Goal: Task Accomplishment & Management: Manage account settings

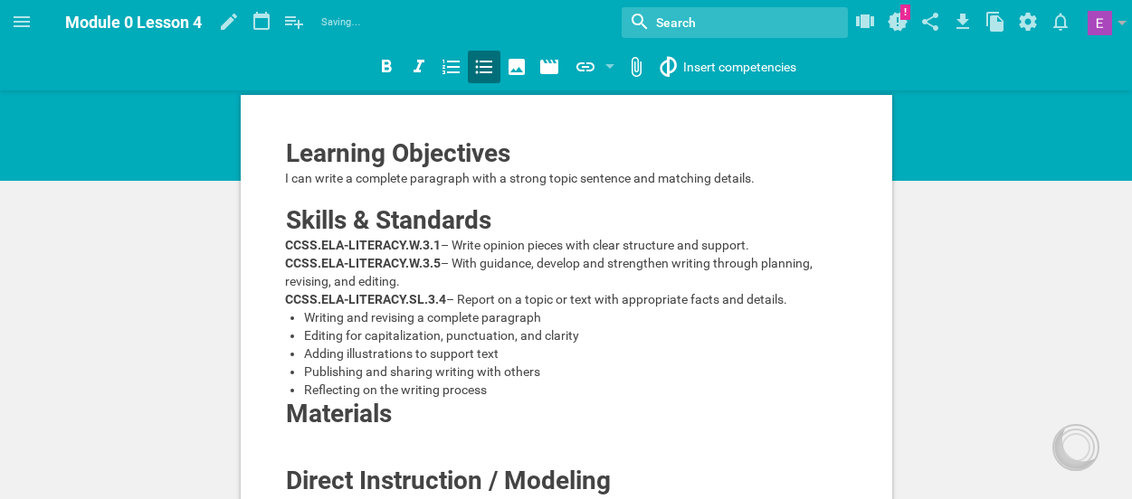
scroll to position [435, 0]
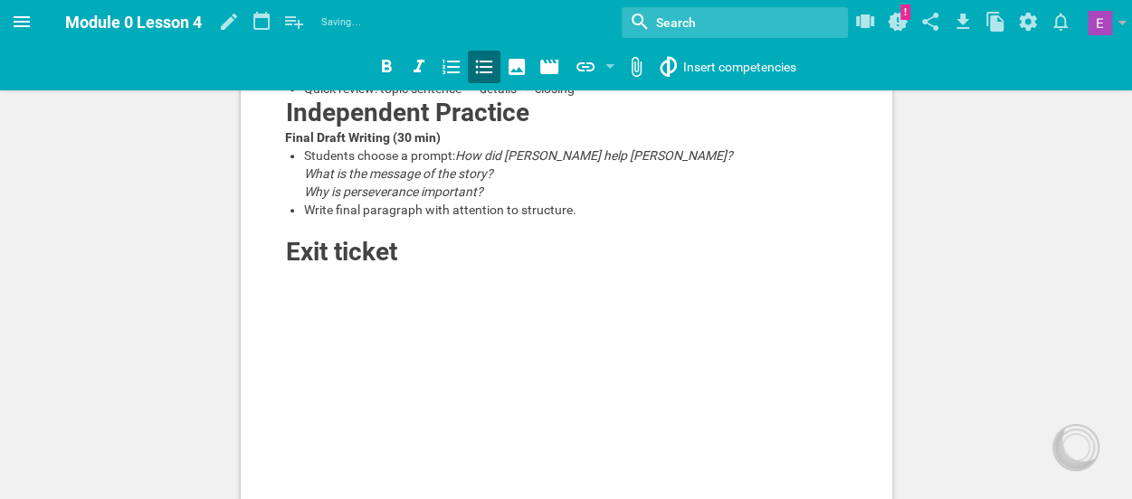
click at [13, 23] on icon at bounding box center [22, 22] width 22 height 22
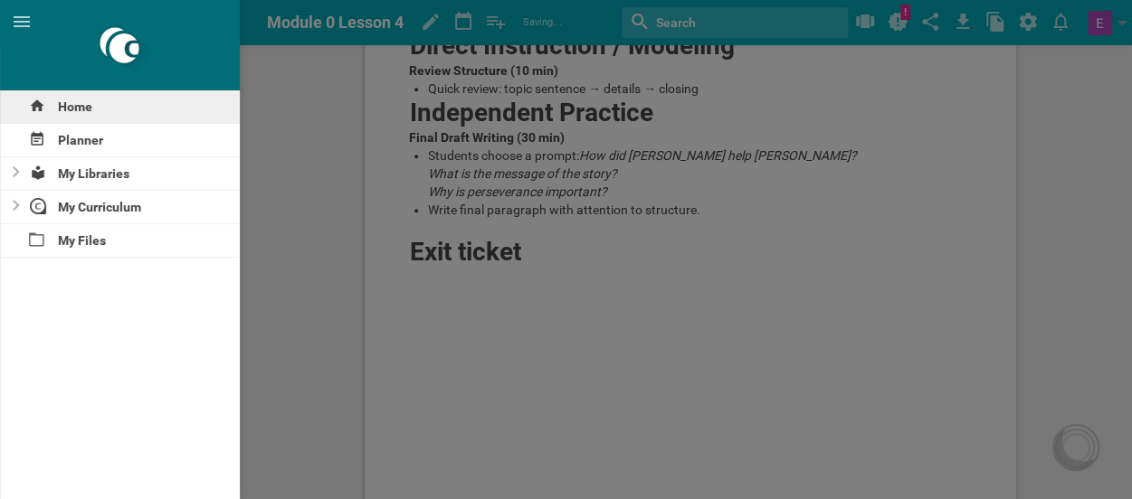
click at [78, 111] on div "Home" at bounding box center [120, 106] width 240 height 33
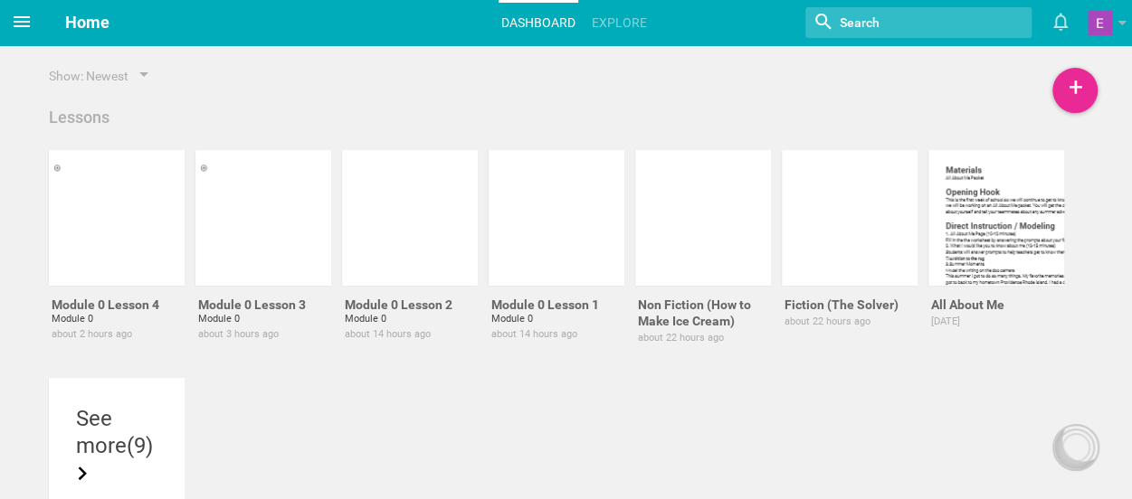
click at [27, 23] on icon at bounding box center [22, 21] width 16 height 11
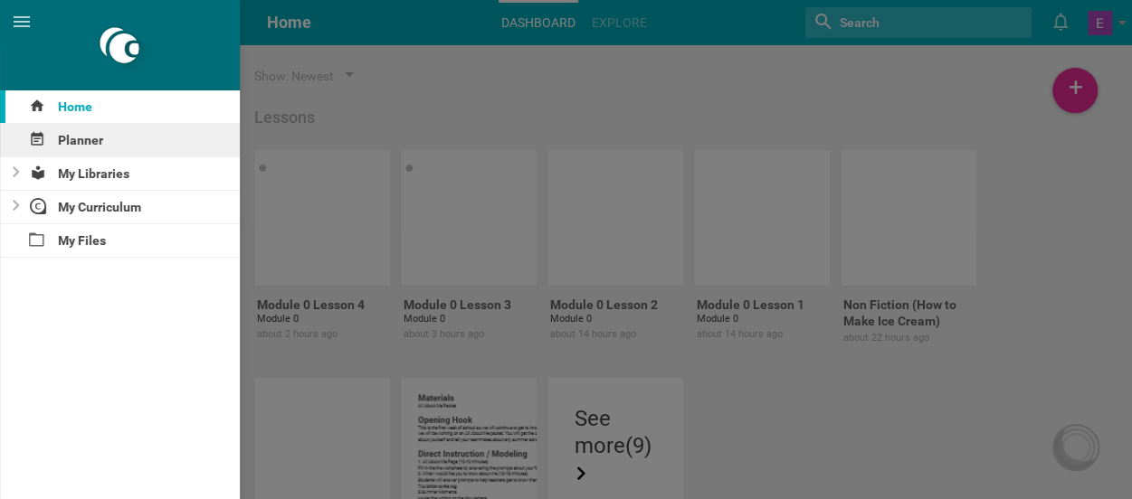
click at [69, 144] on div "Planner" at bounding box center [120, 140] width 240 height 33
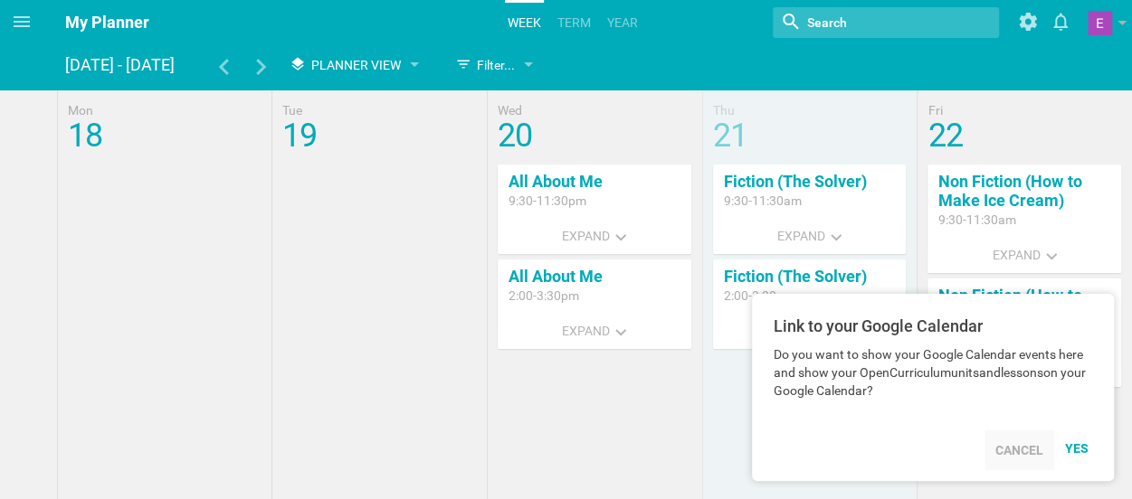
click at [1014, 448] on div "Cancel" at bounding box center [1019, 451] width 70 height 40
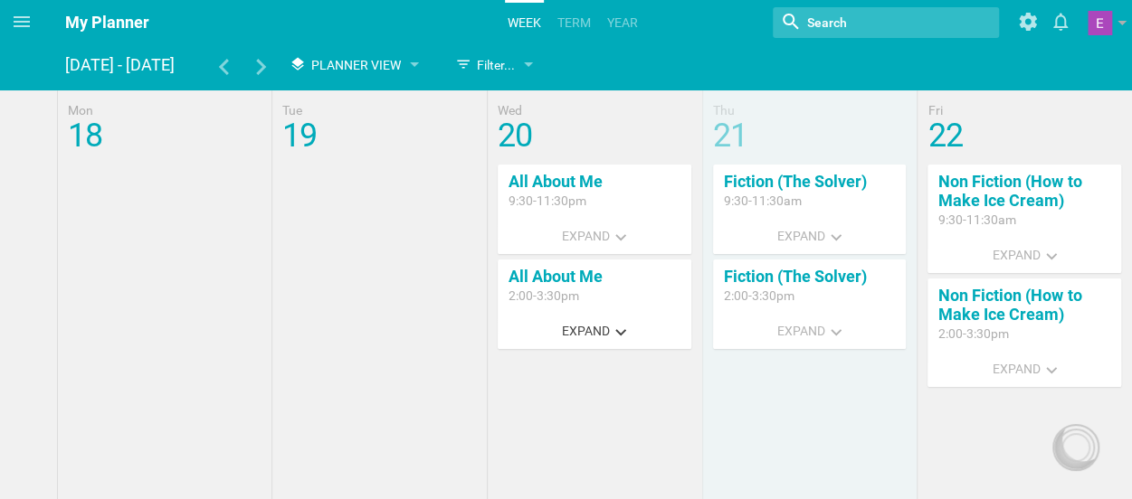
click at [585, 330] on span "Expand" at bounding box center [586, 331] width 48 height 14
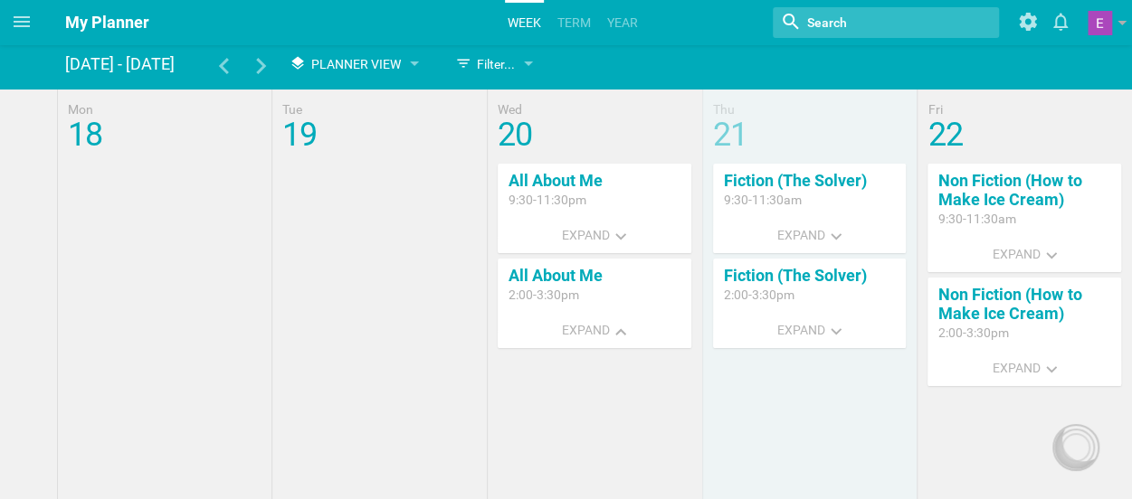
drag, startPoint x: 559, startPoint y: 280, endPoint x: 525, endPoint y: 289, distance: 35.6
click at [525, 289] on div "2:00 - 3:30pm" at bounding box center [595, 295] width 172 height 18
click at [524, 283] on link "All About Me" at bounding box center [556, 275] width 94 height 19
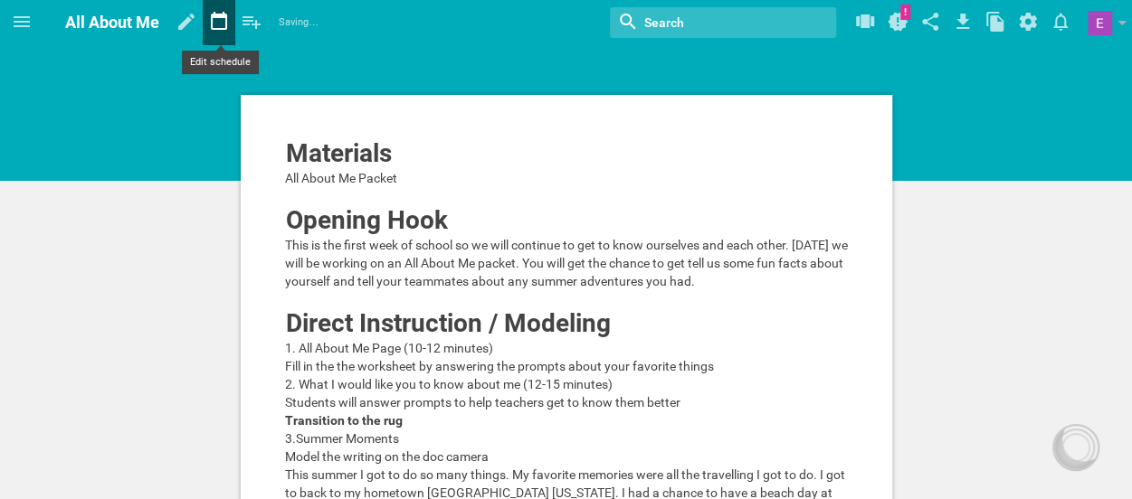
click at [214, 26] on icon at bounding box center [219, 21] width 33 height 43
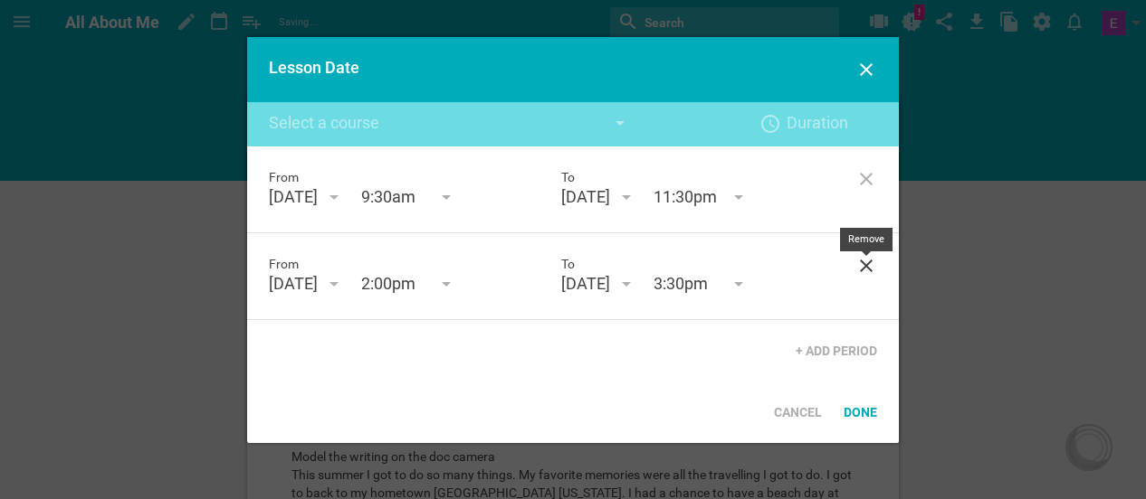
click at [862, 266] on icon at bounding box center [866, 266] width 22 height 22
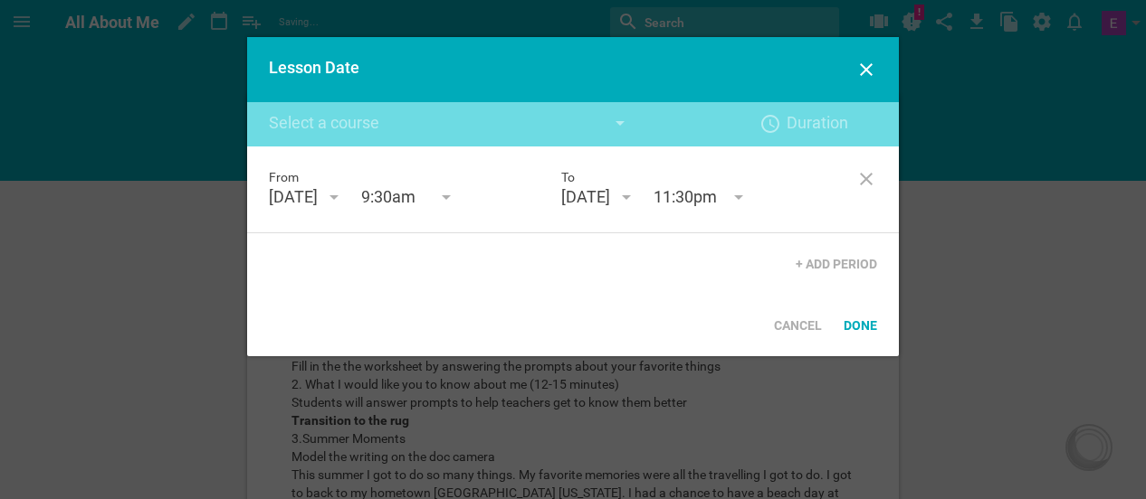
click at [318, 202] on div "August 20th '25" at bounding box center [293, 197] width 49 height 22
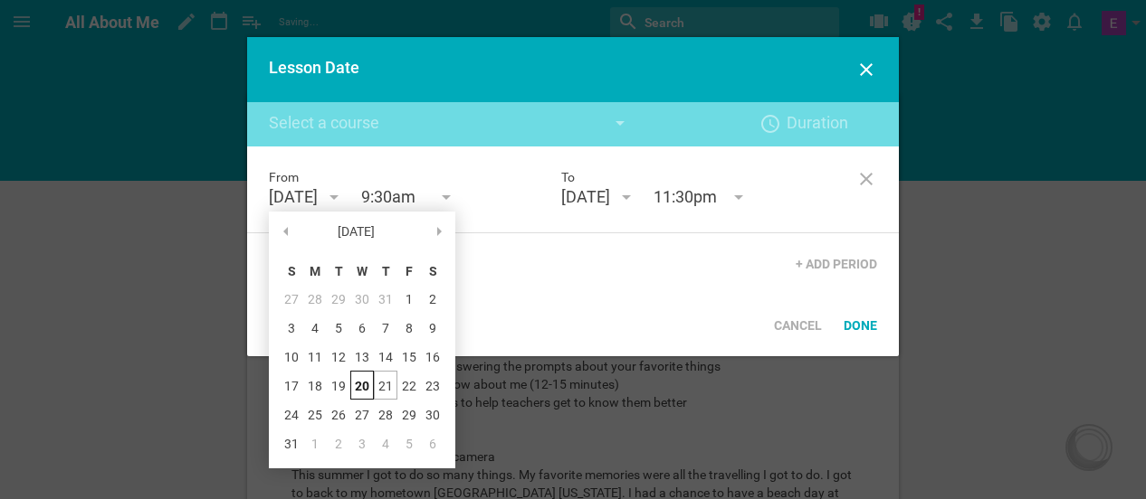
click at [318, 202] on div "August 20th '25" at bounding box center [293, 197] width 49 height 22
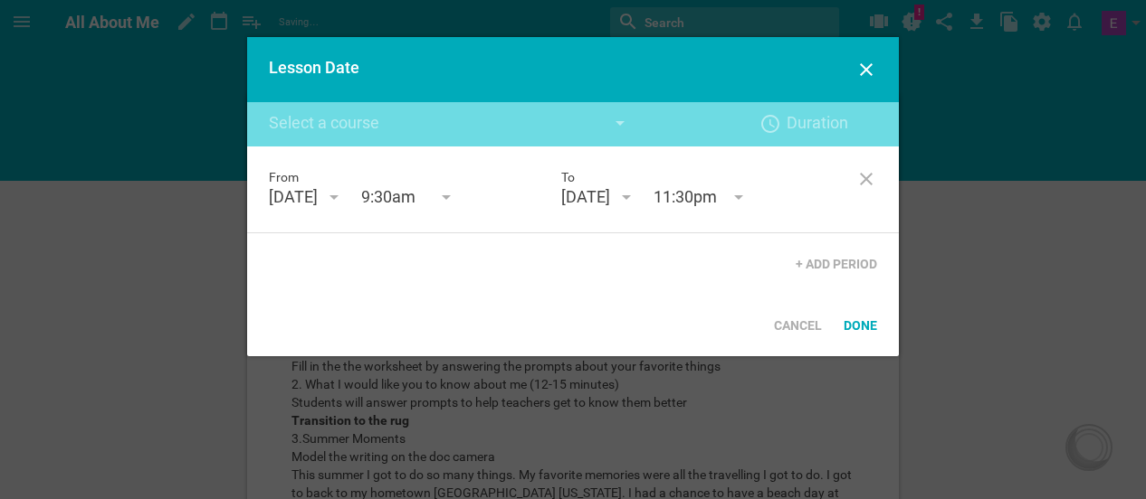
click at [318, 202] on div "August 20th '25" at bounding box center [293, 197] width 49 height 22
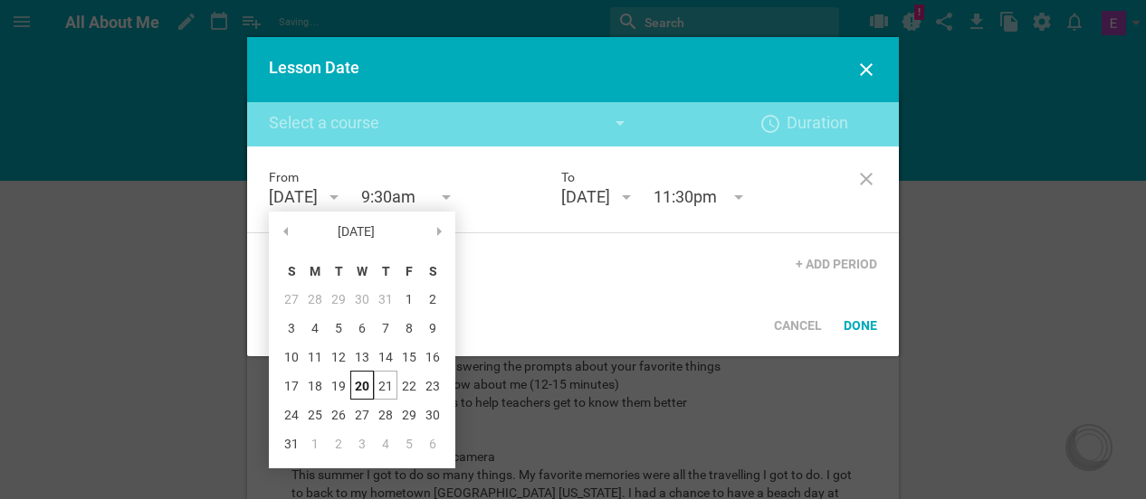
click at [376, 411] on div "28" at bounding box center [386, 414] width 24 height 29
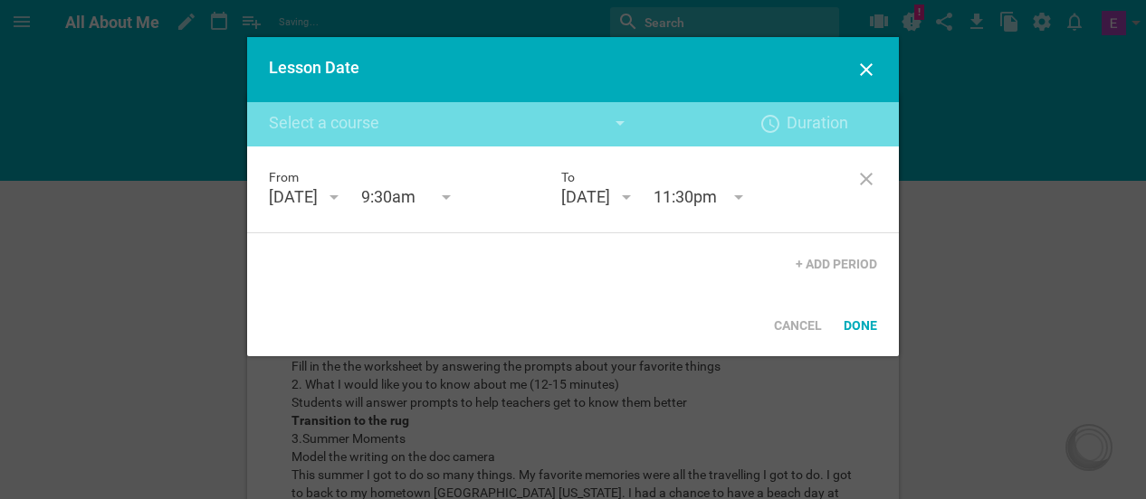
click at [610, 205] on div "August 20th '25" at bounding box center [585, 197] width 49 height 22
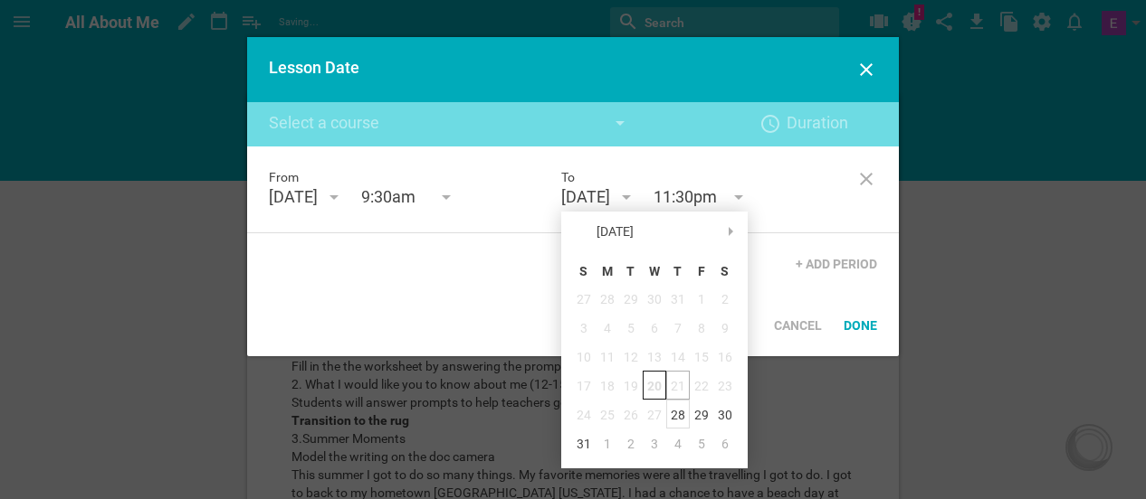
click at [673, 411] on div "28" at bounding box center [678, 414] width 24 height 29
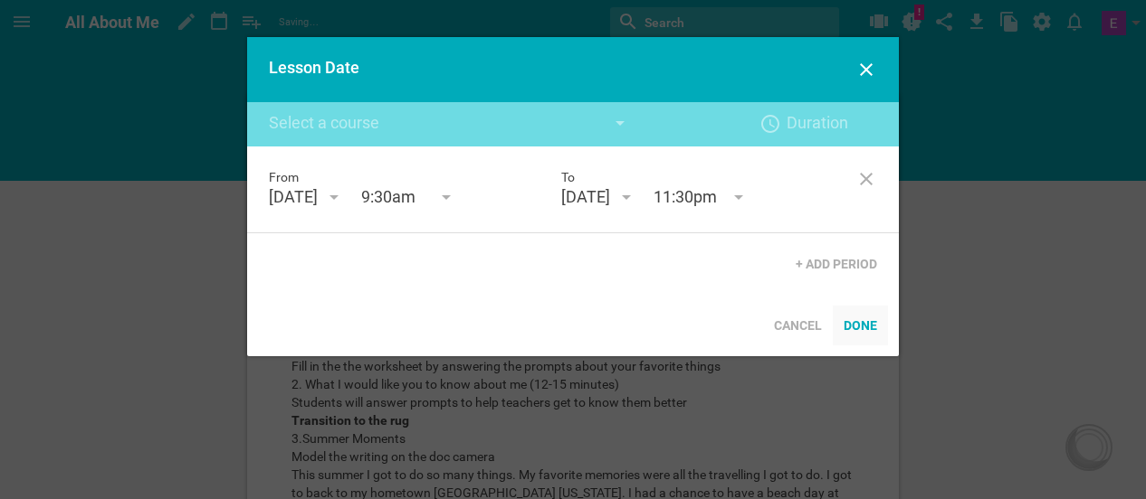
click at [856, 333] on div "Done" at bounding box center [859, 326] width 55 height 40
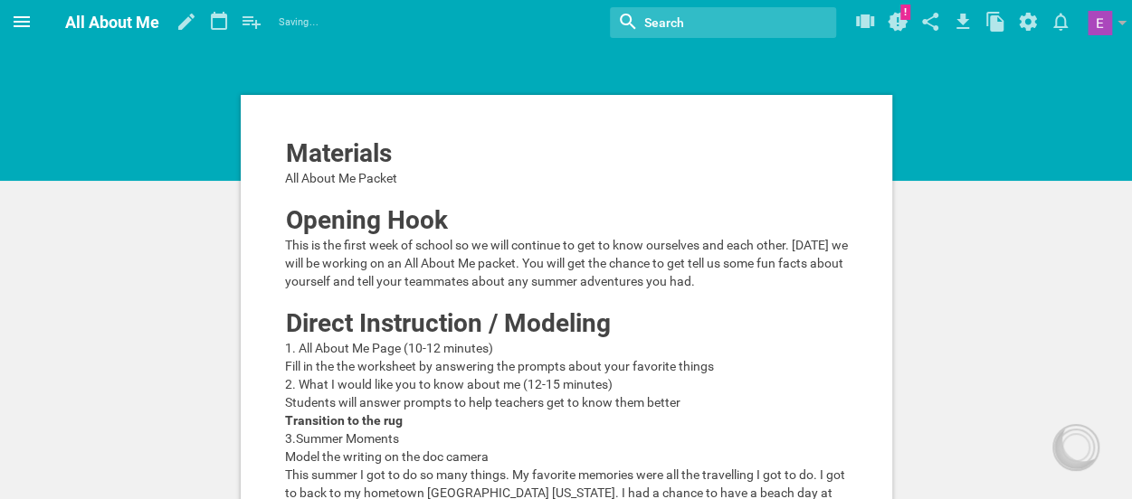
click at [17, 22] on icon at bounding box center [22, 21] width 16 height 11
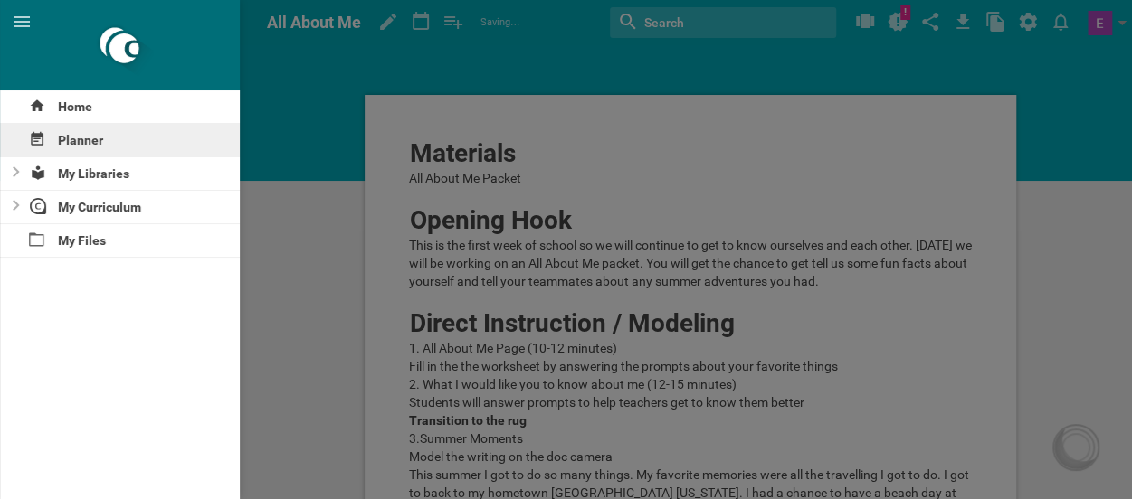
click at [67, 138] on div "Planner" at bounding box center [120, 140] width 240 height 33
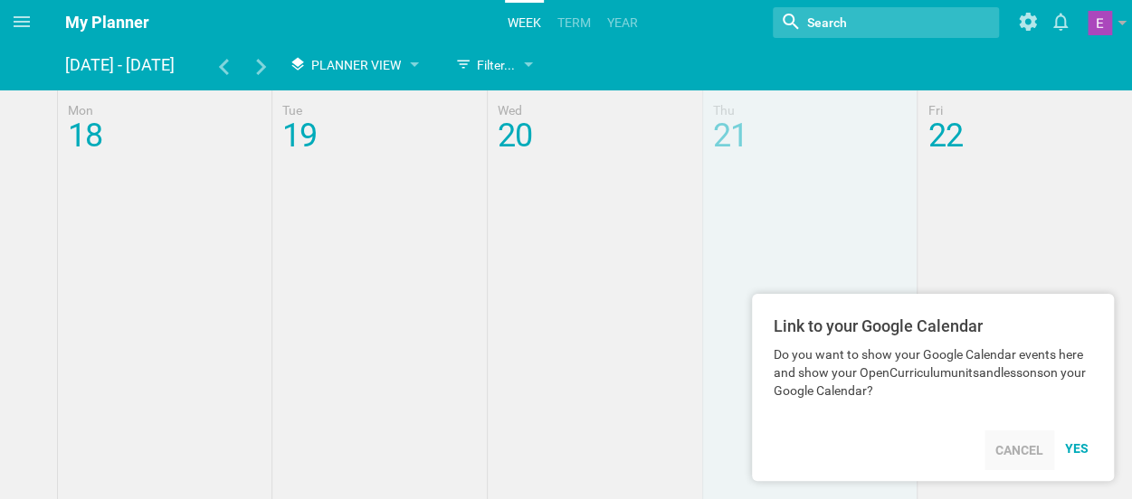
click at [1032, 454] on div "Cancel" at bounding box center [1019, 451] width 70 height 40
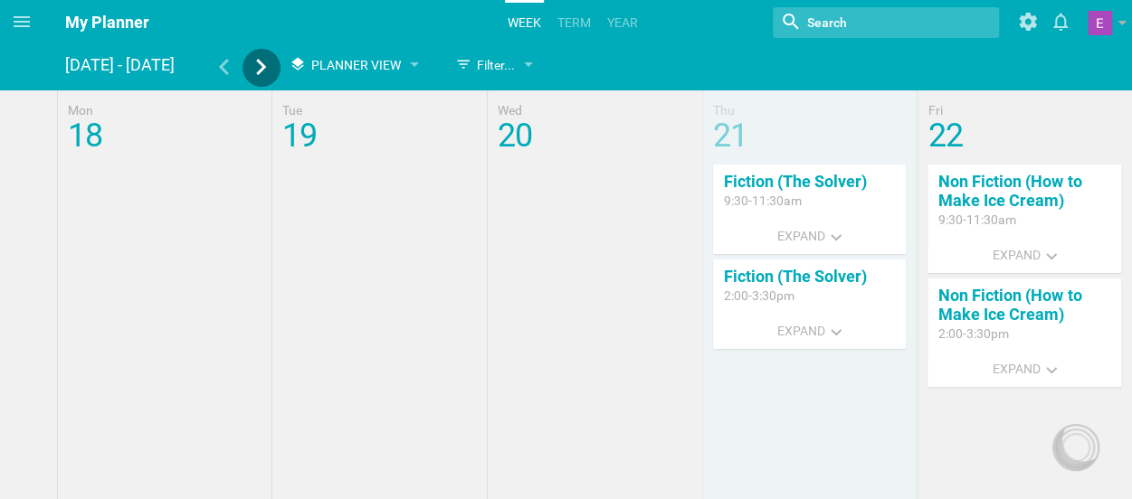
click at [255, 73] on icon at bounding box center [261, 67] width 16 height 16
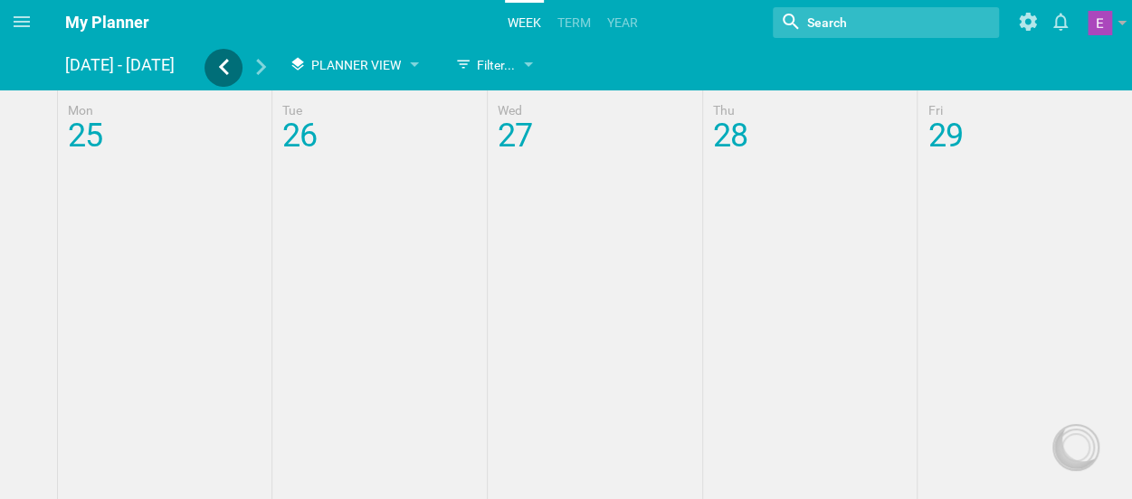
click at [223, 77] on div at bounding box center [223, 69] width 38 height 21
click at [253, 71] on icon at bounding box center [261, 67] width 16 height 16
click at [215, 70] on icon at bounding box center [223, 67] width 16 height 16
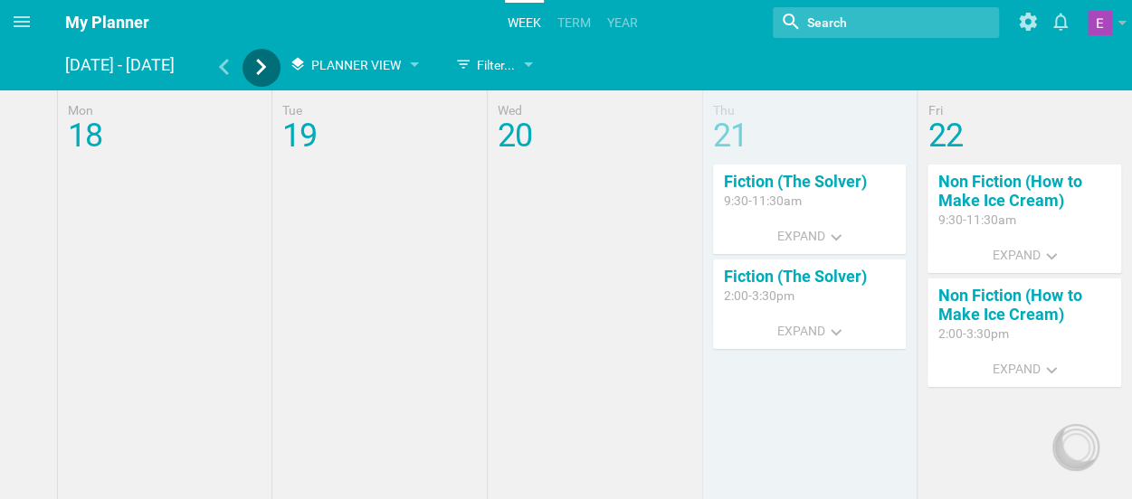
click at [262, 72] on icon at bounding box center [261, 67] width 16 height 16
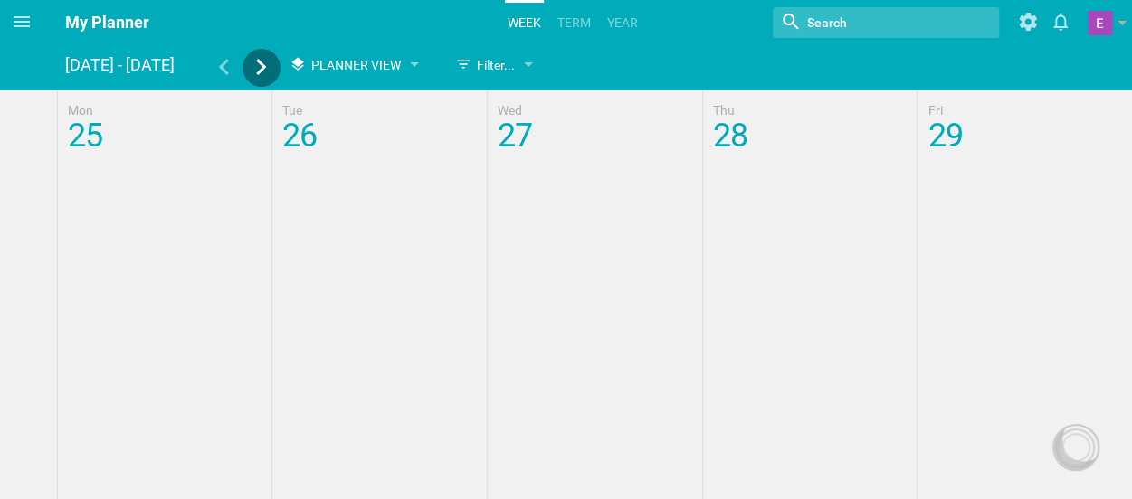
click at [262, 72] on icon at bounding box center [261, 67] width 16 height 16
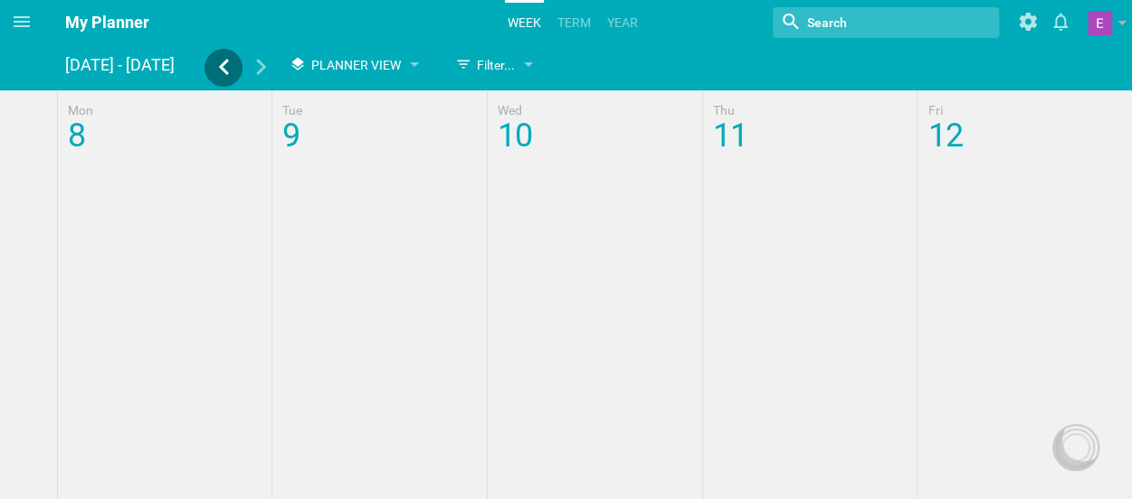
click at [219, 68] on icon at bounding box center [223, 67] width 16 height 16
click at [219, 71] on icon at bounding box center [223, 67] width 16 height 16
click at [219, 77] on div at bounding box center [223, 69] width 38 height 21
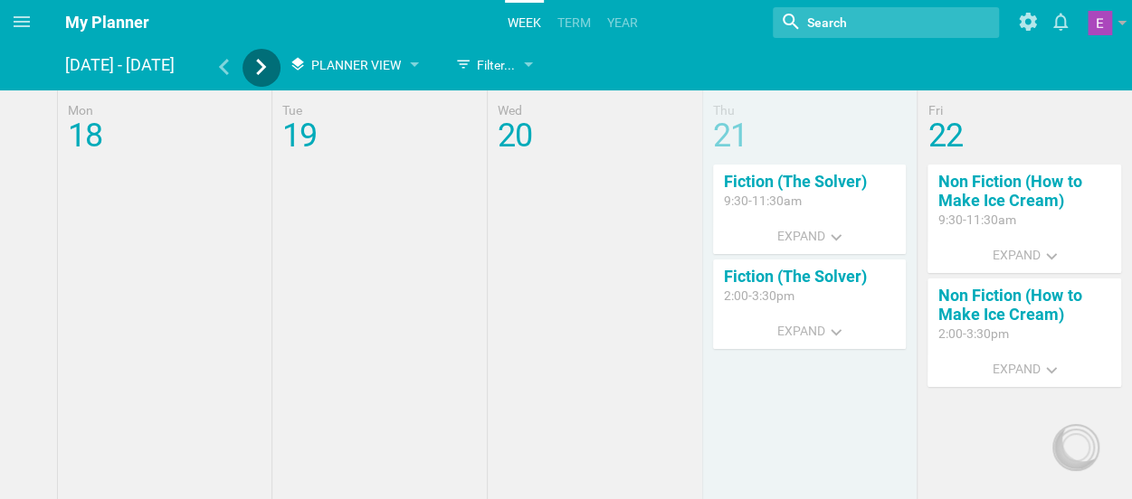
click at [260, 73] on icon at bounding box center [261, 67] width 16 height 16
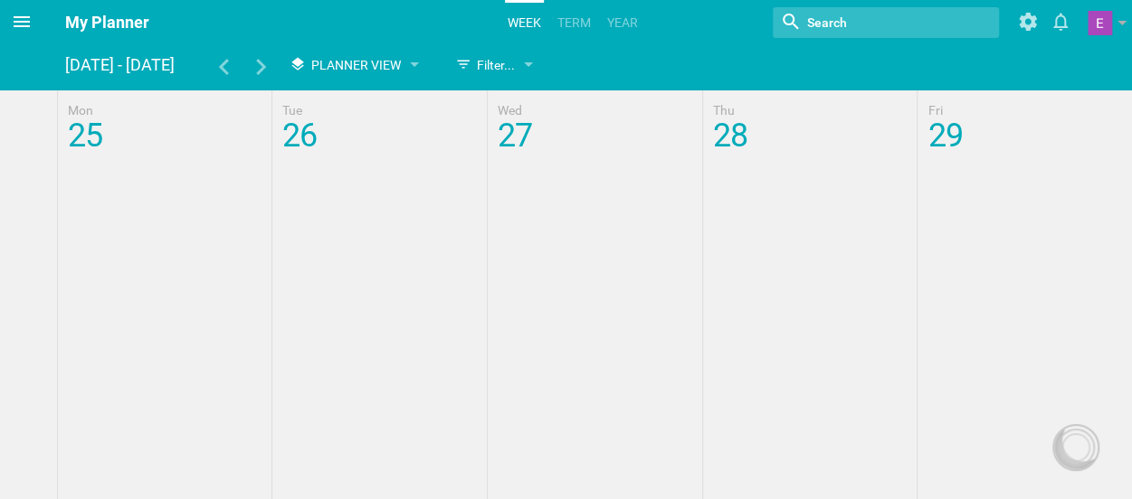
click at [18, 17] on icon at bounding box center [22, 21] width 16 height 11
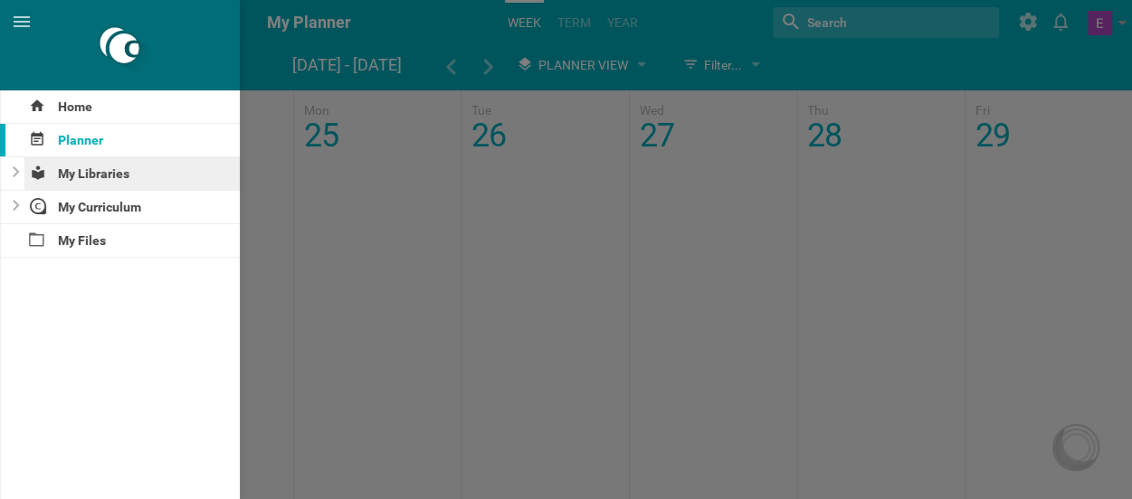
click at [69, 173] on div "My Libraries" at bounding box center [132, 173] width 216 height 33
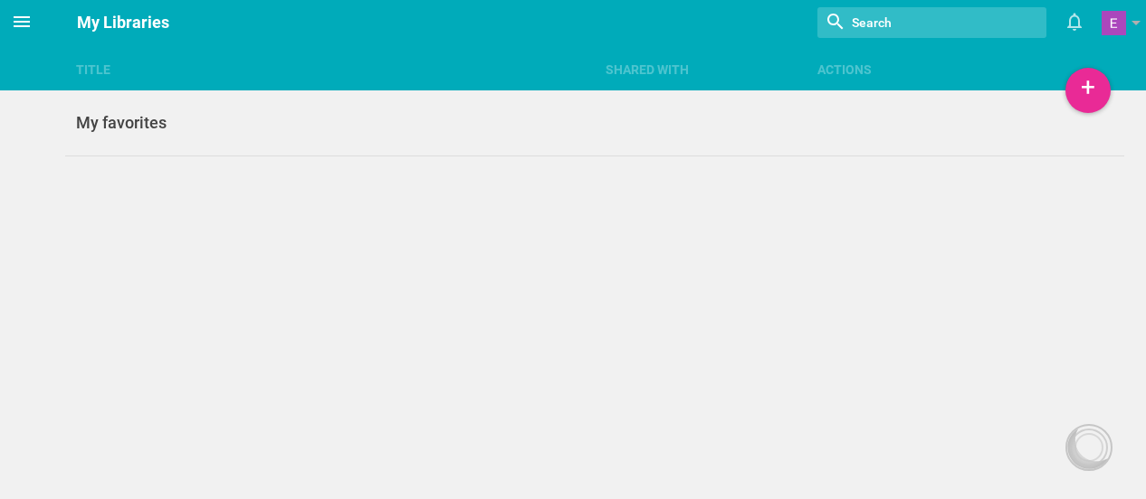
click at [18, 25] on icon at bounding box center [22, 21] width 16 height 11
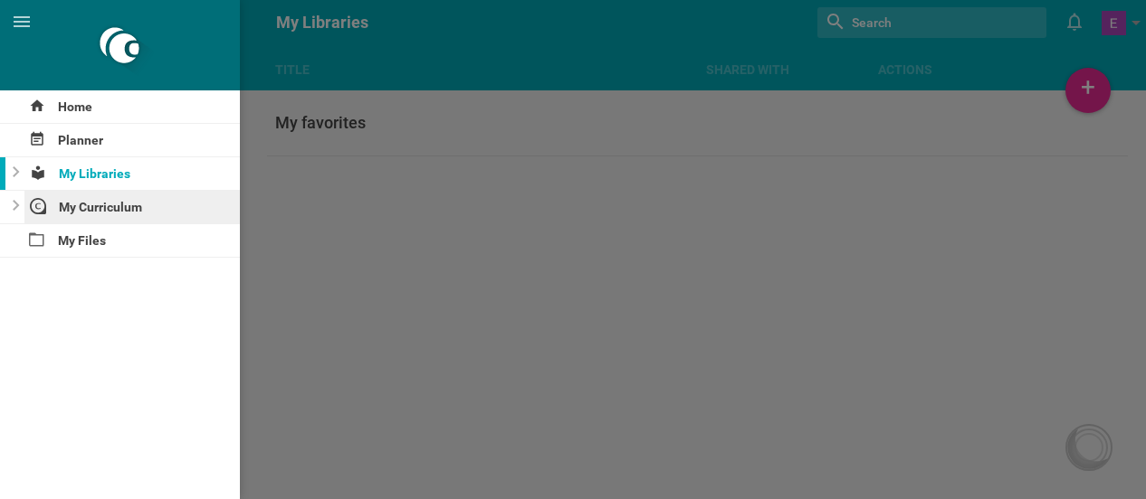
click at [62, 210] on div "My Curriculum" at bounding box center [132, 207] width 216 height 33
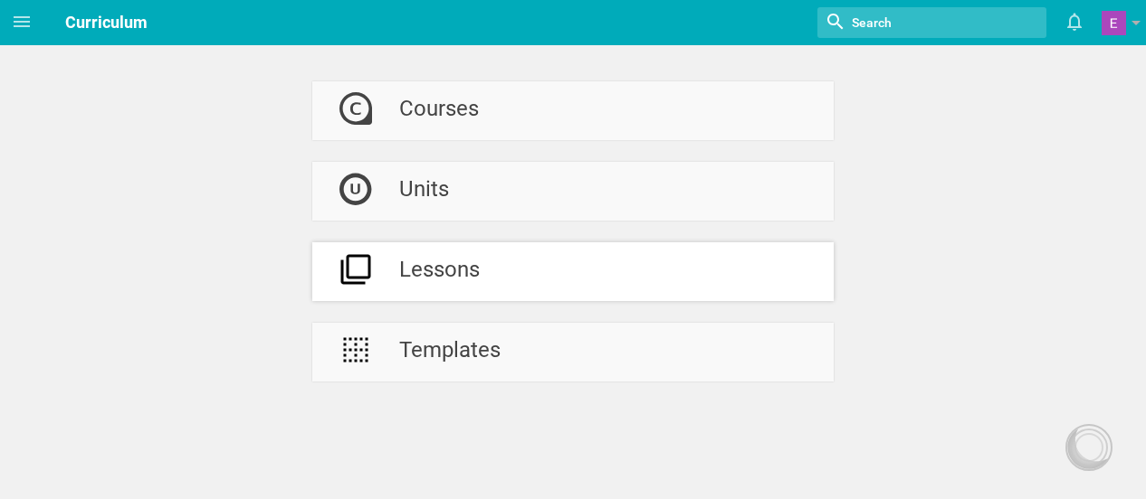
click at [371, 274] on icon at bounding box center [355, 269] width 33 height 33
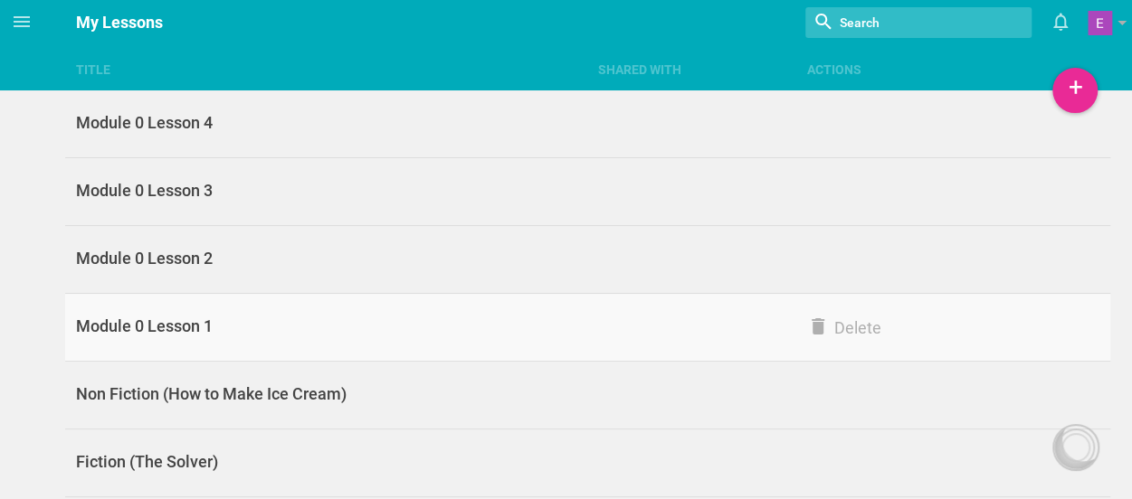
click at [176, 316] on div "Module 0 Lesson 1" at bounding box center [326, 327] width 522 height 22
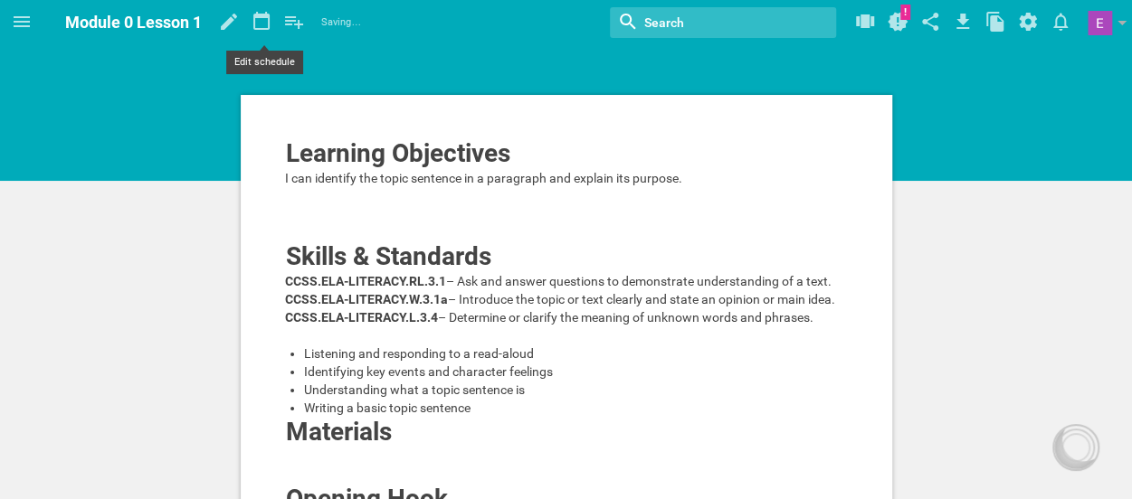
click at [265, 32] on icon at bounding box center [261, 21] width 33 height 43
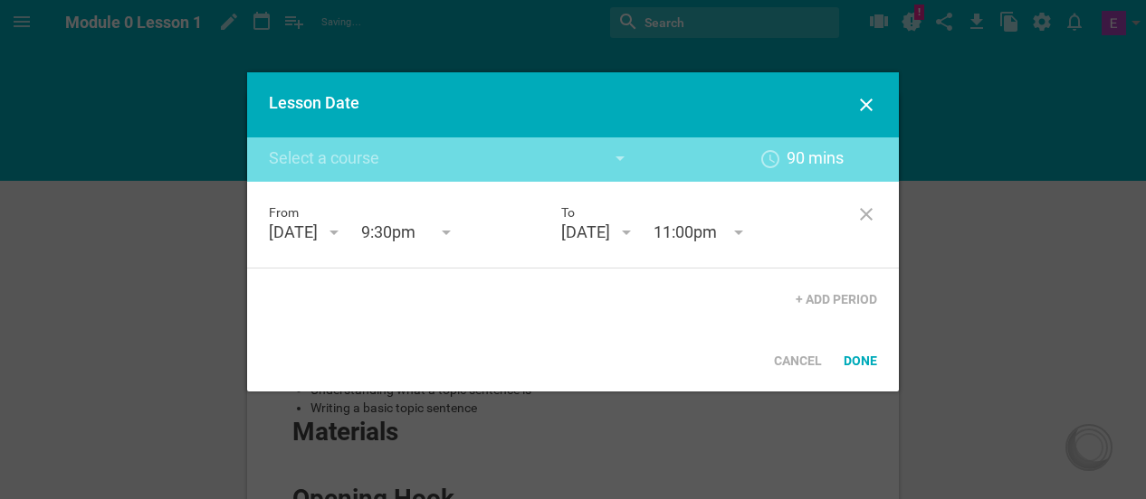
click at [318, 231] on div "August 25th '25" at bounding box center [293, 233] width 49 height 22
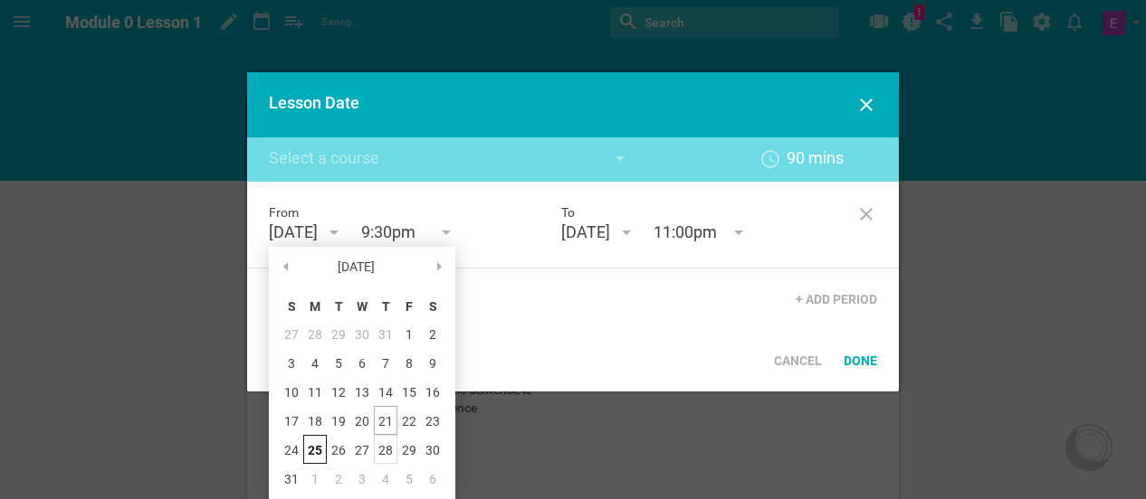
click at [382, 451] on div "28" at bounding box center [386, 449] width 24 height 29
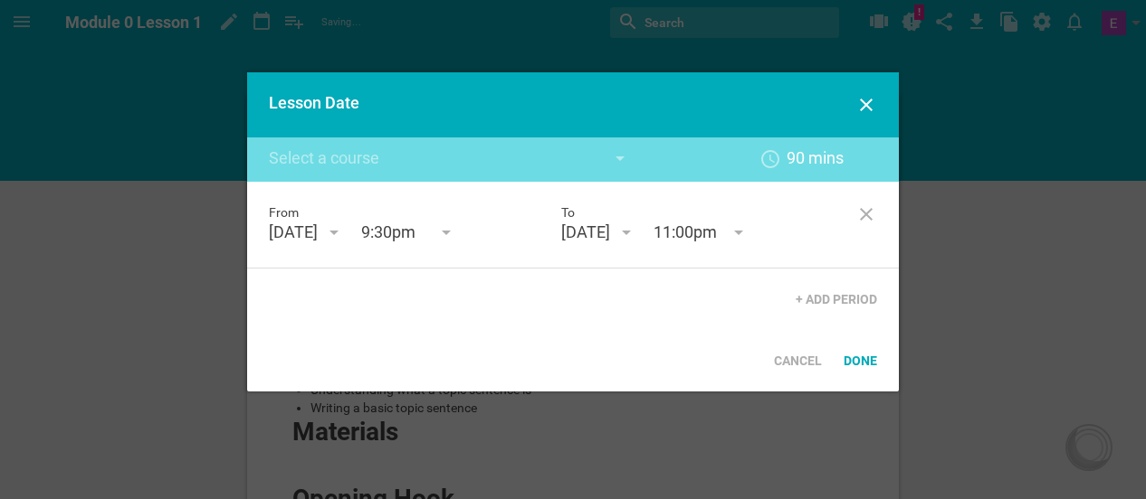
click at [610, 229] on div "August 25th '25" at bounding box center [585, 233] width 49 height 22
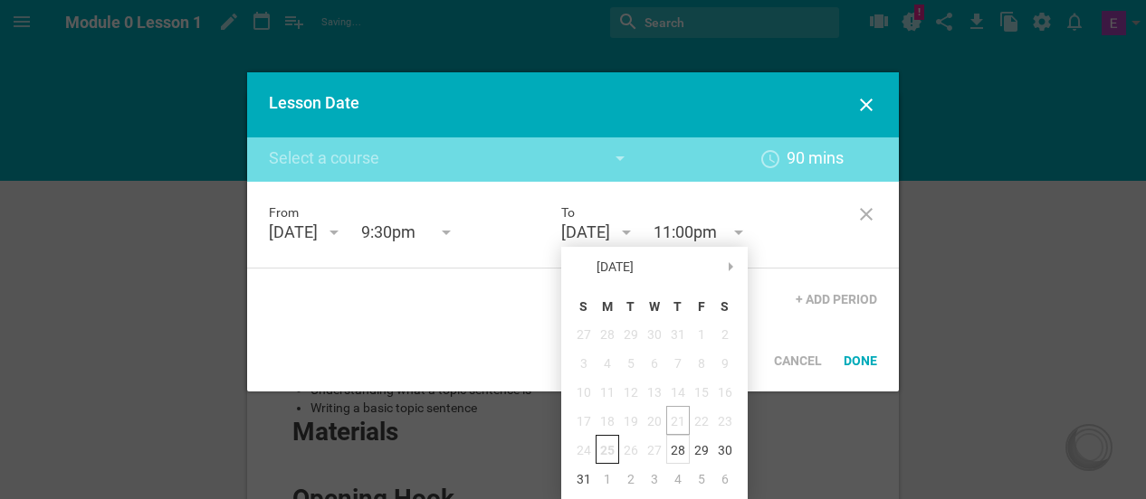
click at [672, 446] on div "28" at bounding box center [678, 449] width 24 height 29
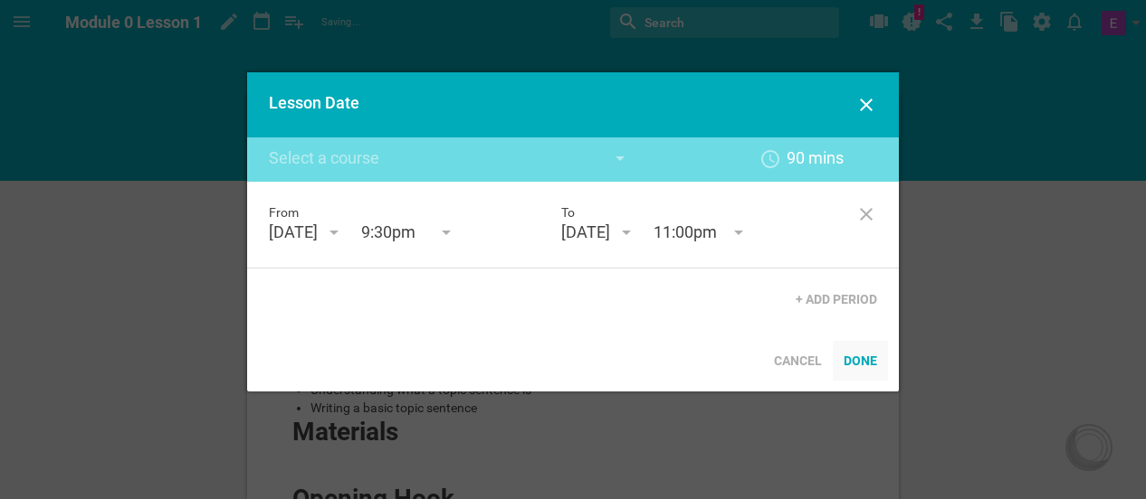
click at [851, 361] on div "Done" at bounding box center [859, 361] width 55 height 40
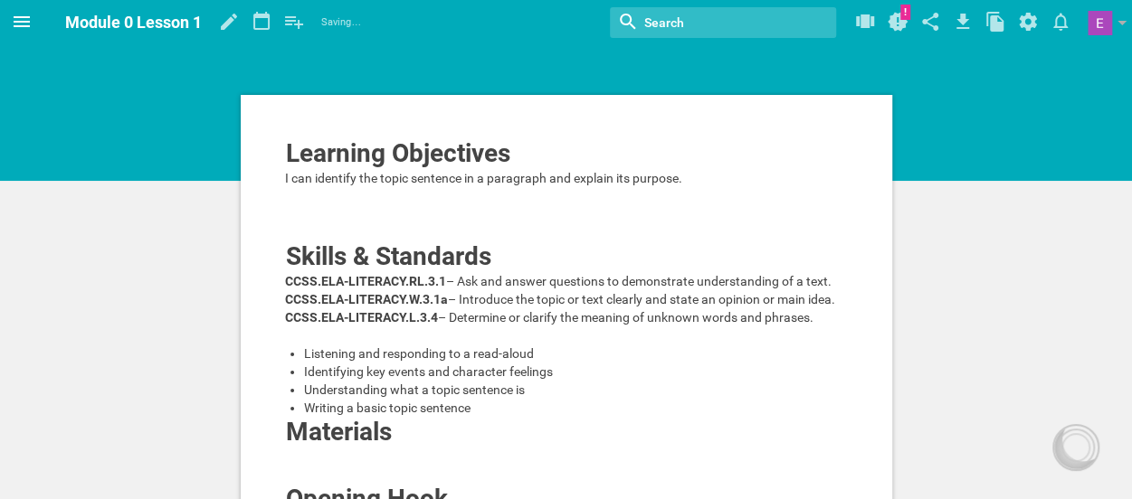
click at [29, 18] on icon at bounding box center [22, 22] width 22 height 22
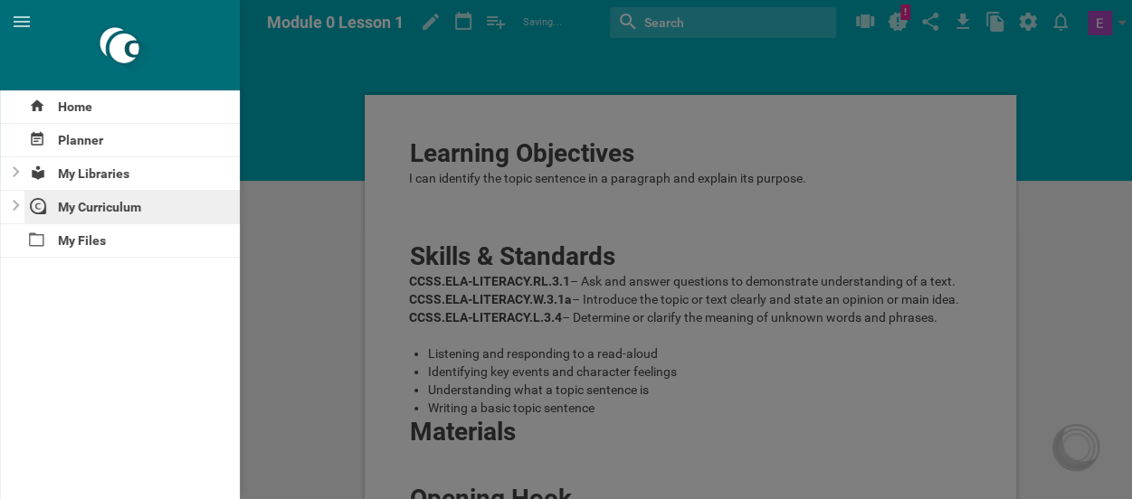
click at [65, 202] on div "My Curriculum" at bounding box center [132, 207] width 216 height 33
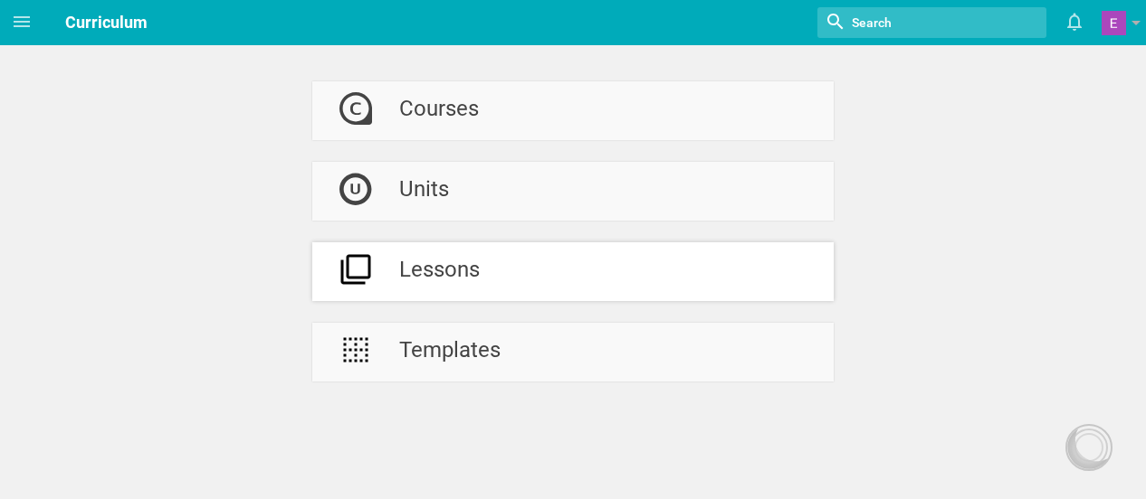
click at [447, 280] on div "Lessons" at bounding box center [439, 272] width 81 height 59
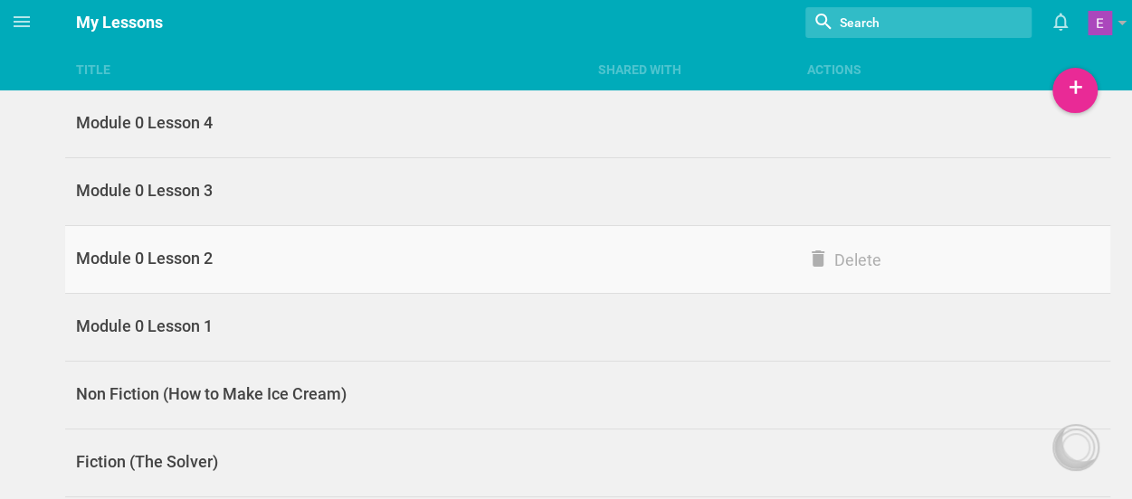
click at [292, 262] on div "Module 0 Lesson 2" at bounding box center [326, 259] width 522 height 22
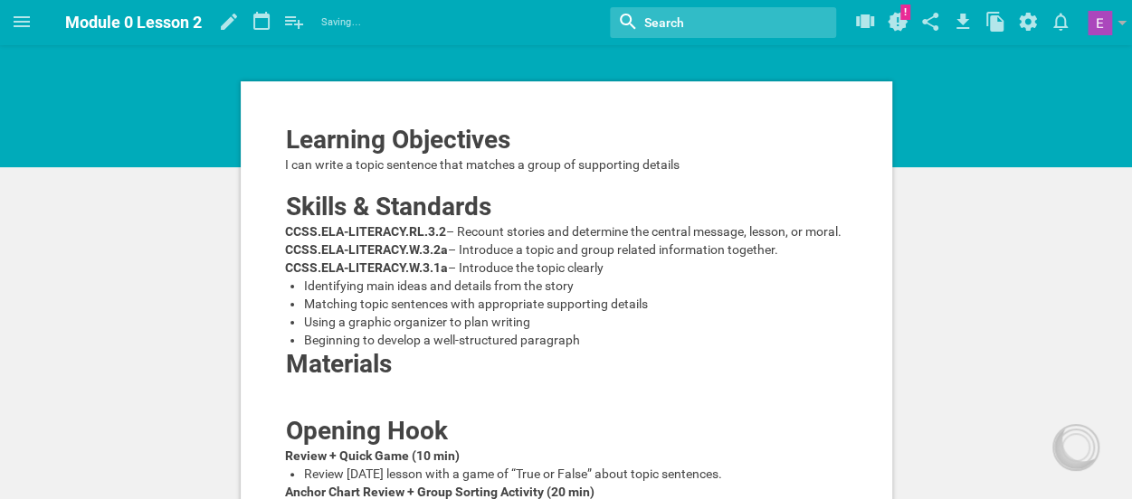
scroll to position [8, 0]
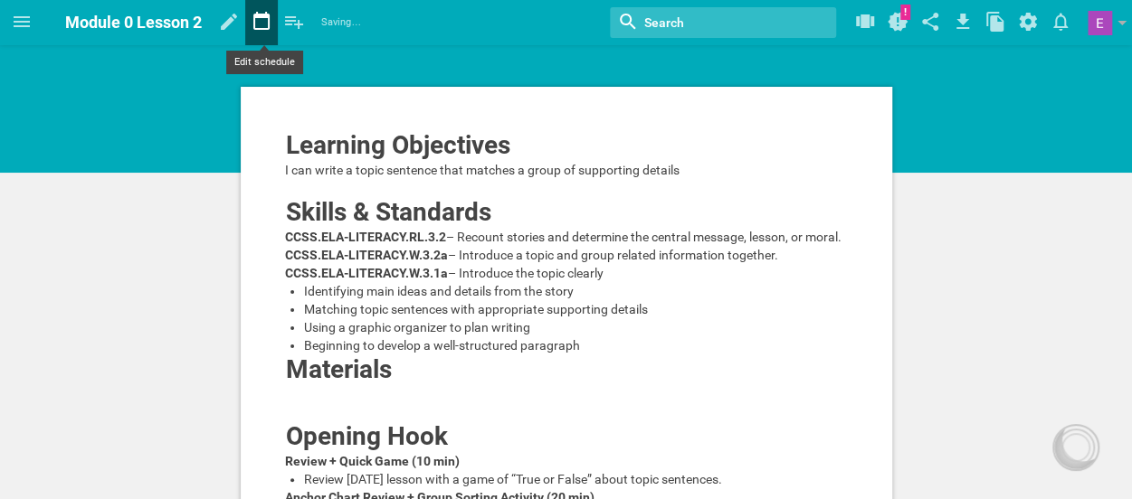
click at [263, 14] on icon at bounding box center [261, 21] width 16 height 18
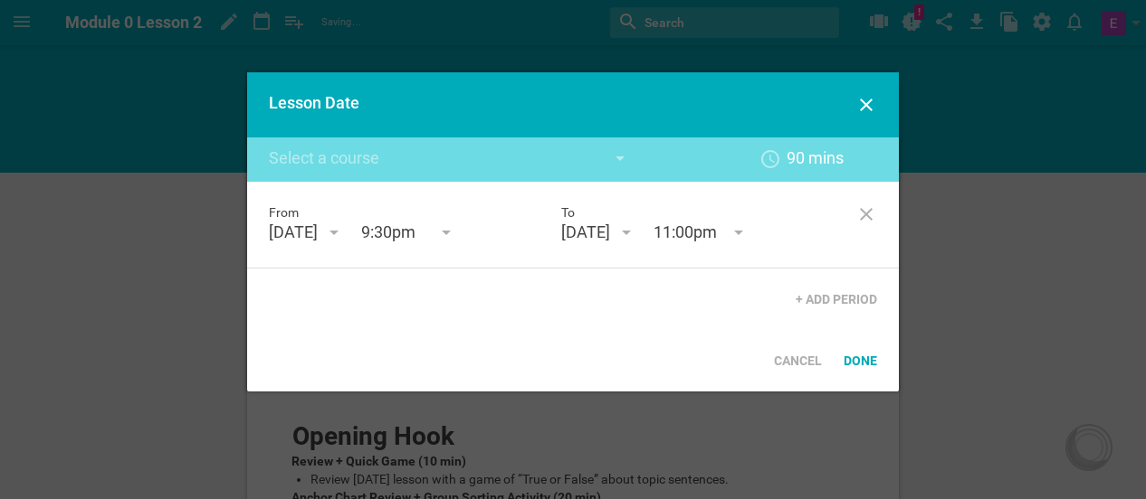
click at [318, 236] on div "August 26th '25" at bounding box center [293, 233] width 49 height 22
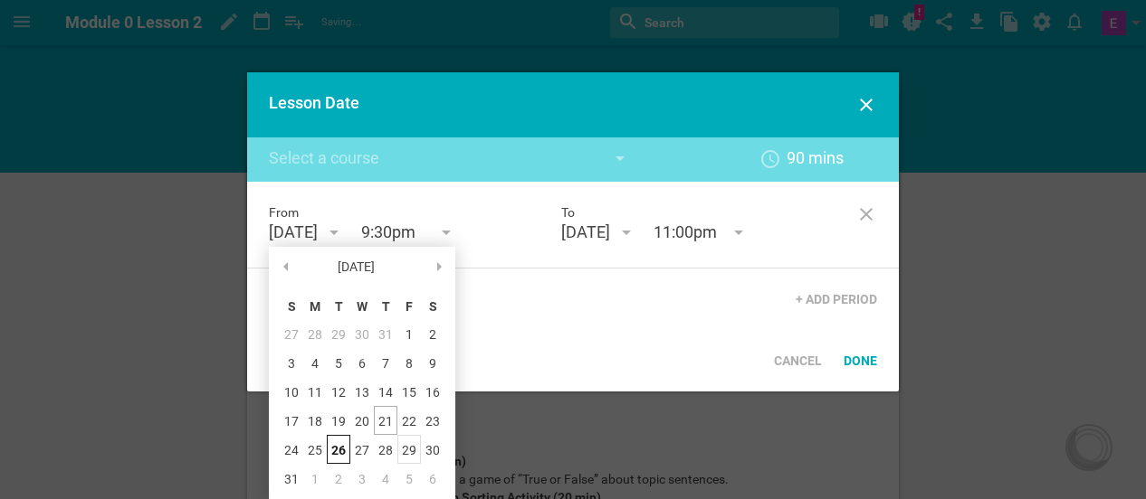
click at [404, 452] on div "29" at bounding box center [409, 449] width 24 height 29
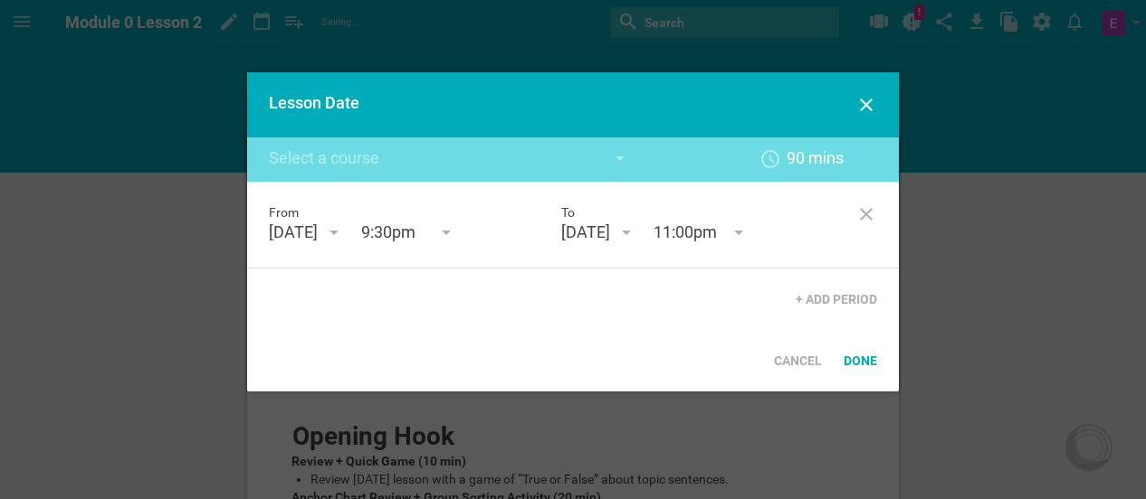
click at [645, 246] on div "From August 29th '25 August 25 S M T W T F S 27 28 29 30 31 1 2 3 4 5 6 7 8 9 1…" at bounding box center [572, 225] width 651 height 87
click at [610, 234] on div "August 26th '25" at bounding box center [585, 233] width 49 height 22
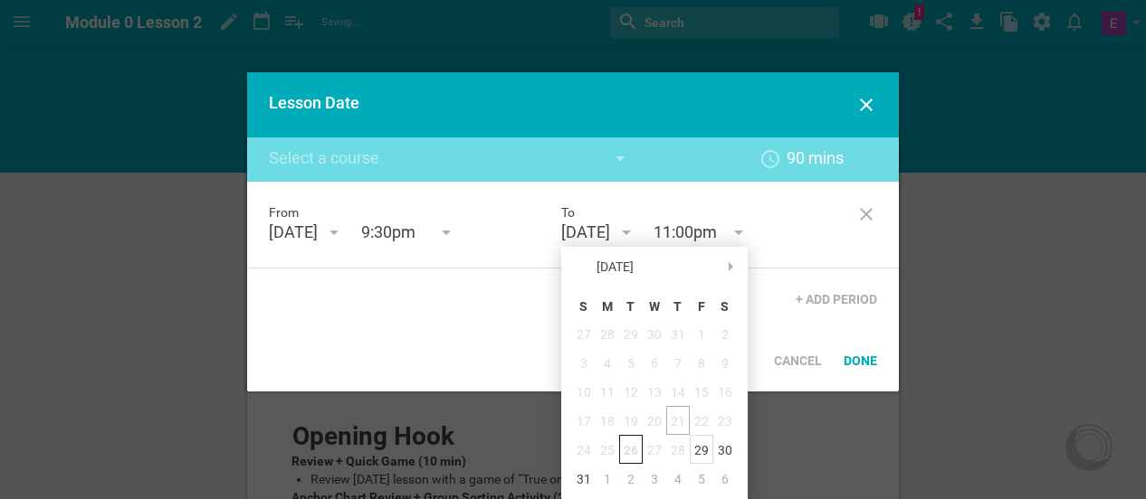
click at [701, 450] on div "29" at bounding box center [701, 449] width 24 height 29
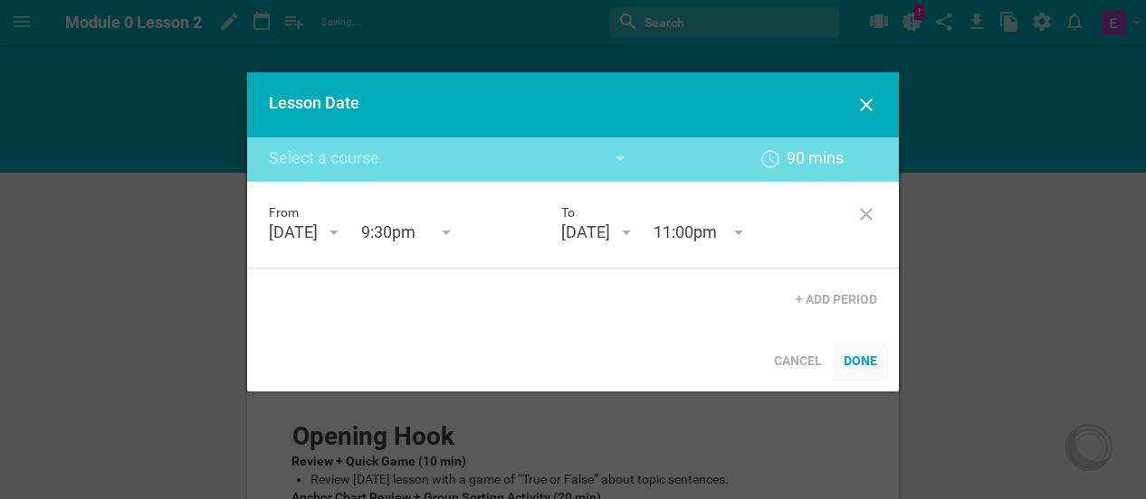
click at [873, 363] on div "Done" at bounding box center [859, 361] width 55 height 40
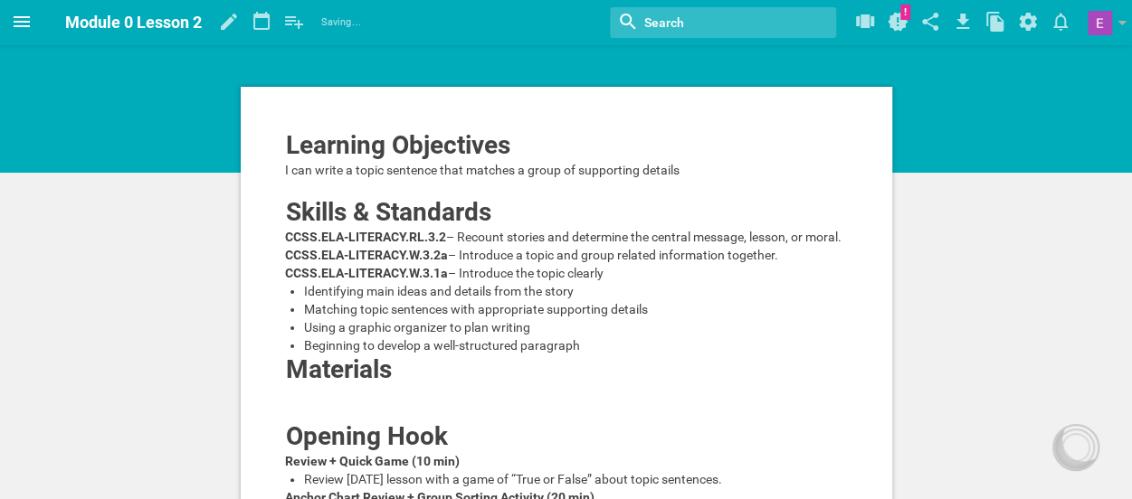
click at [20, 17] on icon at bounding box center [22, 21] width 16 height 11
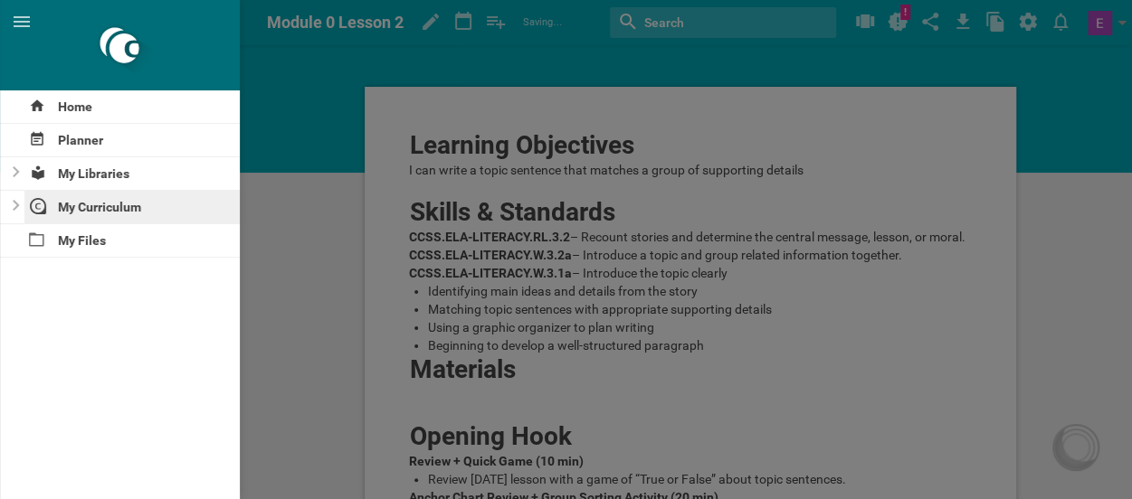
click at [101, 199] on div "My Curriculum" at bounding box center [132, 207] width 216 height 33
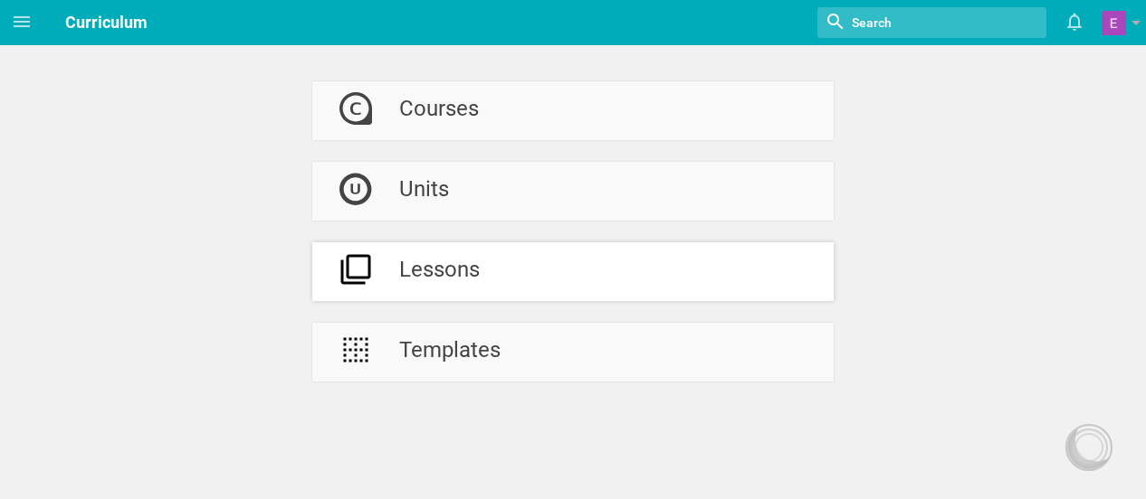
click at [456, 262] on div "Lessons" at bounding box center [439, 272] width 81 height 59
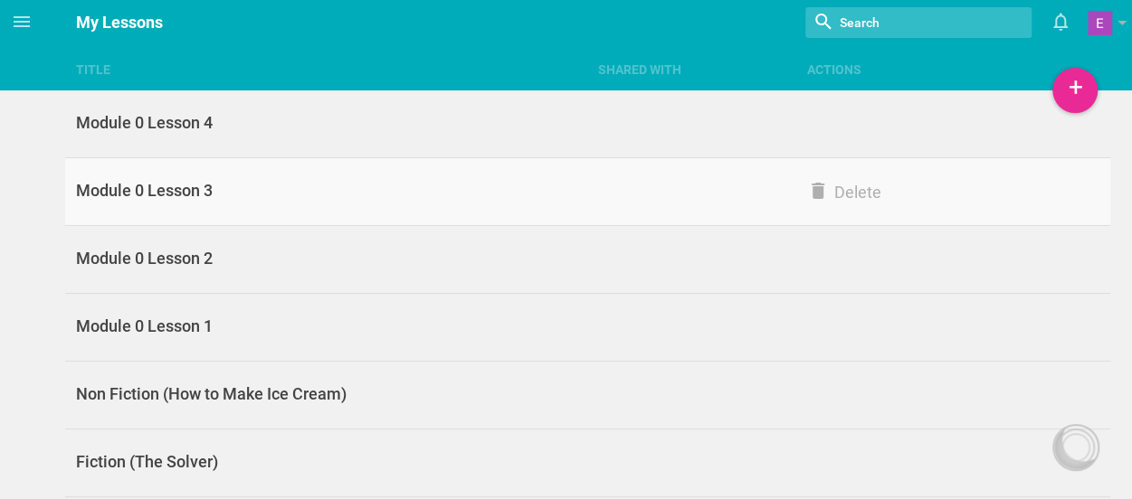
click at [260, 205] on link "Module 0 Lesson 3 Delete" at bounding box center [587, 192] width 1045 height 68
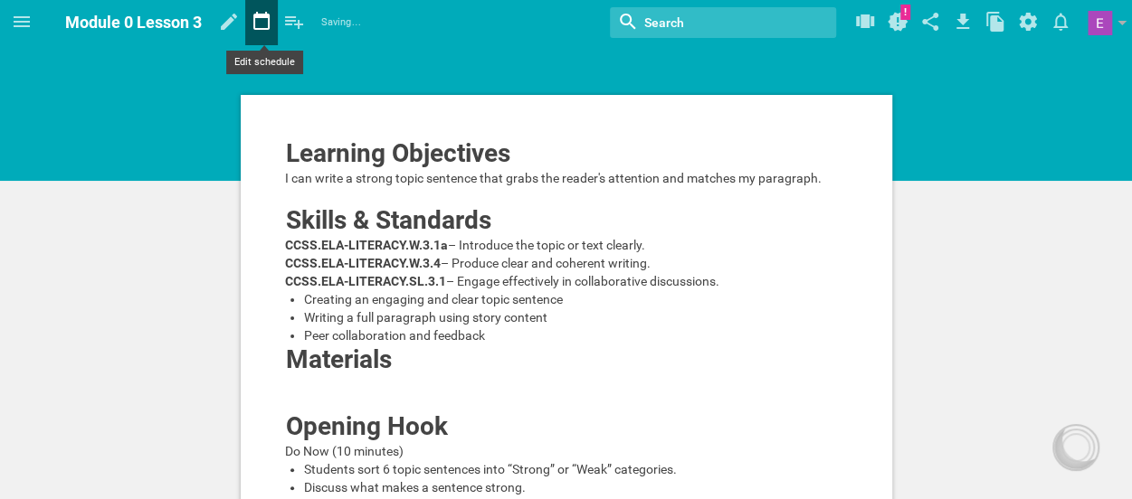
click at [264, 15] on icon at bounding box center [261, 21] width 16 height 18
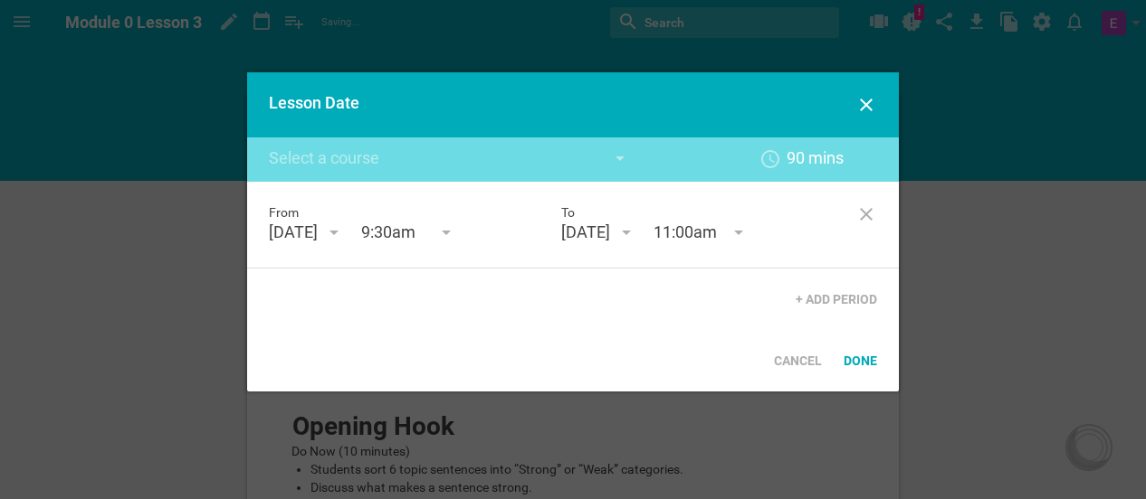
click at [318, 226] on div "[DATE]" at bounding box center [293, 233] width 49 height 22
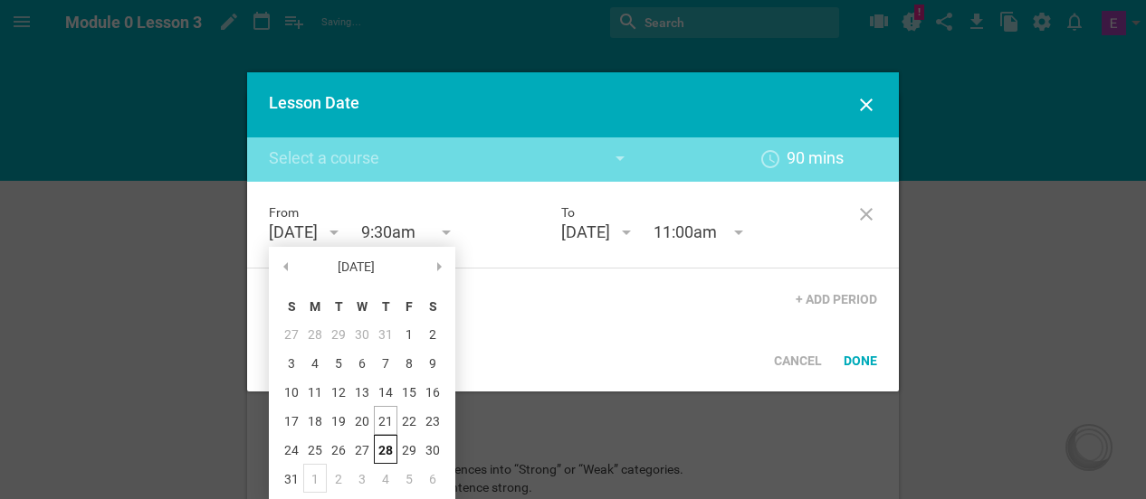
click at [313, 479] on div "1" at bounding box center [315, 478] width 24 height 29
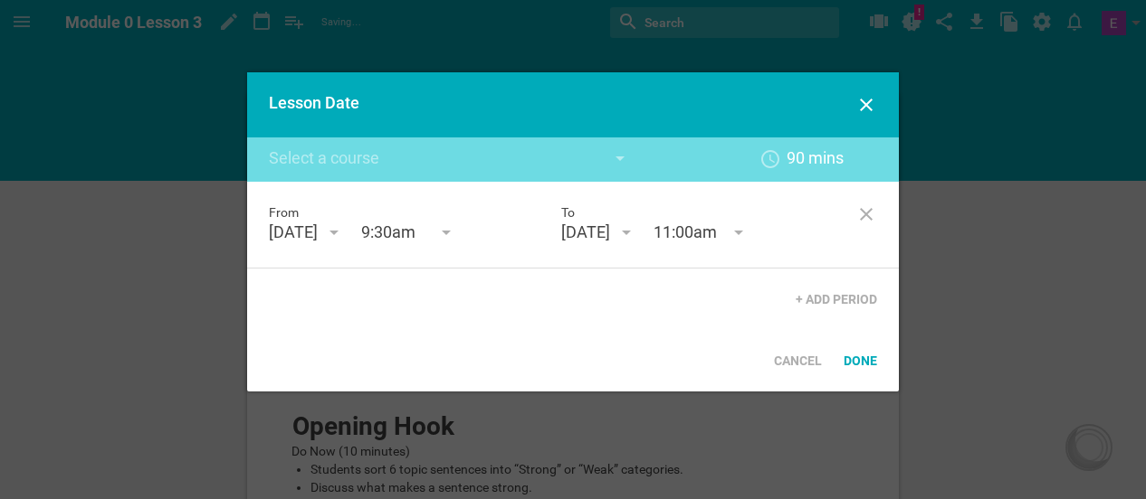
click at [610, 242] on div "[DATE]" at bounding box center [585, 233] width 49 height 22
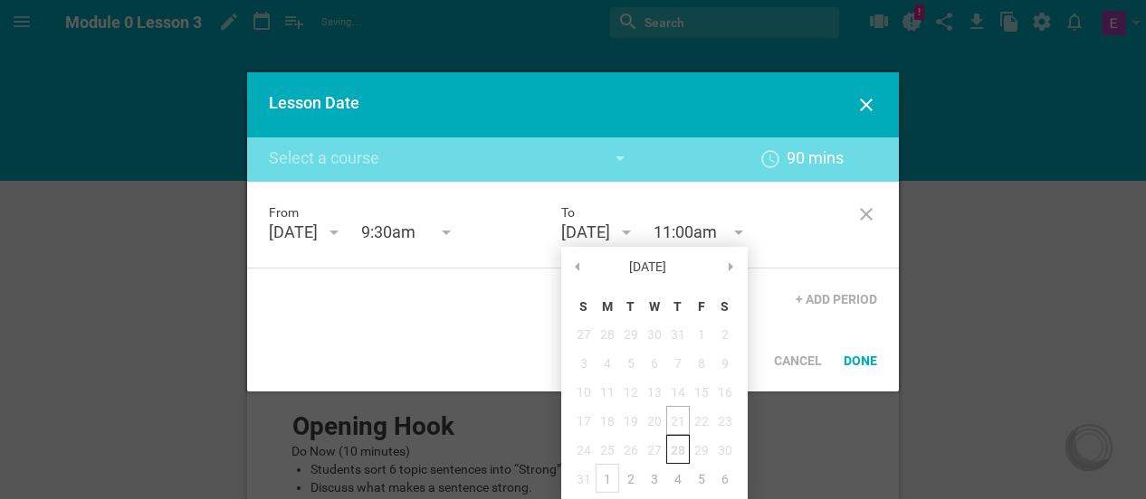
click at [604, 473] on div "1" at bounding box center [607, 478] width 24 height 29
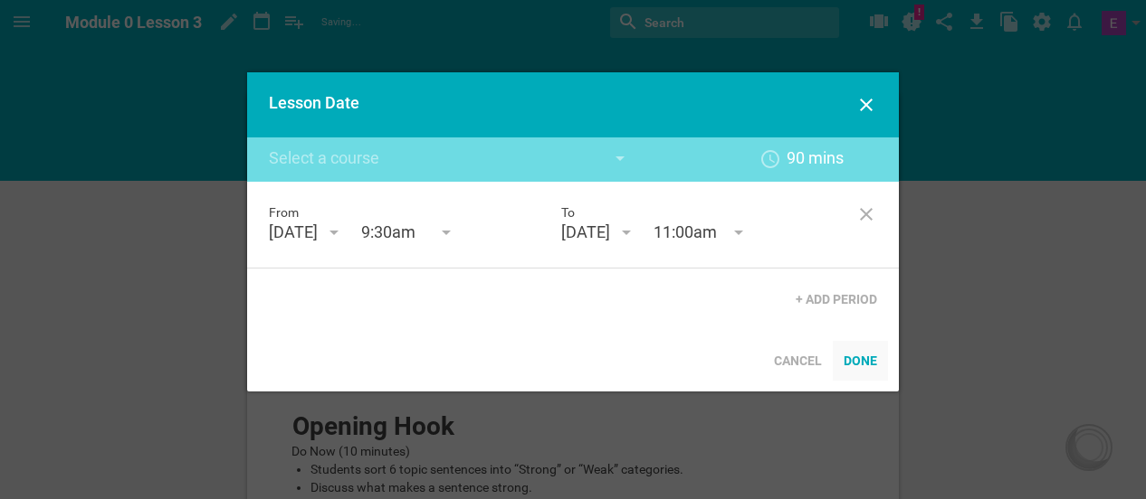
click at [851, 381] on div "Done" at bounding box center [859, 361] width 55 height 40
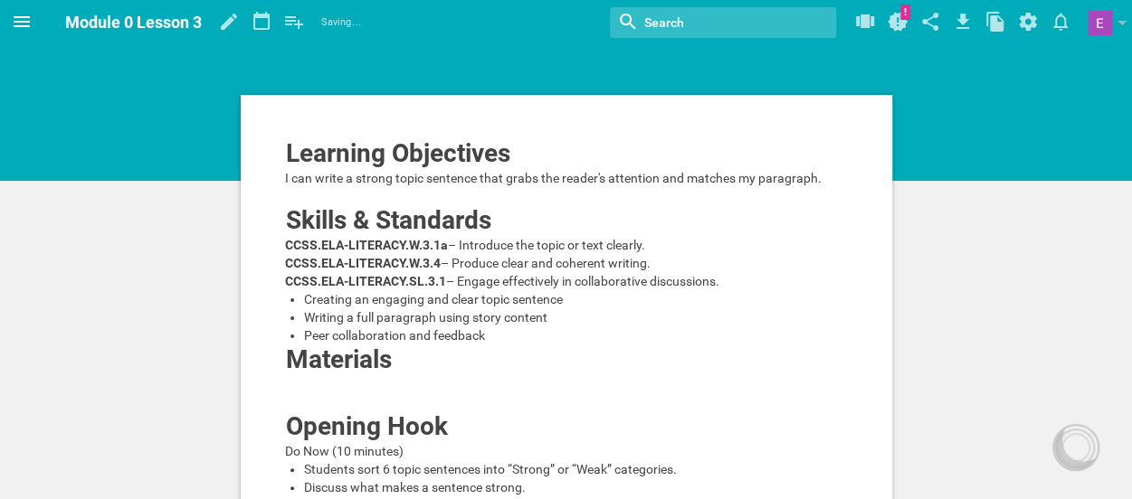
click at [19, 23] on icon at bounding box center [22, 22] width 22 height 22
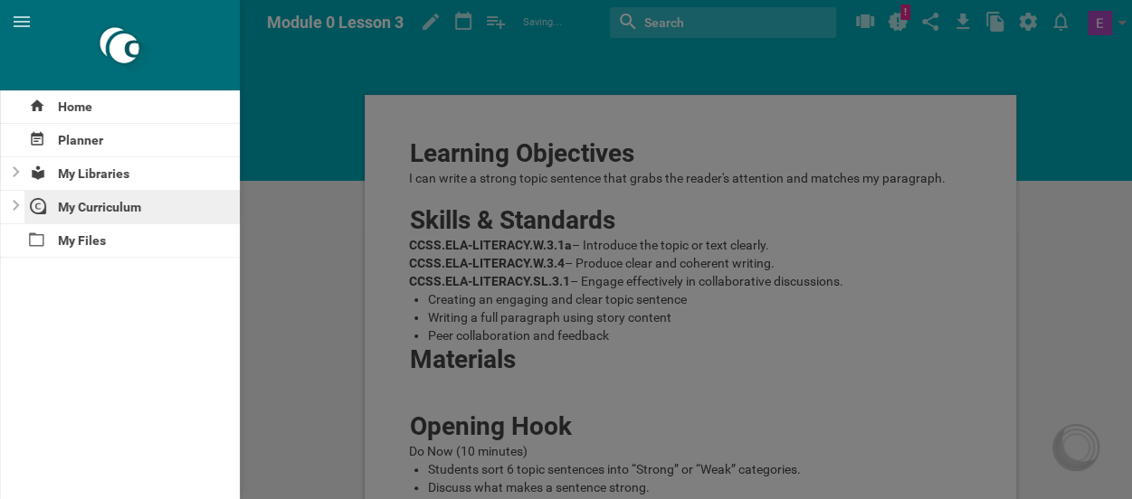
click at [98, 203] on div "My Curriculum" at bounding box center [132, 207] width 216 height 33
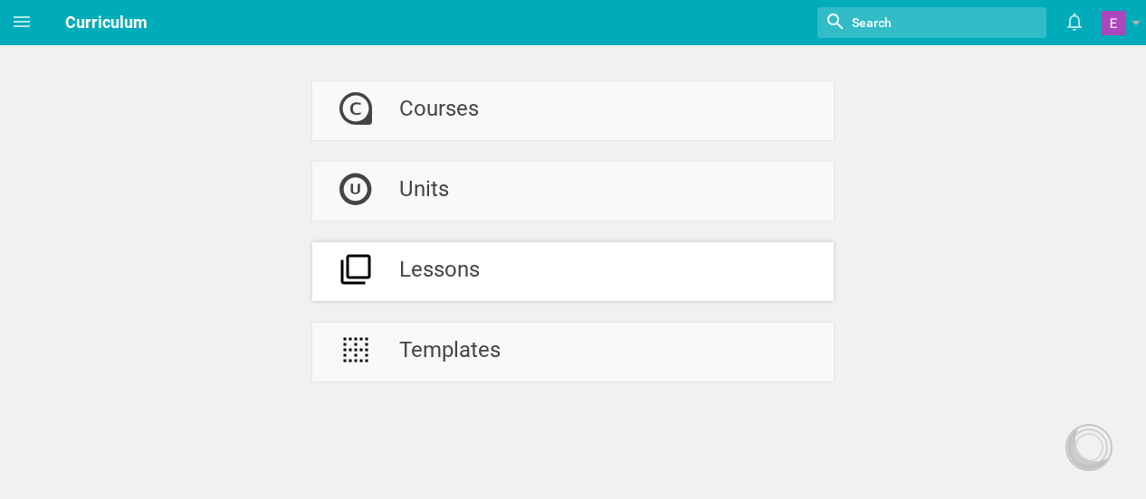
click at [370, 273] on icon at bounding box center [356, 270] width 30 height 30
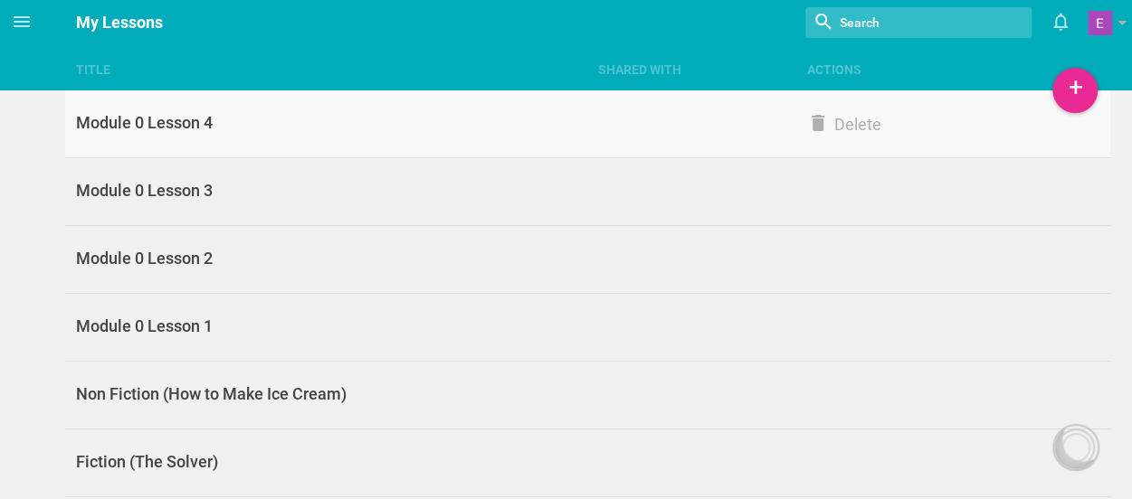
click at [253, 138] on link "Module 0 Lesson 4 Delete" at bounding box center [587, 124] width 1045 height 68
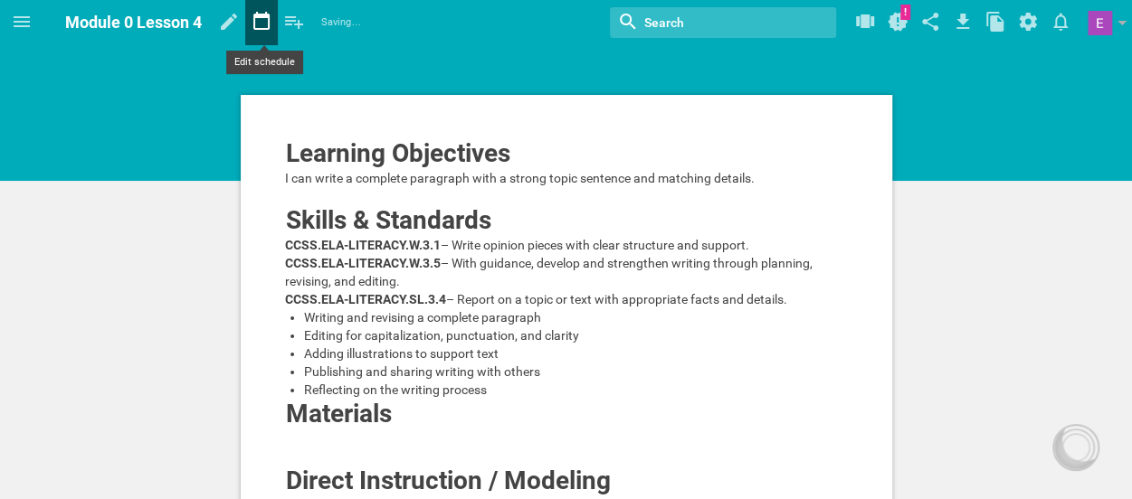
click at [259, 21] on icon at bounding box center [261, 21] width 33 height 43
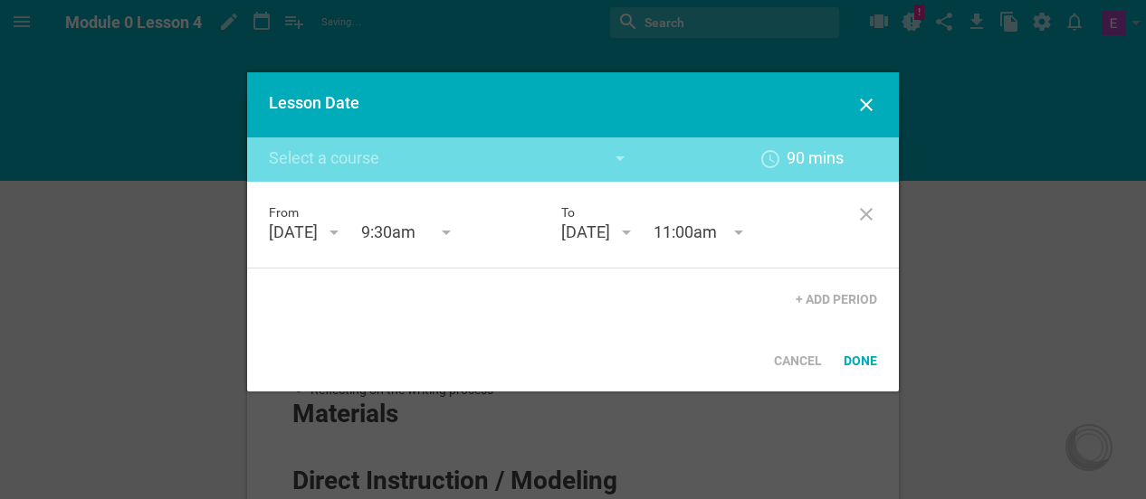
click at [318, 233] on div "August 29th '25" at bounding box center [293, 233] width 49 height 22
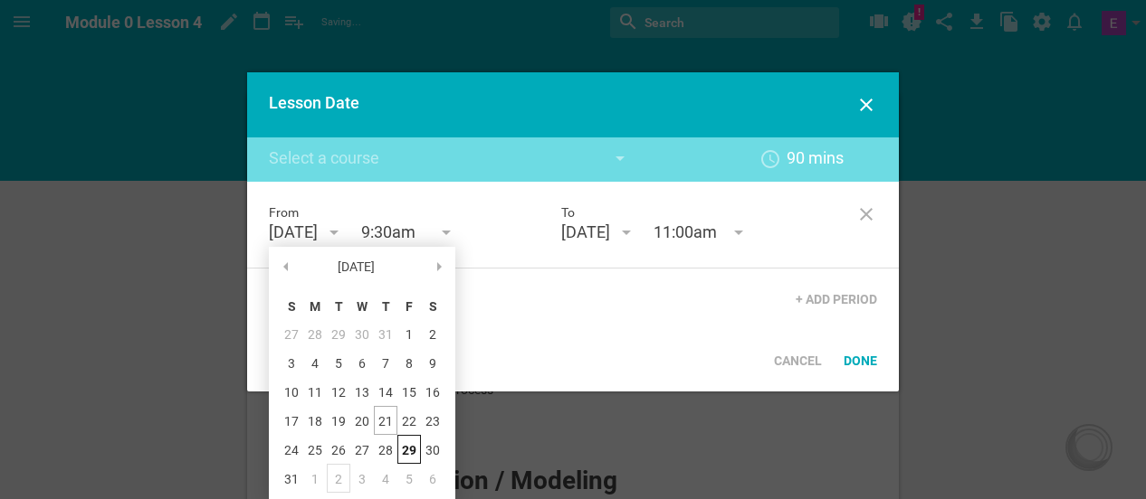
click at [339, 475] on div "2" at bounding box center [339, 478] width 24 height 29
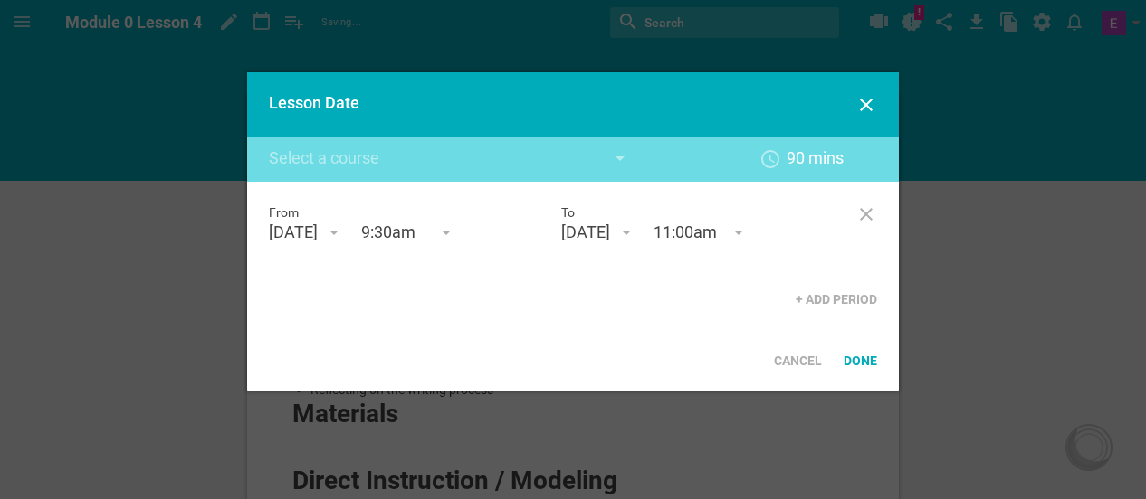
click at [607, 231] on div "August 29th '25" at bounding box center [585, 233] width 49 height 22
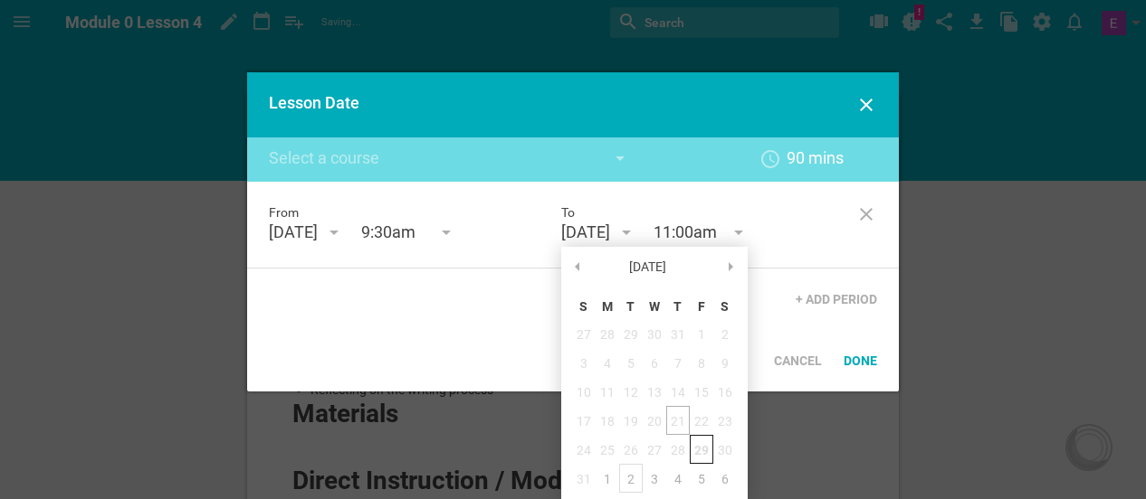
click at [624, 480] on div "2" at bounding box center [631, 478] width 24 height 29
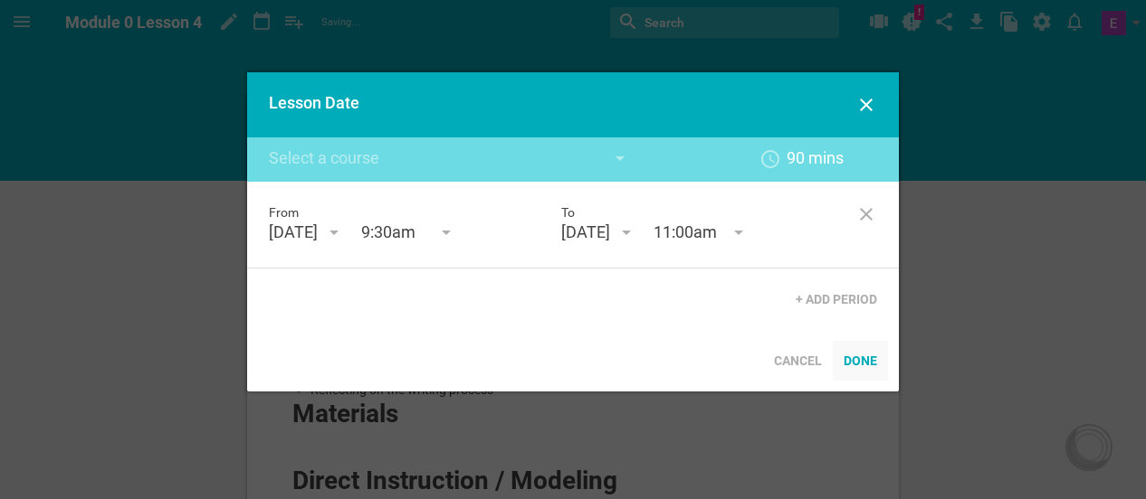
click at [859, 381] on div "Done" at bounding box center [859, 361] width 55 height 40
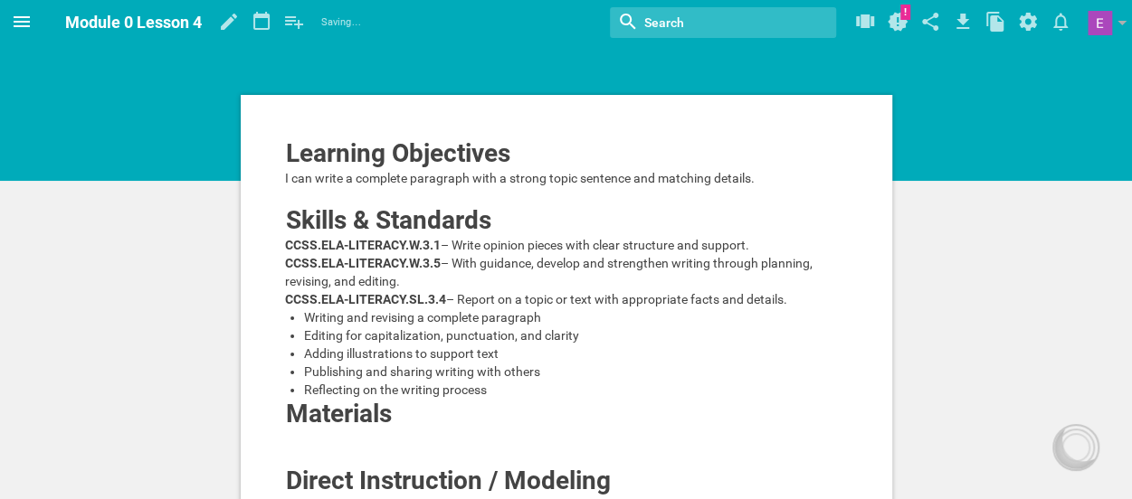
click at [10, 28] on span at bounding box center [21, 21] width 43 height 43
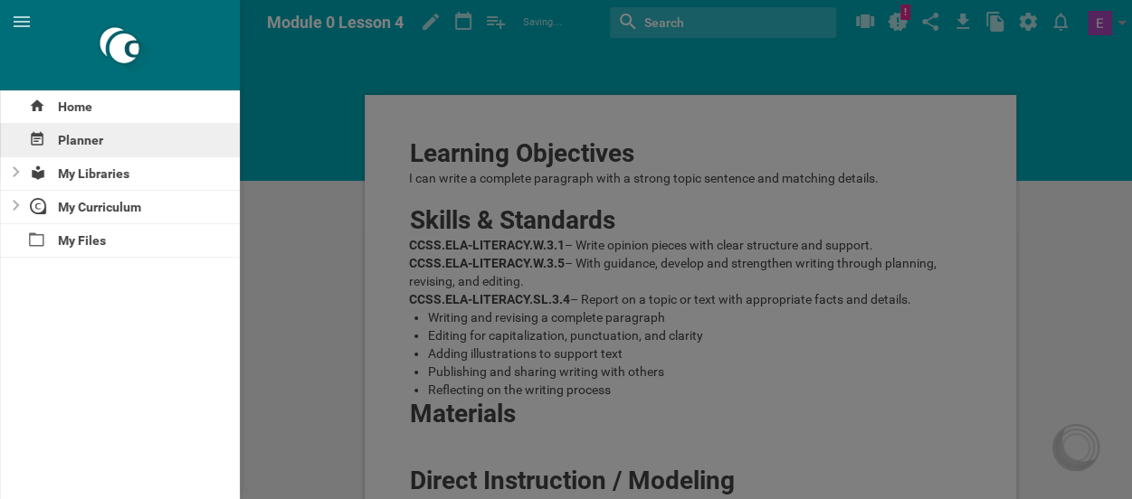
click at [55, 132] on div "Planner" at bounding box center [120, 140] width 240 height 33
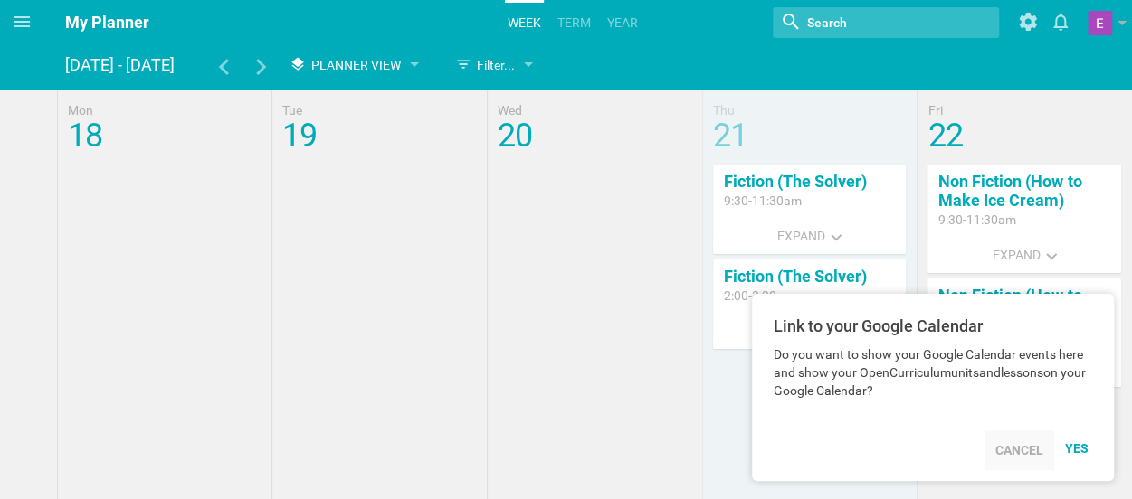
click at [1030, 452] on div "Cancel" at bounding box center [1019, 451] width 70 height 40
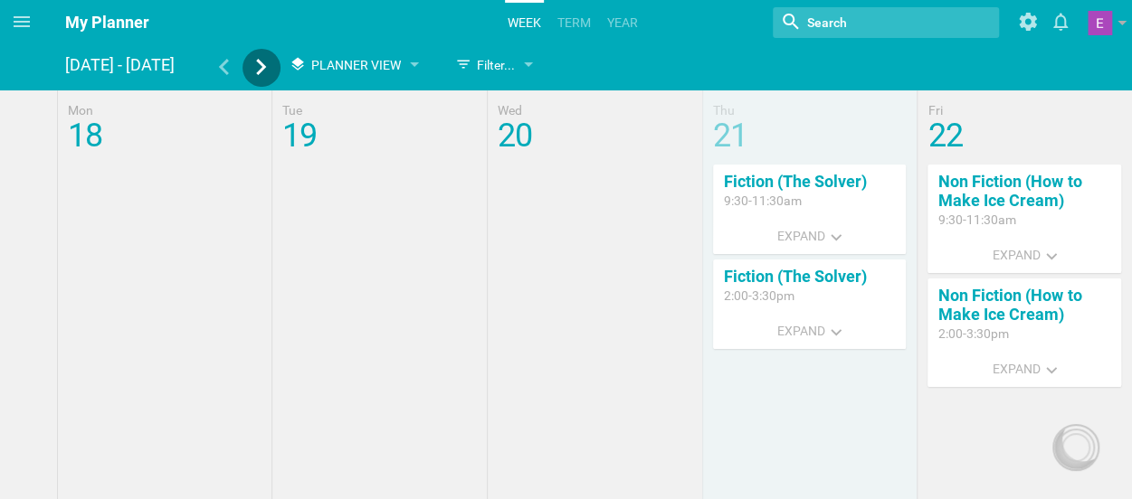
click at [263, 68] on icon at bounding box center [261, 67] width 10 height 16
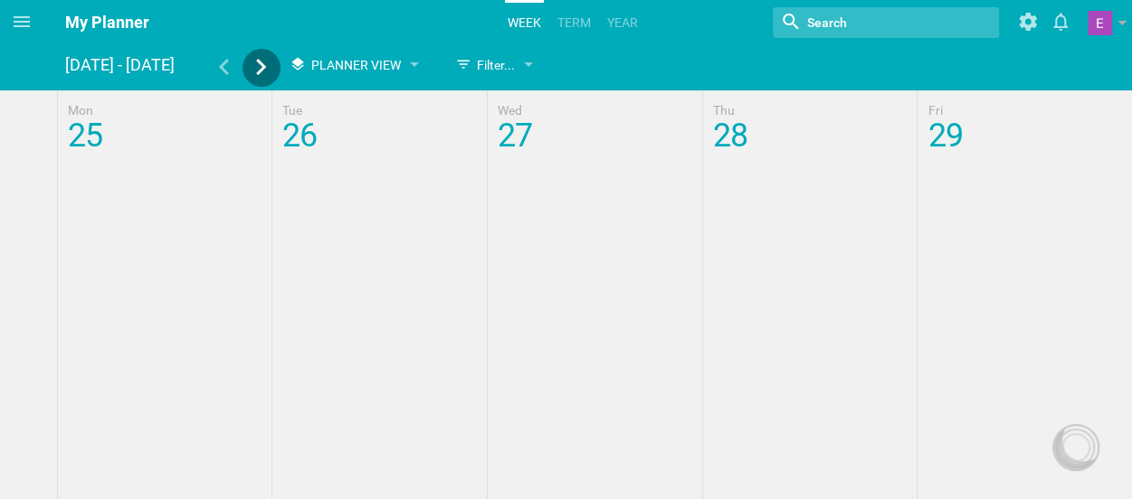
click at [262, 68] on icon at bounding box center [261, 67] width 10 height 16
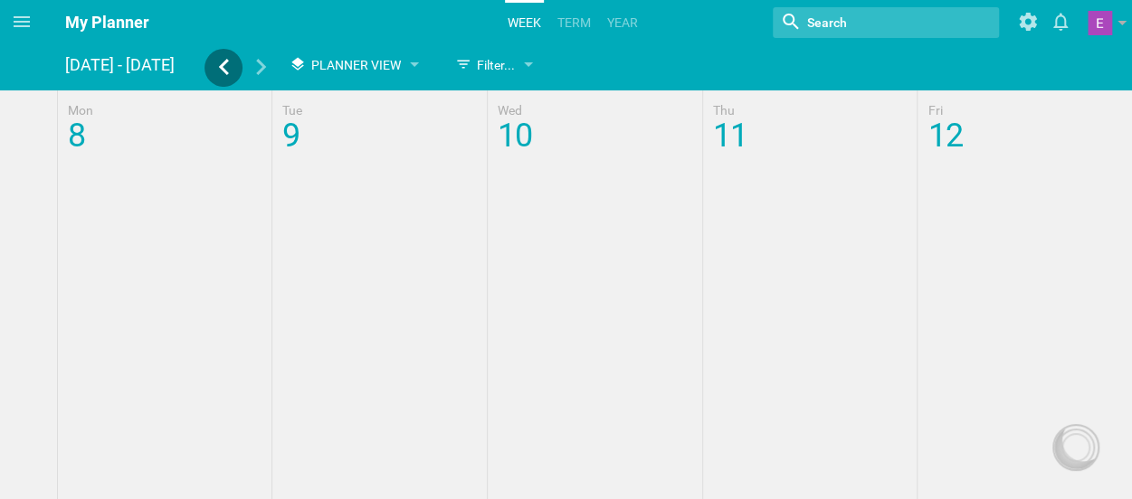
click at [223, 64] on icon at bounding box center [224, 67] width 10 height 16
click at [223, 61] on icon at bounding box center [223, 67] width 16 height 16
click at [735, 135] on div at bounding box center [566, 124] width 1132 height 69
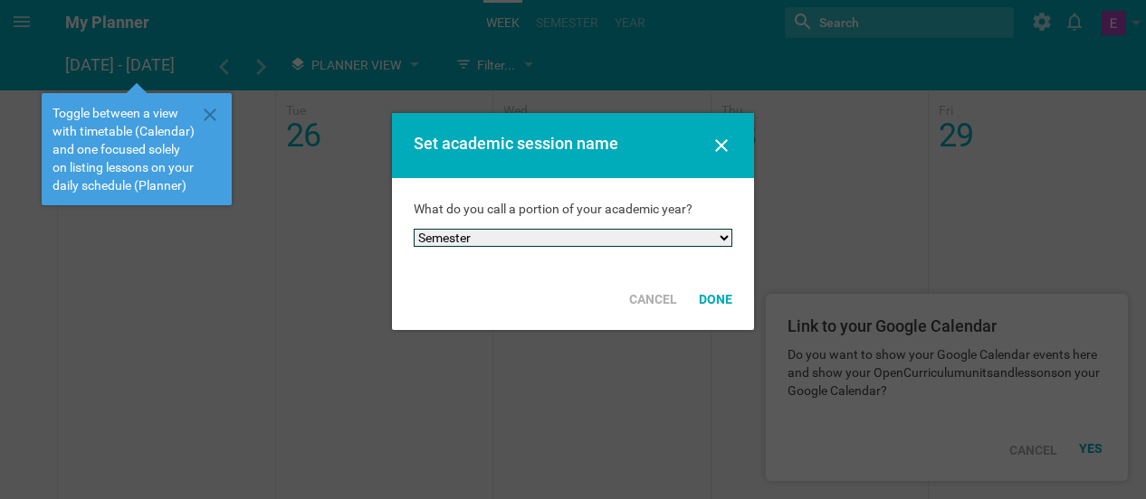
click at [527, 243] on select "Semester Term Quarter Session Period Trimester Other" at bounding box center [573, 238] width 319 height 18
select select "term"
click at [414, 229] on select "Semester Term Quarter Session Period Trimester Other" at bounding box center [573, 238] width 319 height 18
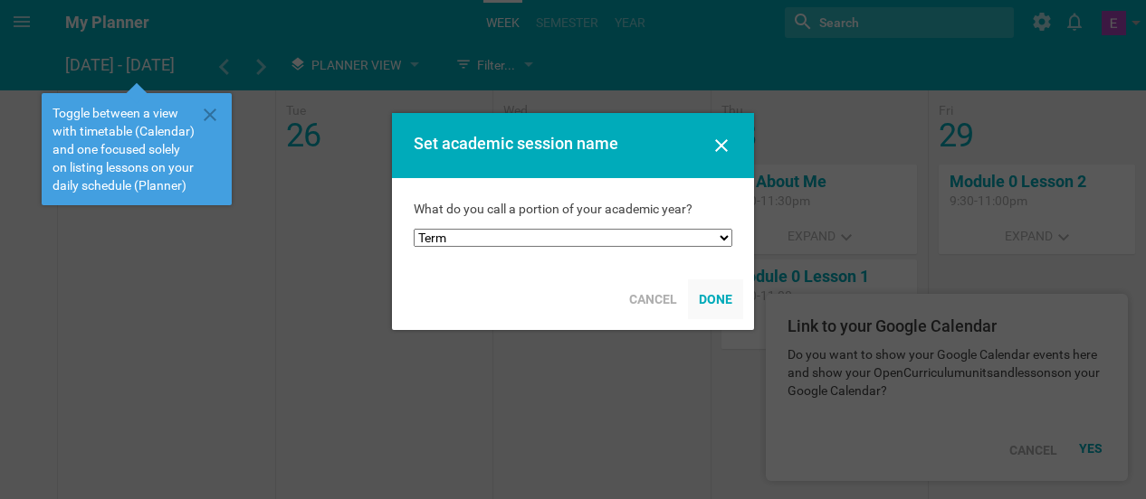
click at [720, 312] on div "Done" at bounding box center [715, 300] width 55 height 40
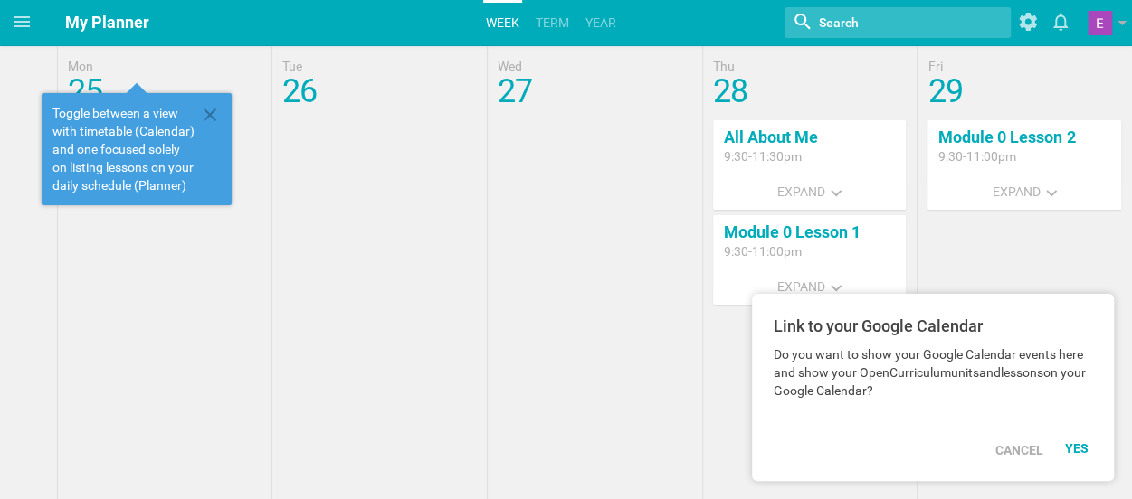
scroll to position [45, 0]
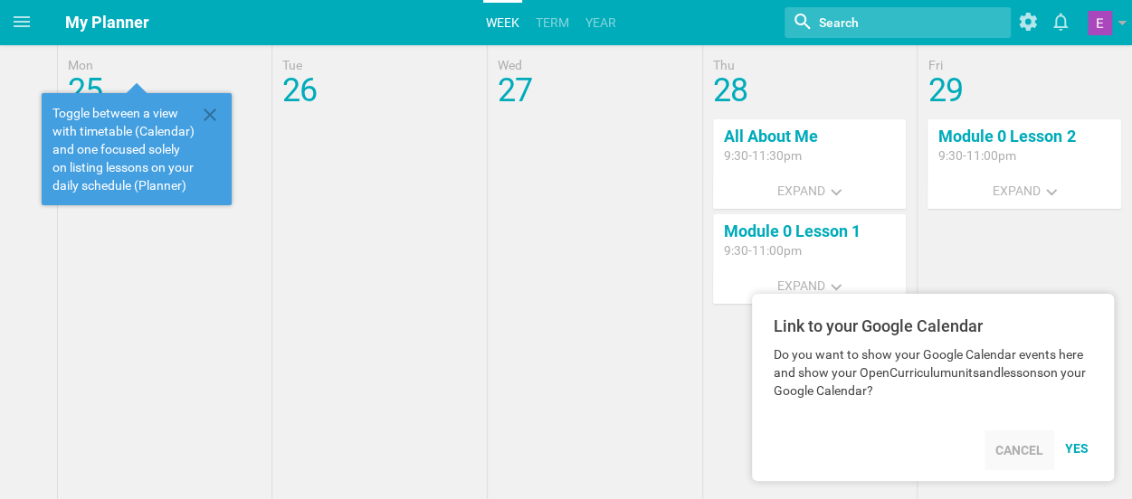
click at [1008, 448] on div "Cancel" at bounding box center [1019, 451] width 70 height 40
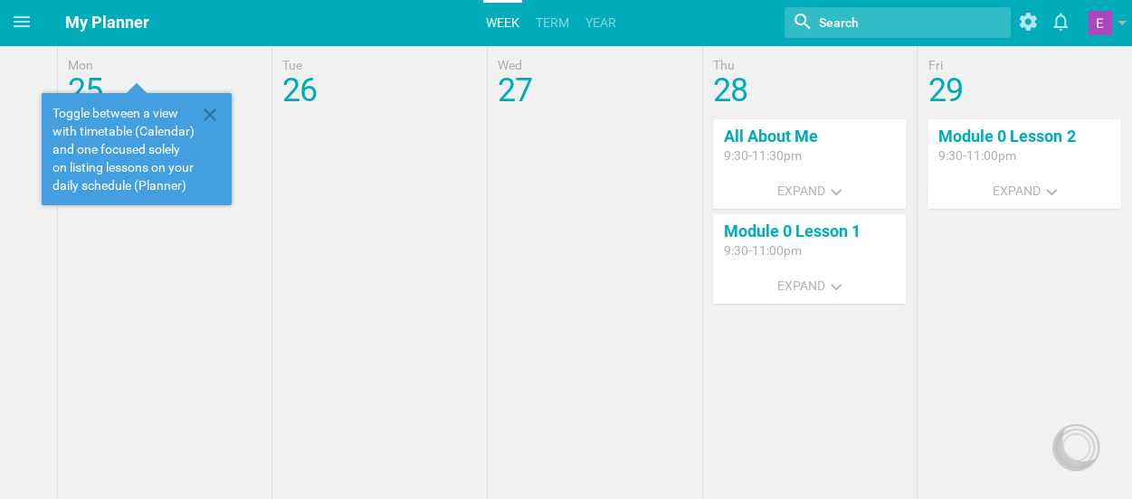
scroll to position [0, 0]
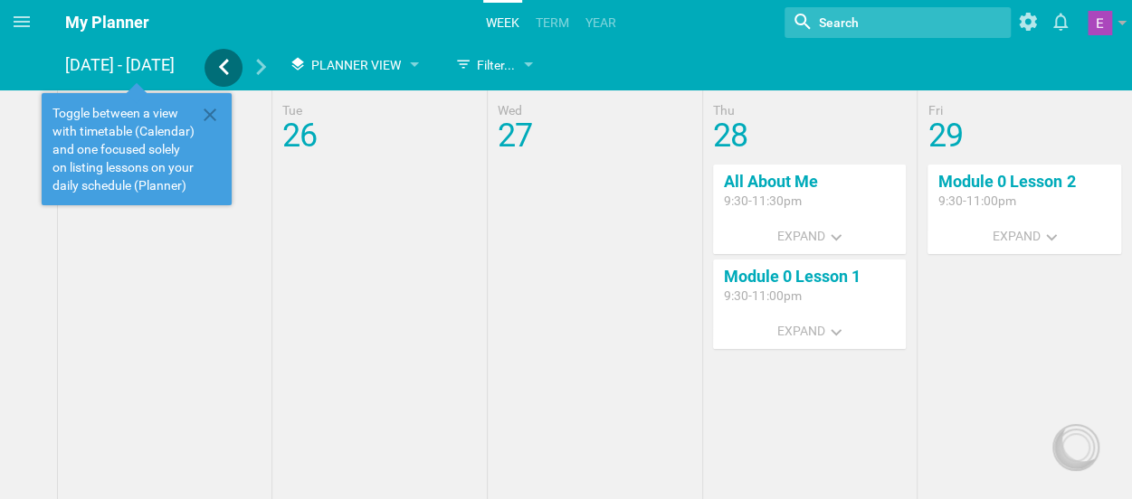
click at [223, 66] on icon at bounding box center [224, 67] width 10 height 16
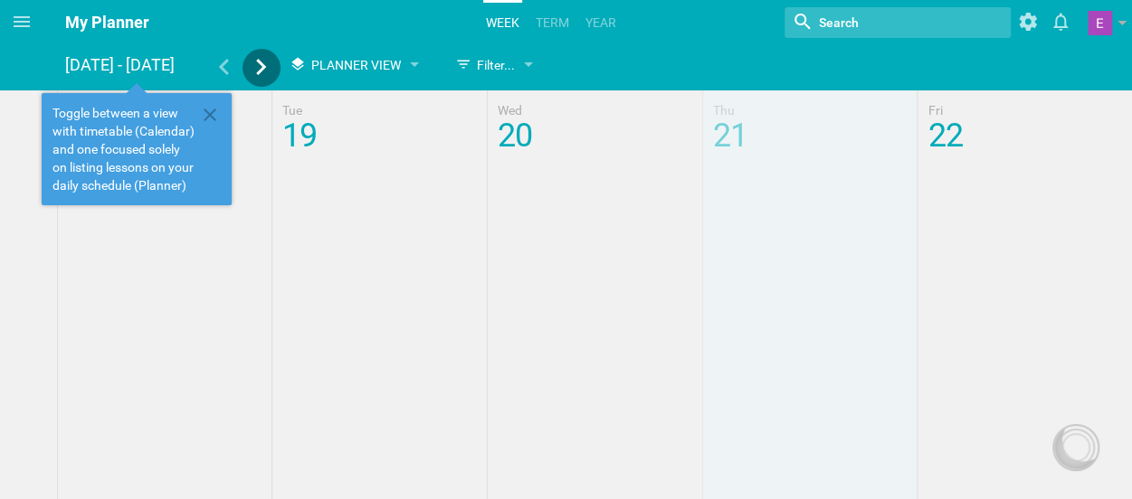
click at [250, 71] on div at bounding box center [262, 69] width 38 height 21
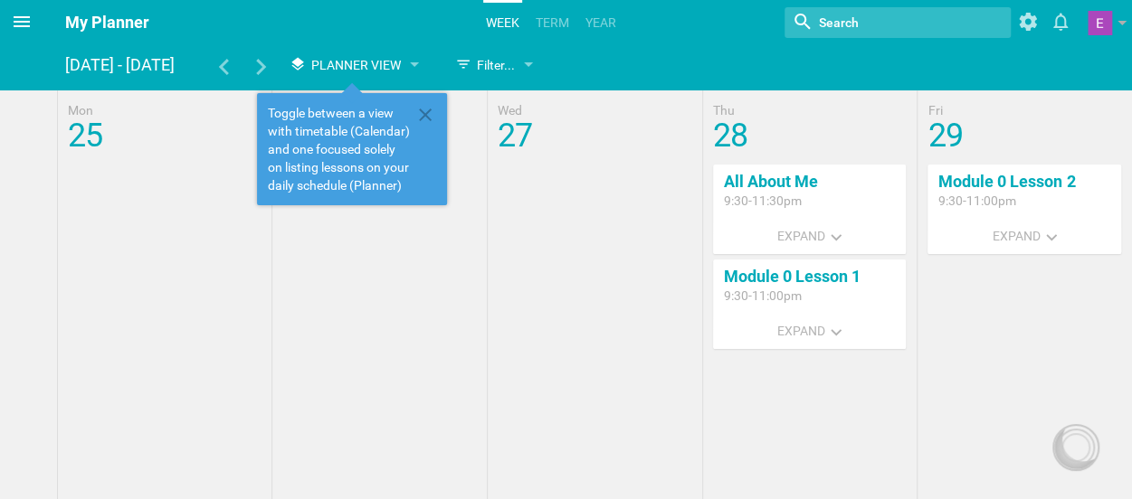
click at [24, 23] on icon at bounding box center [22, 22] width 22 height 22
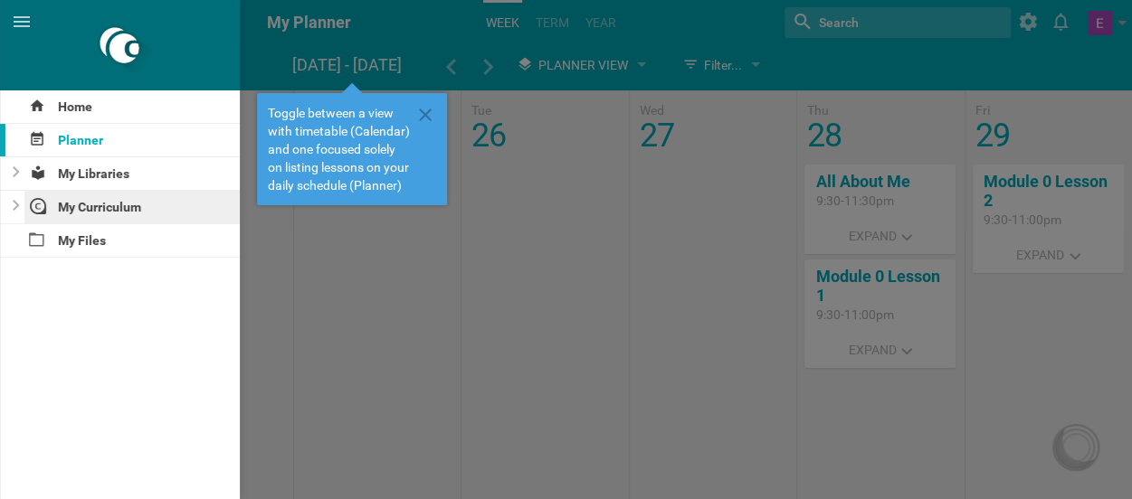
click at [98, 216] on div "My Curriculum" at bounding box center [132, 207] width 216 height 33
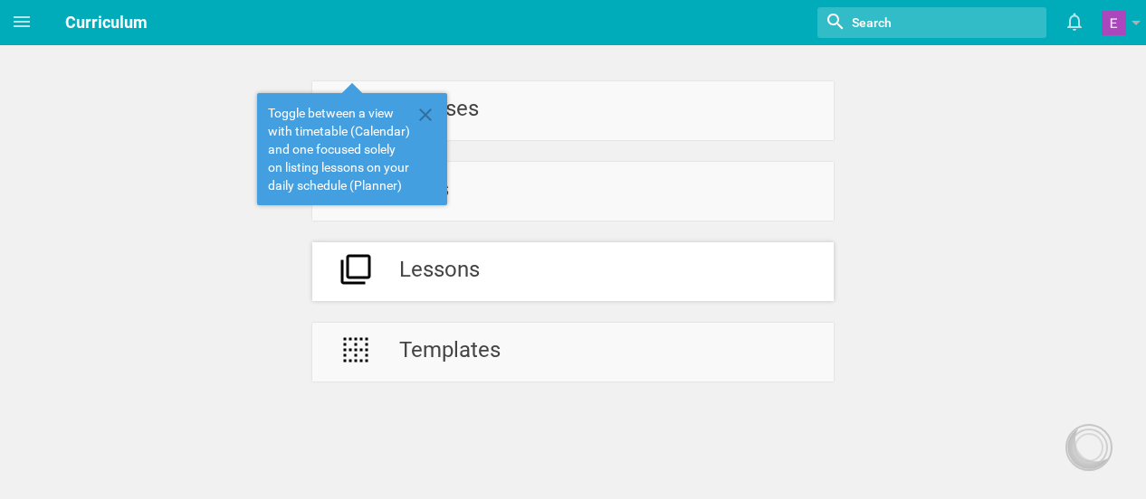
click at [457, 267] on div "Lessons" at bounding box center [439, 272] width 81 height 59
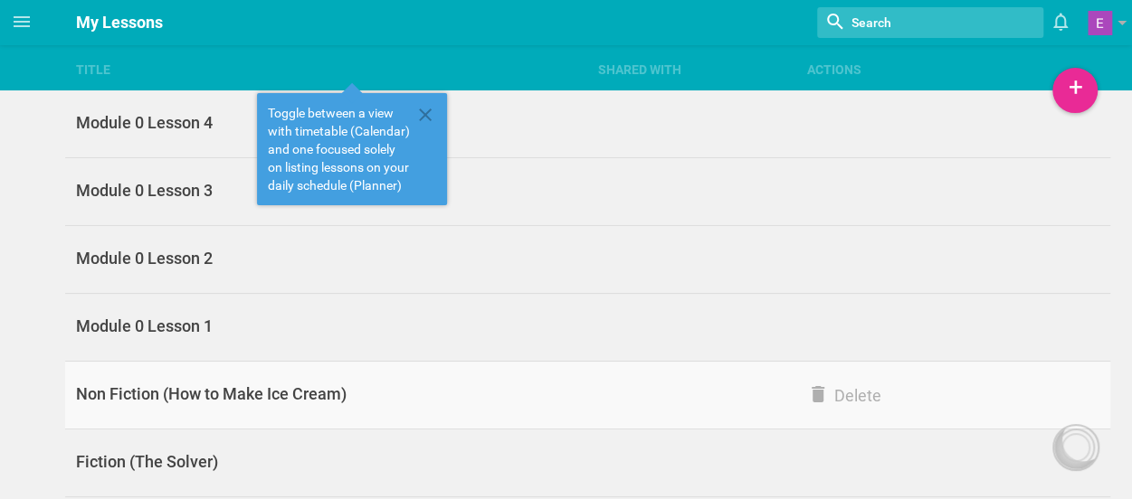
scroll to position [60, 0]
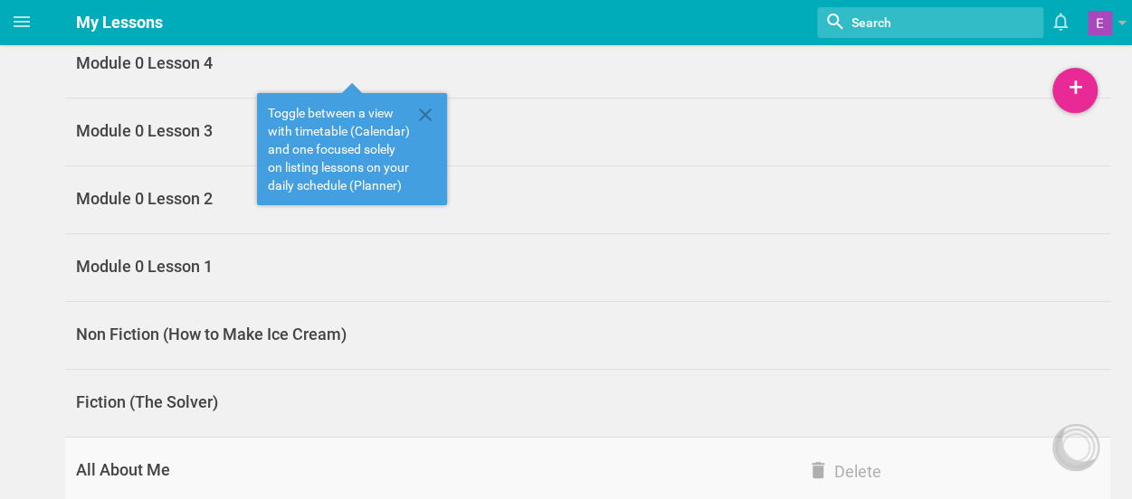
click at [291, 448] on link "All About Me Delete" at bounding box center [587, 472] width 1045 height 68
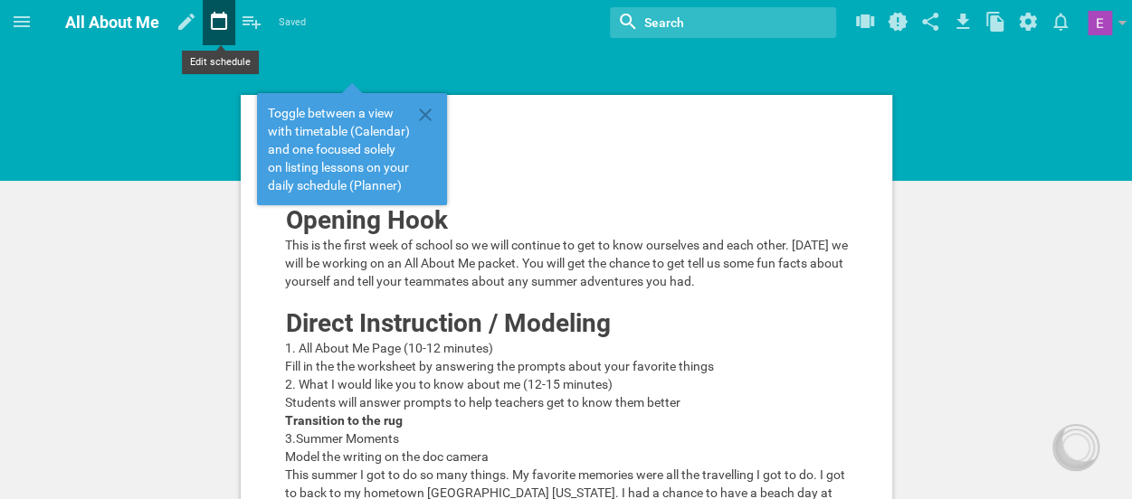
click at [217, 36] on icon at bounding box center [219, 21] width 33 height 43
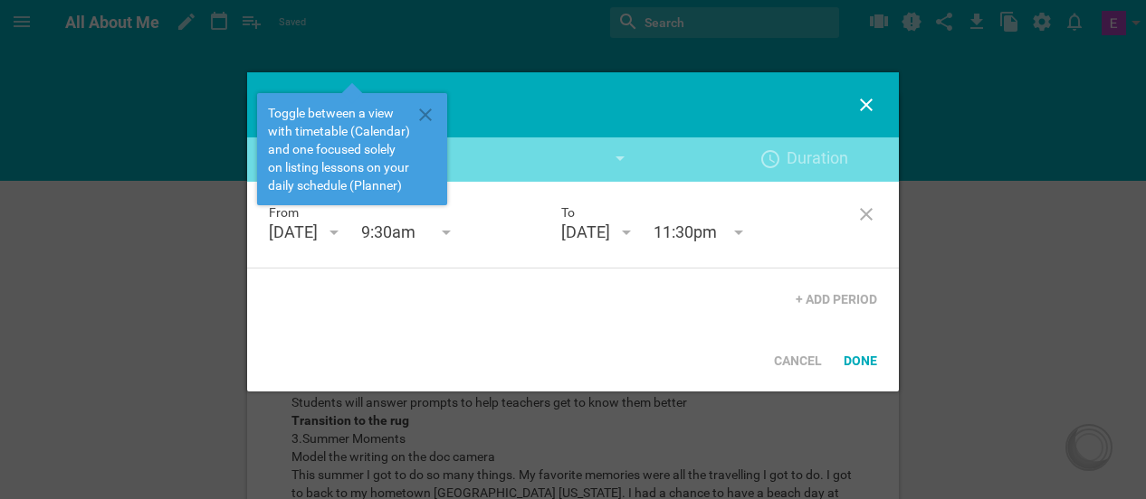
click at [318, 232] on div "[DATE]" at bounding box center [293, 233] width 49 height 22
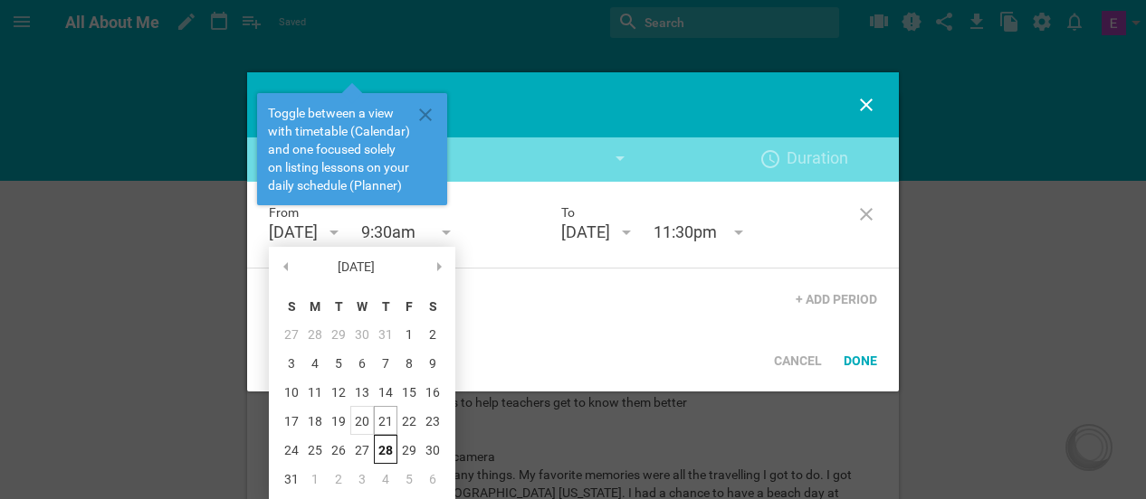
click at [358, 422] on div "20" at bounding box center [362, 420] width 24 height 29
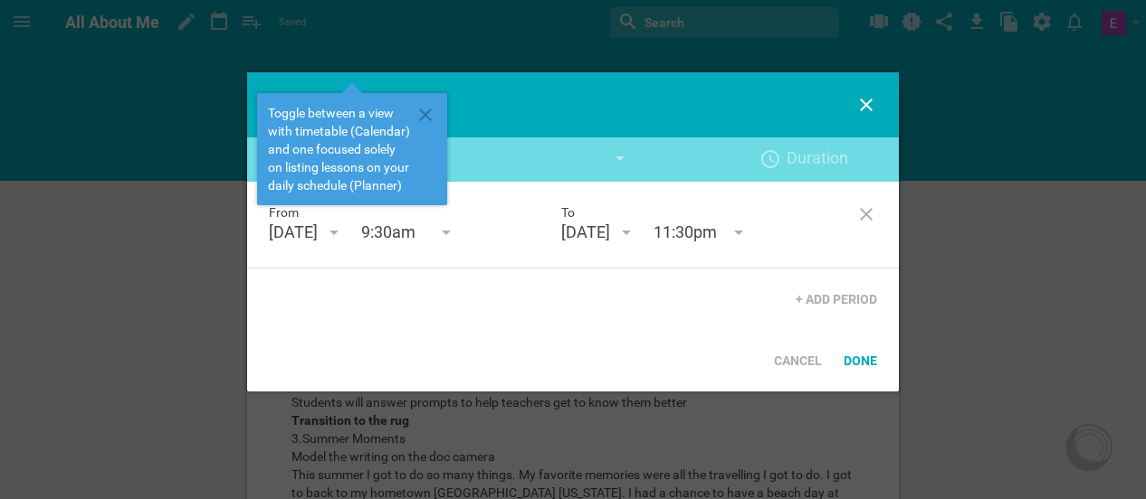
click at [594, 236] on div "[DATE]" at bounding box center [585, 233] width 49 height 22
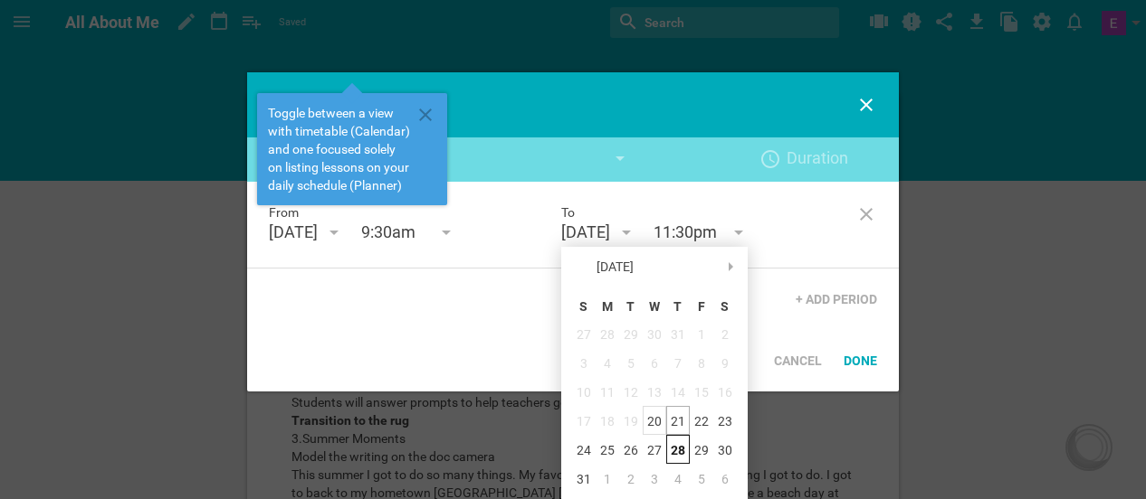
click at [653, 425] on div "20" at bounding box center [654, 420] width 24 height 29
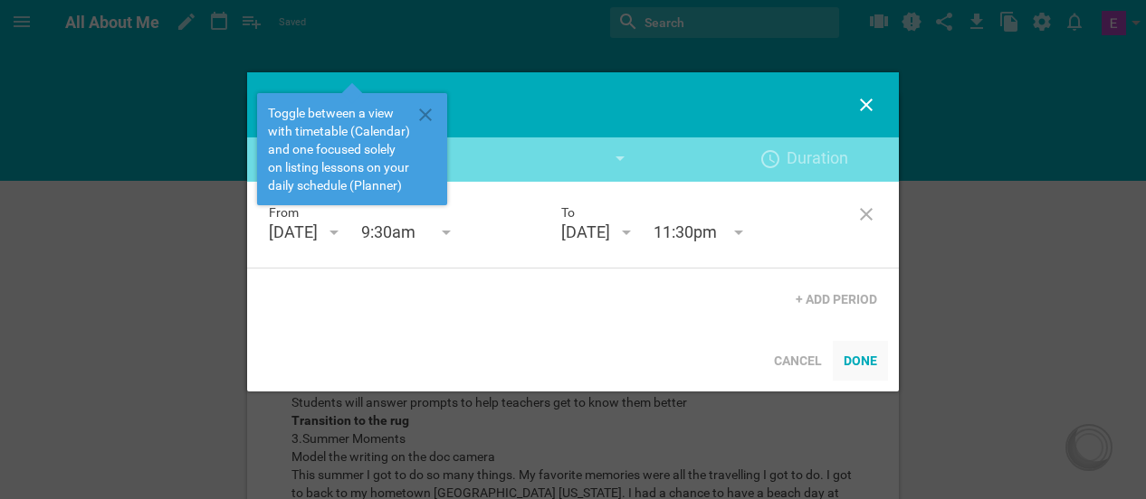
click at [849, 368] on div "Done" at bounding box center [859, 361] width 55 height 40
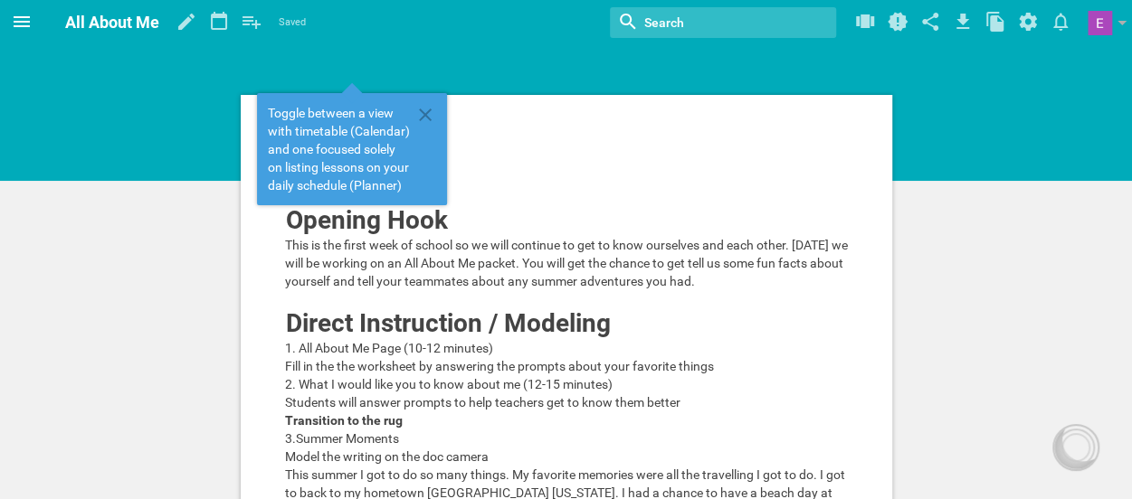
click at [25, 24] on icon at bounding box center [22, 22] width 22 height 22
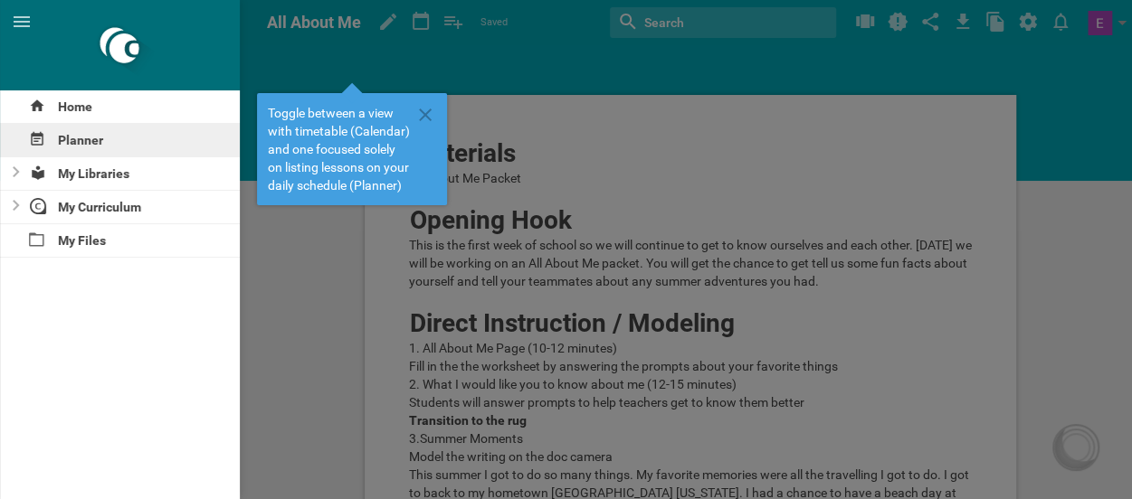
click at [119, 150] on div "Planner" at bounding box center [120, 140] width 240 height 33
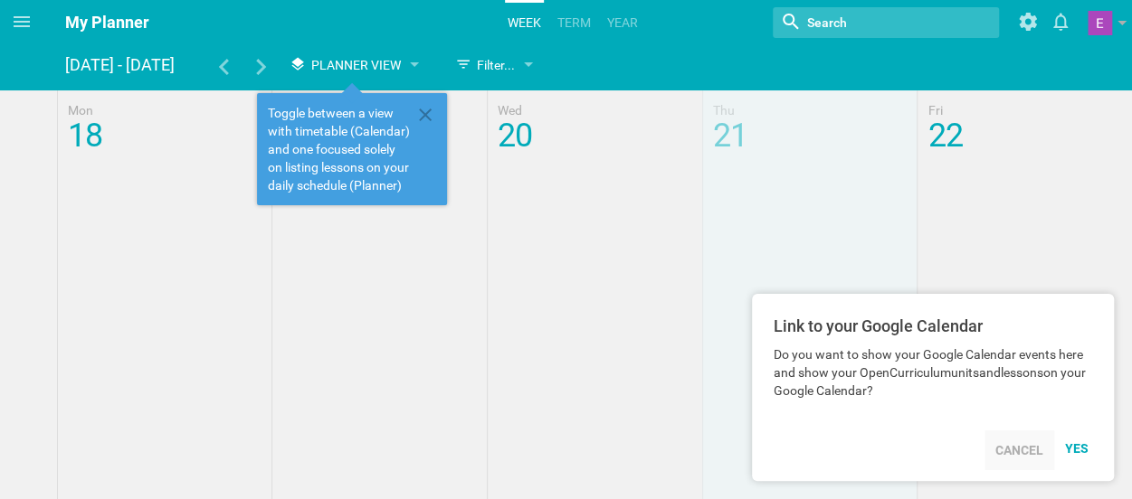
click at [1007, 462] on div "Cancel" at bounding box center [1019, 451] width 70 height 40
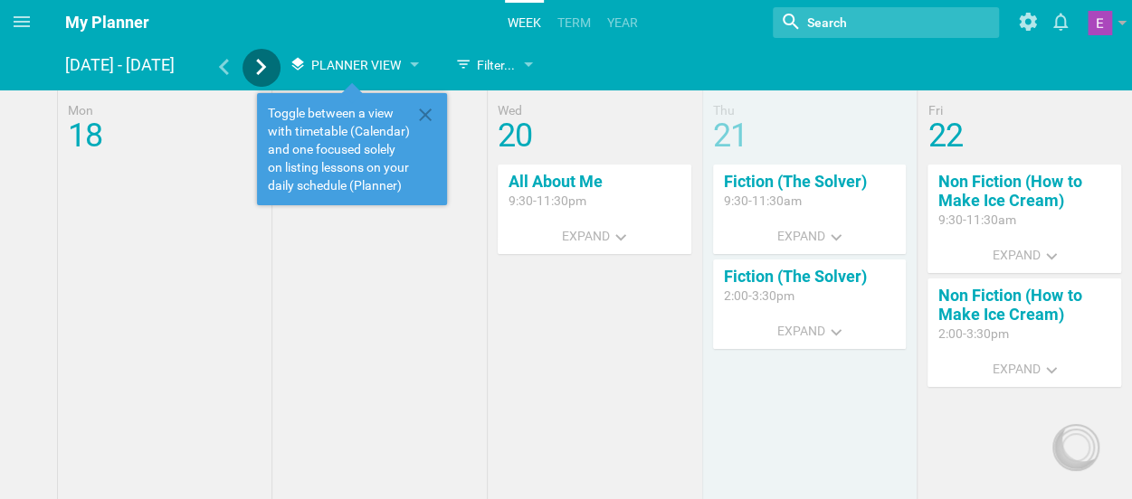
click at [257, 73] on icon at bounding box center [261, 67] width 10 height 16
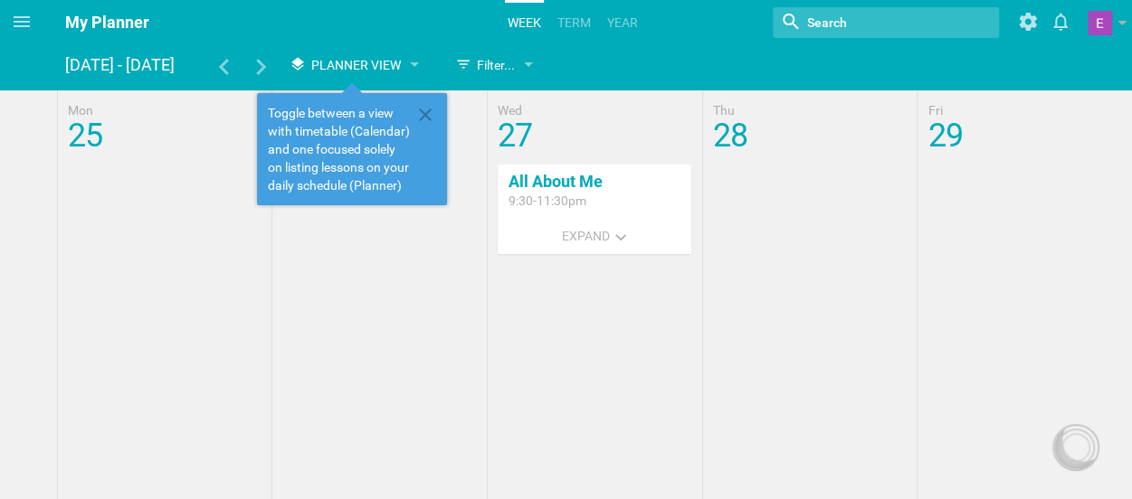
drag, startPoint x: 557, startPoint y: 186, endPoint x: 557, endPoint y: 176, distance: 10.0
click at [557, 176] on link "All About Me" at bounding box center [556, 181] width 94 height 19
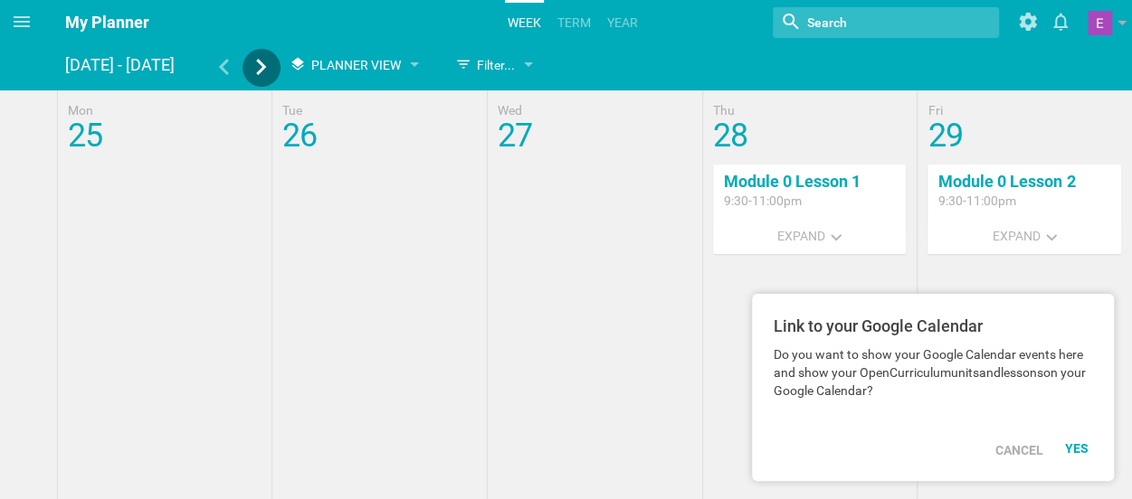
click at [260, 66] on icon at bounding box center [261, 67] width 16 height 16
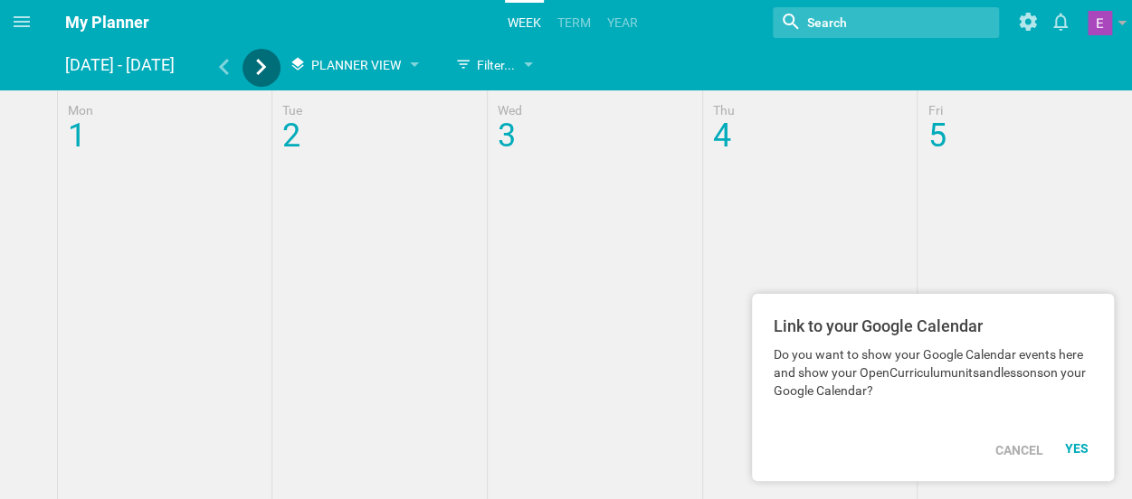
click at [260, 66] on icon at bounding box center [261, 67] width 16 height 16
click at [221, 70] on icon at bounding box center [223, 67] width 16 height 16
drag, startPoint x: 1026, startPoint y: 442, endPoint x: 1017, endPoint y: 440, distance: 9.4
click at [1017, 440] on div "Cancel" at bounding box center [1019, 451] width 70 height 40
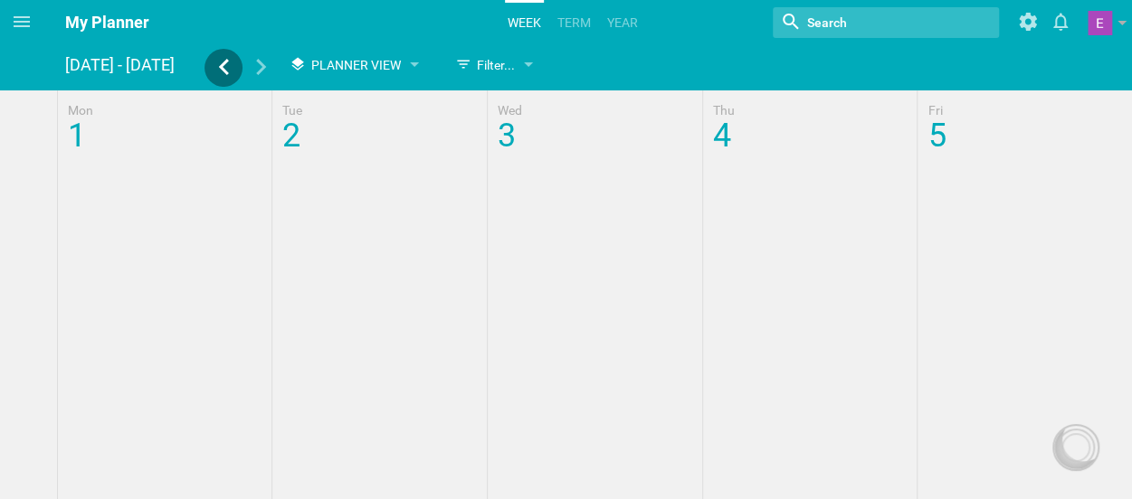
click at [229, 68] on icon at bounding box center [223, 67] width 16 height 16
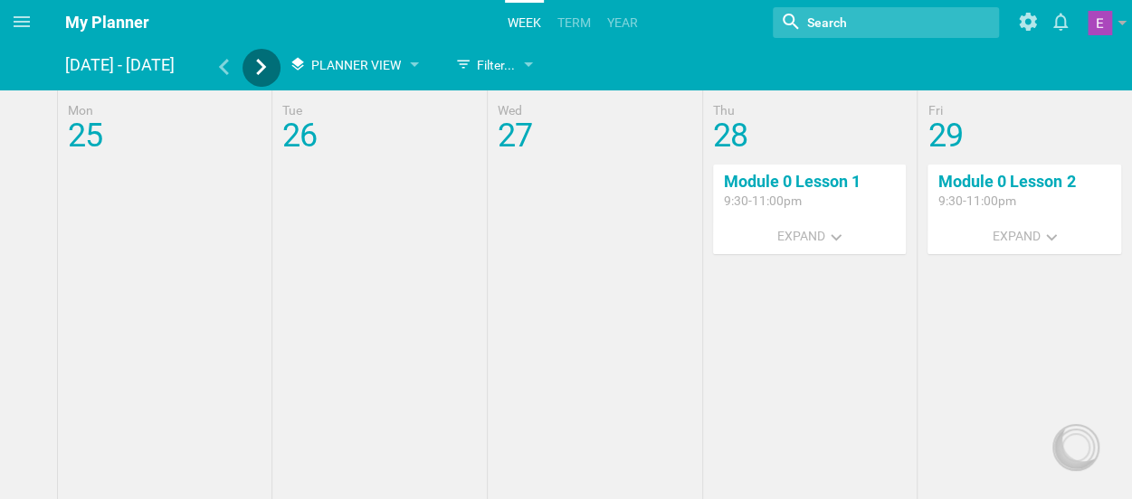
click at [261, 66] on icon at bounding box center [261, 67] width 16 height 16
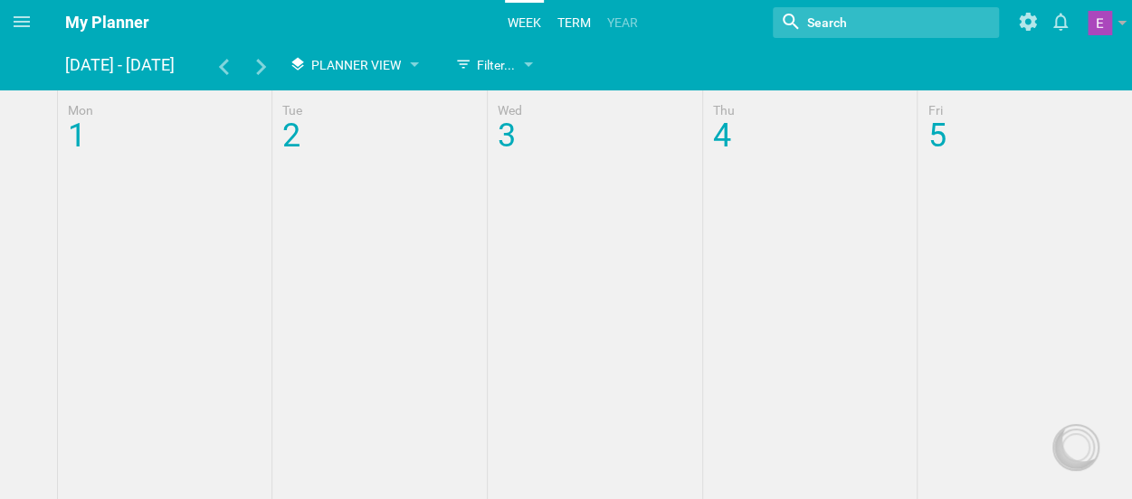
click at [569, 24] on link "term" at bounding box center [574, 23] width 39 height 40
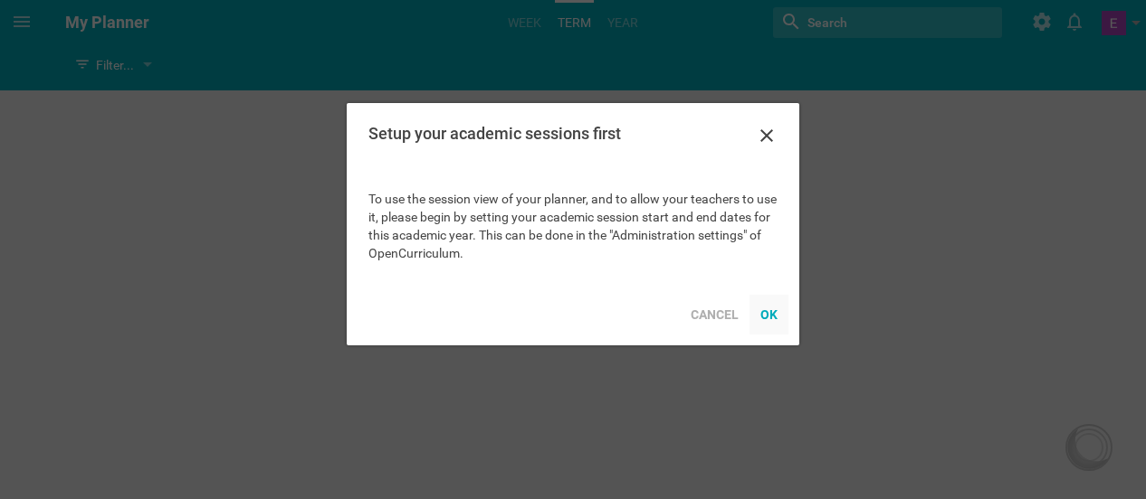
click at [769, 316] on div "OK" at bounding box center [768, 315] width 39 height 40
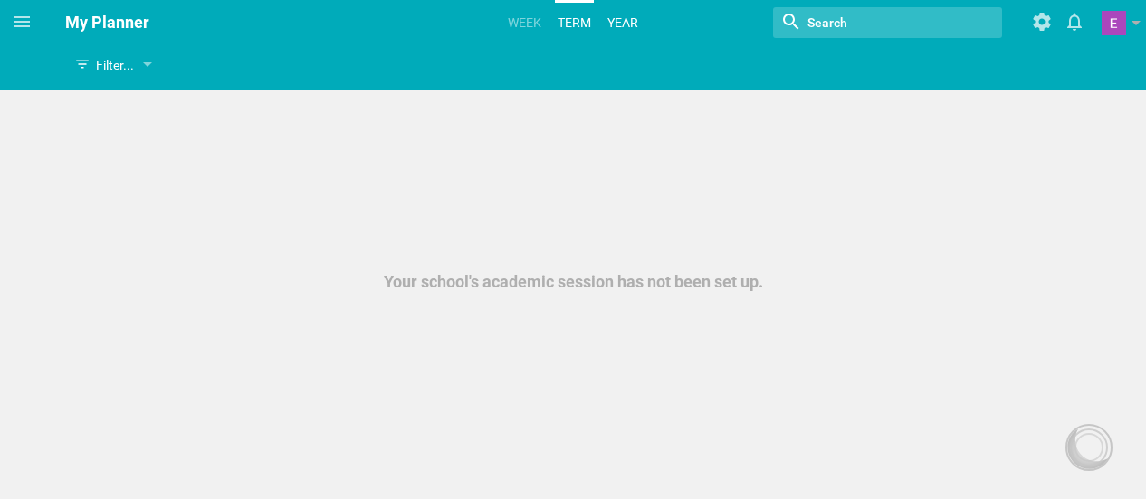
click at [612, 17] on link "Year" at bounding box center [622, 23] width 36 height 40
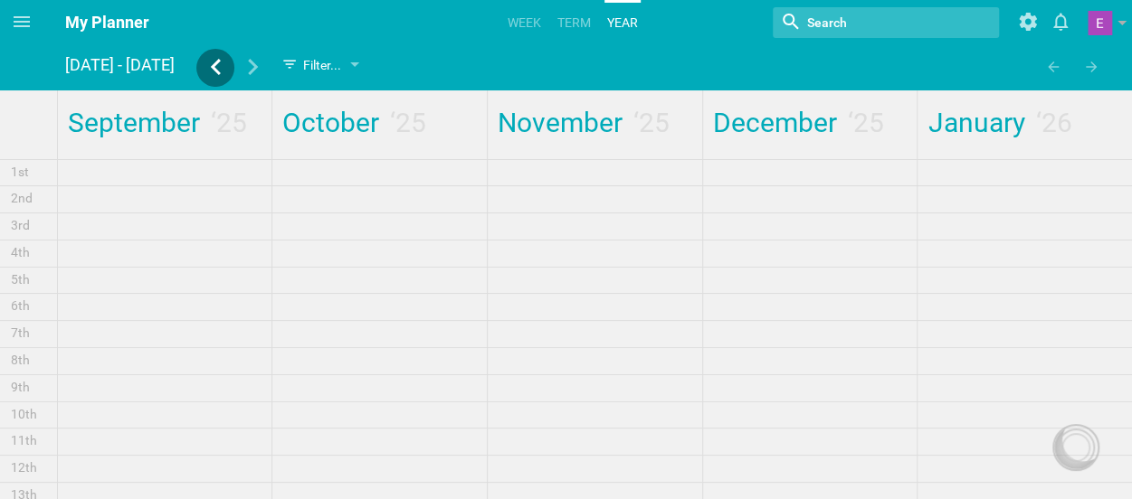
click at [234, 69] on div at bounding box center [215, 69] width 38 height 21
click at [234, 71] on div at bounding box center [215, 69] width 38 height 21
click at [262, 73] on icon at bounding box center [253, 67] width 16 height 16
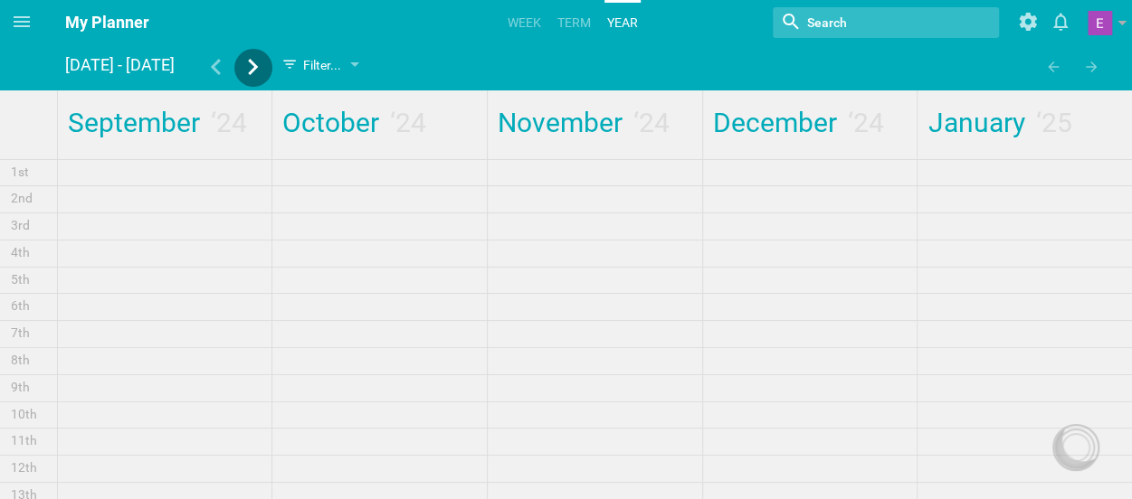
click at [272, 79] on div at bounding box center [253, 69] width 38 height 21
click at [531, 15] on link "Week" at bounding box center [524, 23] width 39 height 40
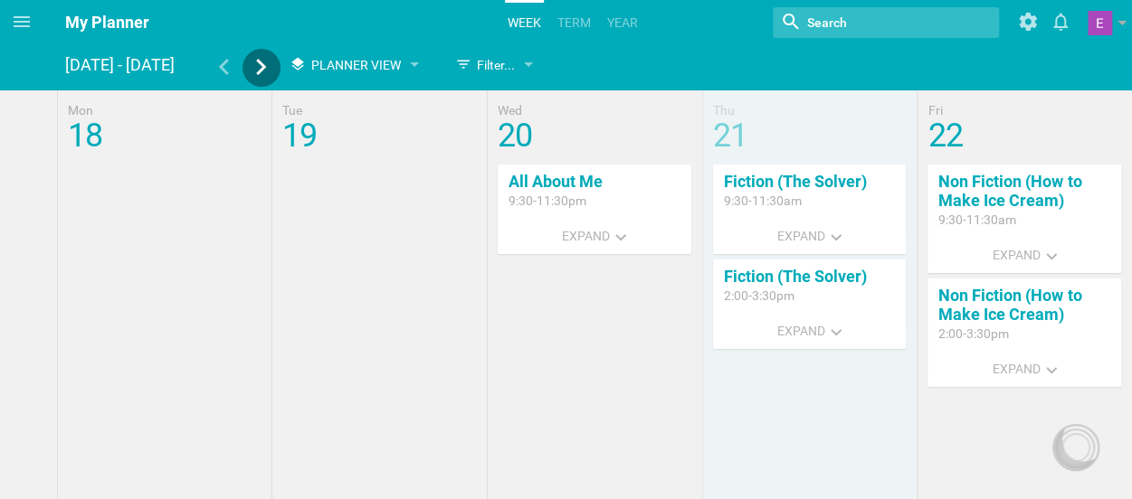
click at [259, 59] on icon at bounding box center [261, 67] width 16 height 16
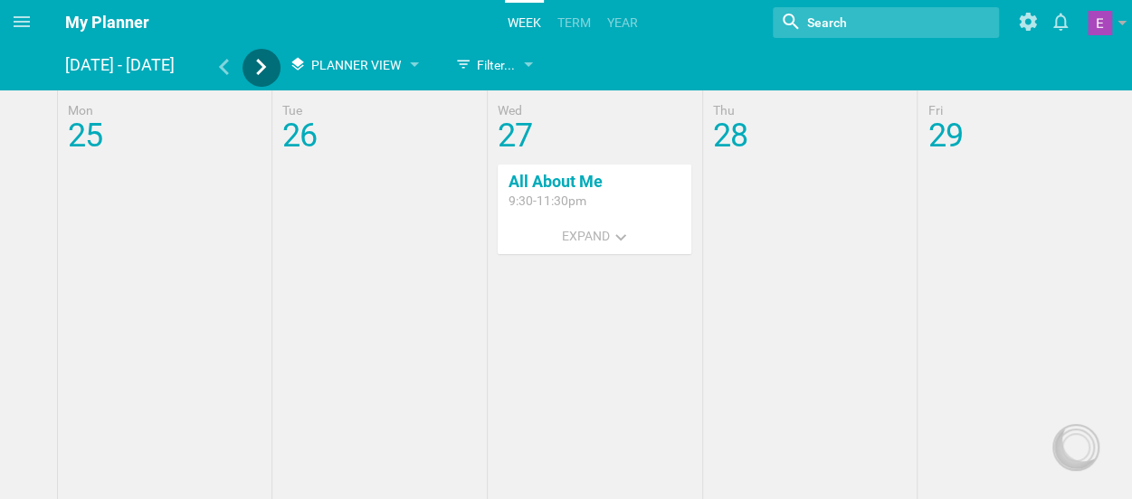
click at [253, 65] on icon at bounding box center [261, 67] width 16 height 16
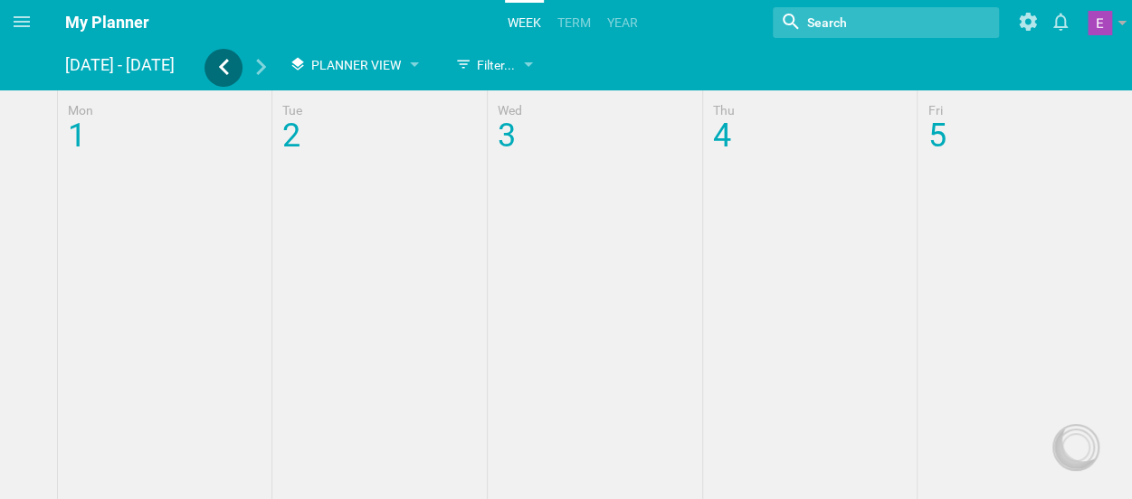
click at [223, 66] on icon at bounding box center [223, 67] width 16 height 16
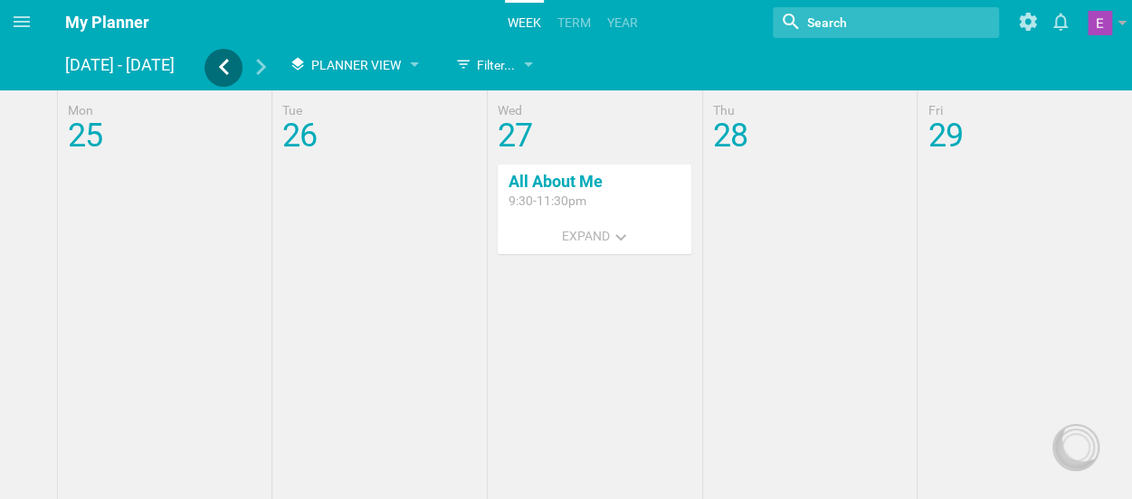
click at [223, 66] on icon at bounding box center [223, 67] width 16 height 16
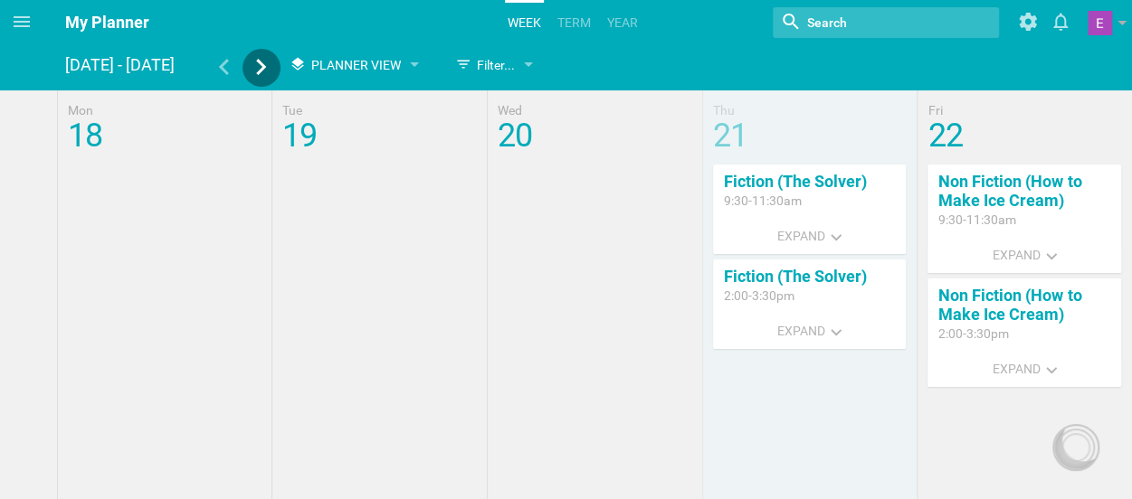
click at [253, 64] on icon at bounding box center [261, 67] width 16 height 16
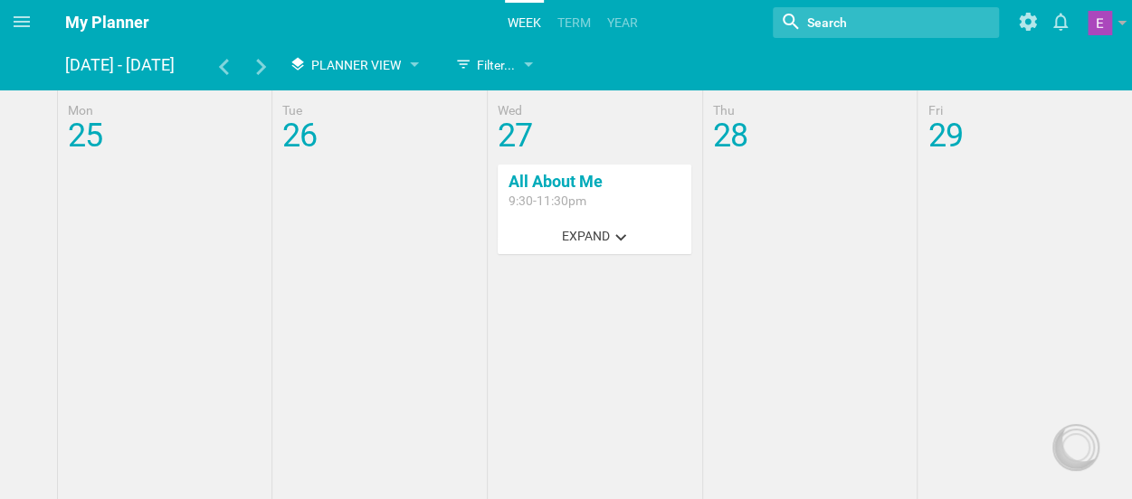
click at [612, 242] on button "Expand" at bounding box center [594, 236] width 86 height 36
click at [563, 231] on span "Expand" at bounding box center [586, 236] width 48 height 14
click at [543, 177] on link "All About Me" at bounding box center [556, 181] width 94 height 19
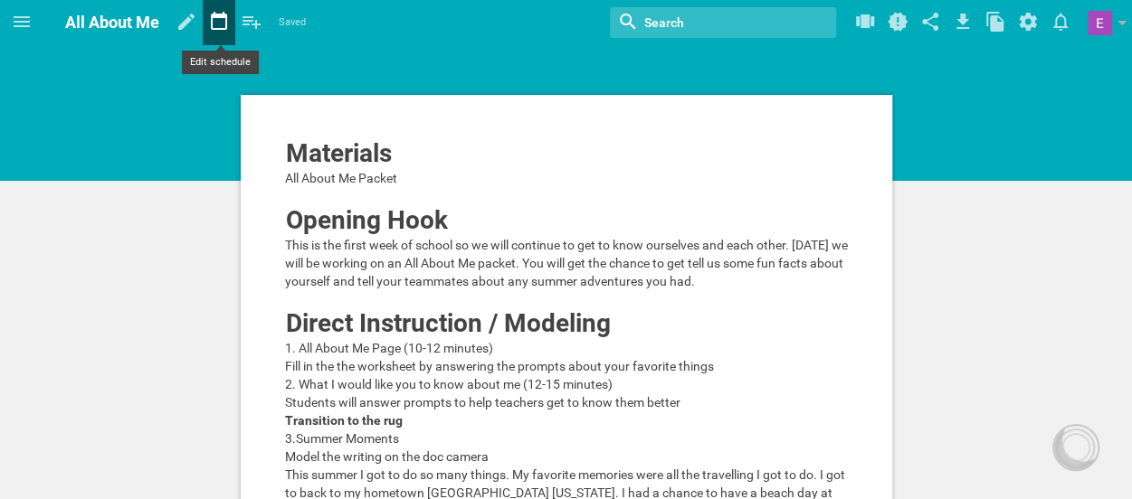
click at [215, 27] on icon at bounding box center [219, 21] width 33 height 43
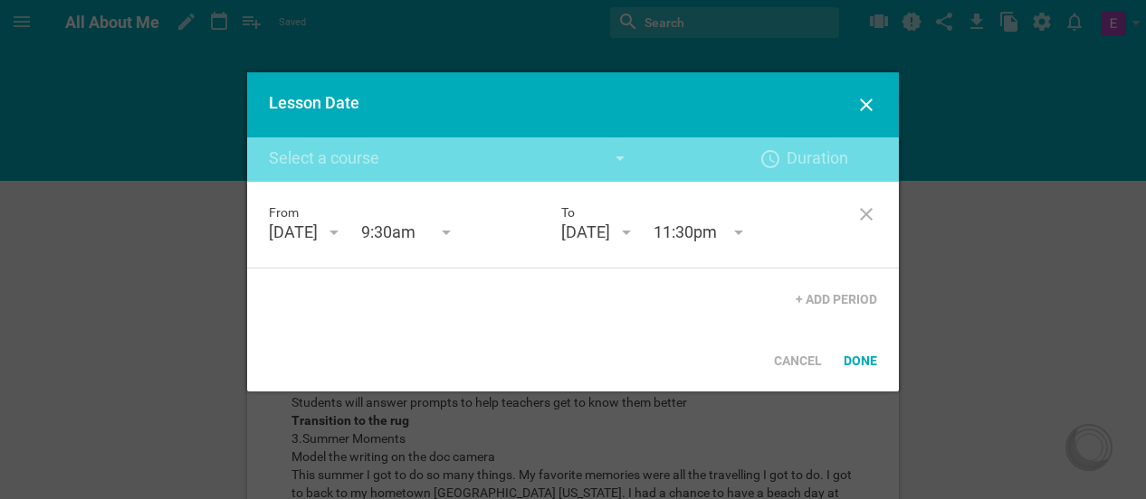
click at [604, 227] on div "August 20th '25" at bounding box center [585, 233] width 49 height 22
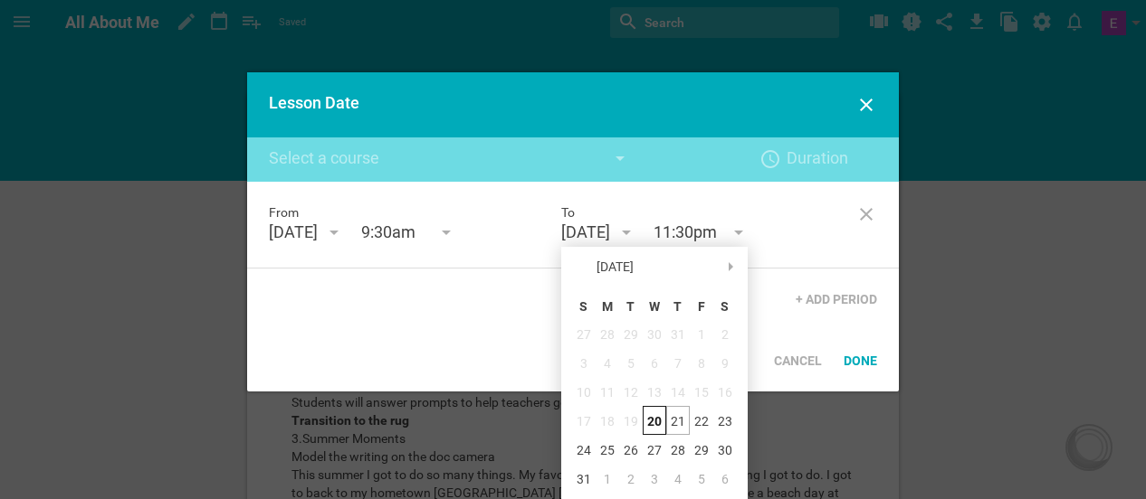
click at [649, 410] on div "20" at bounding box center [654, 420] width 24 height 29
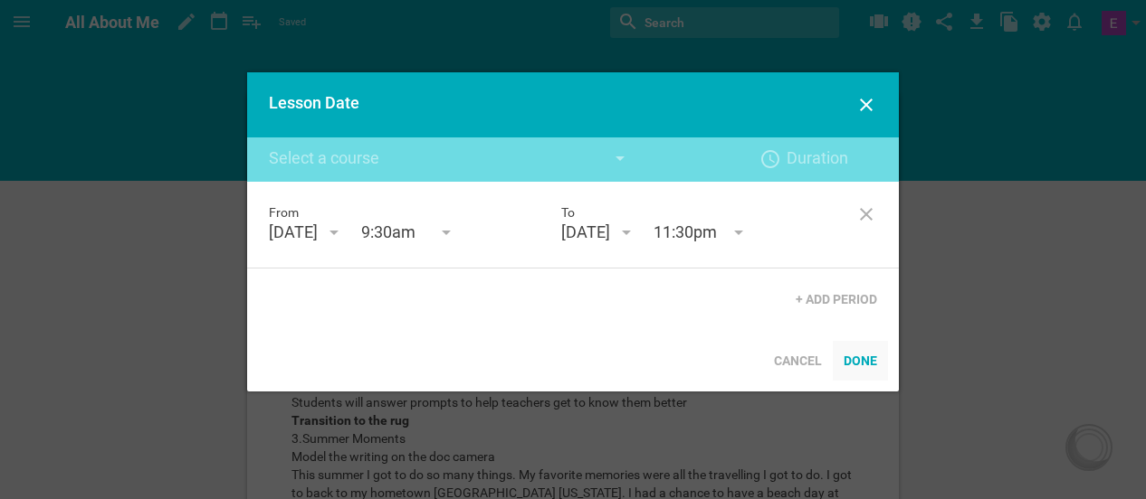
click at [869, 360] on div "Done" at bounding box center [859, 361] width 55 height 40
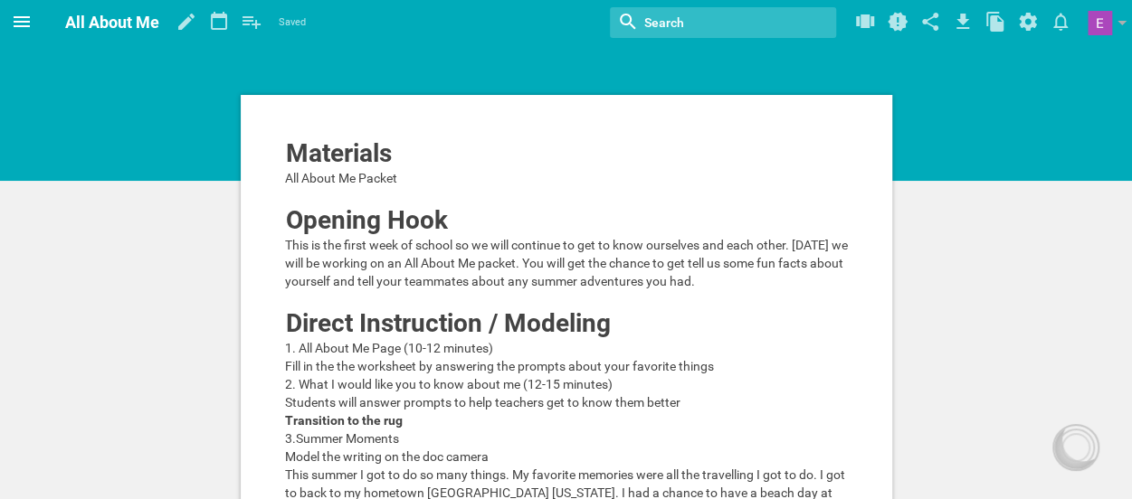
click at [25, 15] on icon at bounding box center [22, 22] width 22 height 22
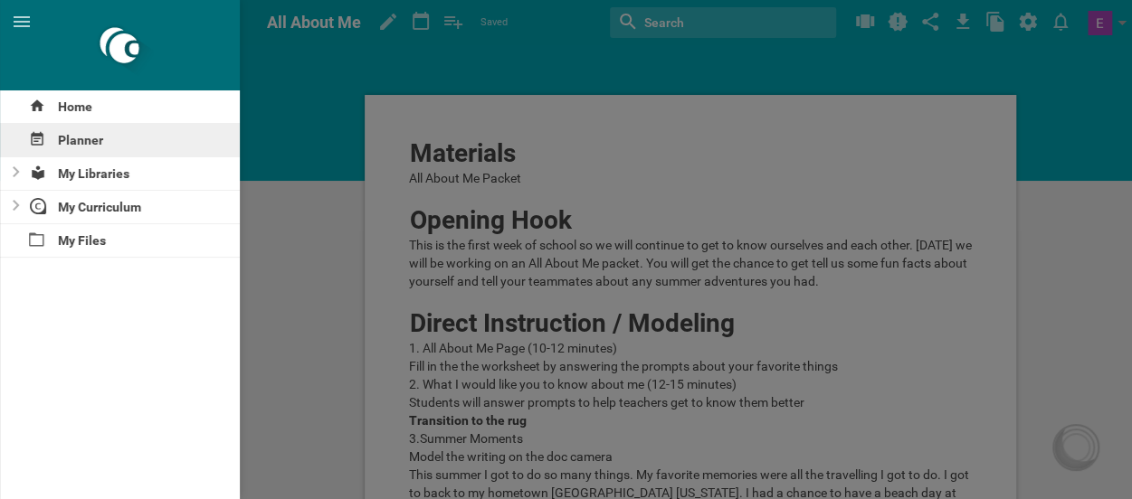
click at [81, 140] on div "Planner" at bounding box center [120, 140] width 240 height 33
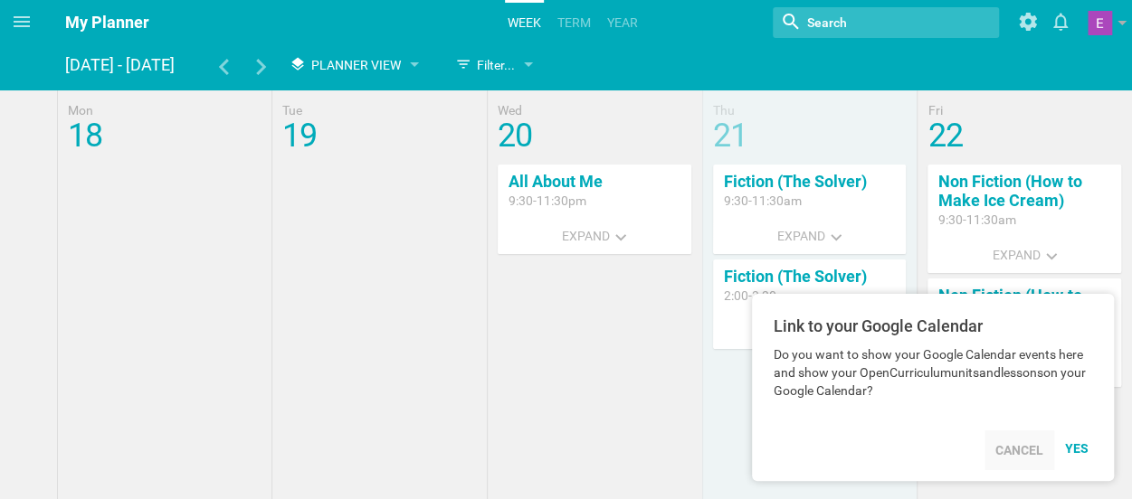
click at [1012, 448] on div "Cancel" at bounding box center [1019, 451] width 70 height 40
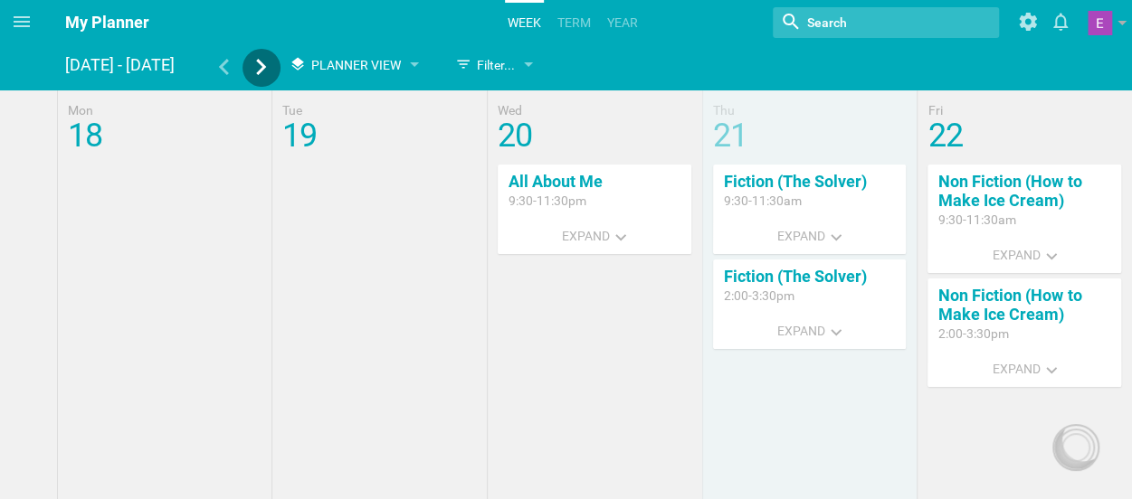
click at [250, 70] on div at bounding box center [262, 69] width 38 height 21
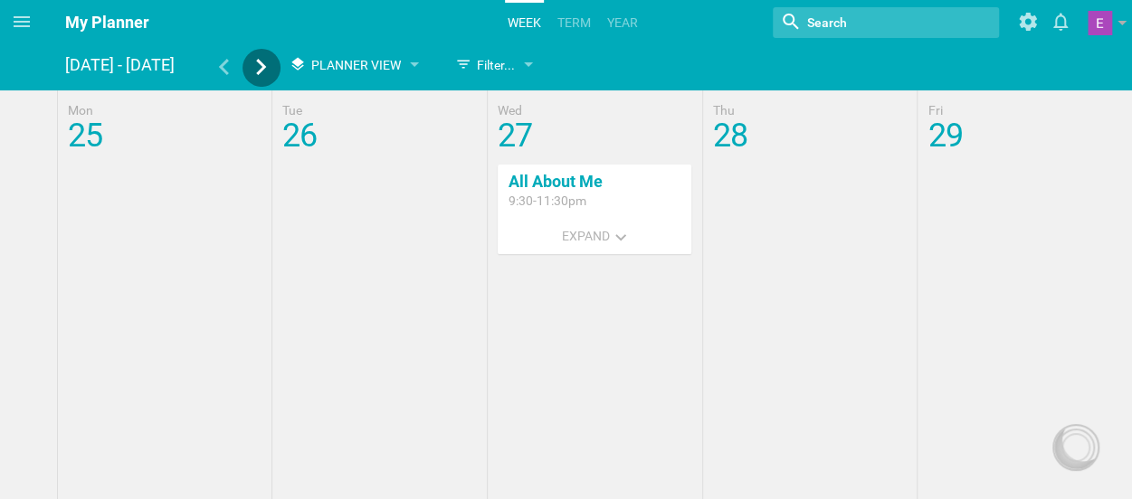
click at [250, 70] on div at bounding box center [262, 69] width 38 height 21
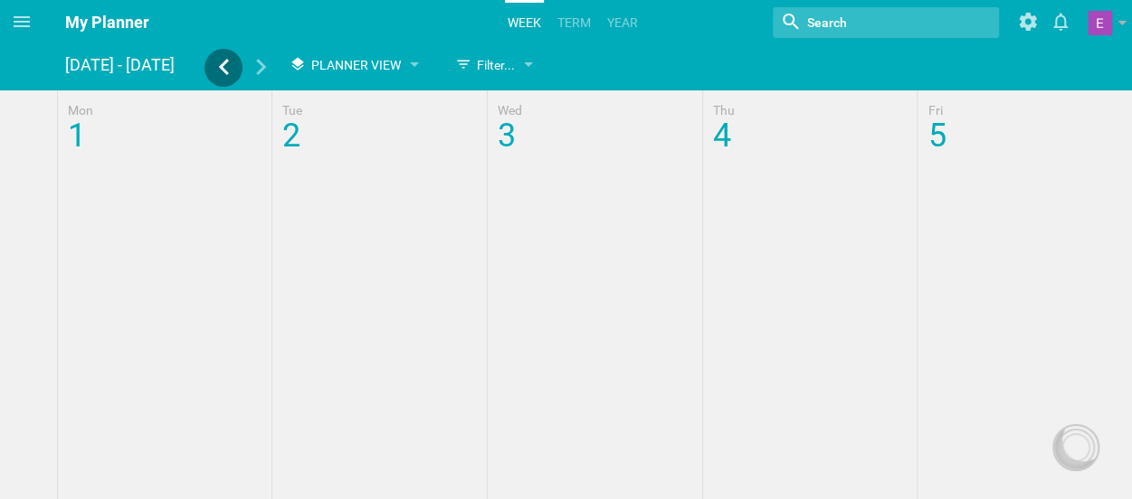
click at [217, 63] on icon at bounding box center [223, 67] width 16 height 16
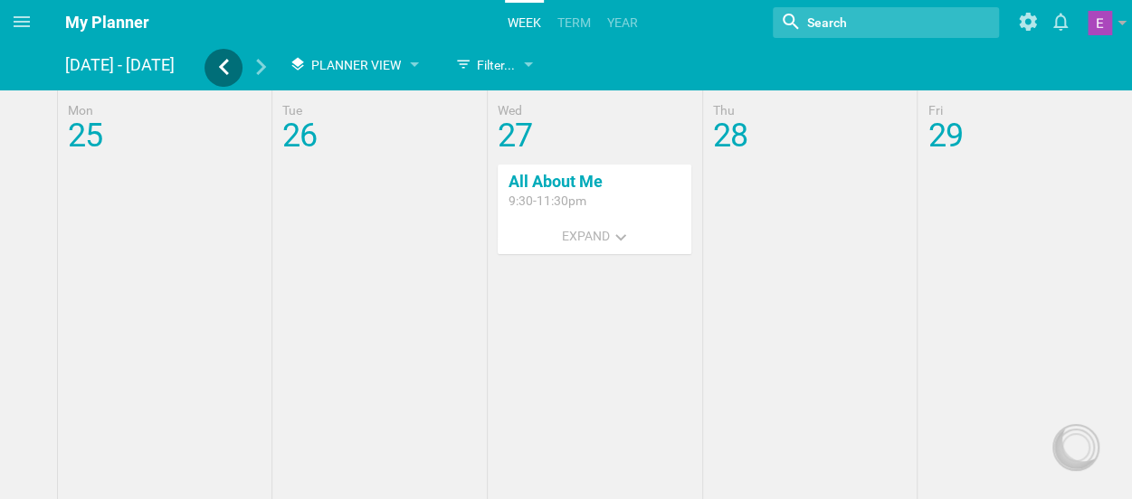
click at [226, 64] on icon at bounding box center [223, 67] width 16 height 16
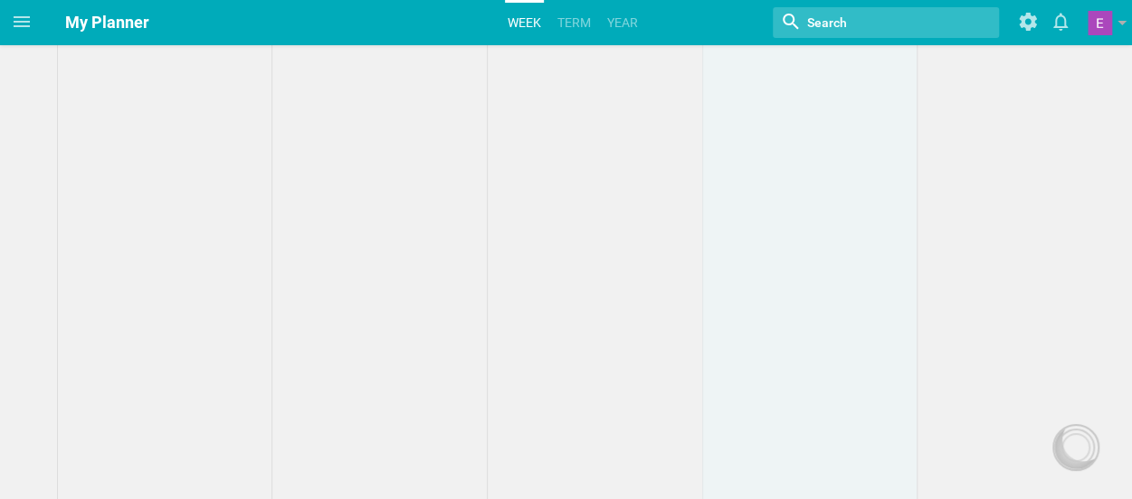
scroll to position [539, 0]
click at [13, 28] on icon at bounding box center [22, 22] width 22 height 22
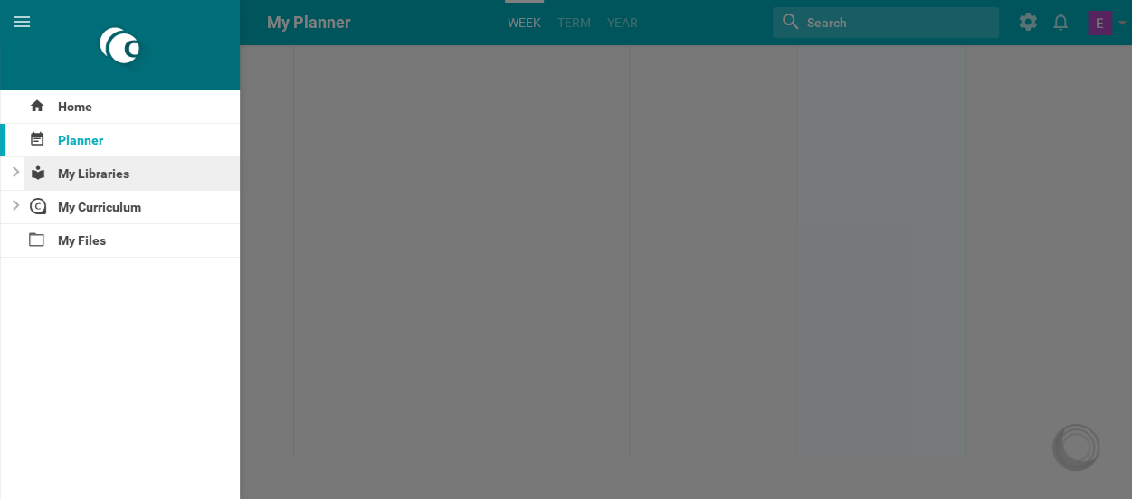
click at [69, 173] on div "My Libraries" at bounding box center [132, 173] width 216 height 33
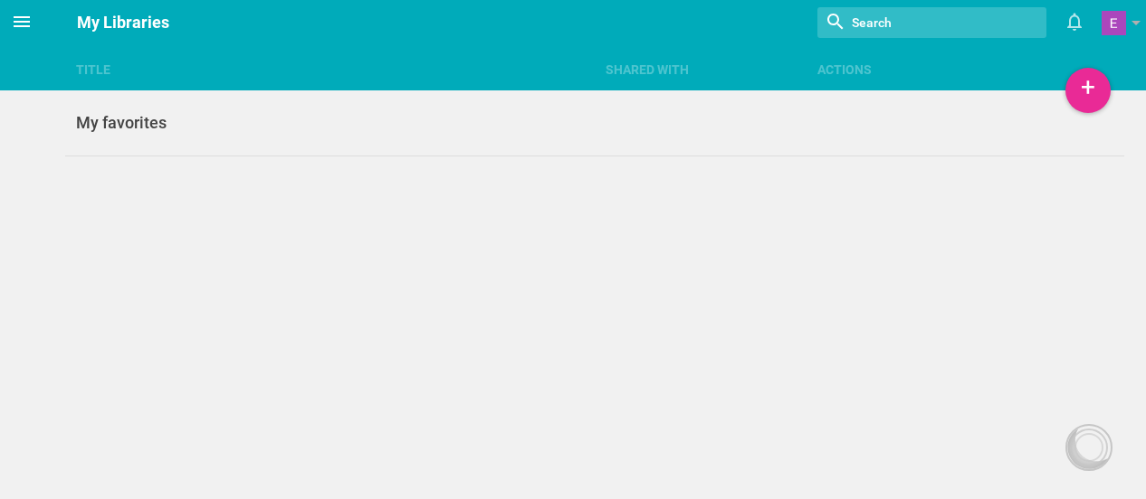
click at [22, 30] on icon at bounding box center [22, 22] width 22 height 22
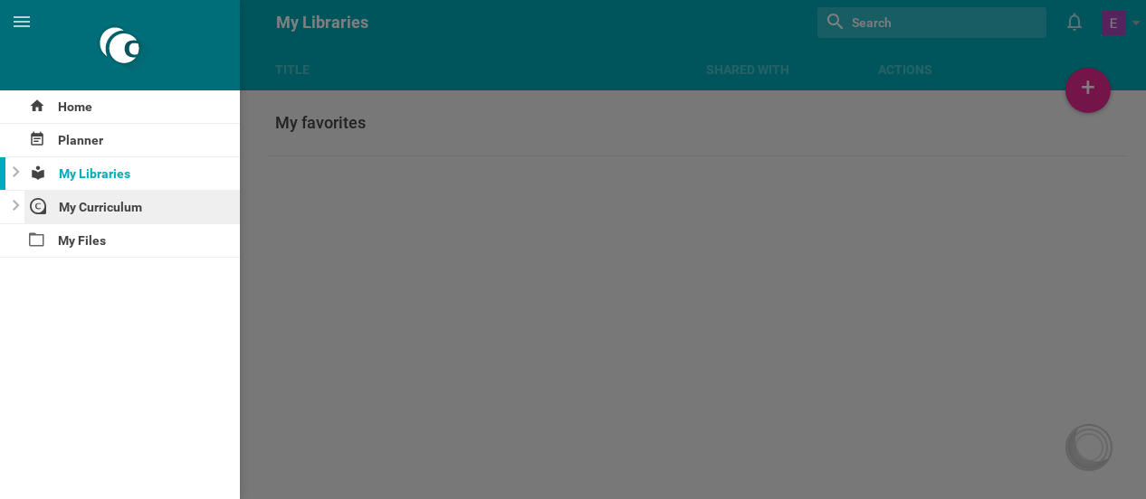
click at [78, 216] on div "My Curriculum" at bounding box center [132, 207] width 216 height 33
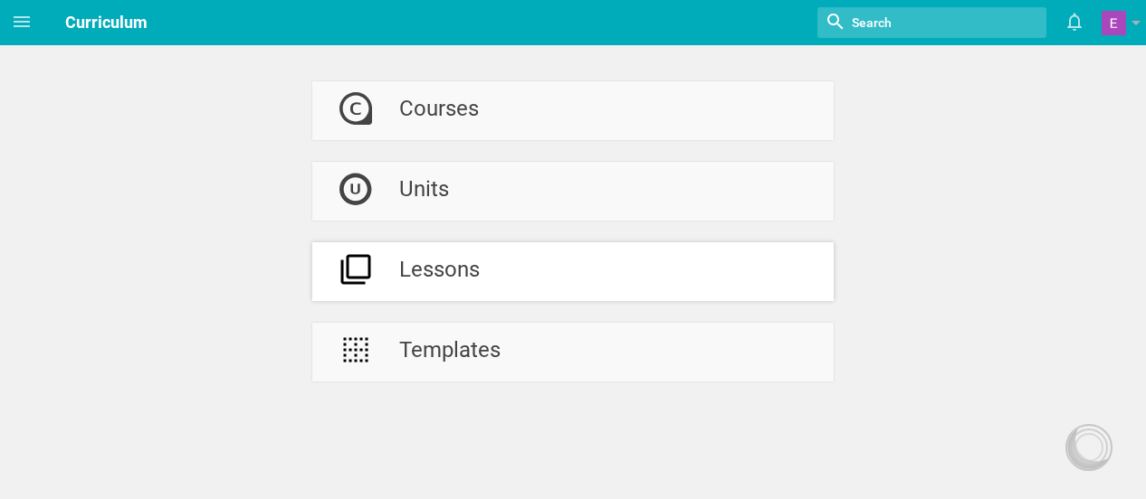
click at [378, 285] on div at bounding box center [355, 272] width 87 height 59
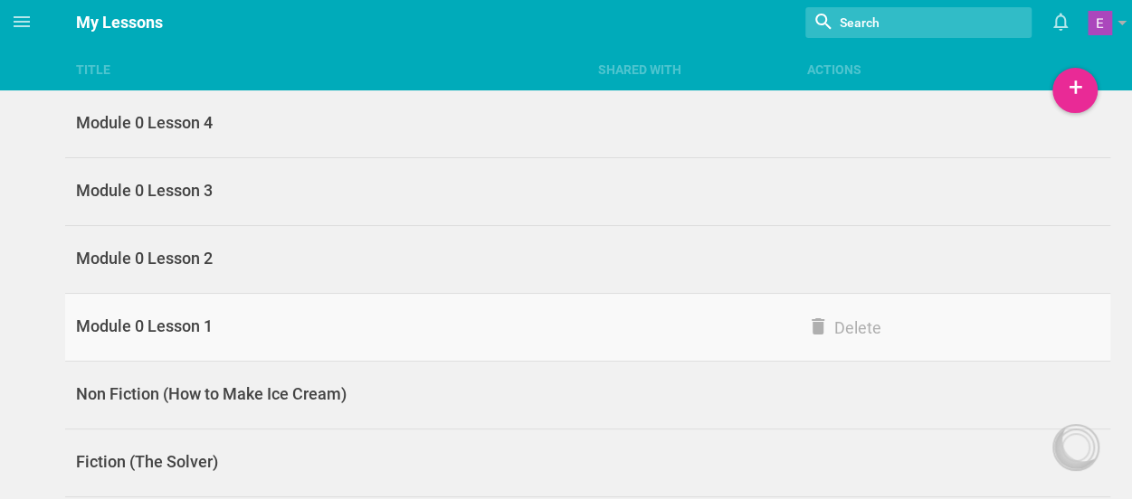
click at [252, 348] on link "Module 0 Lesson 1 Delete" at bounding box center [587, 328] width 1045 height 68
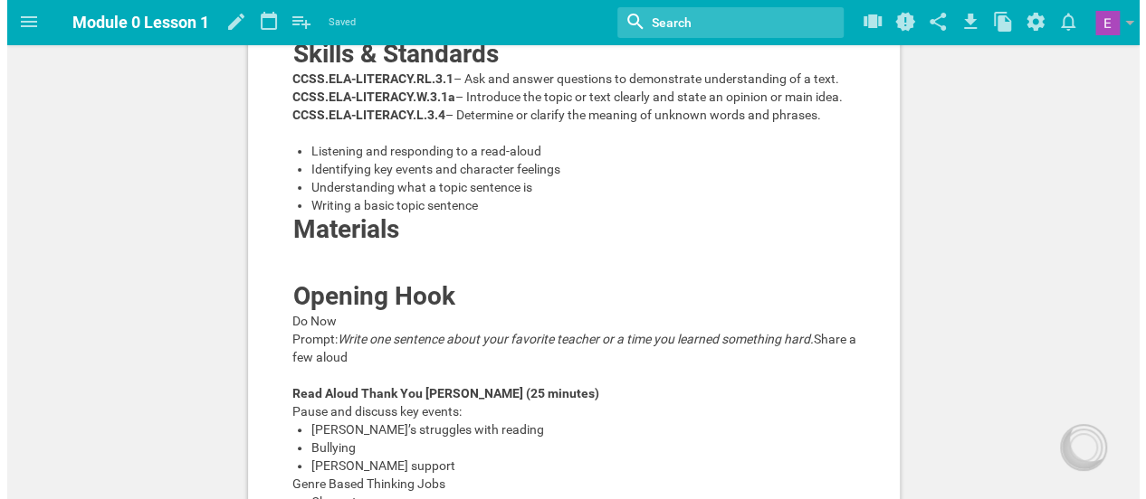
scroll to position [231, 0]
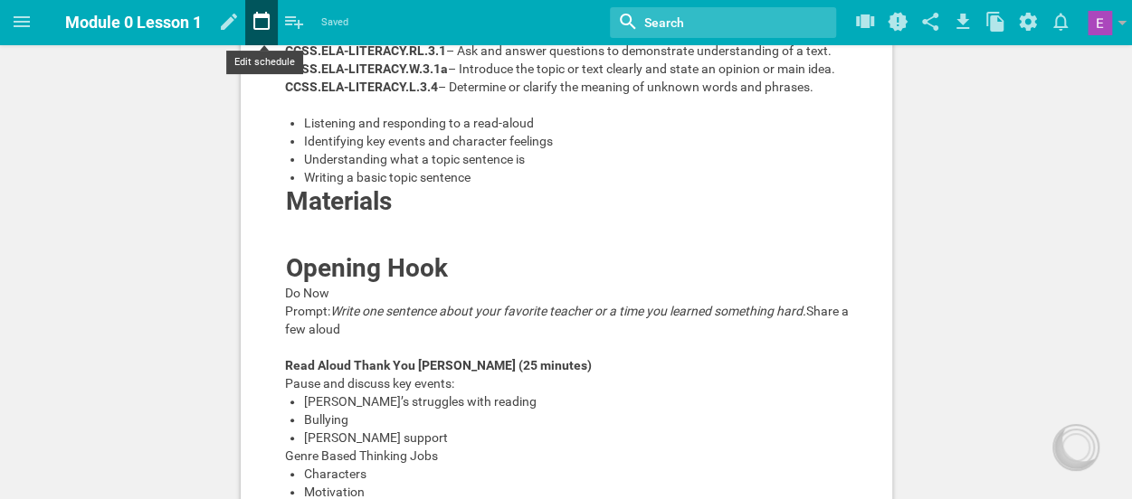
click at [262, 17] on icon at bounding box center [261, 21] width 16 height 18
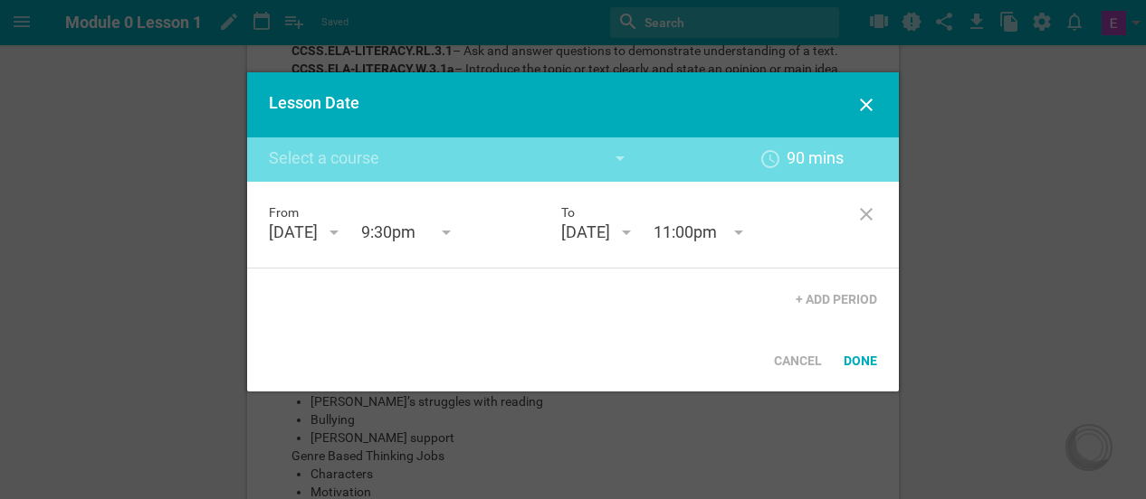
click at [318, 233] on div "[DATE]" at bounding box center [293, 233] width 49 height 22
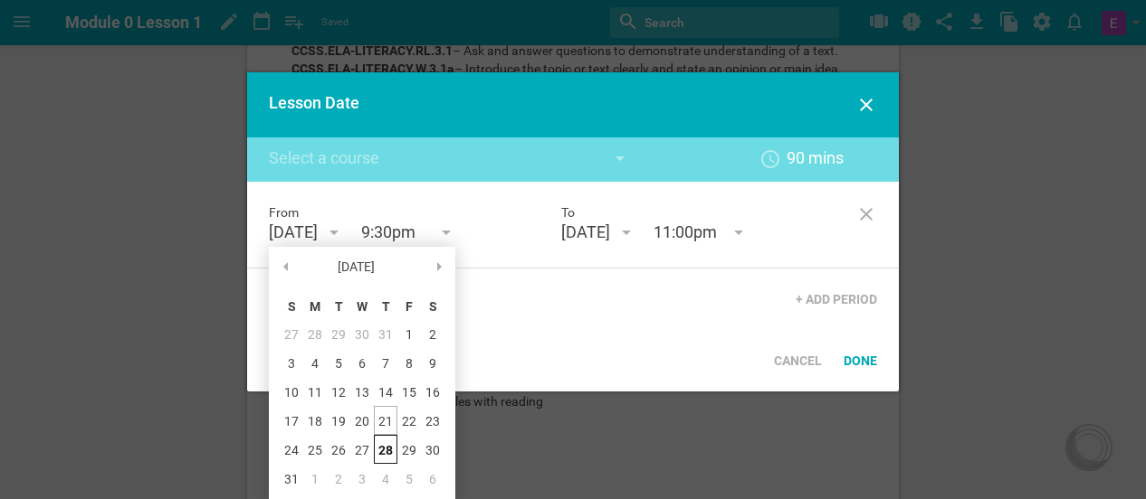
click at [385, 446] on div "28" at bounding box center [386, 449] width 24 height 29
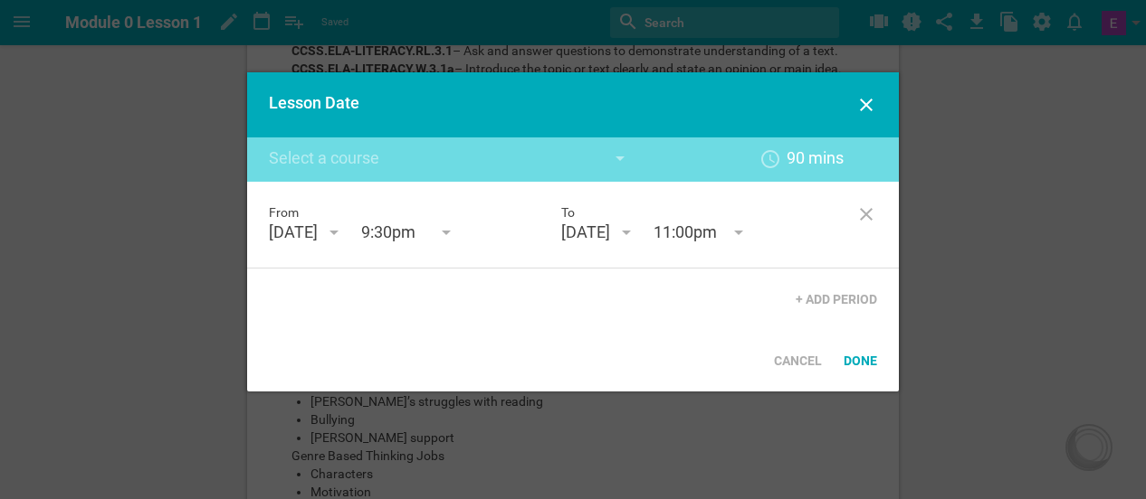
scroll to position [1401, 0]
click at [452, 232] on input "9:30pm" at bounding box center [406, 234] width 90 height 24
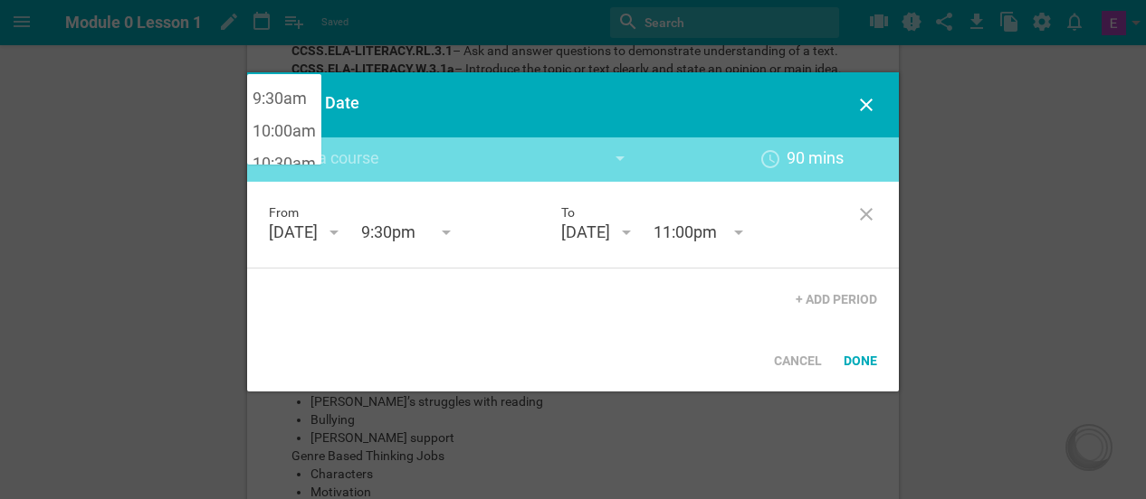
scroll to position [602, 0]
type input "9:30am"
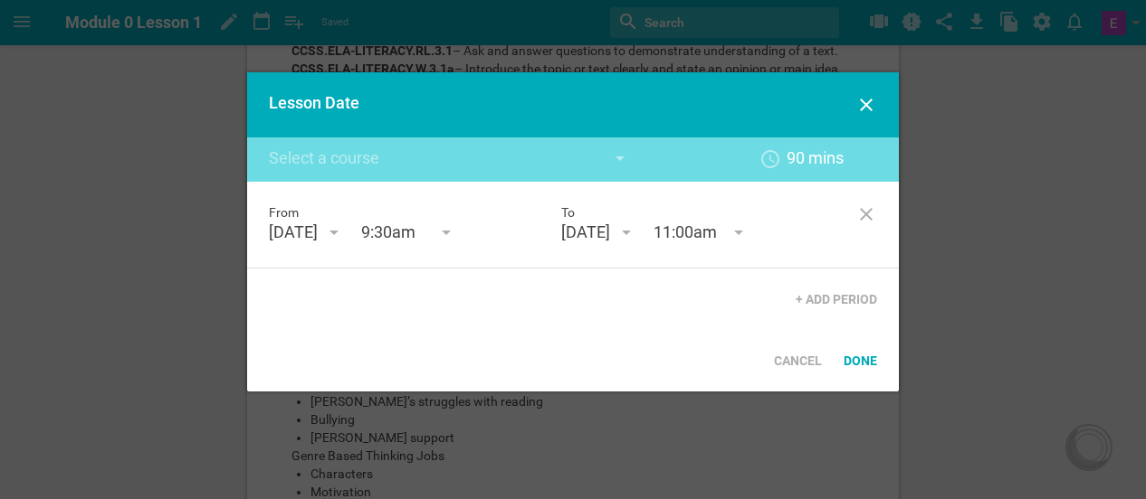
click at [286, 108] on div "Lesson Date Create new course titled "" 90 mins 5 mins 10 mins 15 mins 20 mins …" at bounding box center [572, 231] width 651 height 319
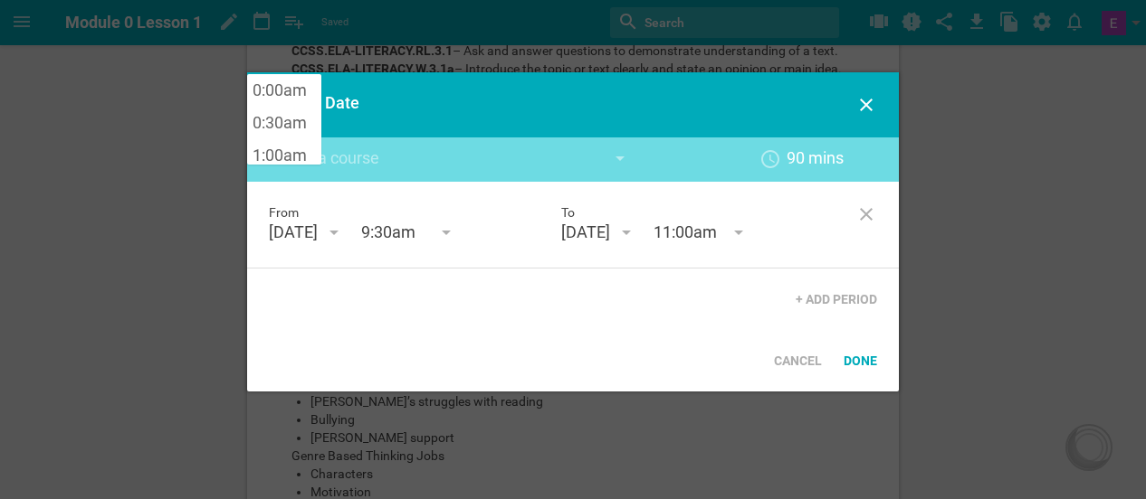
scroll to position [1473, 0]
click at [744, 242] on input "11:00pm" at bounding box center [698, 234] width 90 height 24
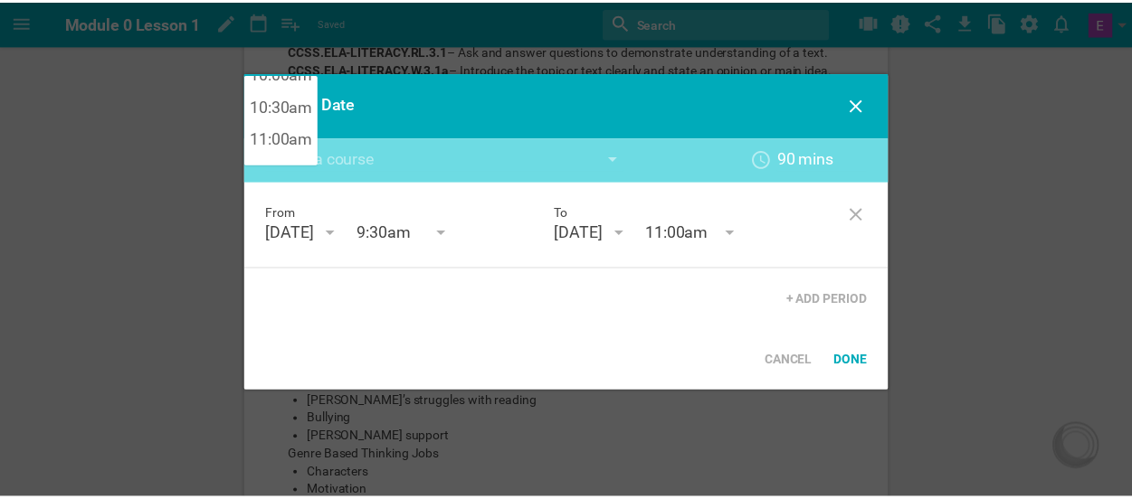
scroll to position [689, 0]
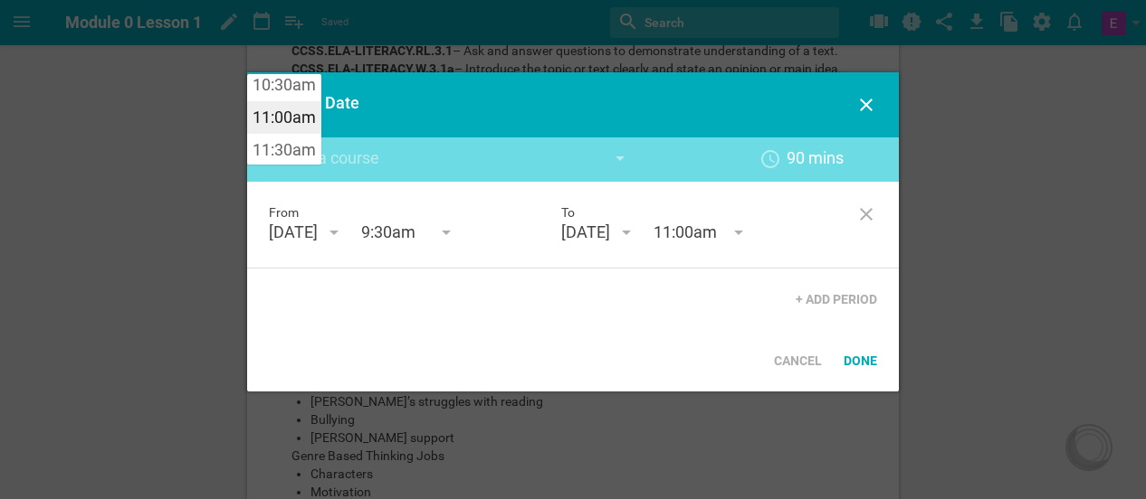
type input "11:00am"
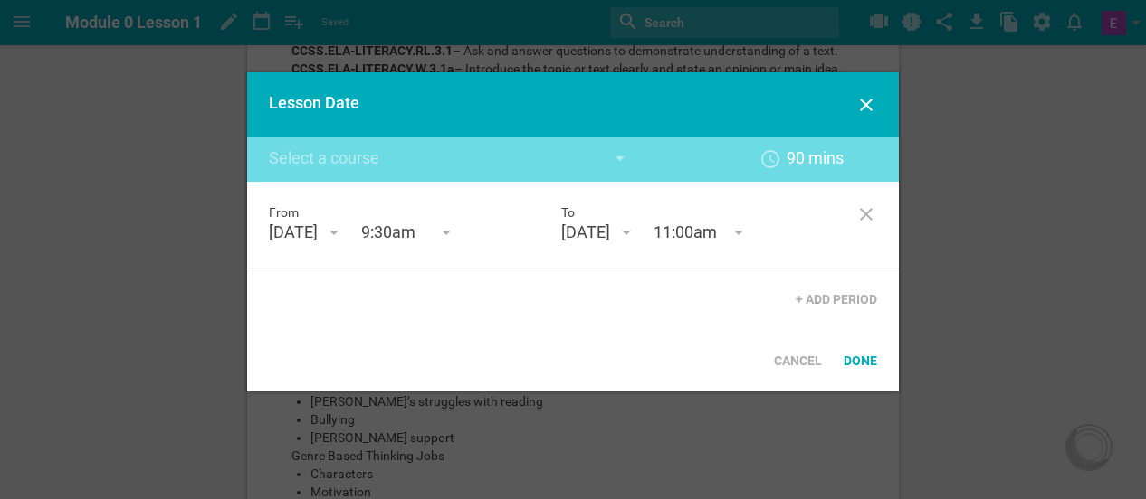
click at [264, 119] on div "Lesson Date Create new course titled "" 90 mins 5 mins 10 mins 15 mins 20 mins …" at bounding box center [572, 231] width 651 height 319
click at [859, 357] on div "Done" at bounding box center [859, 361] width 55 height 40
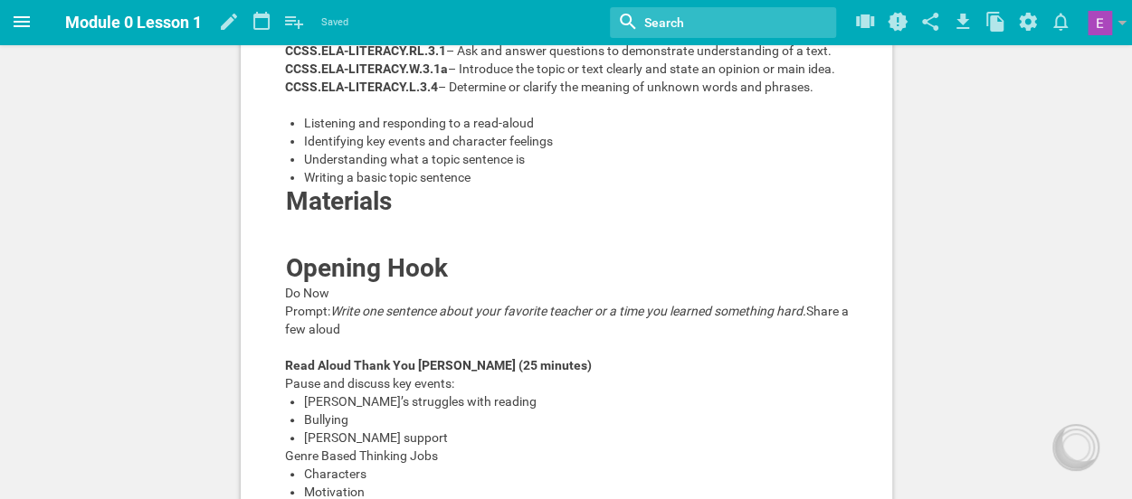
click at [11, 20] on icon at bounding box center [22, 22] width 22 height 22
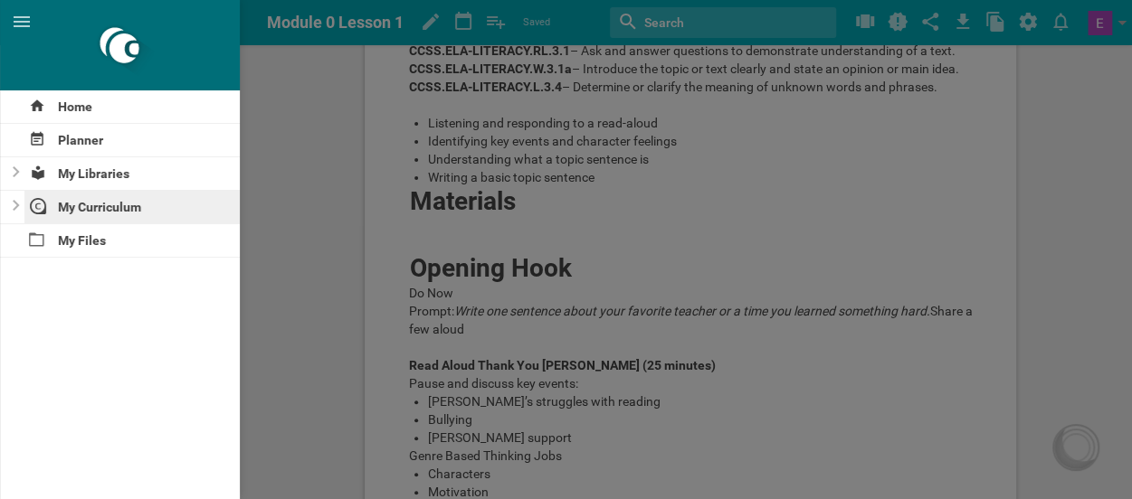
click at [103, 200] on div "My Curriculum" at bounding box center [132, 207] width 216 height 33
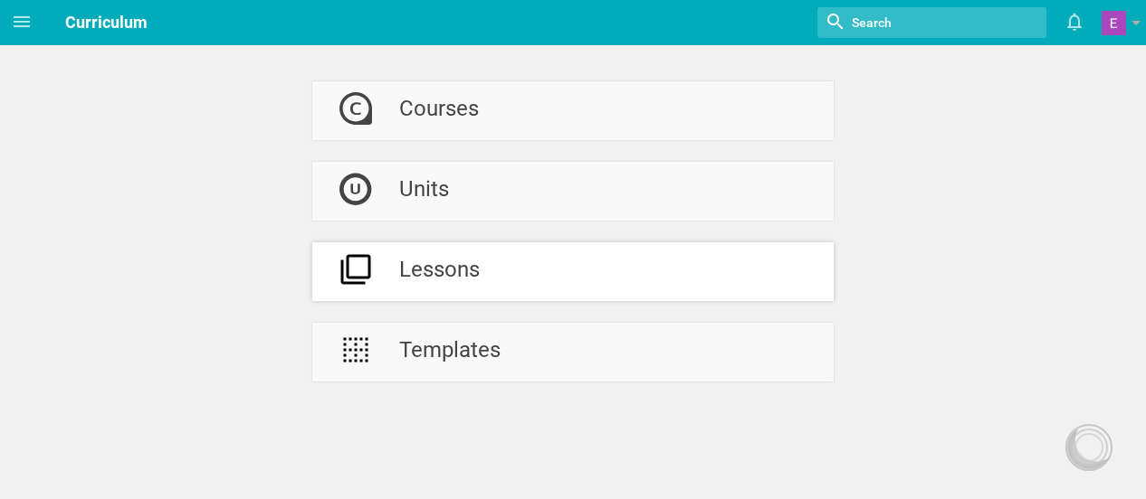
click at [406, 272] on div "Lessons" at bounding box center [439, 272] width 81 height 59
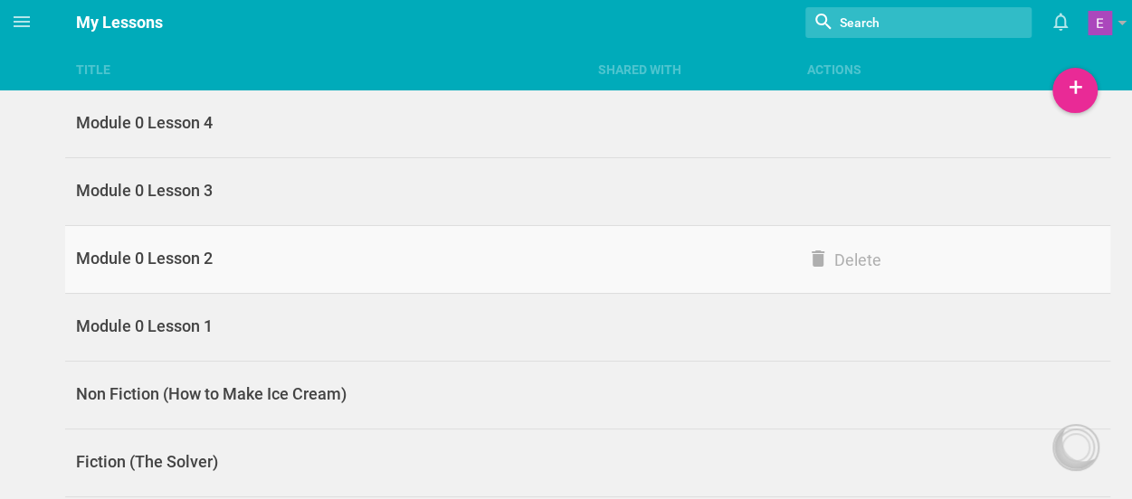
click at [206, 254] on div "Module 0 Lesson 2" at bounding box center [326, 259] width 522 height 22
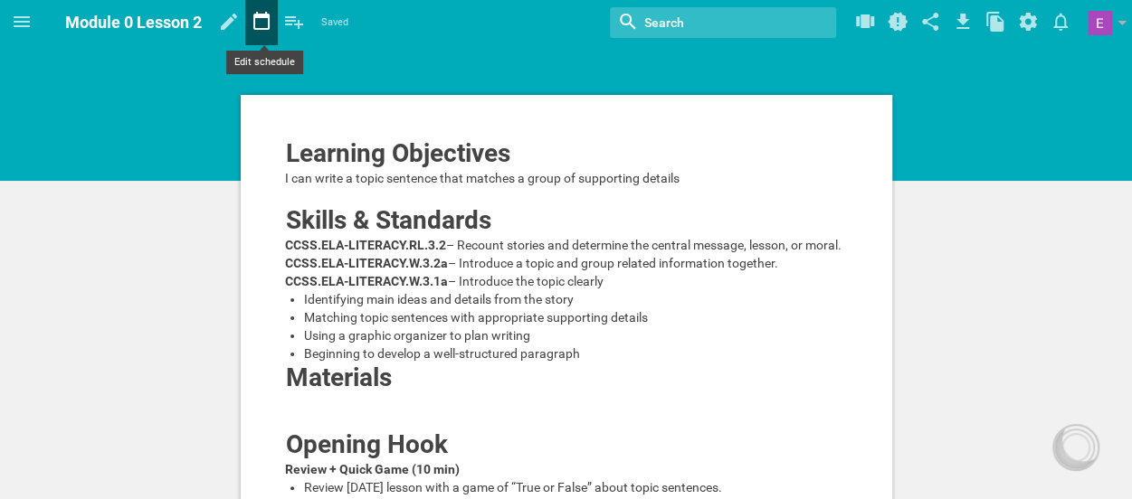
click at [267, 28] on icon at bounding box center [261, 21] width 16 height 18
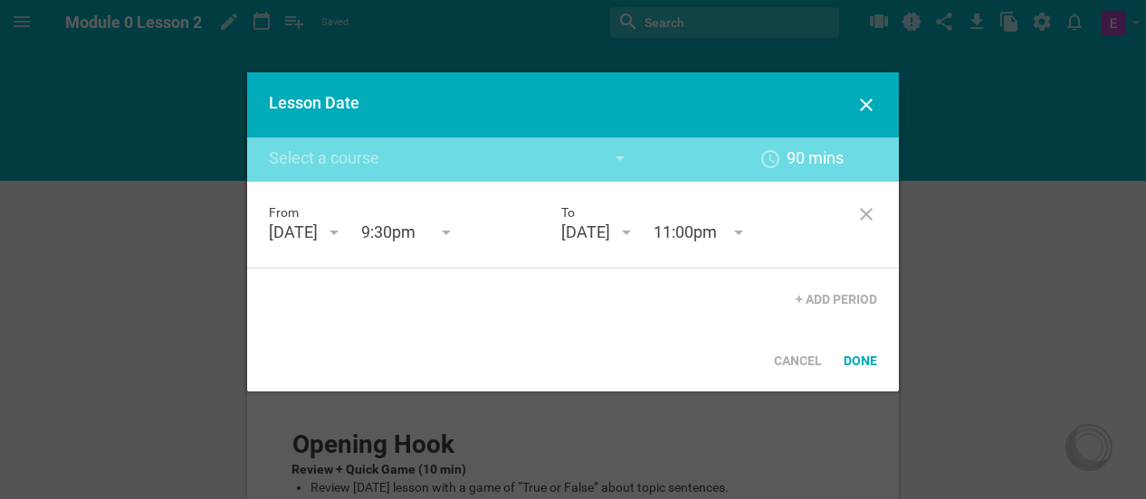
click at [318, 229] on div "August 29th '25" at bounding box center [293, 233] width 49 height 22
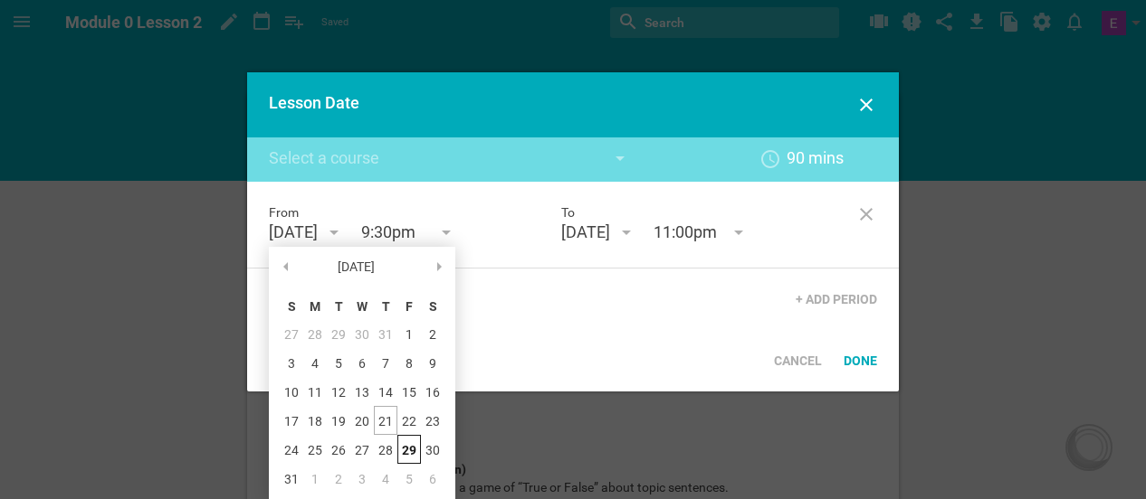
scroll to position [1401, 0]
click at [452, 243] on input "9:30pm" at bounding box center [406, 234] width 90 height 24
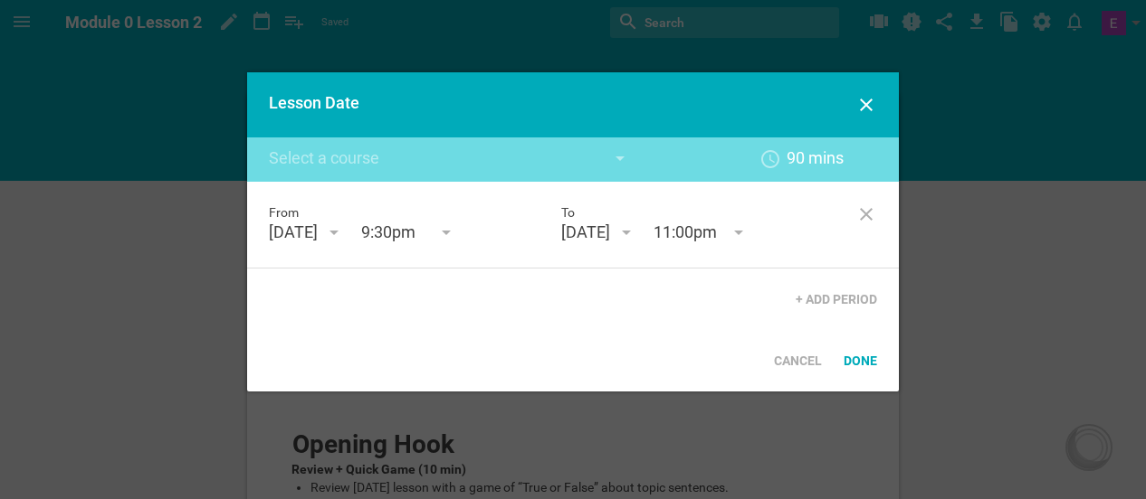
click at [452, 243] on input "9:30pm" at bounding box center [406, 234] width 90 height 24
click at [512, 248] on div "From August 29th '25 August 25 S M T W T F S 27 28 29 30 31 1 2 3 4 5 6 7 8 9 1…" at bounding box center [572, 225] width 651 height 87
click at [457, 240] on div at bounding box center [446, 234] width 22 height 22
type input "9:30am"
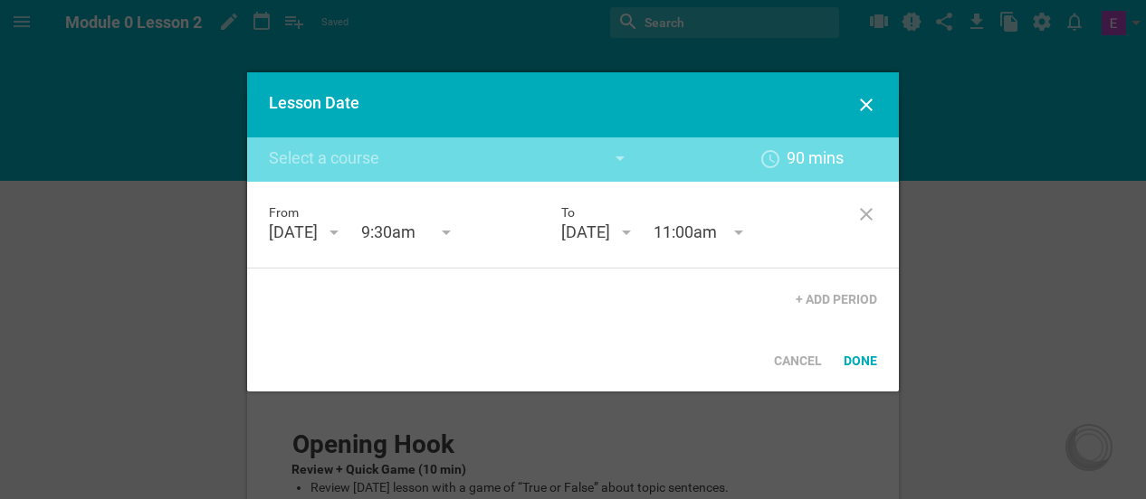
click at [472, 290] on div "From August 29th '25 August 25 S M T W T F S 27 28 29 30 31 1 2 3 4 5 6 7 8 9 1…" at bounding box center [572, 256] width 651 height 148
click at [725, 236] on input "11:00pm" at bounding box center [698, 234] width 90 height 24
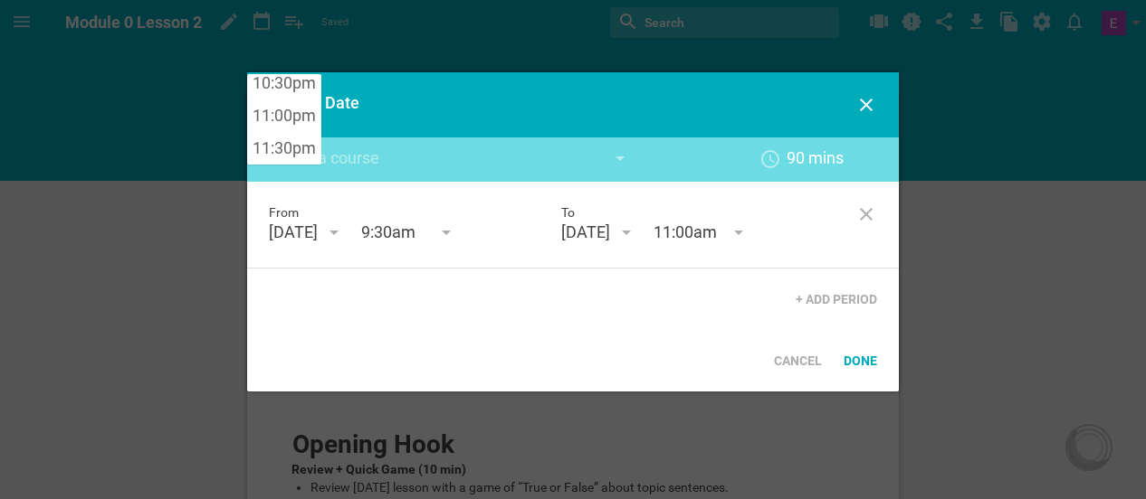
click at [744, 242] on input "11:00pm" at bounding box center [698, 234] width 90 height 24
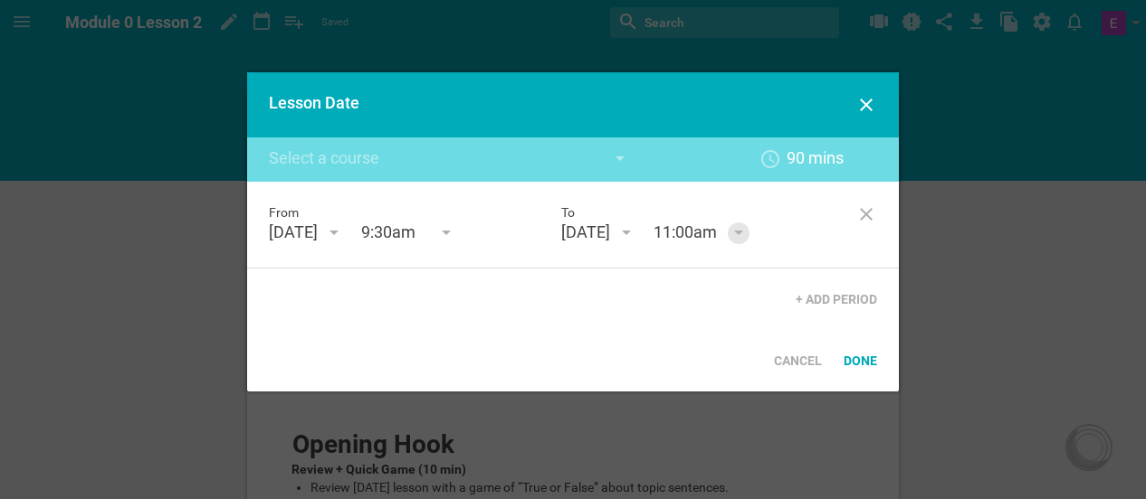
click at [749, 243] on div at bounding box center [739, 234] width 22 height 22
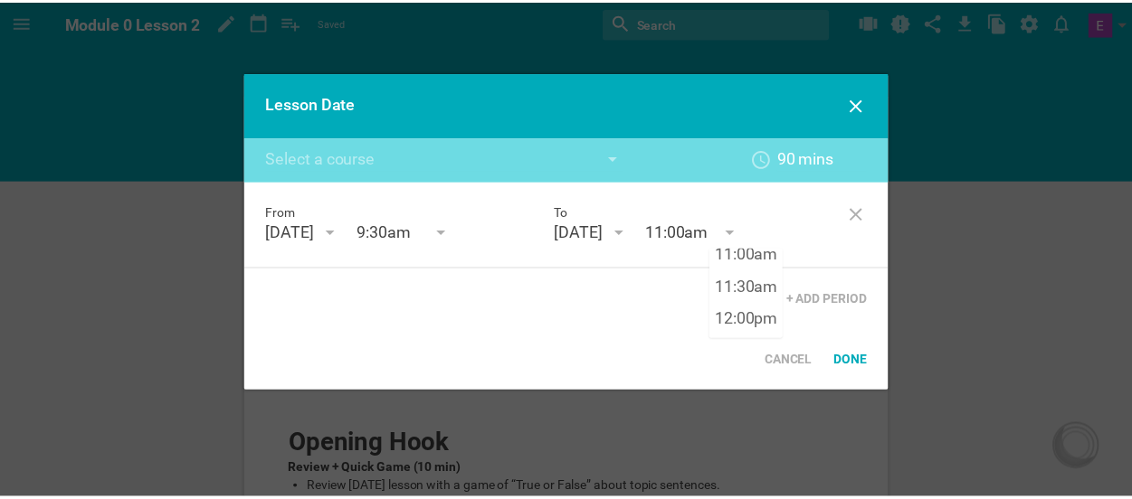
scroll to position [728, 0]
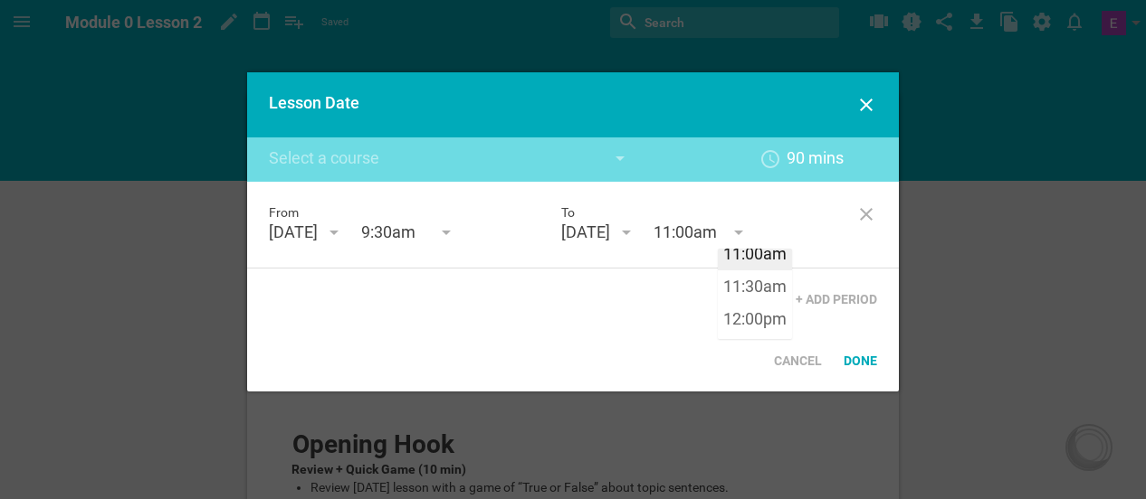
type input "11:00am"
click at [747, 262] on div "From August 29th '25 August 25 S M T W T F S 27 28 29 30 31 1 2 3 4 5 6 7 8 9 1…" at bounding box center [572, 225] width 651 height 87
click at [863, 366] on div "Done" at bounding box center [859, 361] width 55 height 40
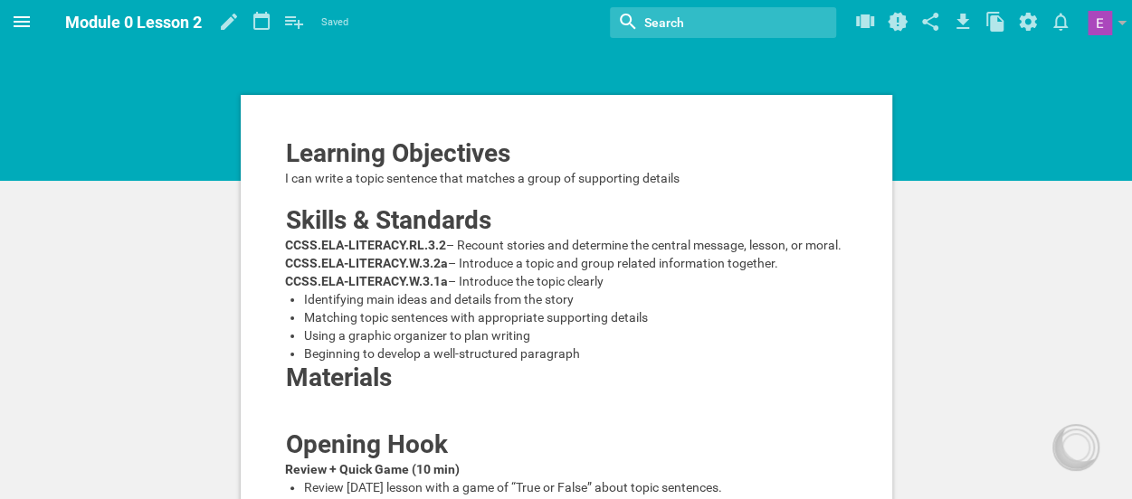
click at [14, 24] on icon at bounding box center [22, 22] width 22 height 22
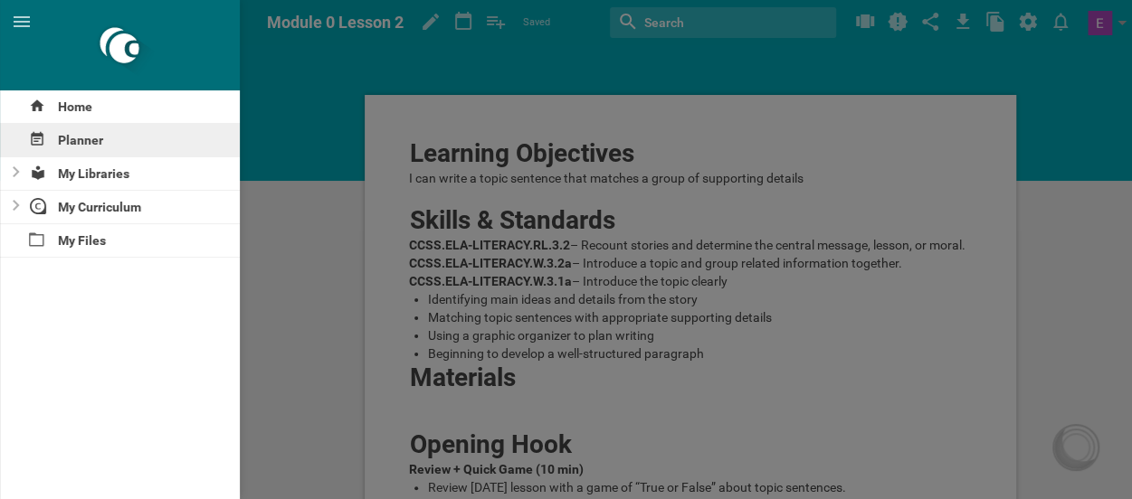
click at [71, 136] on div "Planner" at bounding box center [120, 140] width 240 height 33
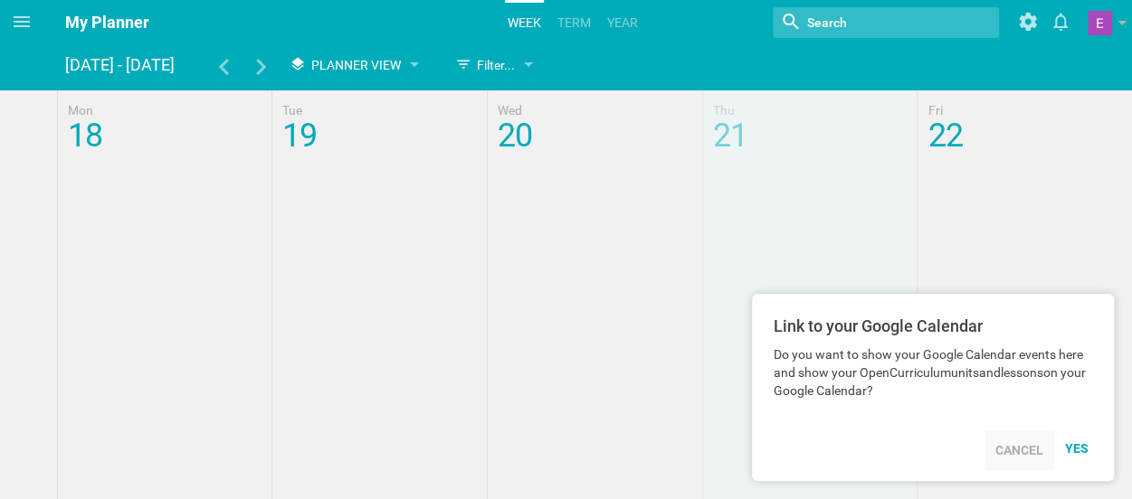
click at [1019, 444] on div "Cancel" at bounding box center [1019, 451] width 70 height 40
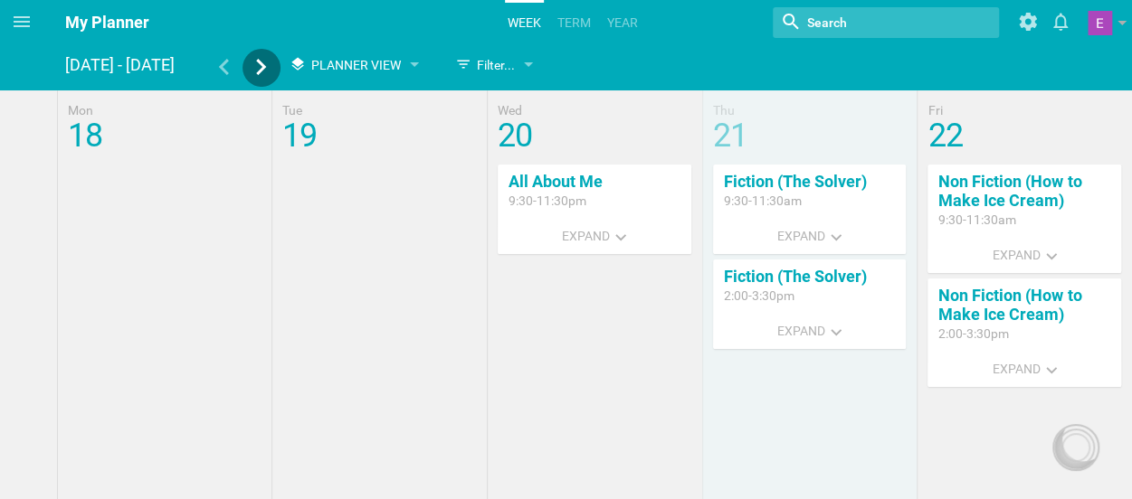
click at [259, 62] on icon at bounding box center [261, 67] width 10 height 16
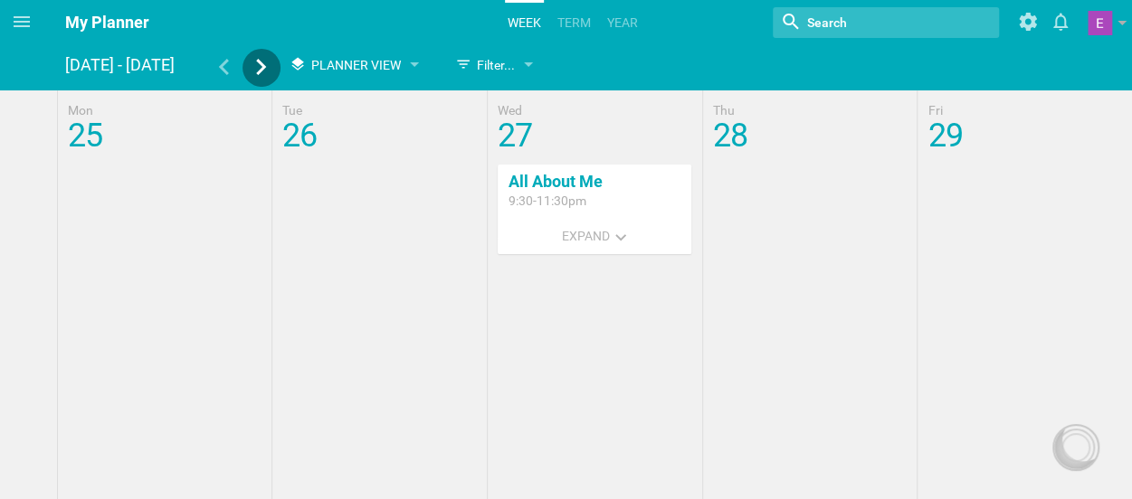
click at [258, 59] on icon at bounding box center [261, 67] width 16 height 16
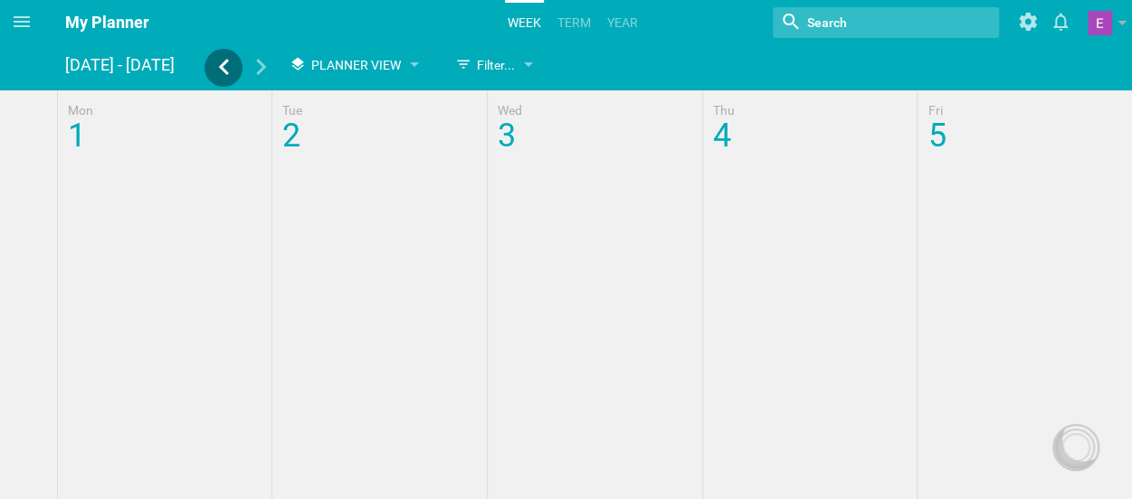
click at [229, 58] on div at bounding box center [223, 68] width 38 height 38
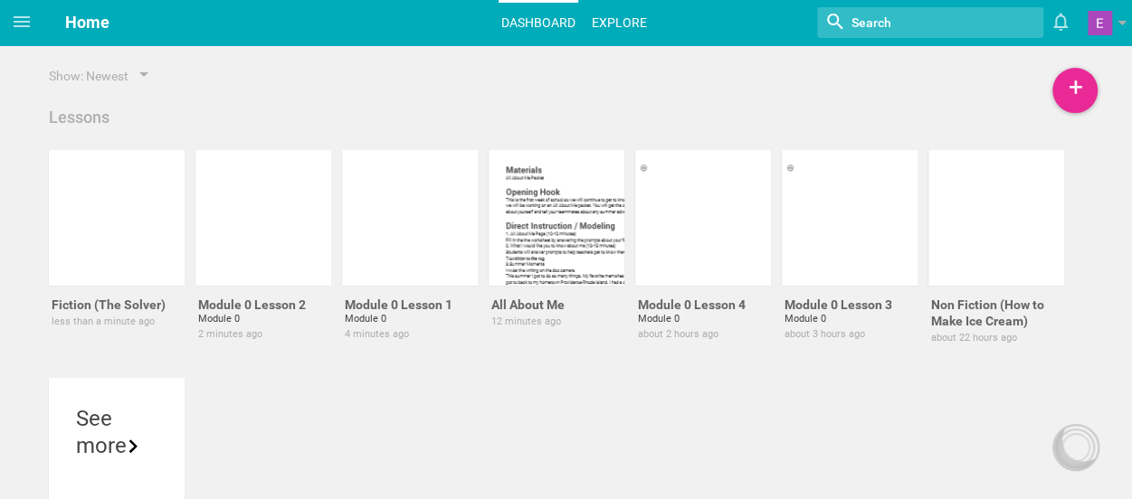
click at [613, 34] on link "Explore" at bounding box center [619, 23] width 61 height 40
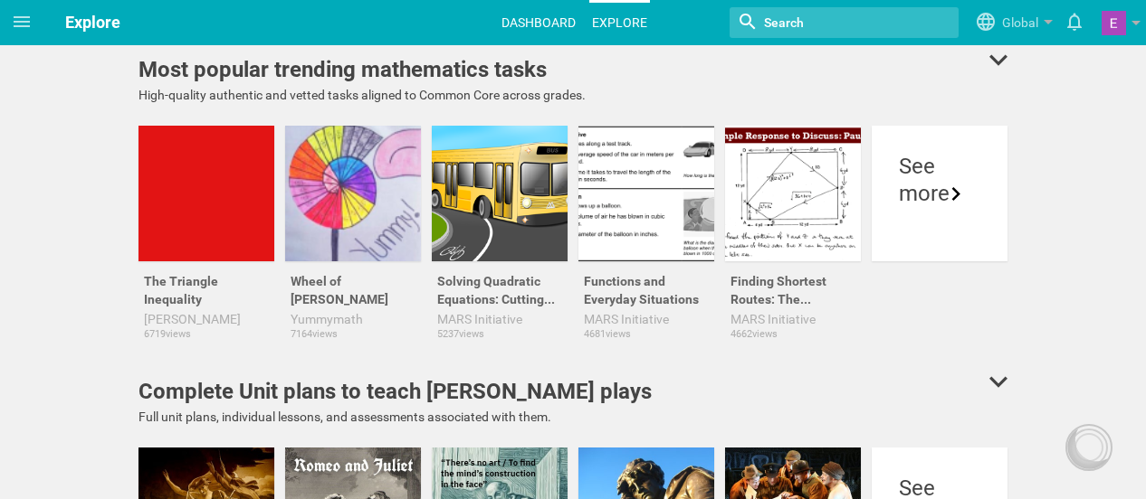
click at [543, 25] on link "Dashboard" at bounding box center [539, 23] width 80 height 40
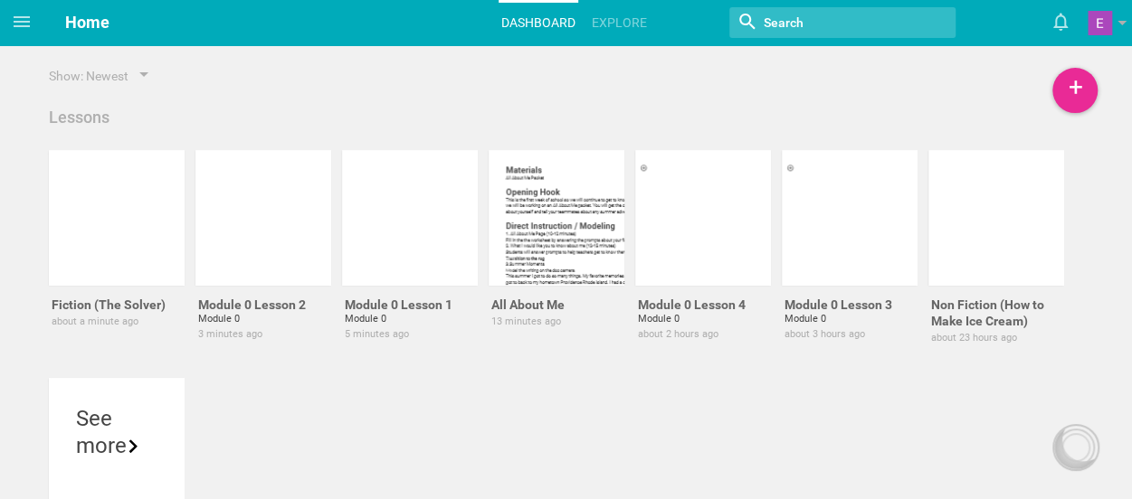
click at [124, 31] on hgroup "Home Dashboard Explore Nothing found with term "" Moe is now following you View…" at bounding box center [587, 22] width 1089 height 45
click at [81, 31] on span "Home" at bounding box center [87, 22] width 44 height 19
click at [25, 24] on icon at bounding box center [22, 22] width 22 height 22
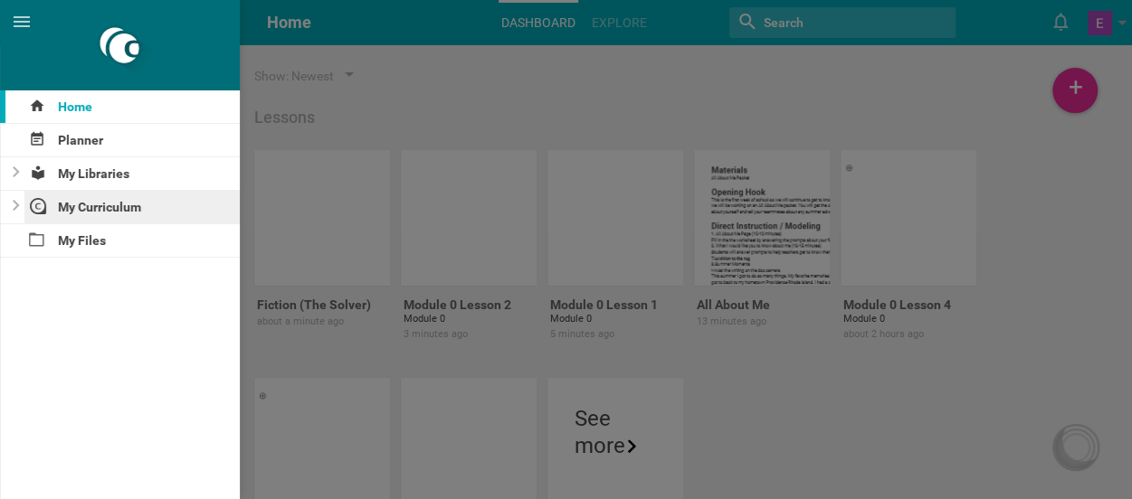
click at [110, 214] on div "My Curriculum" at bounding box center [132, 207] width 216 height 33
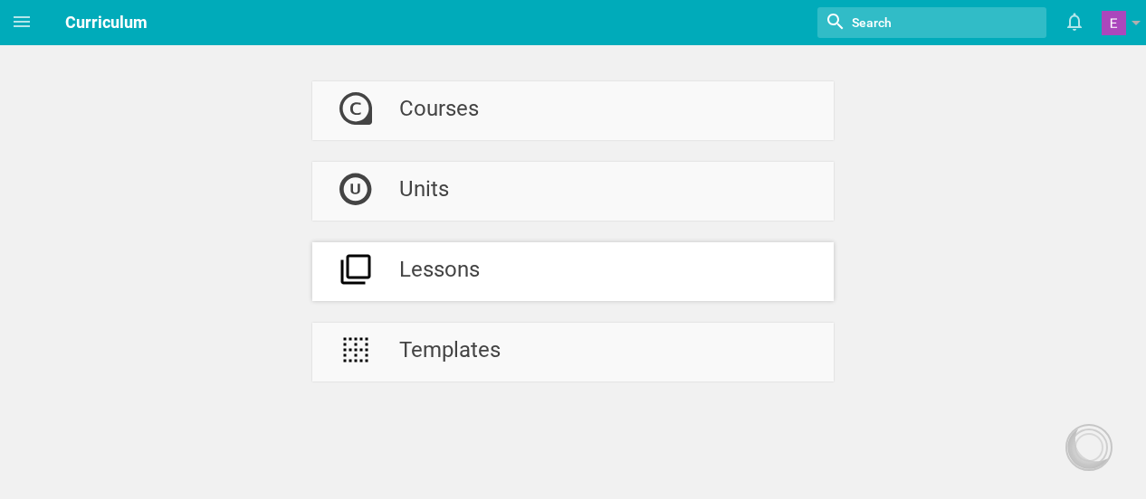
click at [442, 285] on div "Lessons" at bounding box center [439, 272] width 81 height 59
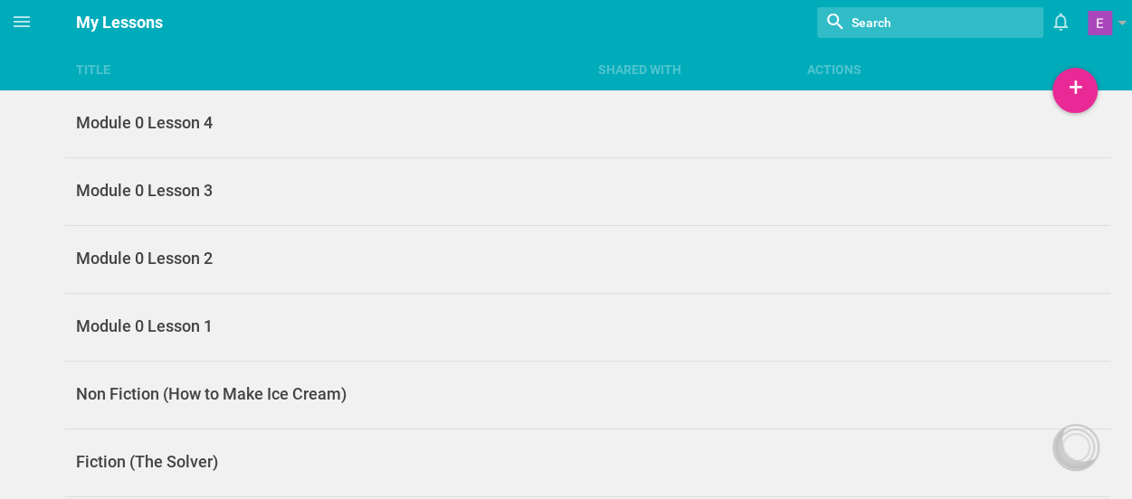
scroll to position [60, 0]
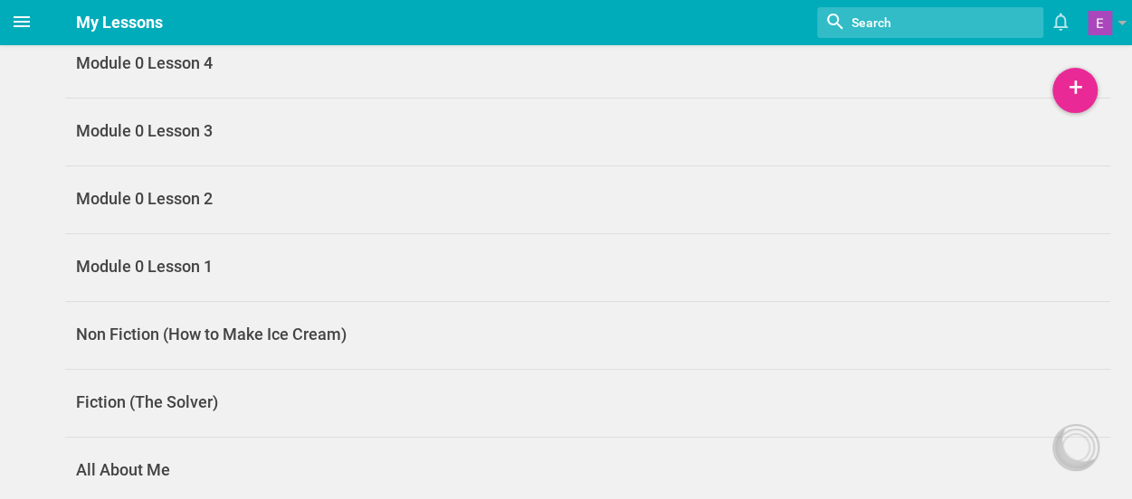
click at [17, 21] on icon at bounding box center [22, 21] width 16 height 11
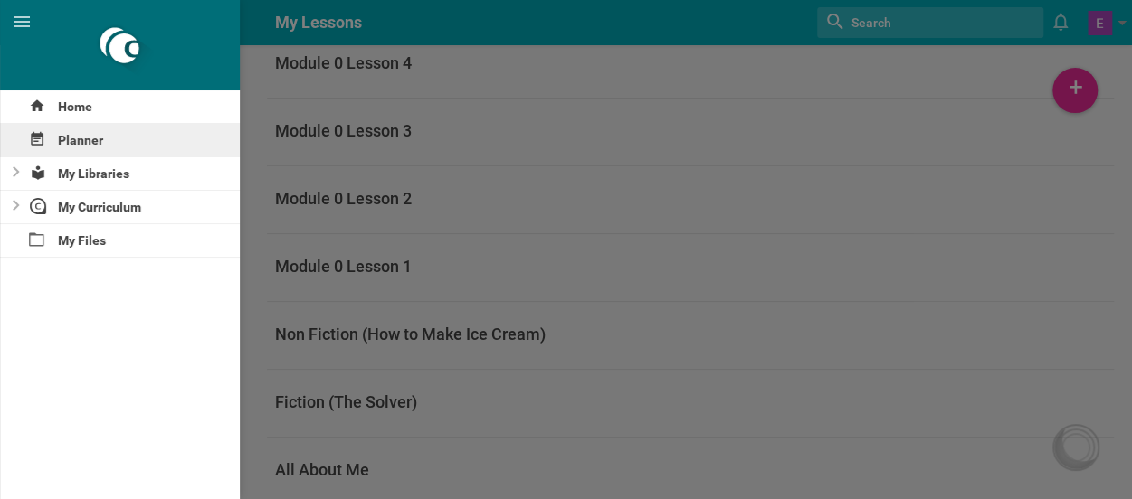
click at [89, 143] on div "Planner" at bounding box center [120, 140] width 240 height 33
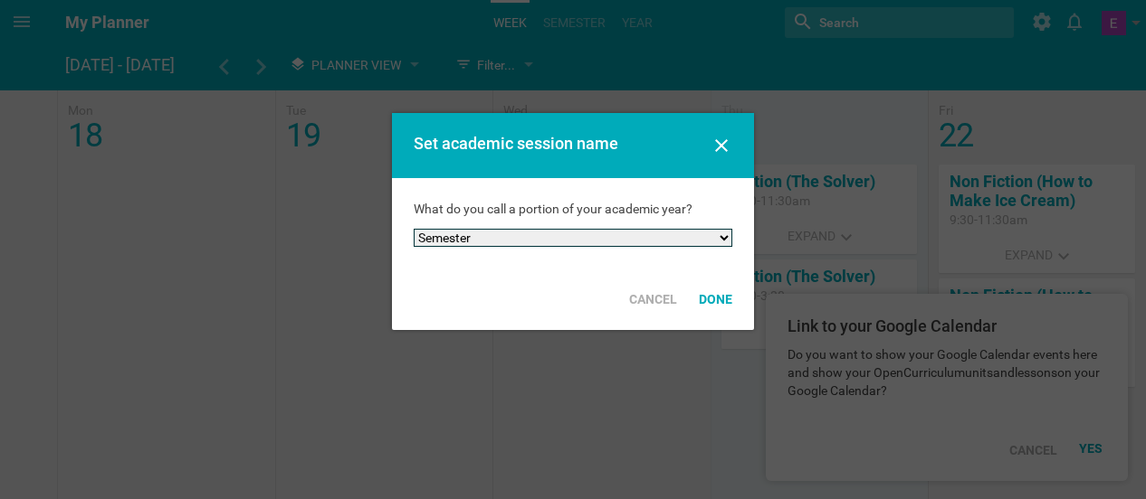
click at [424, 242] on select "Semester Term Quarter Session Period Trimester Other" at bounding box center [573, 238] width 319 height 18
select select "term"
click at [414, 229] on select "Semester Term Quarter Session Period Trimester Other" at bounding box center [573, 238] width 319 height 18
click at [700, 307] on div "Done" at bounding box center [715, 300] width 55 height 40
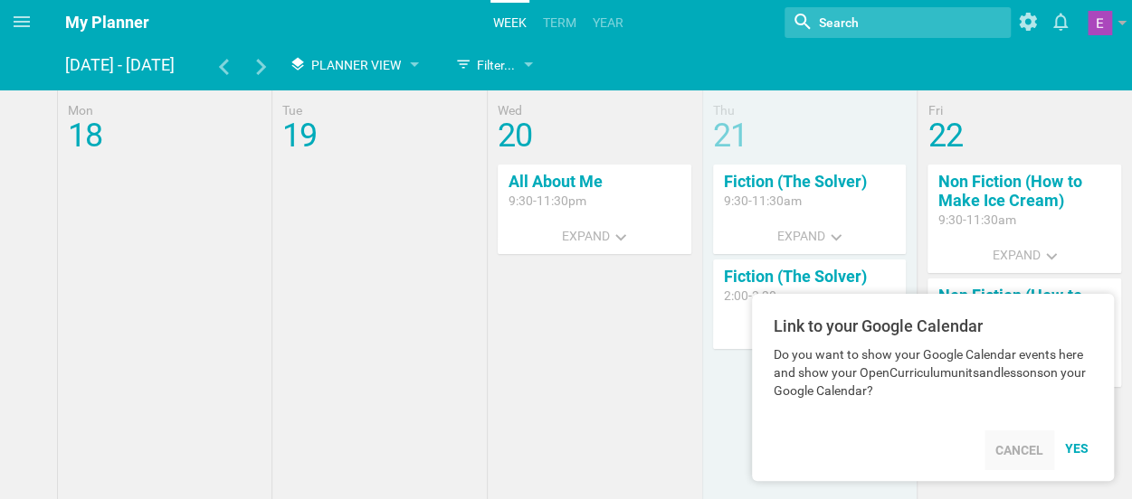
click at [1024, 462] on div "Cancel" at bounding box center [1019, 451] width 70 height 40
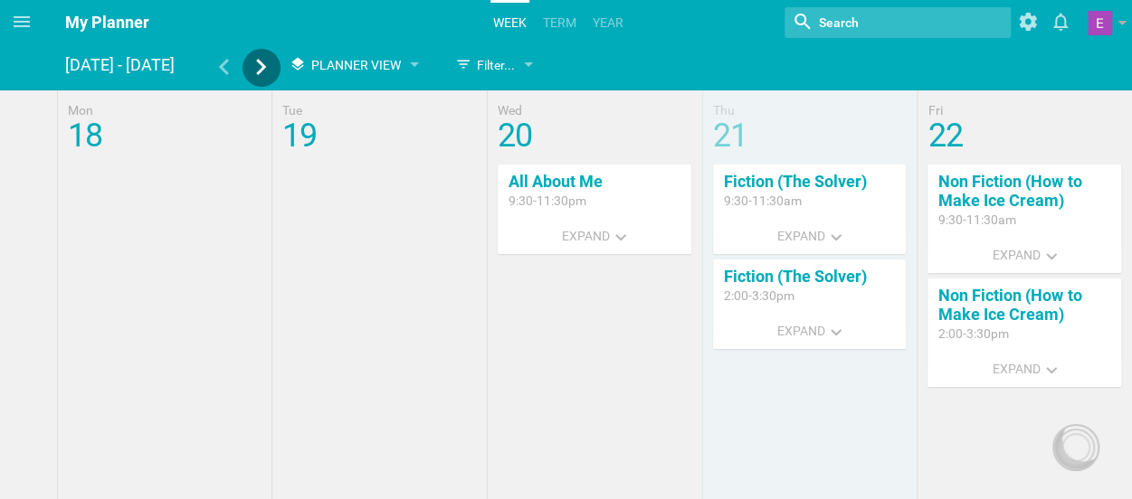
click at [268, 65] on icon at bounding box center [261, 67] width 16 height 16
click at [266, 73] on icon at bounding box center [261, 67] width 16 height 16
click at [266, 71] on icon at bounding box center [261, 67] width 16 height 16
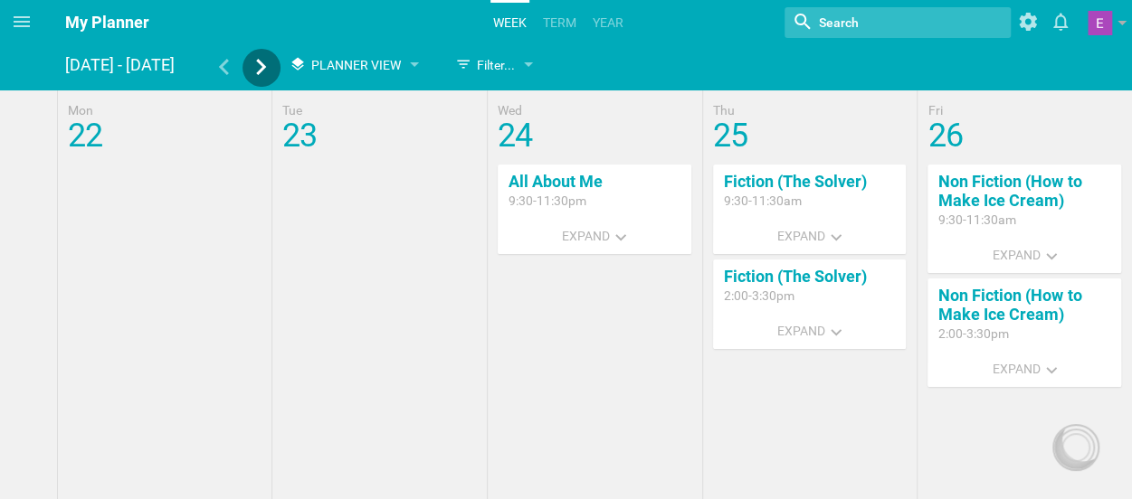
click at [266, 71] on icon at bounding box center [261, 67] width 16 height 16
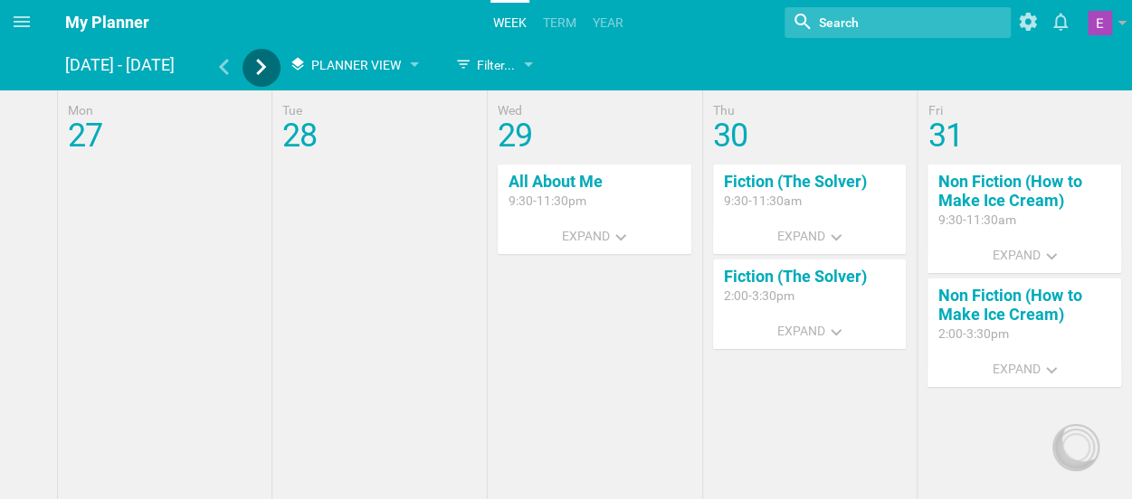
click at [266, 71] on icon at bounding box center [261, 67] width 16 height 16
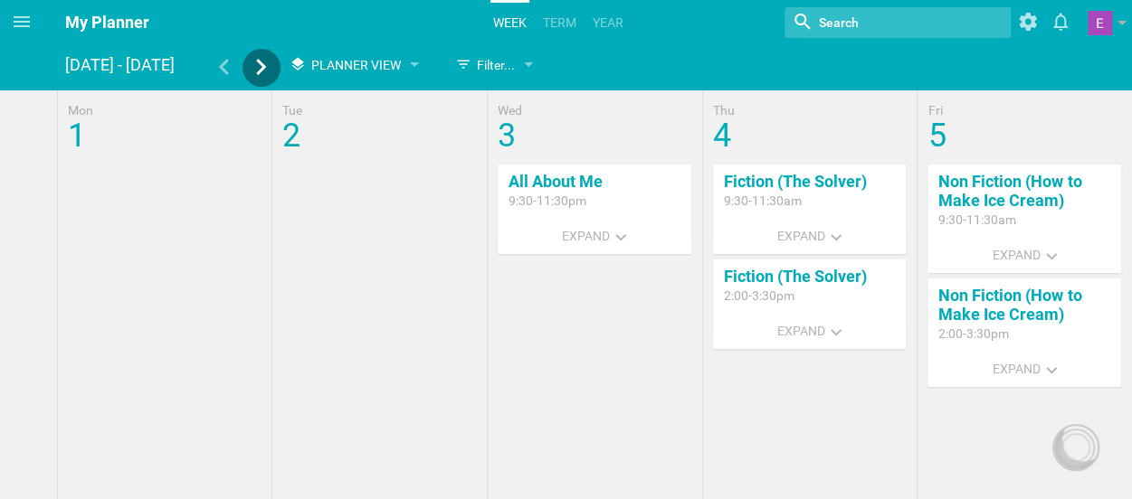
click at [266, 71] on icon at bounding box center [261, 67] width 16 height 16
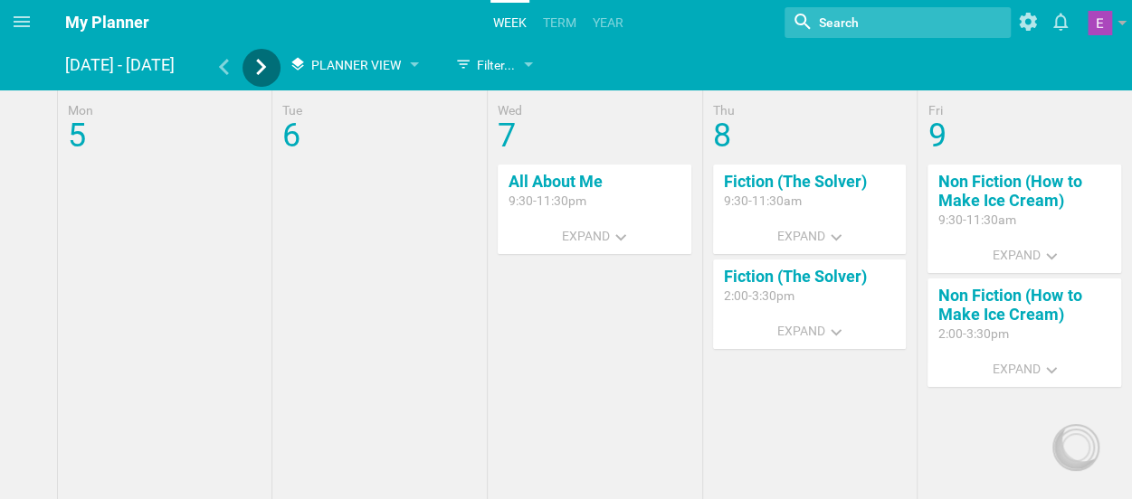
click at [266, 71] on icon at bounding box center [261, 67] width 16 height 16
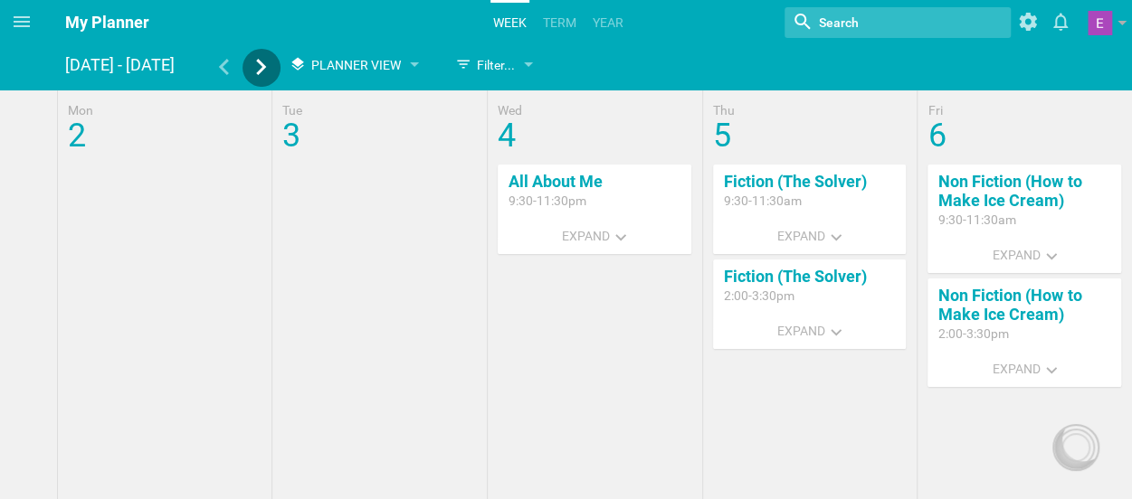
click at [266, 71] on icon at bounding box center [261, 67] width 16 height 16
click at [226, 70] on icon at bounding box center [223, 67] width 16 height 16
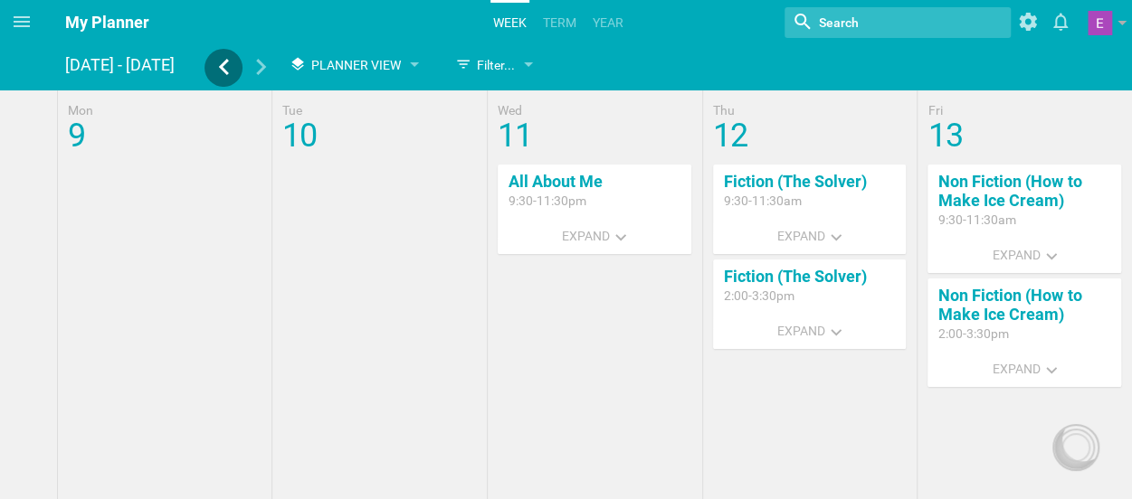
click at [226, 70] on icon at bounding box center [223, 67] width 16 height 16
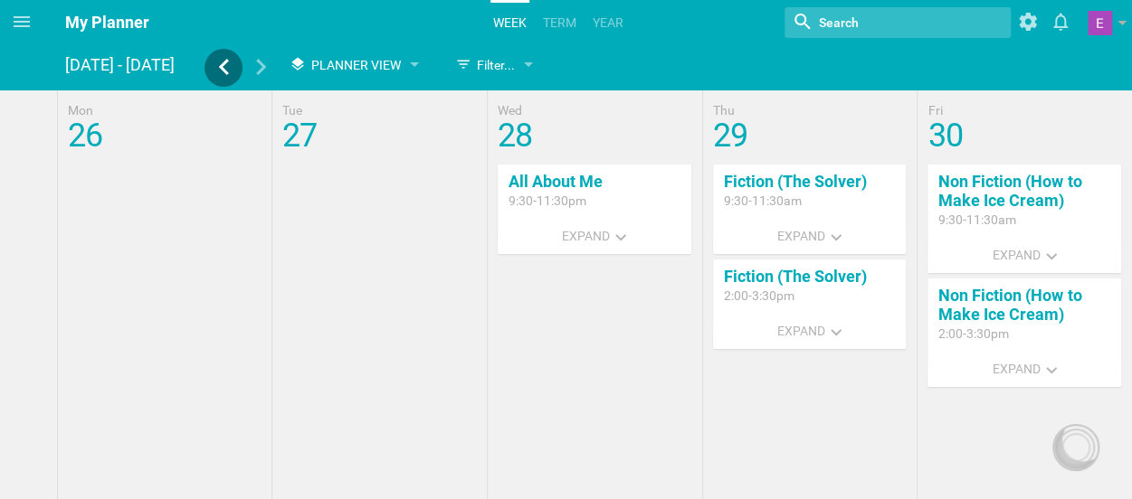
click at [226, 70] on icon at bounding box center [223, 67] width 16 height 16
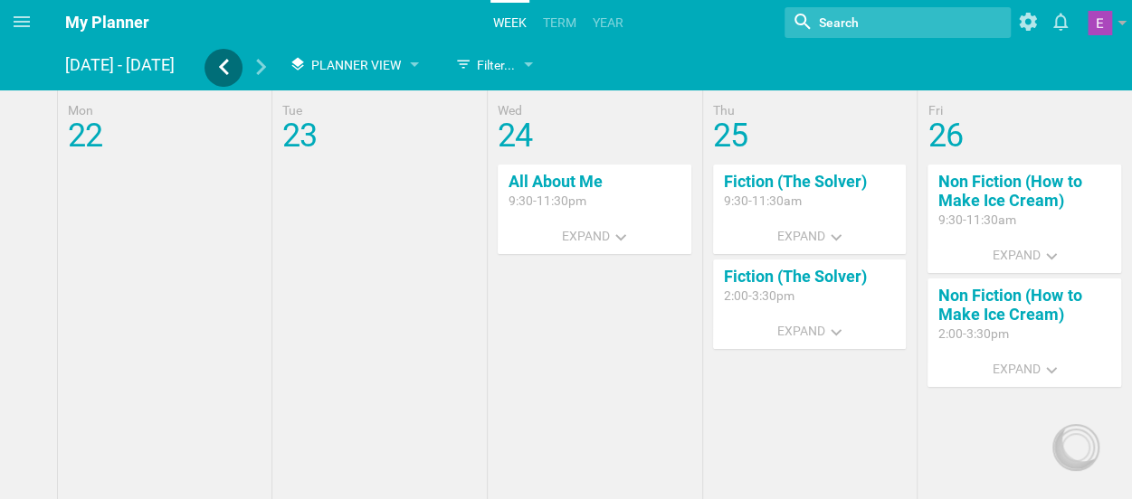
click at [226, 70] on icon at bounding box center [223, 67] width 16 height 16
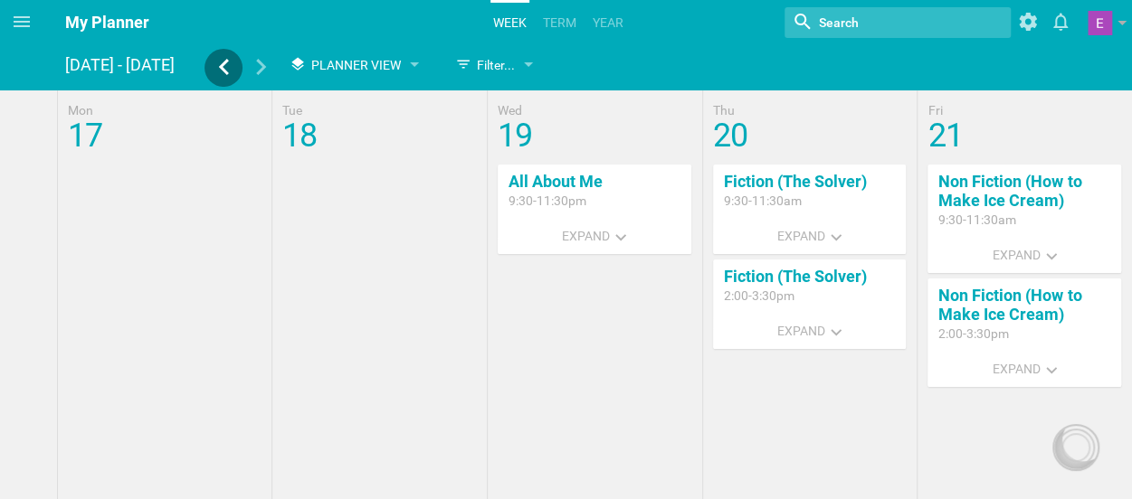
click at [226, 70] on icon at bounding box center [223, 67] width 16 height 16
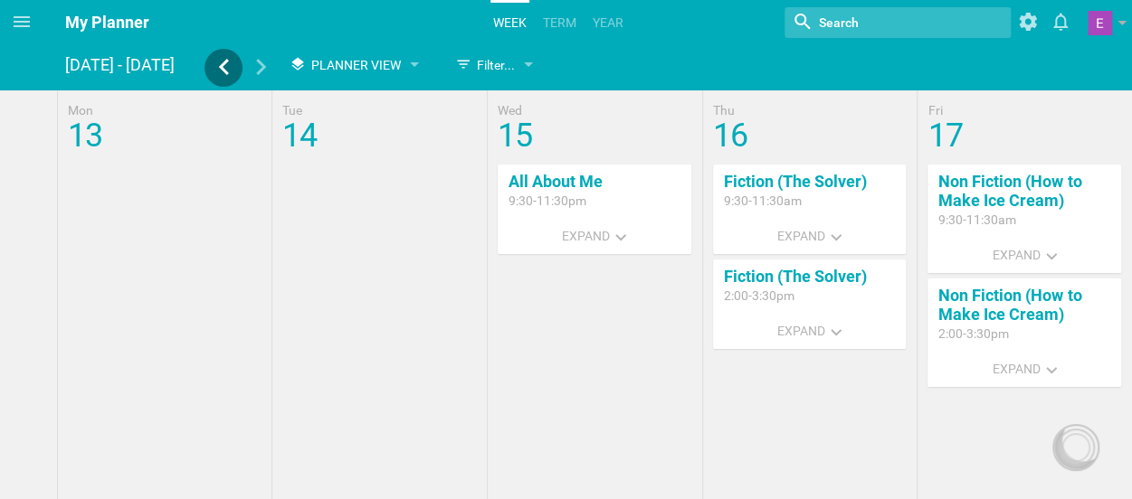
click at [226, 70] on icon at bounding box center [223, 67] width 16 height 16
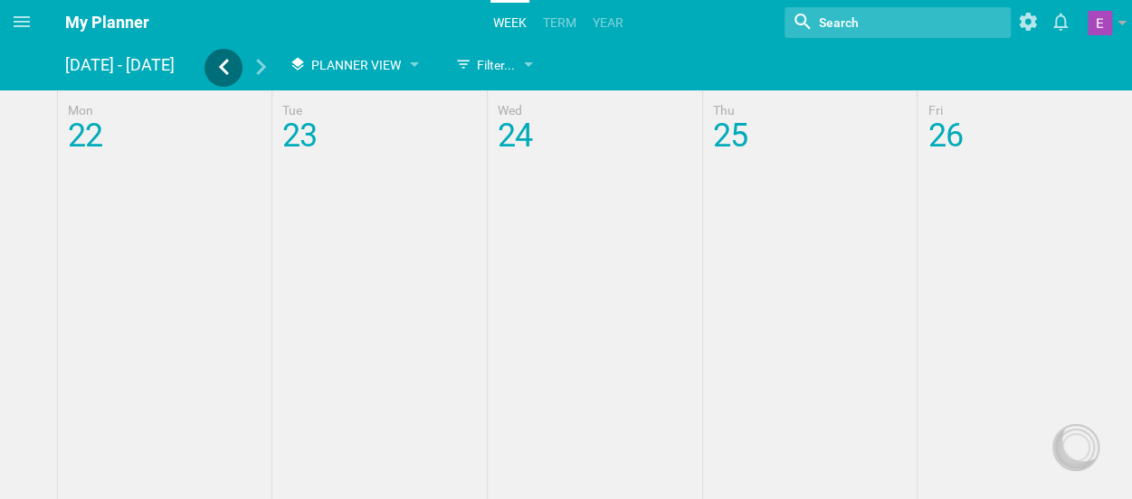
click at [226, 70] on icon at bounding box center [223, 67] width 16 height 16
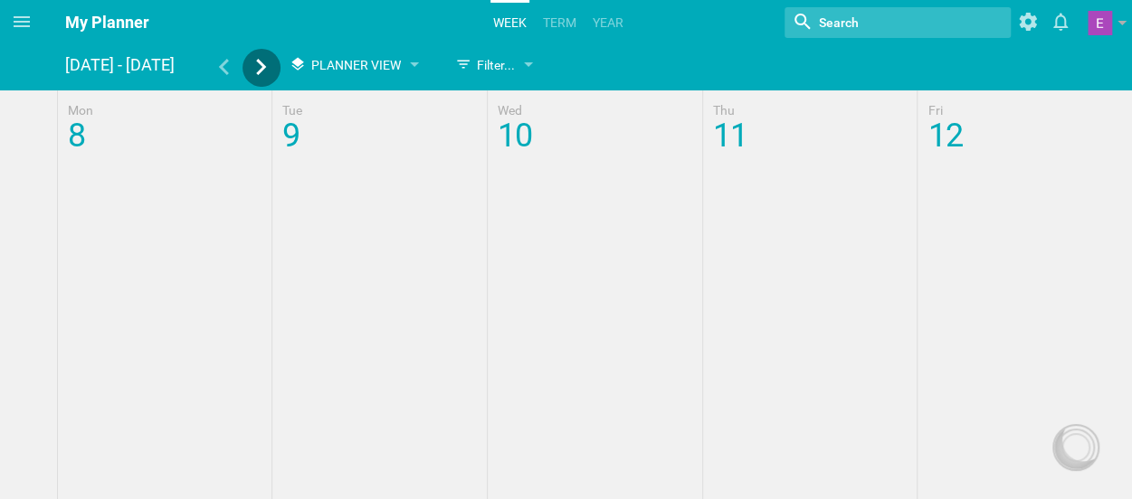
click at [264, 77] on div at bounding box center [262, 69] width 38 height 21
click at [264, 75] on div at bounding box center [262, 69] width 38 height 21
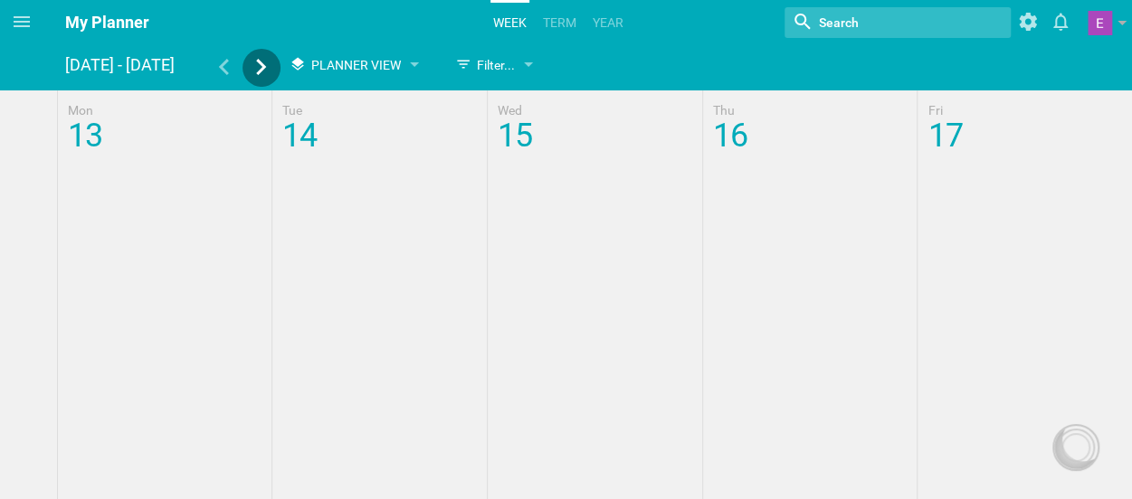
click at [264, 75] on div at bounding box center [262, 69] width 38 height 21
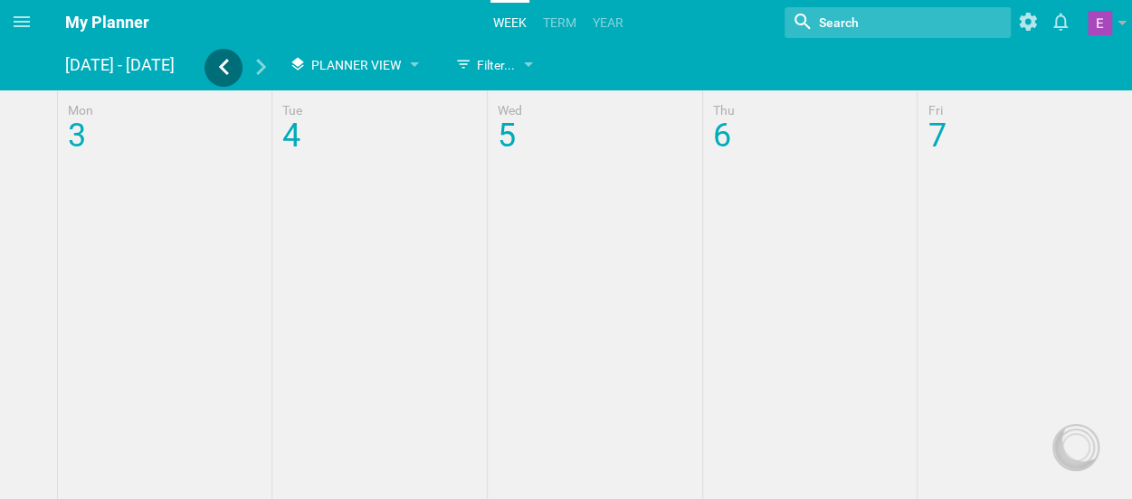
click at [217, 72] on icon at bounding box center [223, 67] width 16 height 16
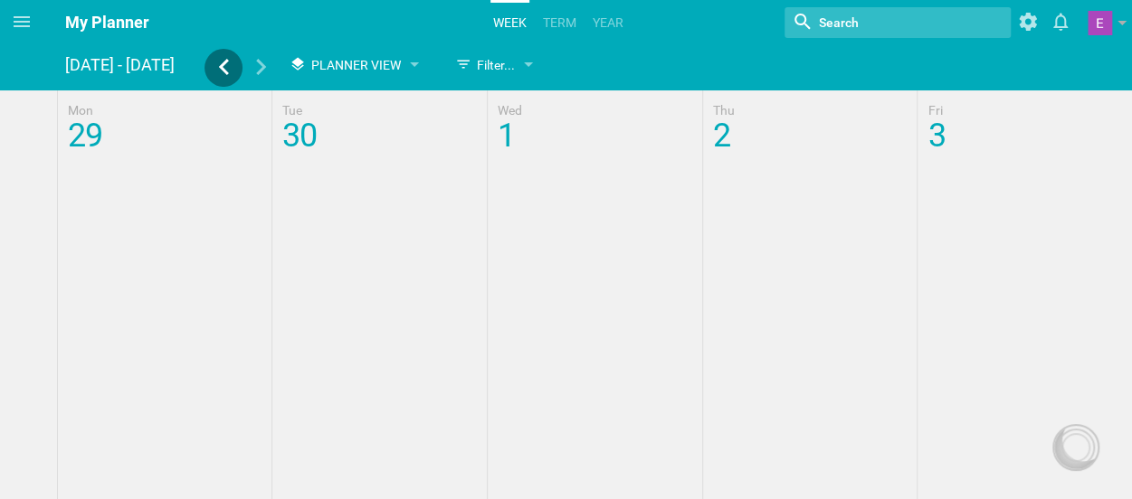
click at [217, 72] on icon at bounding box center [223, 67] width 16 height 16
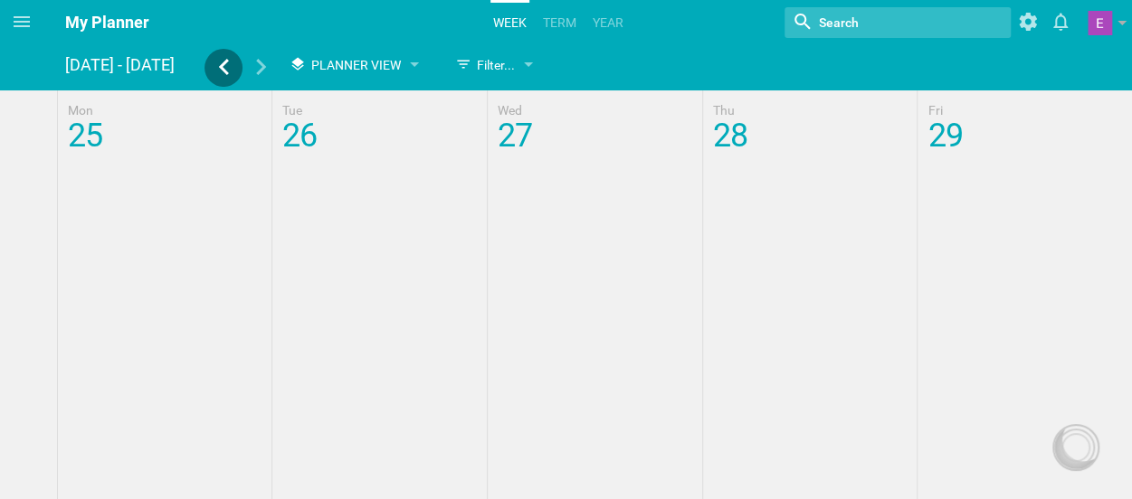
click at [217, 72] on icon at bounding box center [223, 67] width 16 height 16
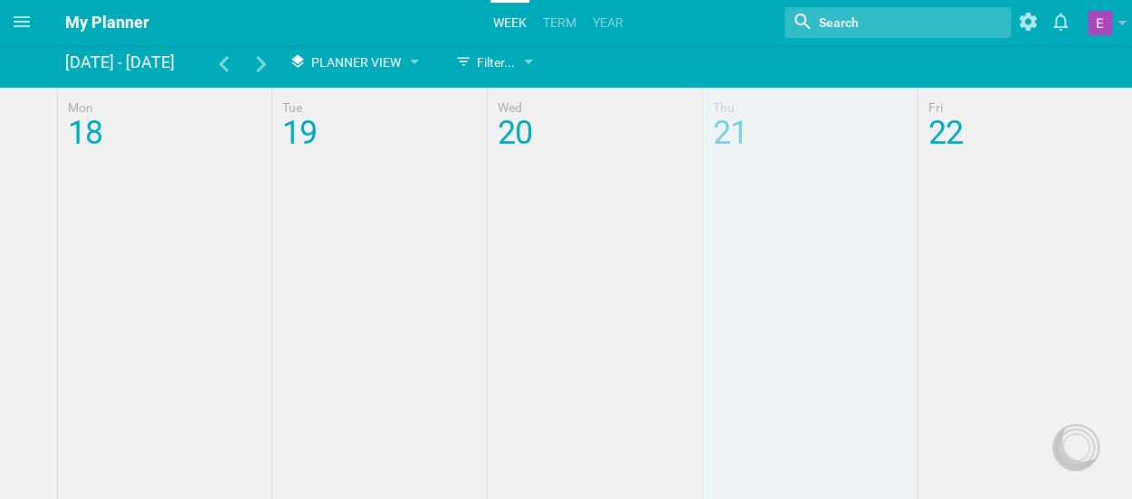
scroll to position [2, 0]
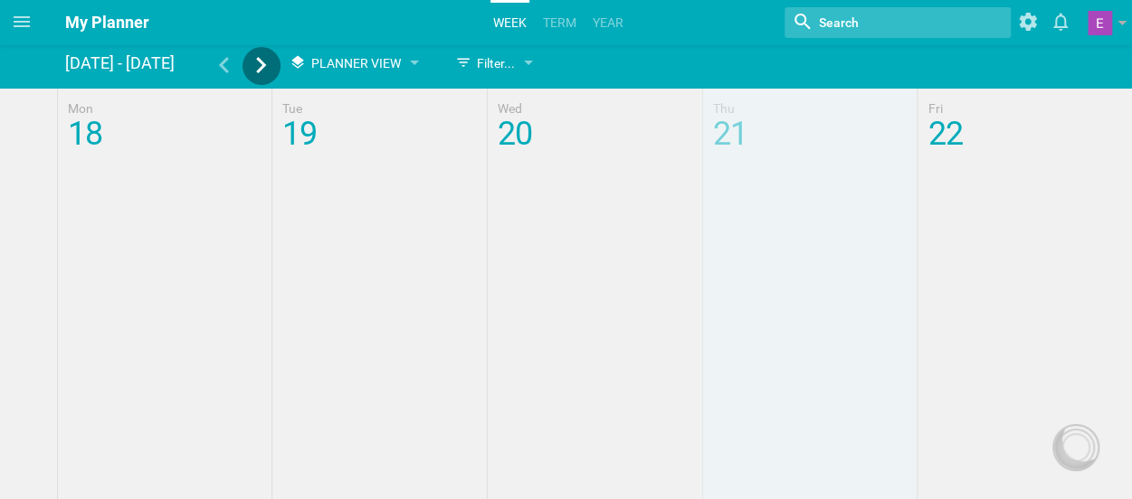
click at [264, 61] on icon at bounding box center [261, 65] width 16 height 16
click at [223, 75] on div at bounding box center [223, 67] width 38 height 21
click at [223, 82] on div at bounding box center [223, 66] width 38 height 38
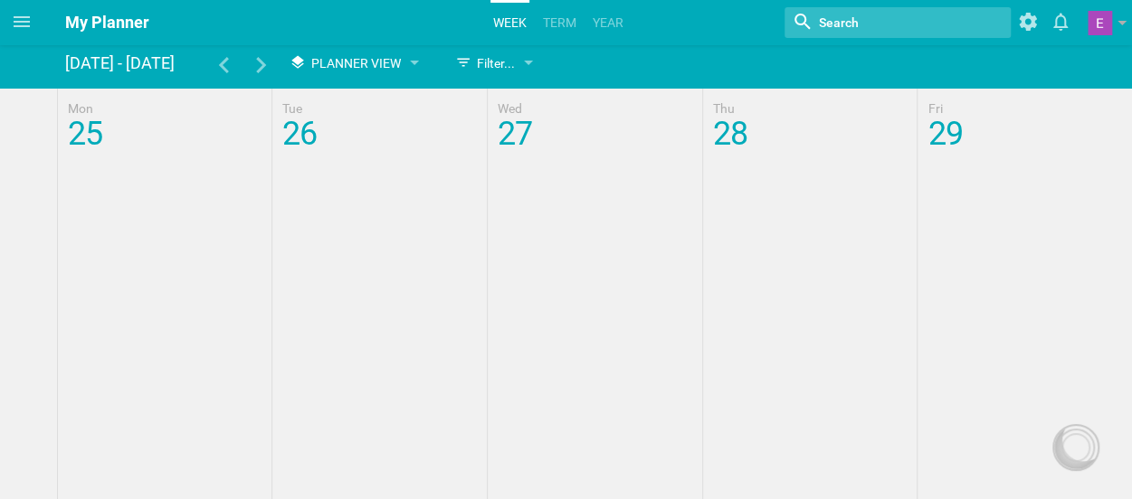
click at [548, 156] on div at bounding box center [566, 123] width 1132 height 69
click at [509, 143] on div at bounding box center [566, 123] width 1132 height 69
click at [26, 24] on icon at bounding box center [22, 22] width 22 height 22
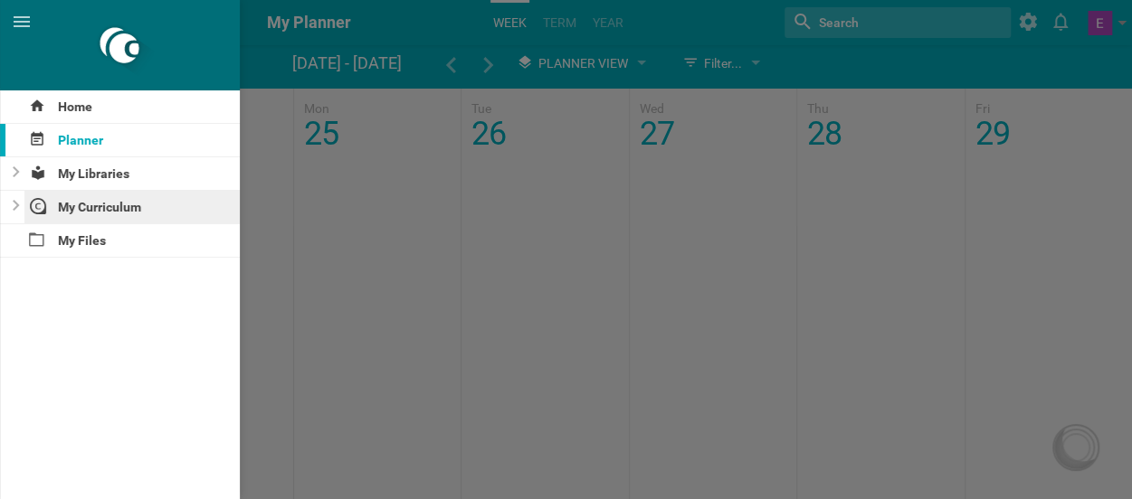
click at [91, 212] on div "My Curriculum" at bounding box center [132, 207] width 216 height 33
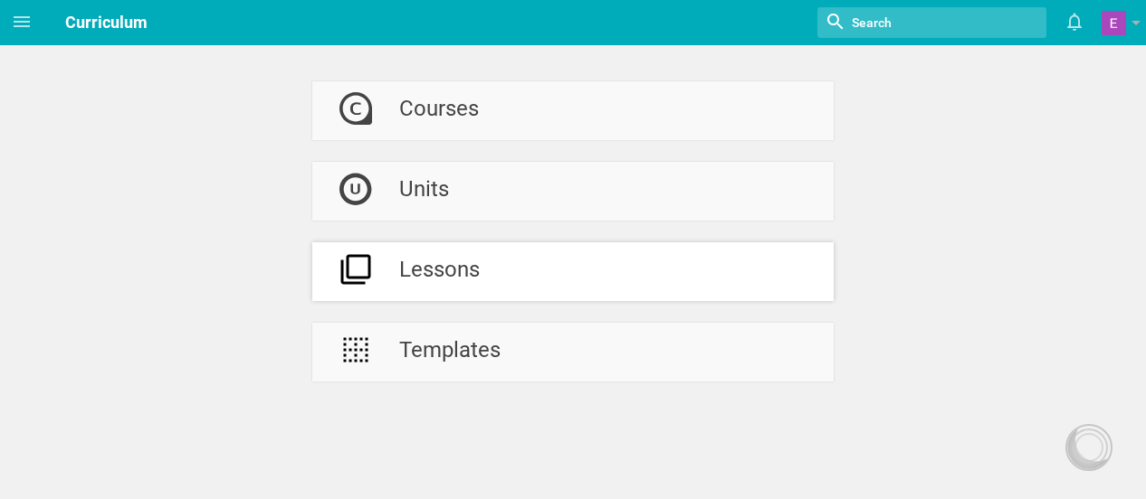
click at [371, 280] on icon at bounding box center [355, 269] width 33 height 33
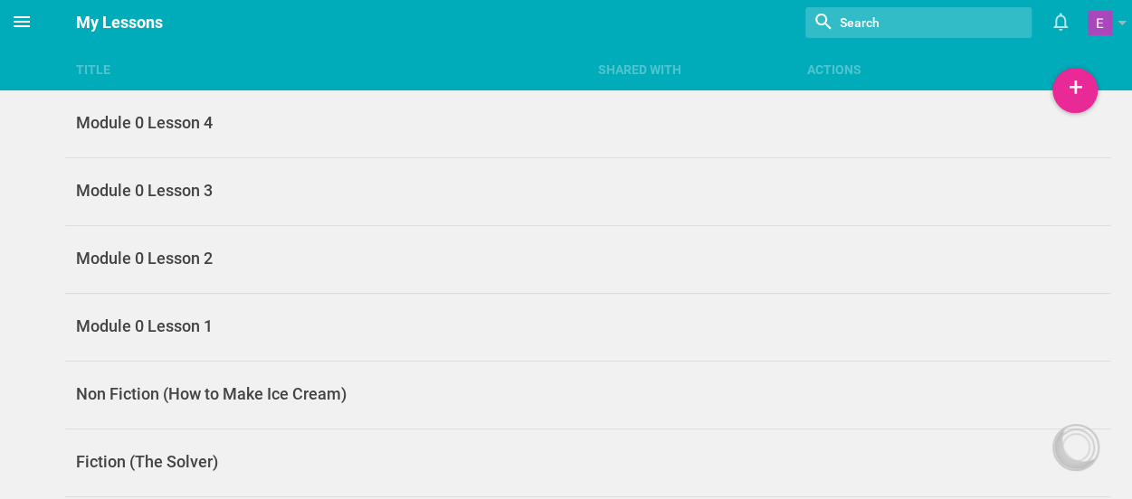
click at [23, 21] on icon at bounding box center [22, 21] width 16 height 11
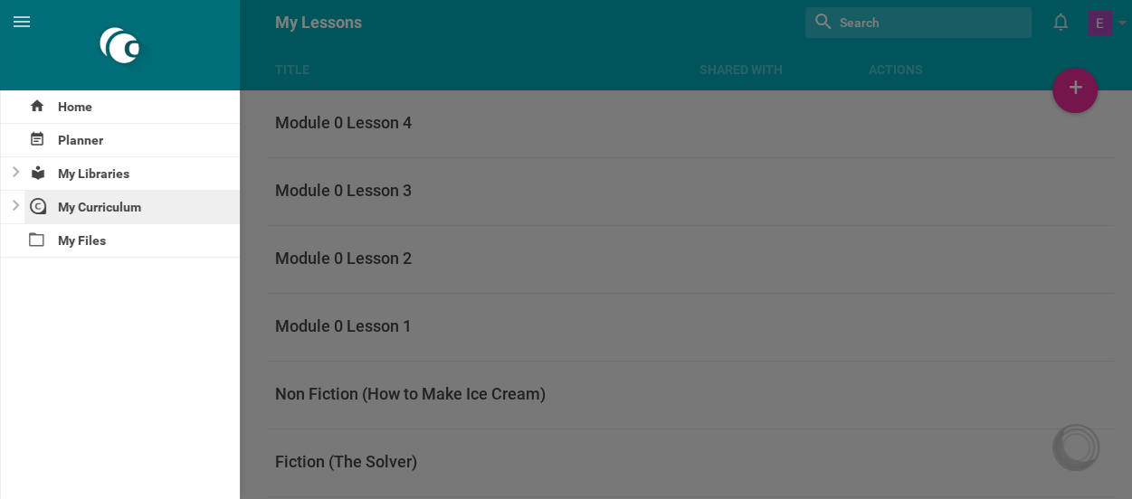
click at [63, 211] on div "My Curriculum" at bounding box center [132, 207] width 216 height 33
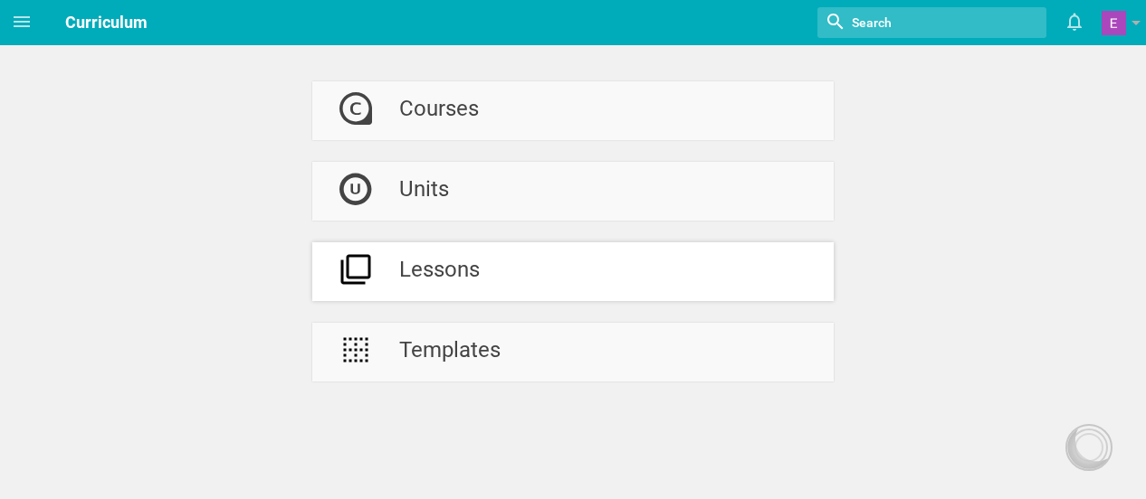
click at [370, 277] on icon at bounding box center [356, 270] width 30 height 30
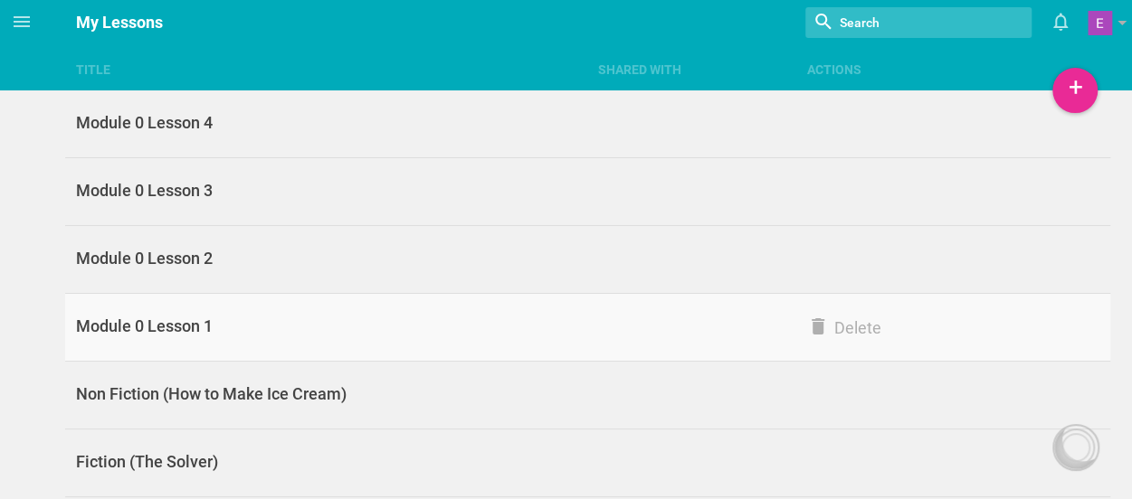
click at [339, 318] on div "Module 0 Lesson 1" at bounding box center [326, 327] width 522 height 22
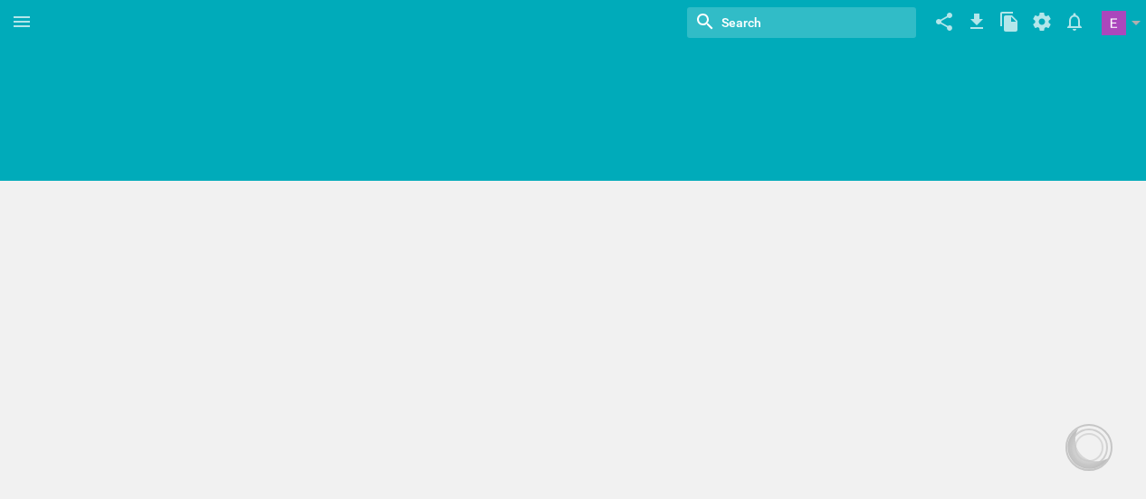
click at [346, 311] on div "Home Planner My Libraries My Curriculum My Files Nothing found with term "" Cha…" at bounding box center [573, 249] width 1146 height 499
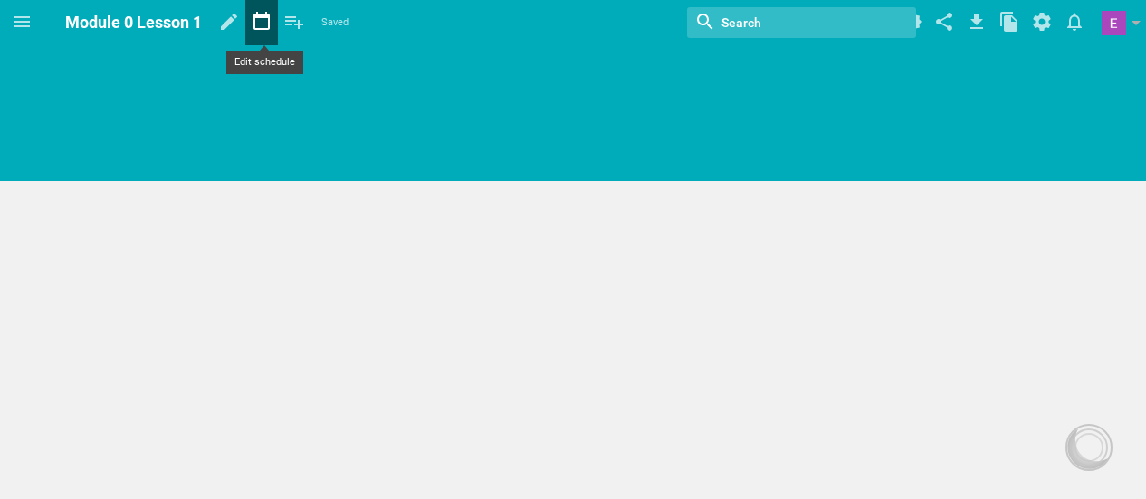
click at [255, 10] on icon at bounding box center [261, 21] width 33 height 43
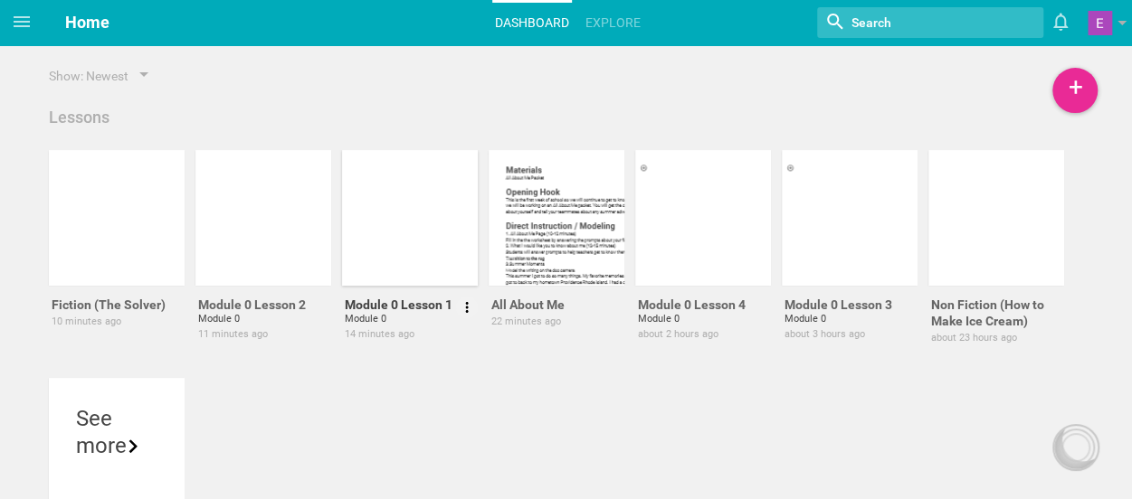
click at [416, 223] on div at bounding box center [410, 218] width 136 height 136
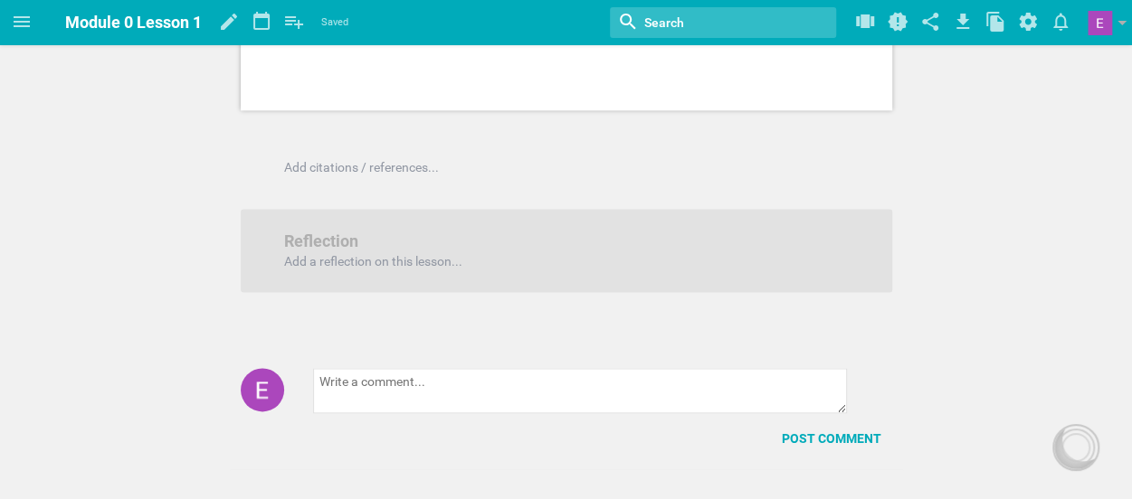
scroll to position [1165, 0]
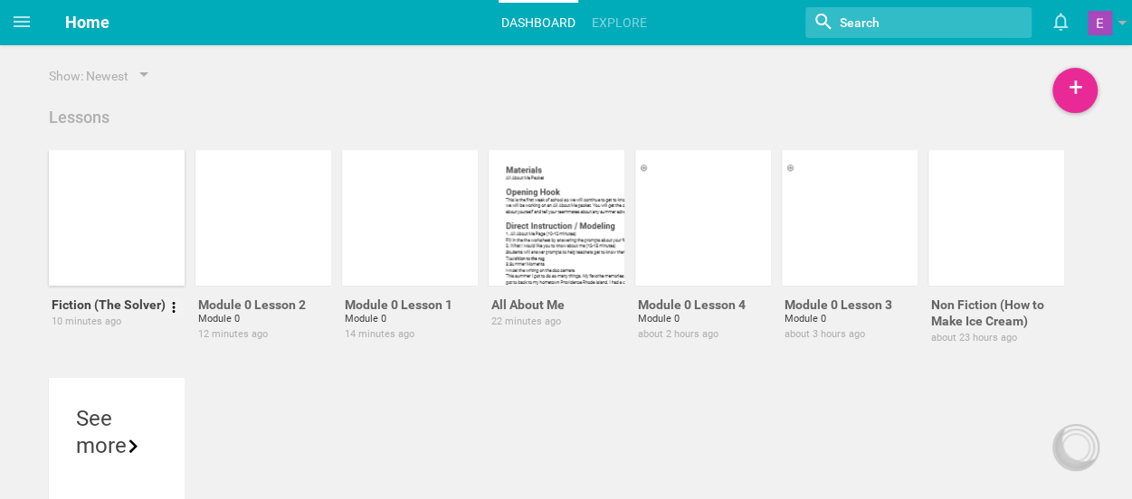
scroll to position [445, 0]
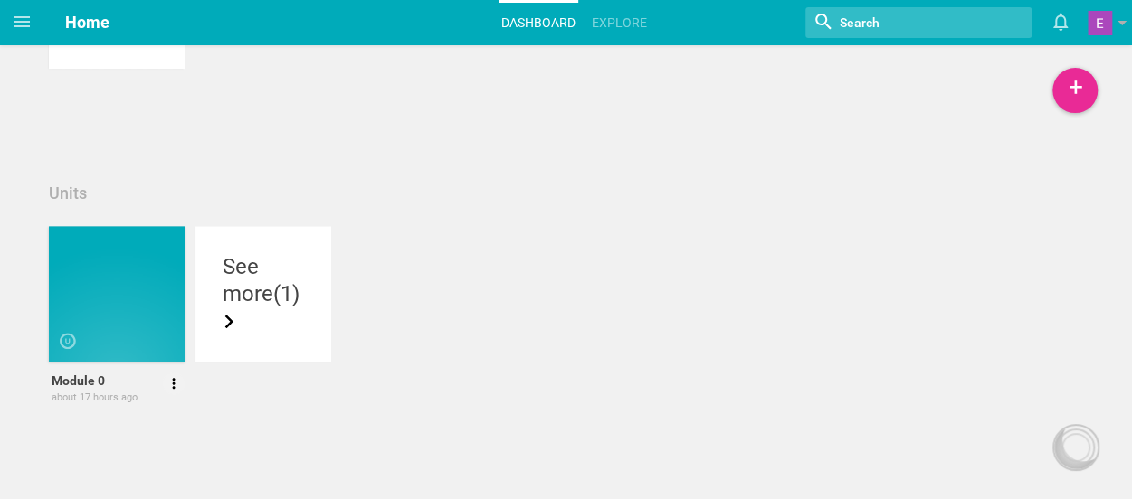
click at [113, 307] on div at bounding box center [117, 294] width 136 height 136
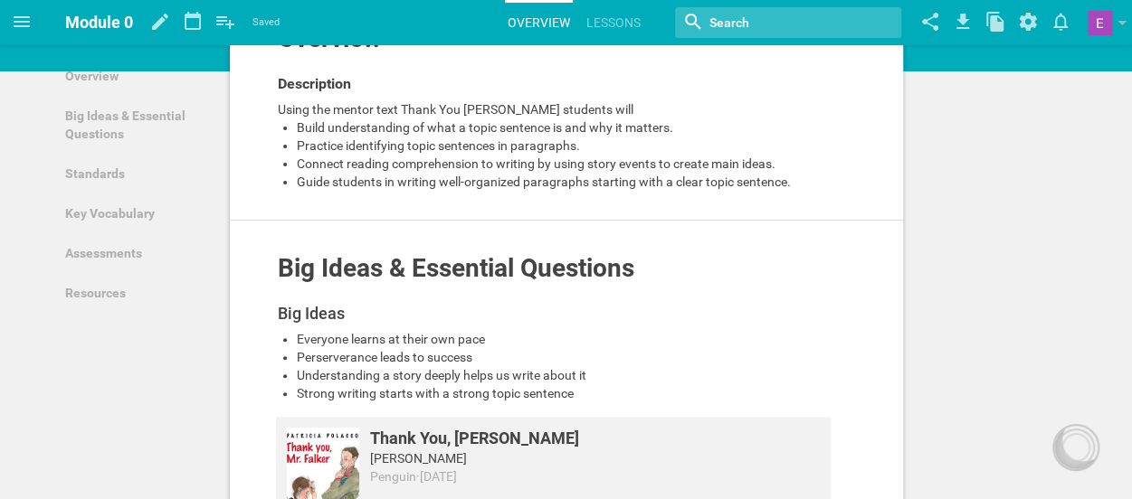
scroll to position [40, 0]
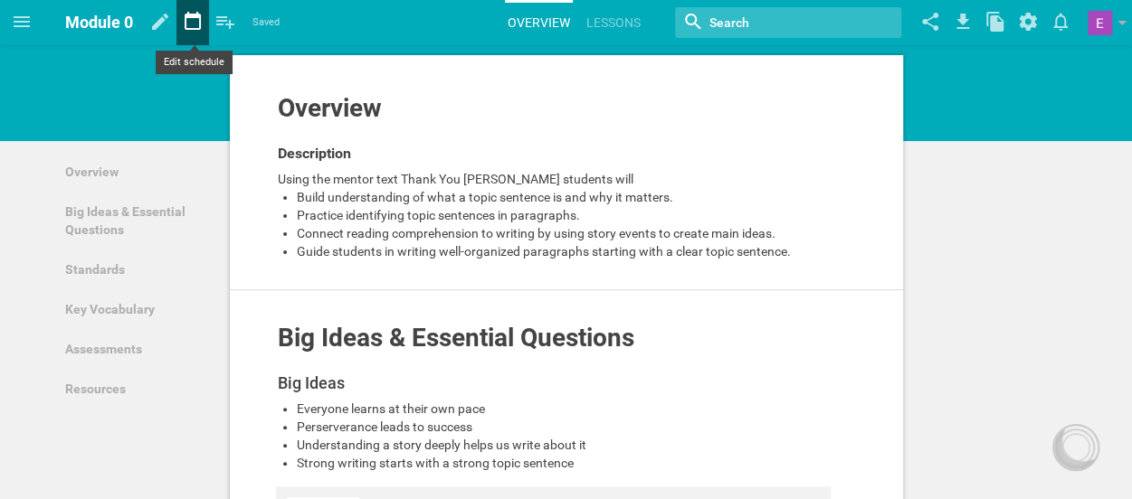
click at [199, 23] on icon at bounding box center [192, 21] width 33 height 43
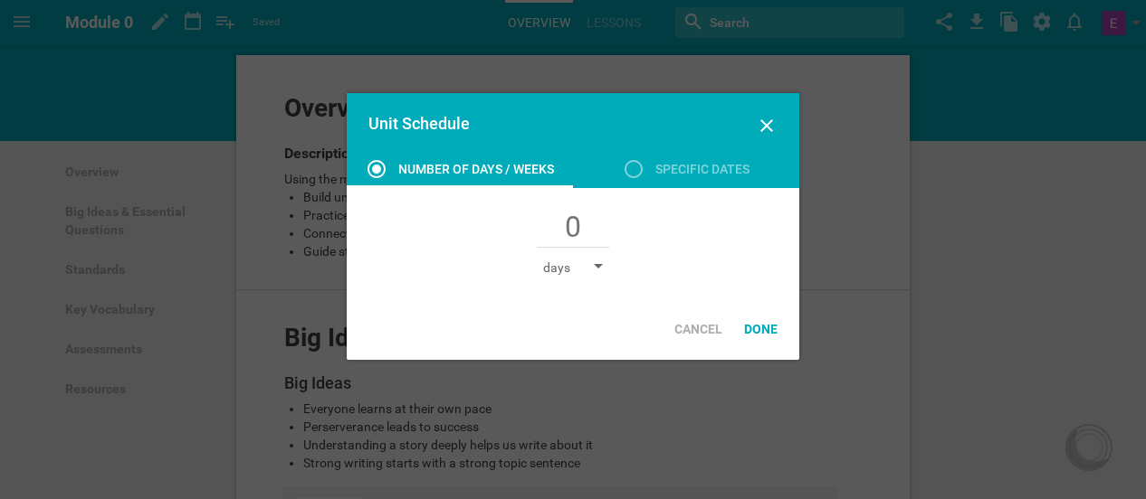
click at [578, 272] on div "days" at bounding box center [573, 268] width 60 height 18
click at [575, 301] on li "days" at bounding box center [588, 298] width 90 height 40
click at [577, 221] on input "text" at bounding box center [573, 229] width 72 height 38
type input "4"
click at [636, 171] on icon at bounding box center [634, 169] width 22 height 22
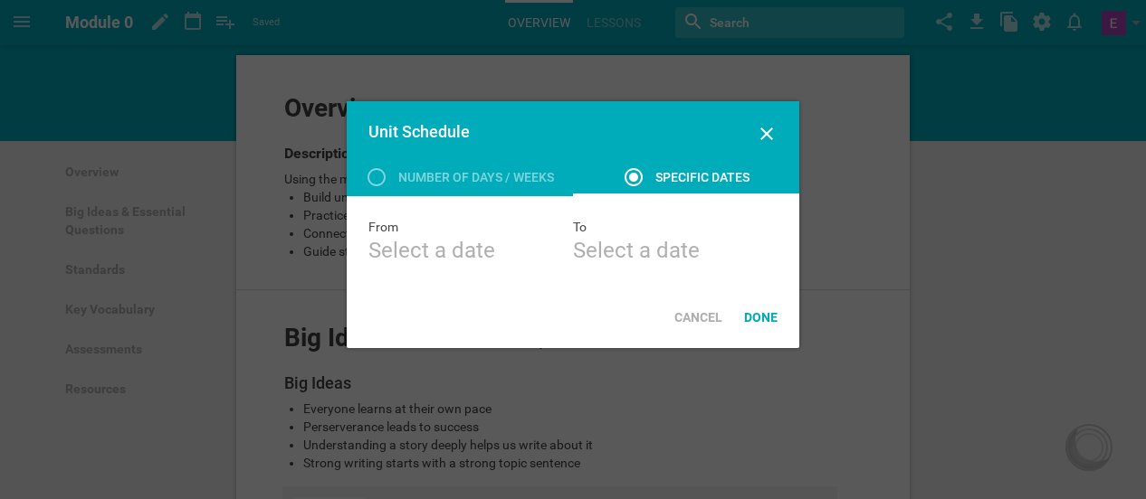
click at [409, 247] on div "Select a date" at bounding box center [470, 250] width 204 height 29
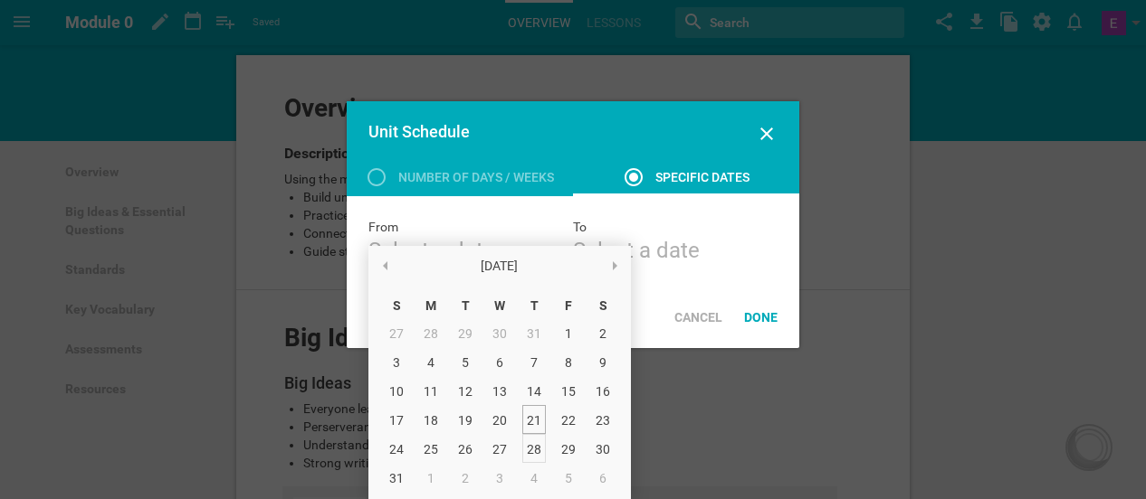
click at [527, 450] on div "28" at bounding box center [534, 448] width 24 height 29
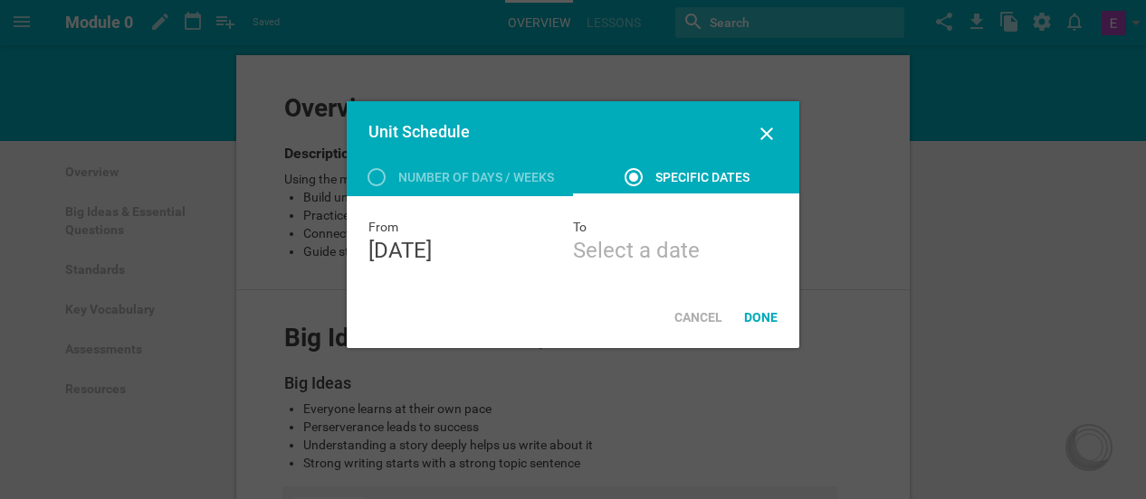
click at [600, 246] on div "Select a date" at bounding box center [675, 250] width 204 height 29
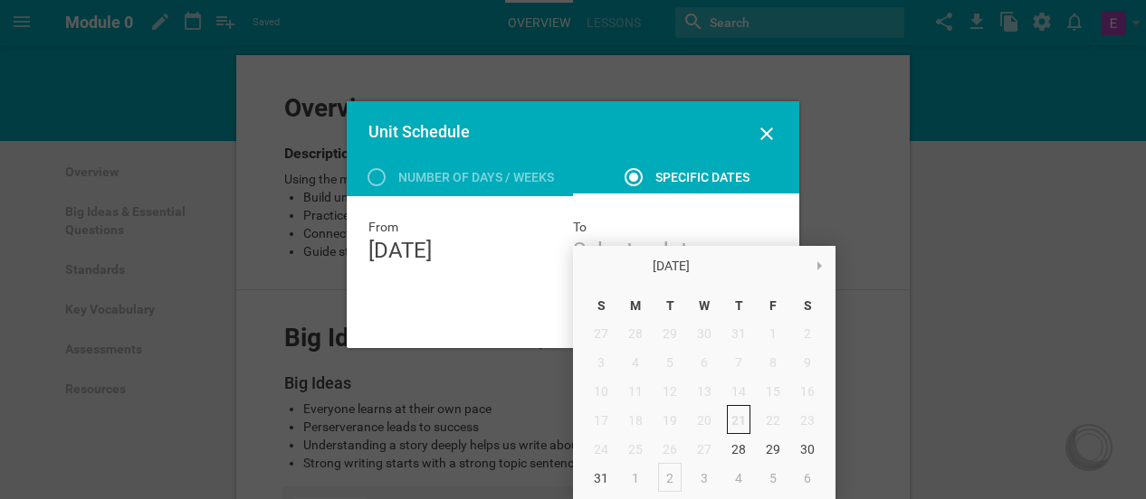
click at [665, 477] on div "2" at bounding box center [670, 477] width 24 height 29
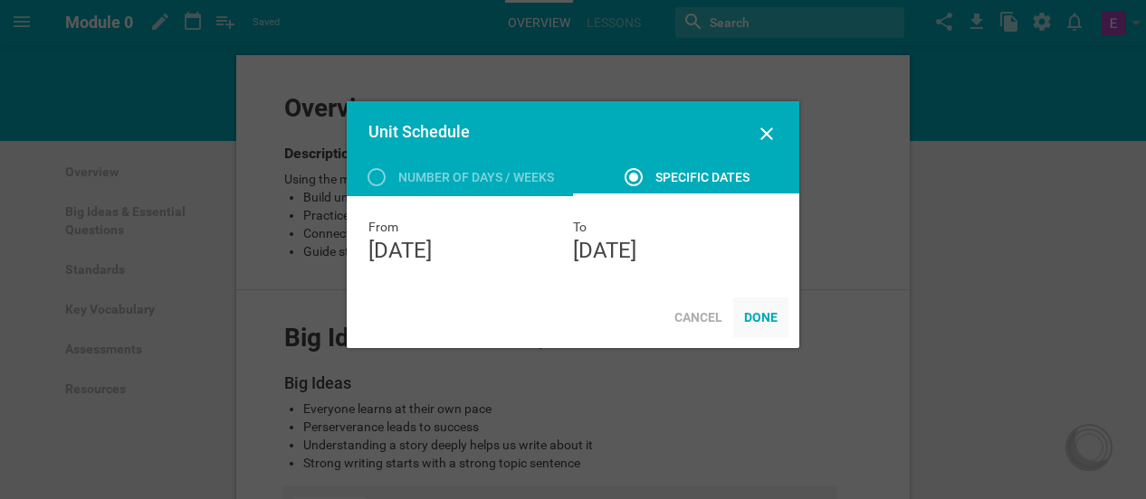
click at [760, 309] on div "Done" at bounding box center [760, 318] width 55 height 40
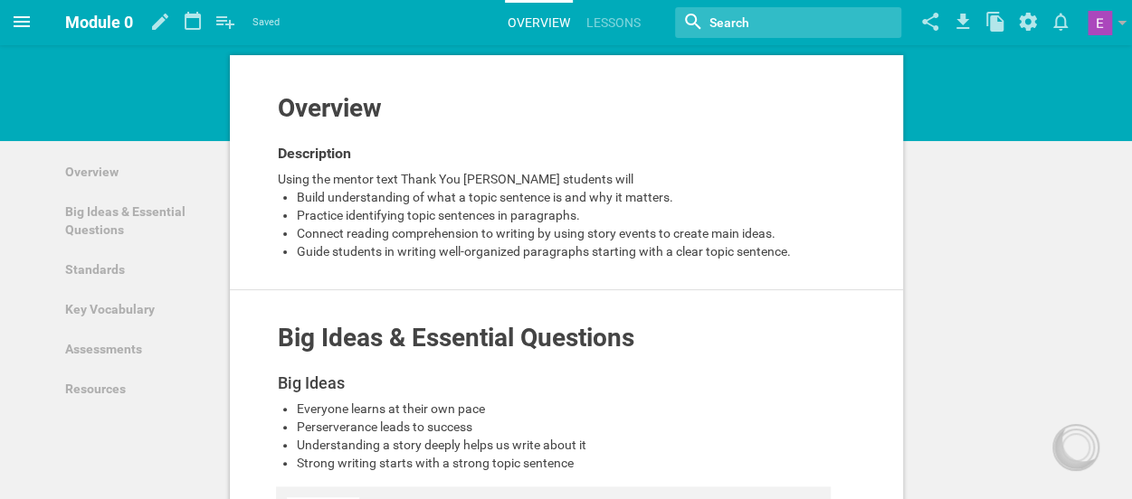
click at [23, 21] on icon at bounding box center [22, 21] width 16 height 11
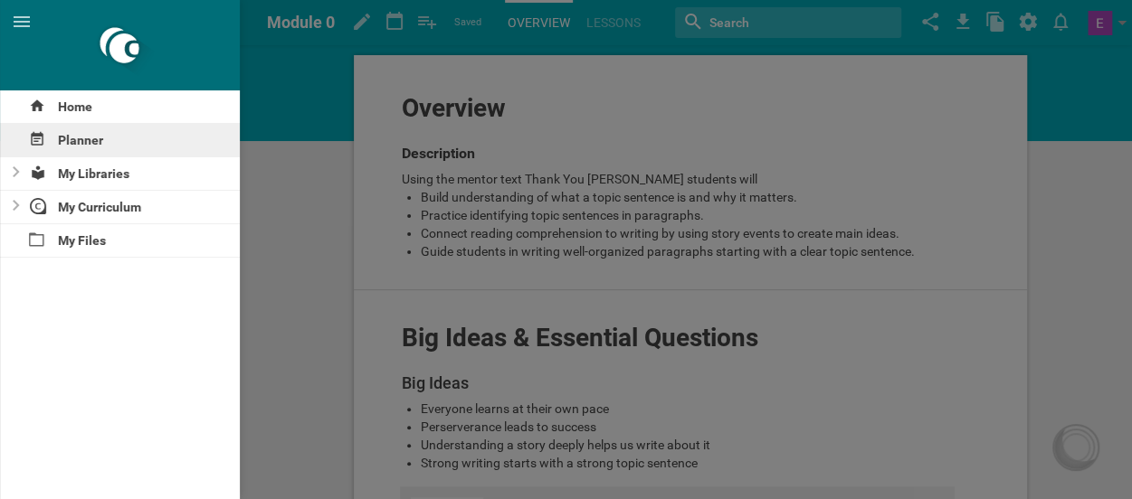
click at [66, 138] on div "Planner" at bounding box center [120, 140] width 240 height 33
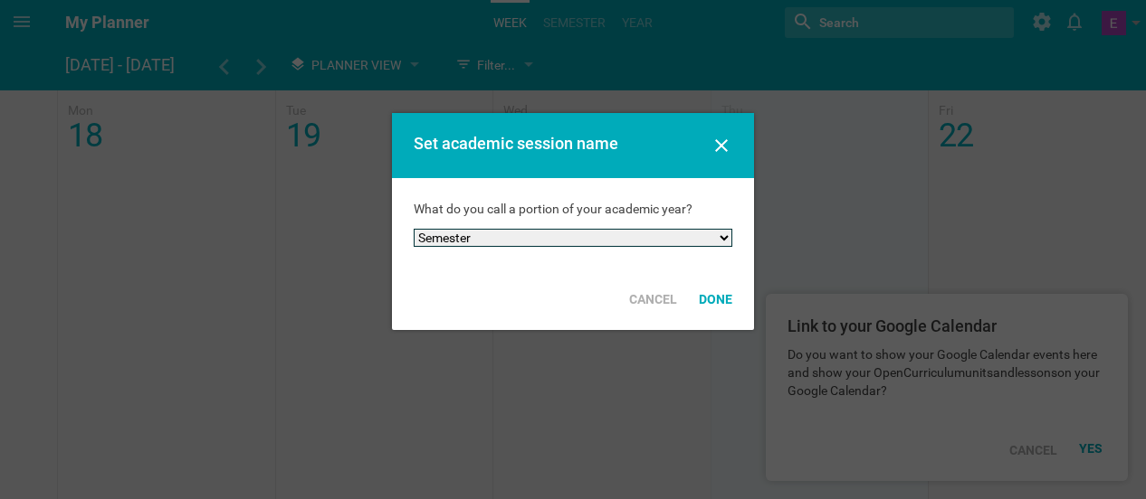
click at [471, 229] on select "Semester Term Quarter Session Period Trimester Other" at bounding box center [573, 238] width 319 height 18
select select "term"
click at [414, 229] on select "Semester Term Quarter Session Period Trimester Other" at bounding box center [573, 238] width 319 height 18
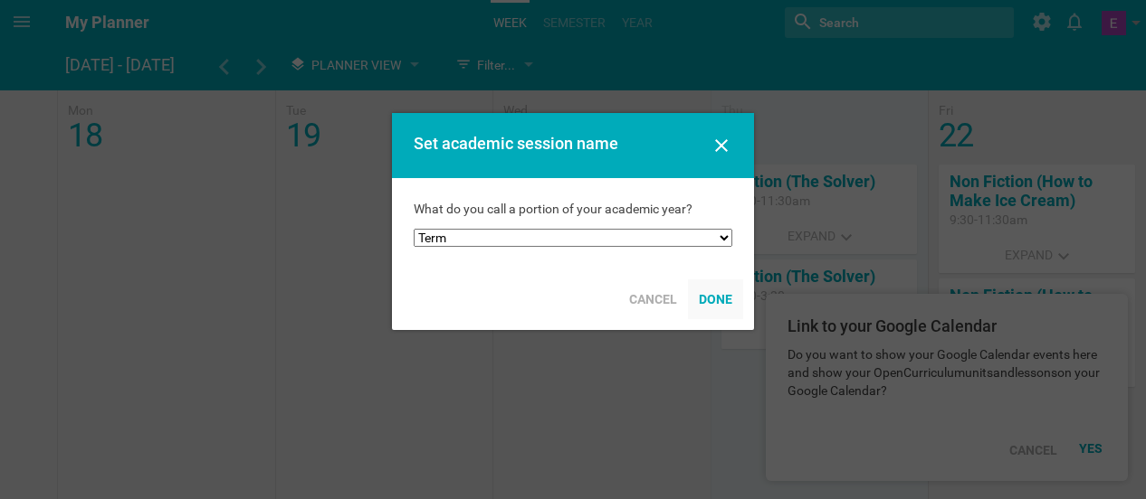
click at [712, 303] on div "Done" at bounding box center [715, 300] width 55 height 40
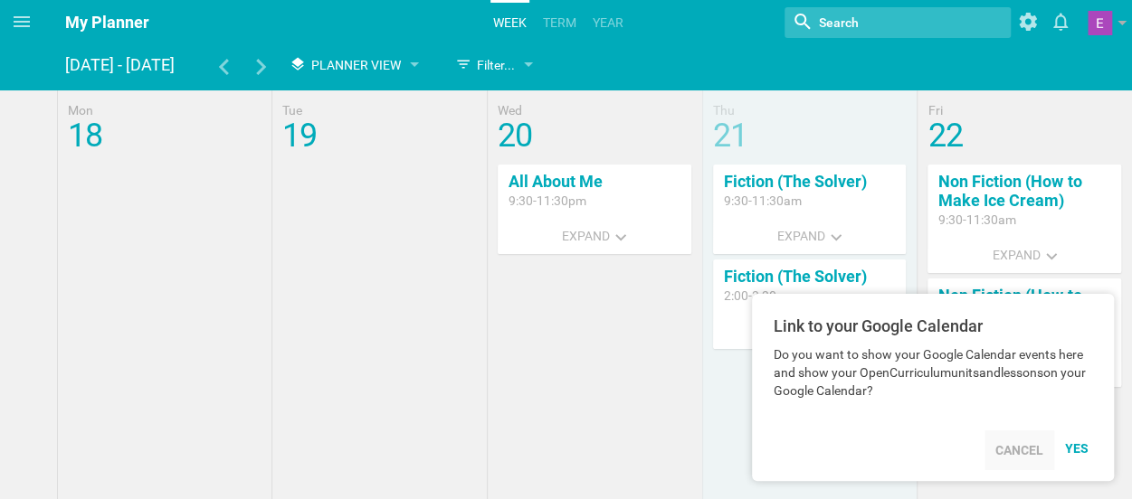
click at [1013, 452] on div "Cancel" at bounding box center [1019, 451] width 70 height 40
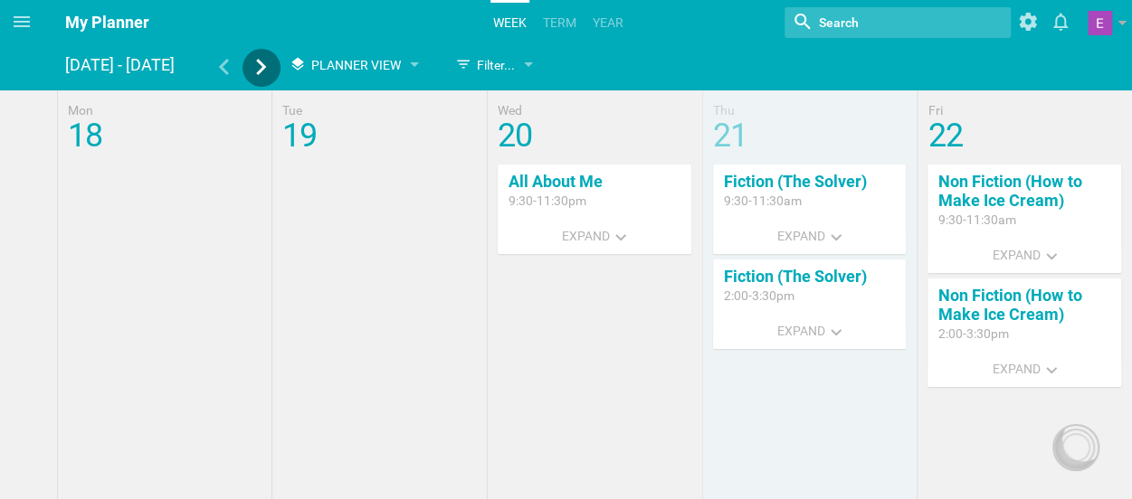
click at [261, 74] on icon at bounding box center [261, 67] width 16 height 16
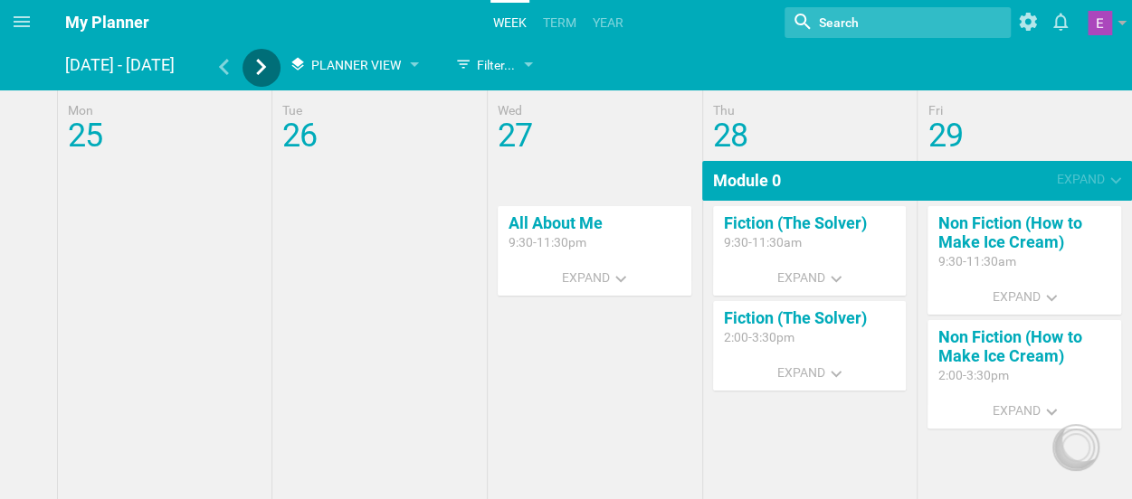
click at [261, 74] on icon at bounding box center [261, 67] width 16 height 16
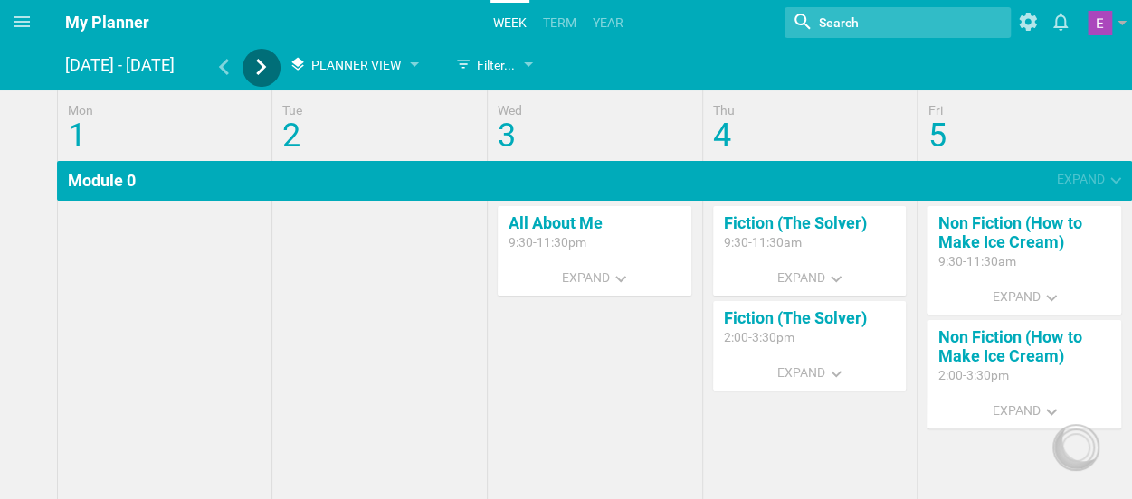
click at [261, 74] on icon at bounding box center [261, 67] width 16 height 16
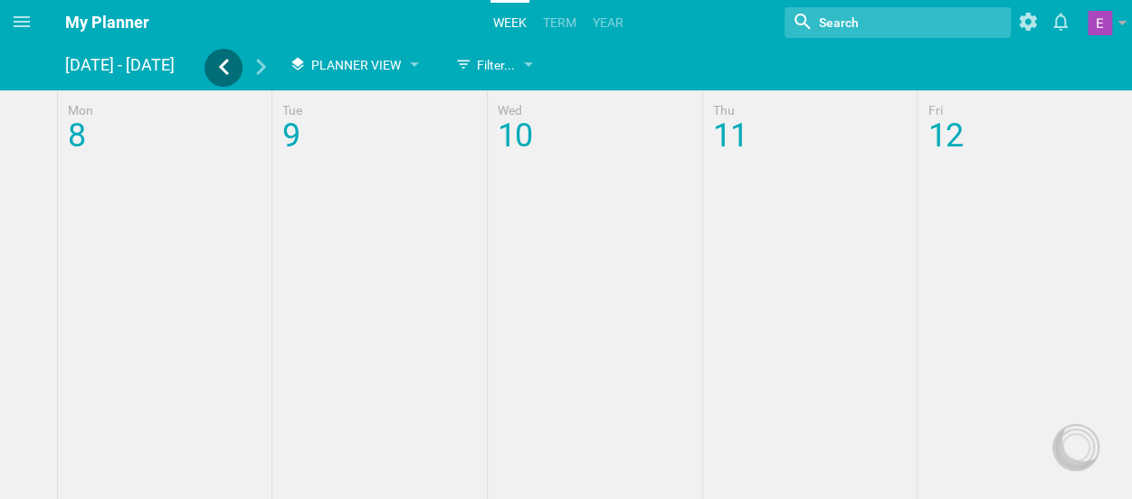
click at [222, 72] on icon at bounding box center [223, 67] width 16 height 16
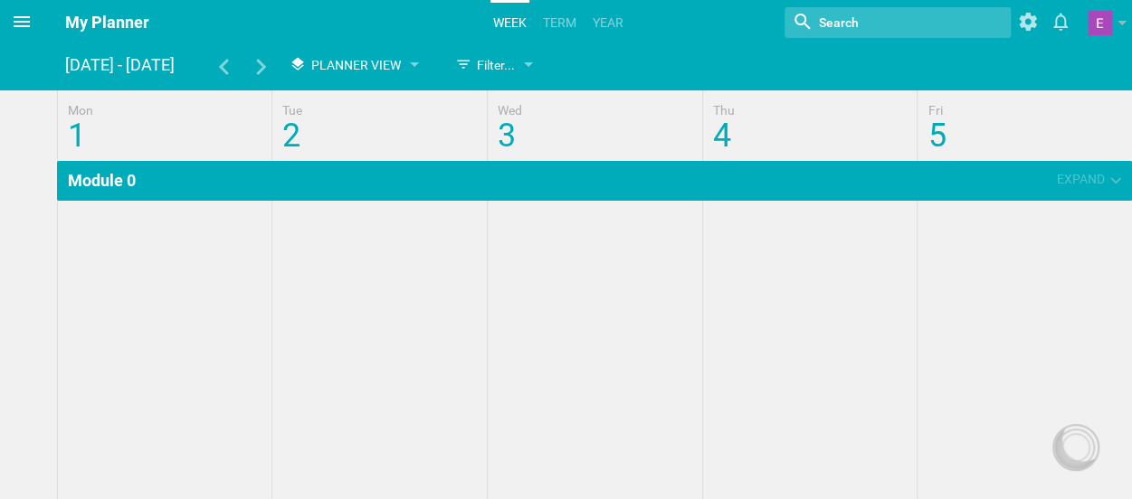
click at [12, 24] on icon at bounding box center [22, 22] width 22 height 22
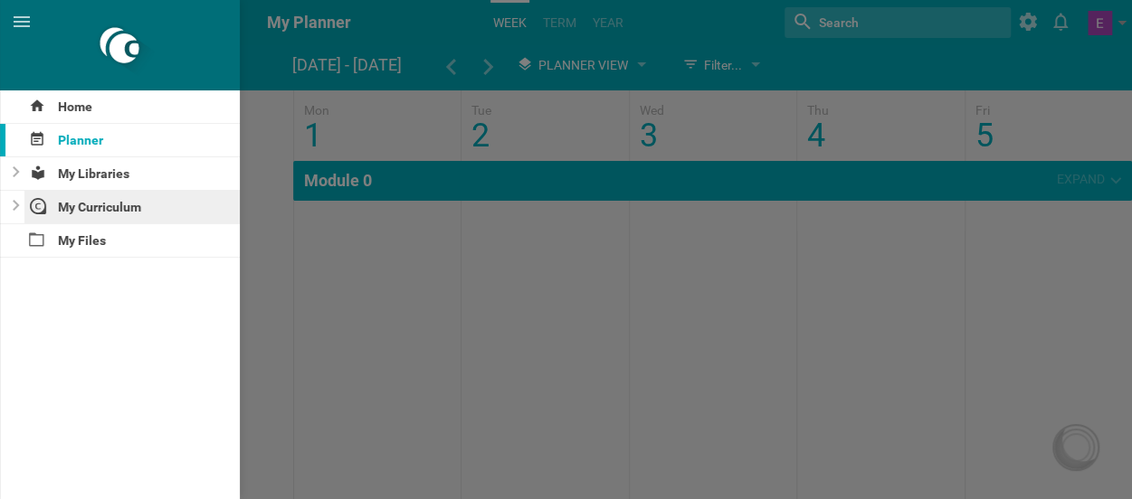
click at [61, 204] on div "My Curriculum" at bounding box center [132, 207] width 216 height 33
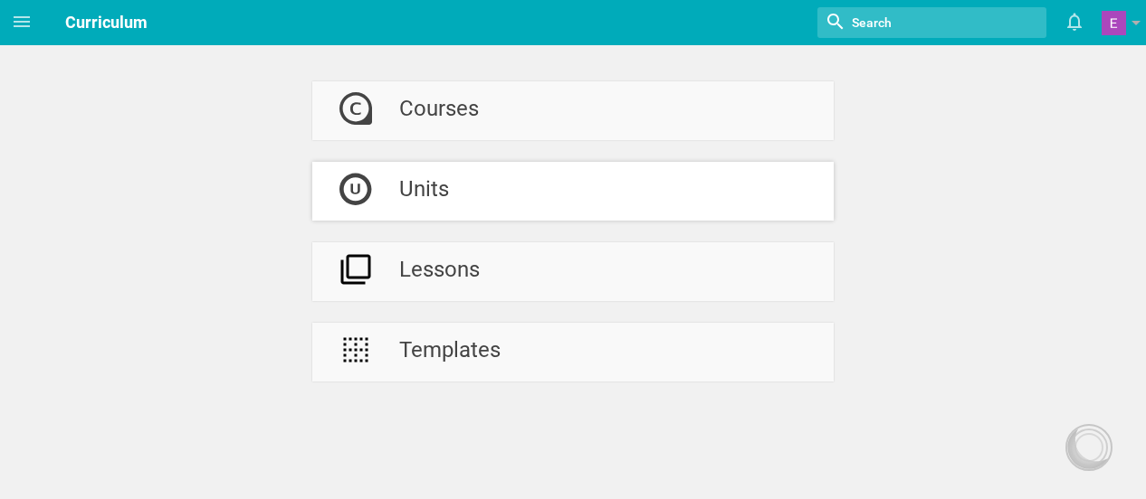
click at [417, 209] on div "Units" at bounding box center [424, 191] width 50 height 59
click at [335, 276] on div at bounding box center [355, 272] width 87 height 59
click at [357, 117] on icon at bounding box center [355, 108] width 33 height 33
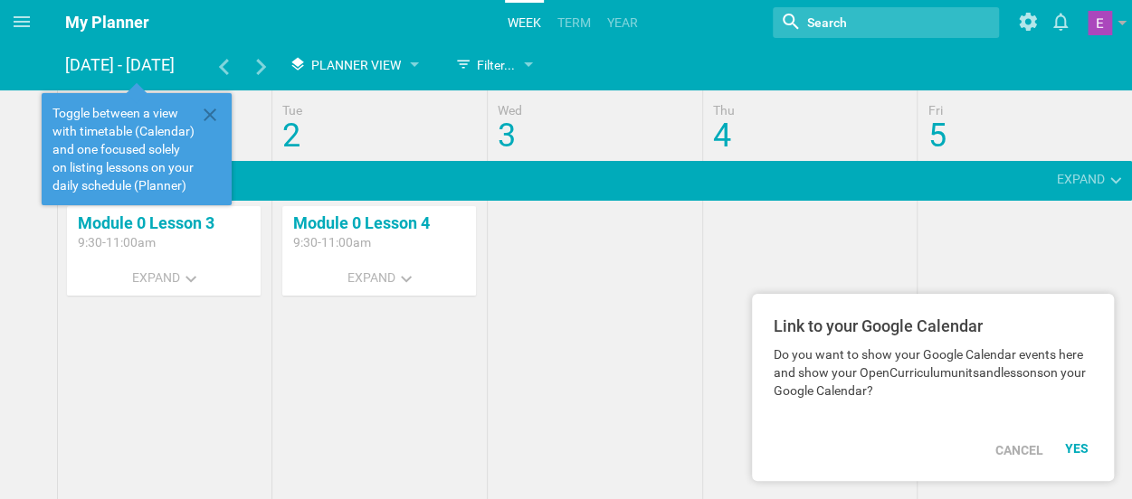
click at [257, 188] on div "Module 0 Expand" at bounding box center [594, 181] width 1075 height 40
click at [1006, 454] on div "Cancel" at bounding box center [1019, 451] width 70 height 40
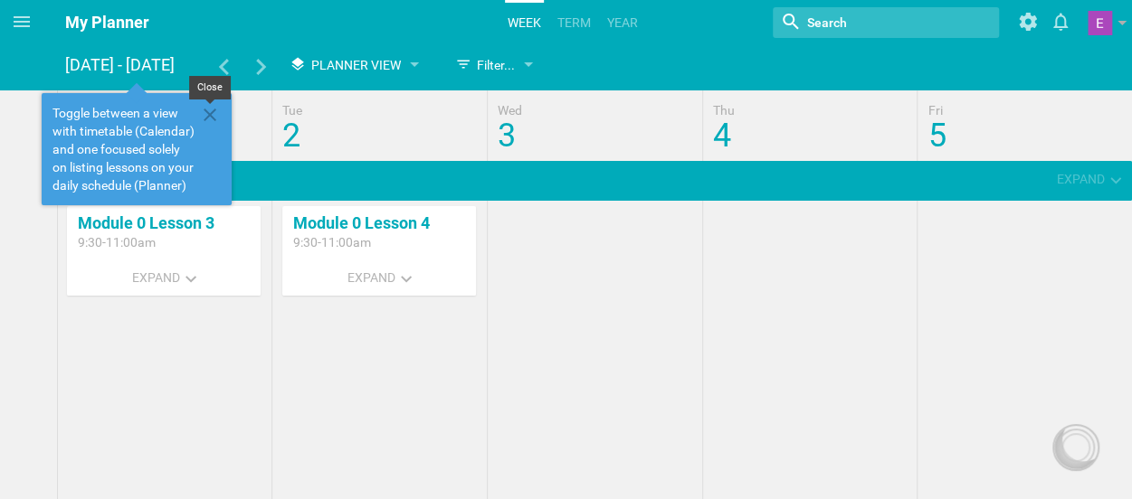
click at [208, 110] on icon at bounding box center [210, 115] width 22 height 22
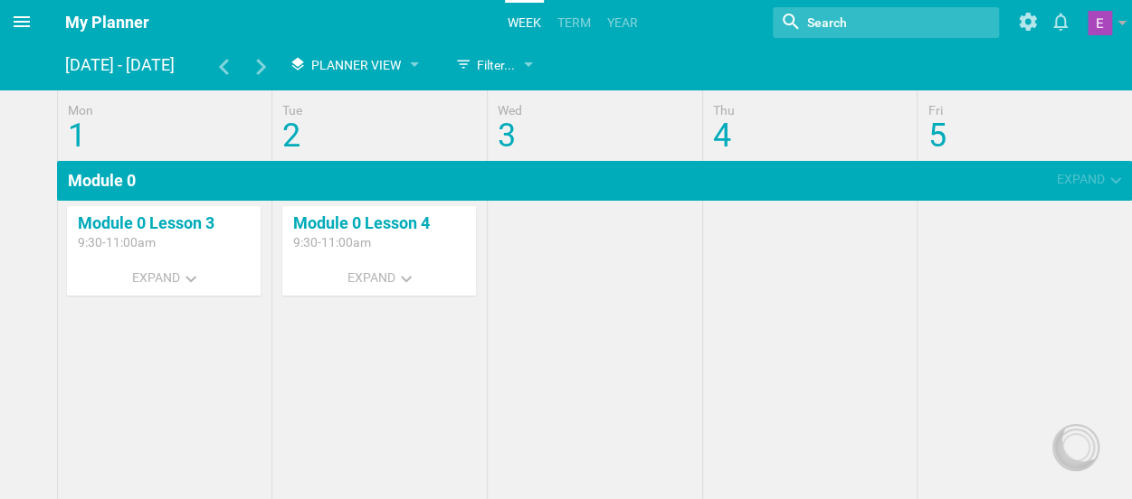
click at [7, 12] on span at bounding box center [21, 21] width 43 height 43
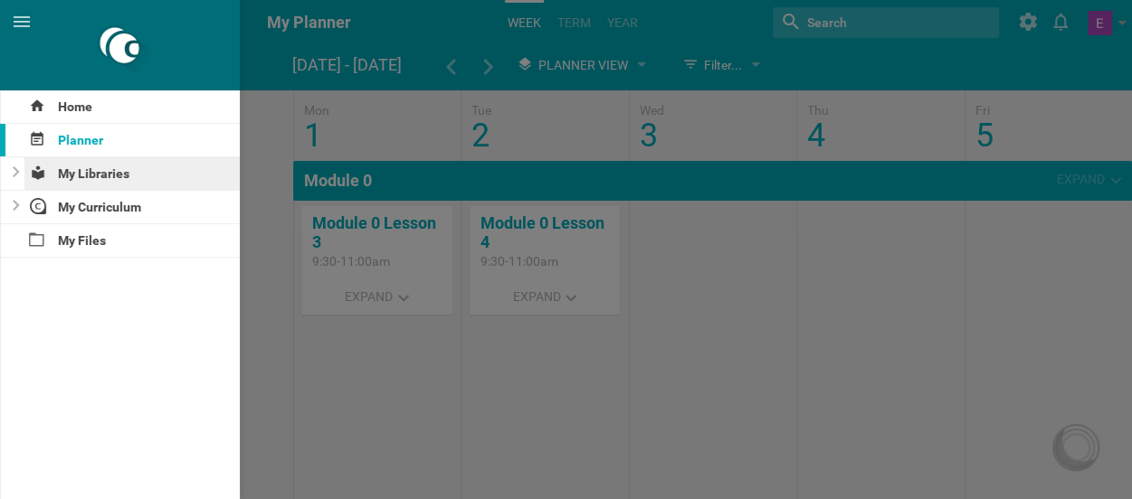
click at [113, 179] on div "My Libraries" at bounding box center [132, 173] width 216 height 33
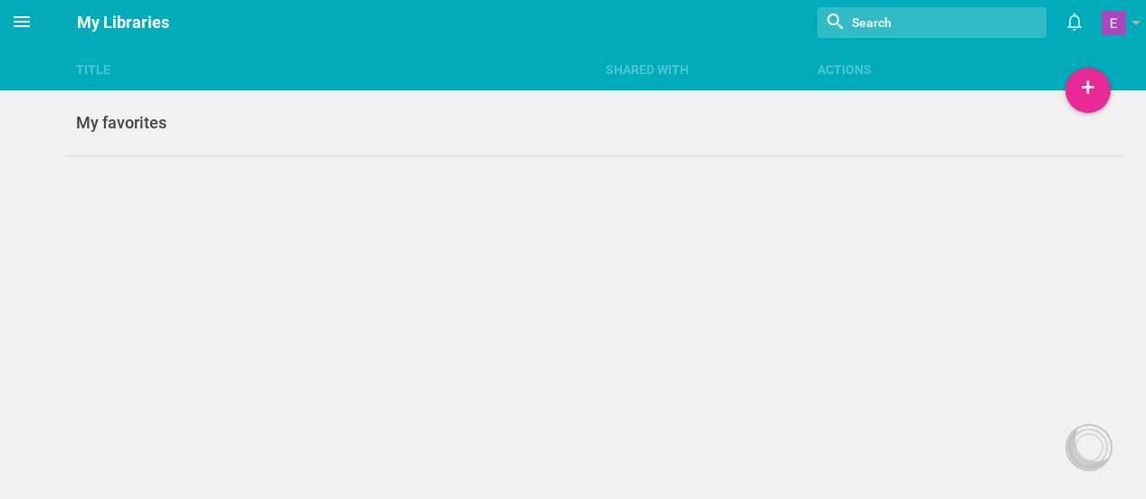
click at [29, 35] on span at bounding box center [21, 21] width 43 height 43
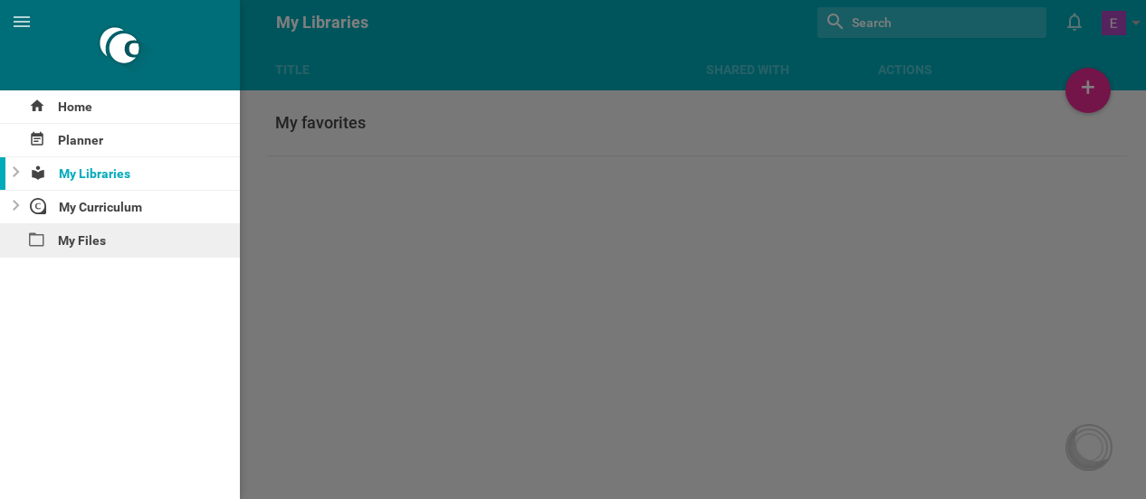
click at [63, 245] on div "My Files" at bounding box center [120, 240] width 240 height 33
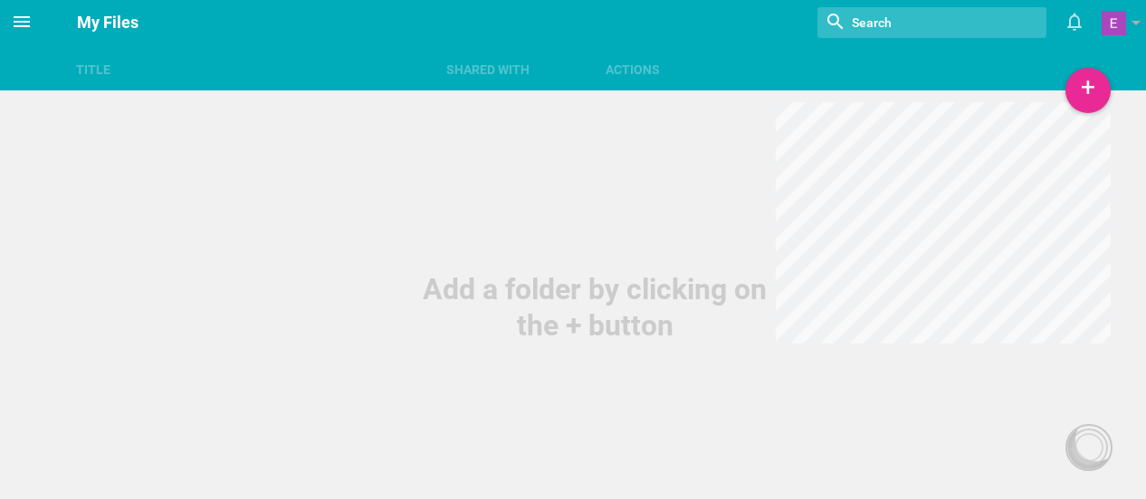
click at [15, 28] on icon at bounding box center [22, 22] width 22 height 22
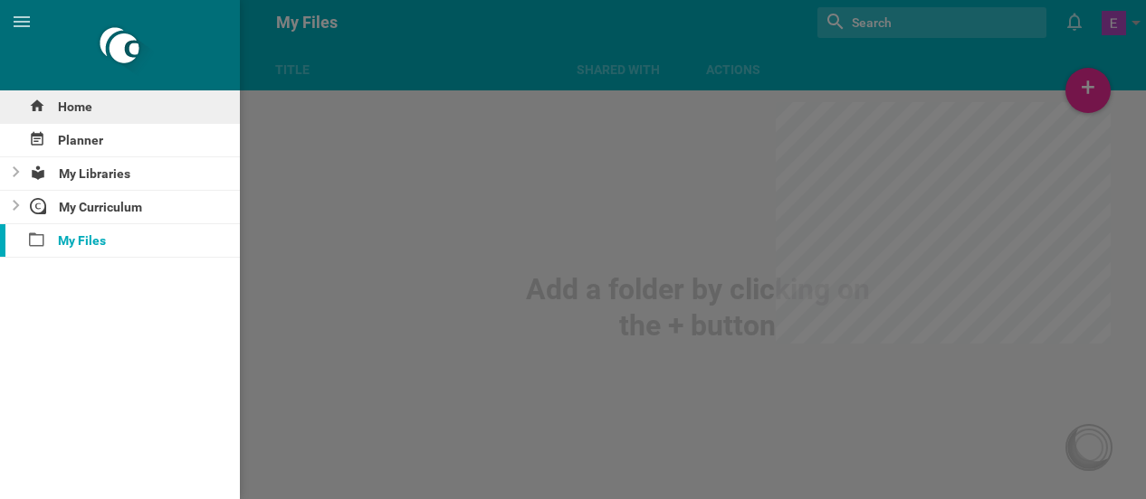
click at [76, 109] on div "Home" at bounding box center [120, 106] width 240 height 33
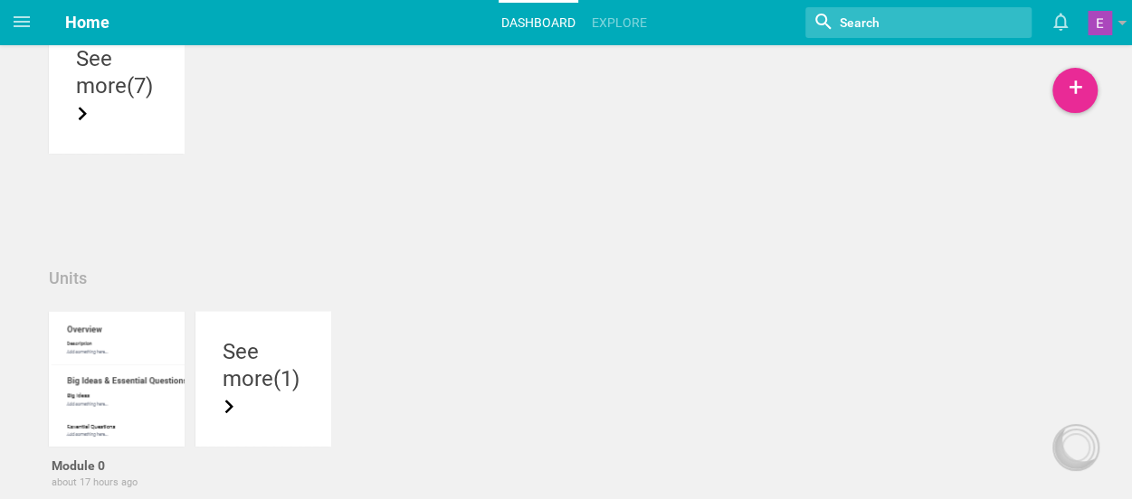
scroll to position [422, 0]
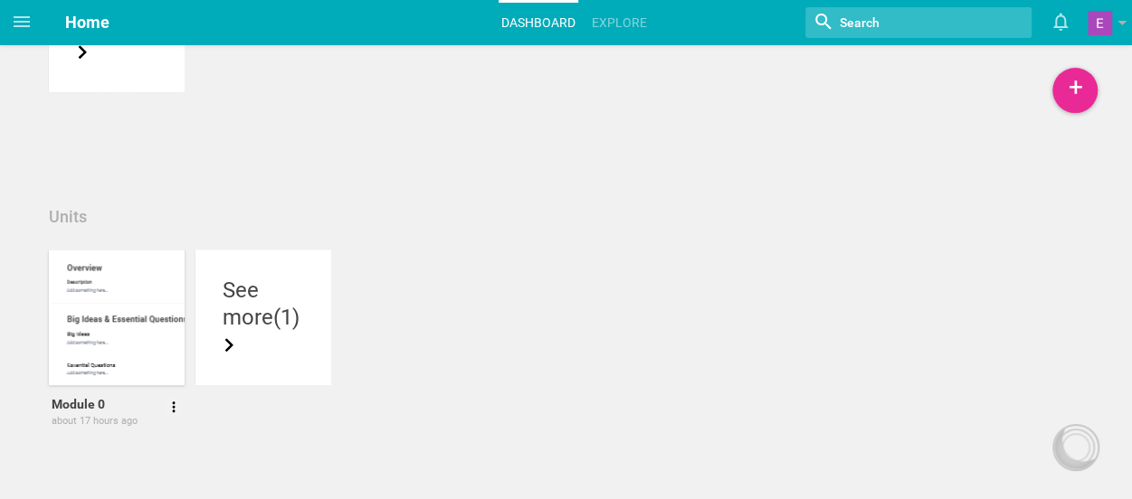
click at [131, 334] on div at bounding box center [117, 318] width 136 height 136
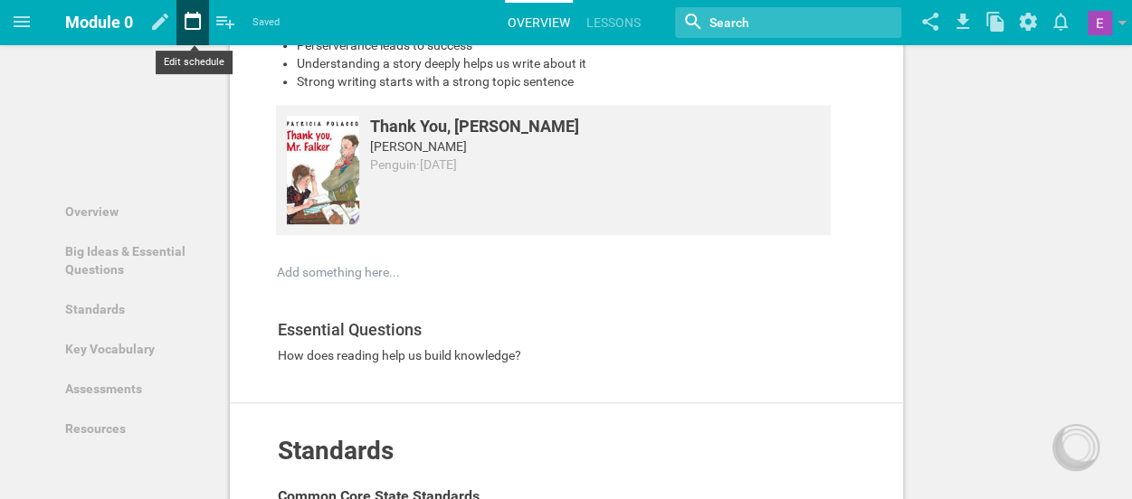
click at [187, 26] on icon at bounding box center [192, 21] width 33 height 43
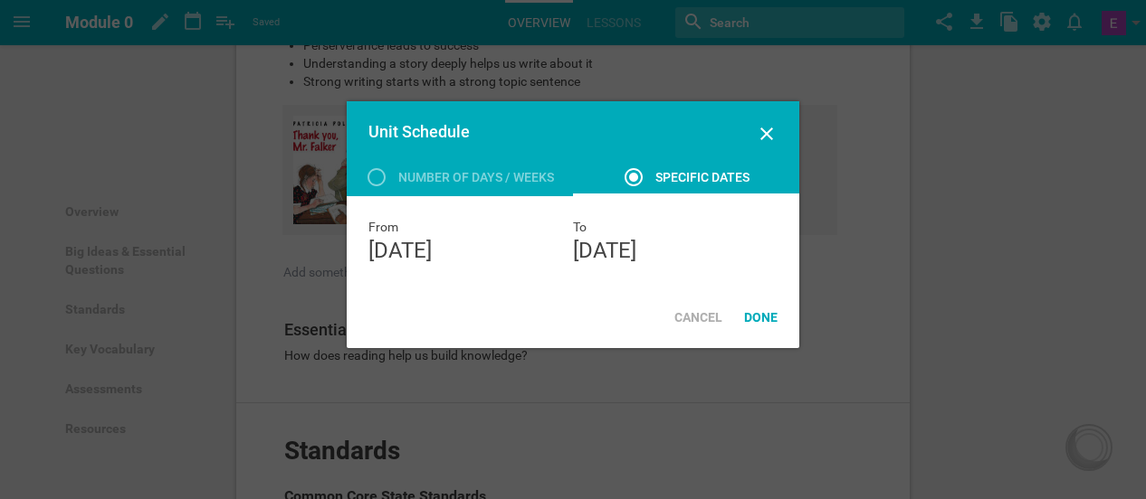
click at [587, 239] on div "[DATE]" at bounding box center [675, 250] width 204 height 29
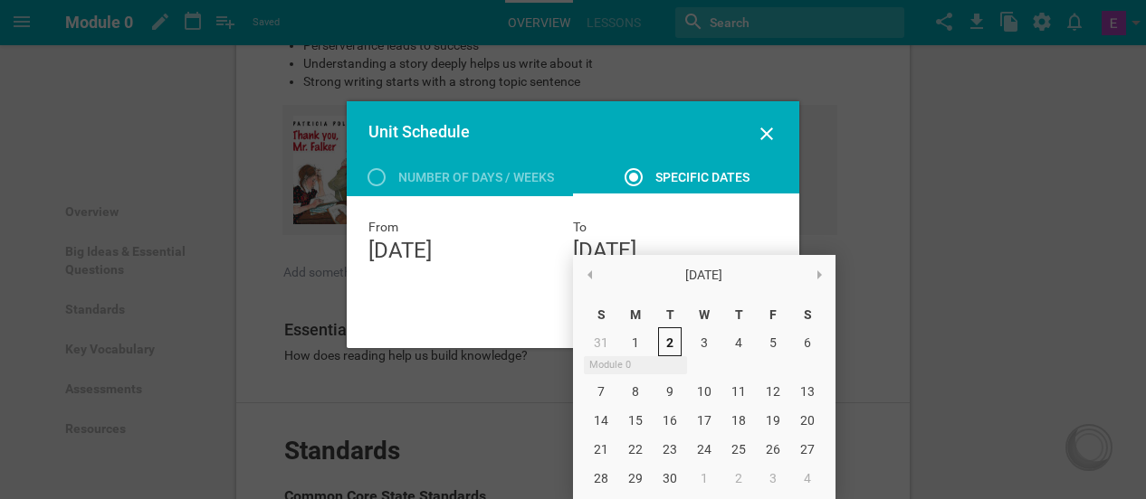
click at [770, 140] on icon at bounding box center [767, 134] width 22 height 22
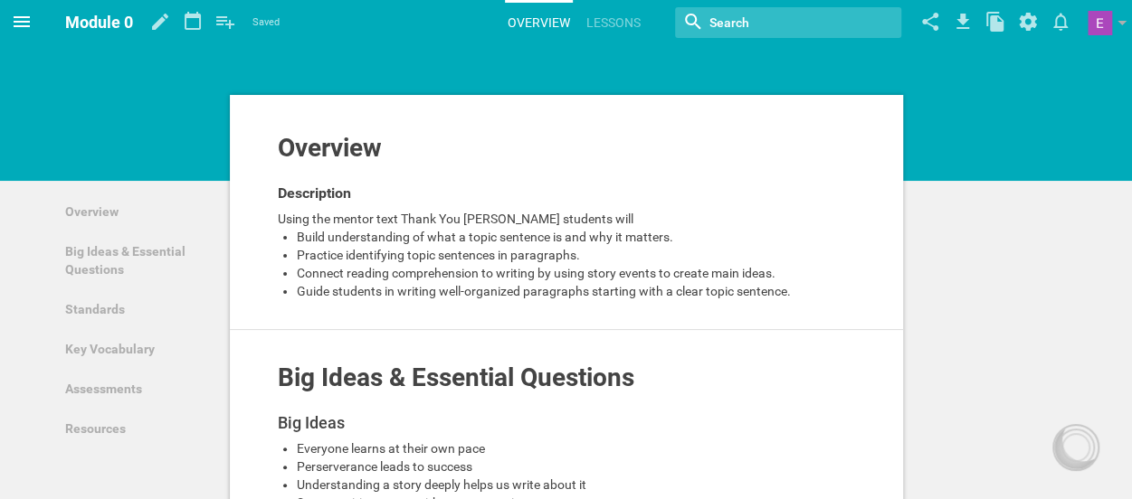
click at [18, 27] on icon at bounding box center [22, 22] width 22 height 22
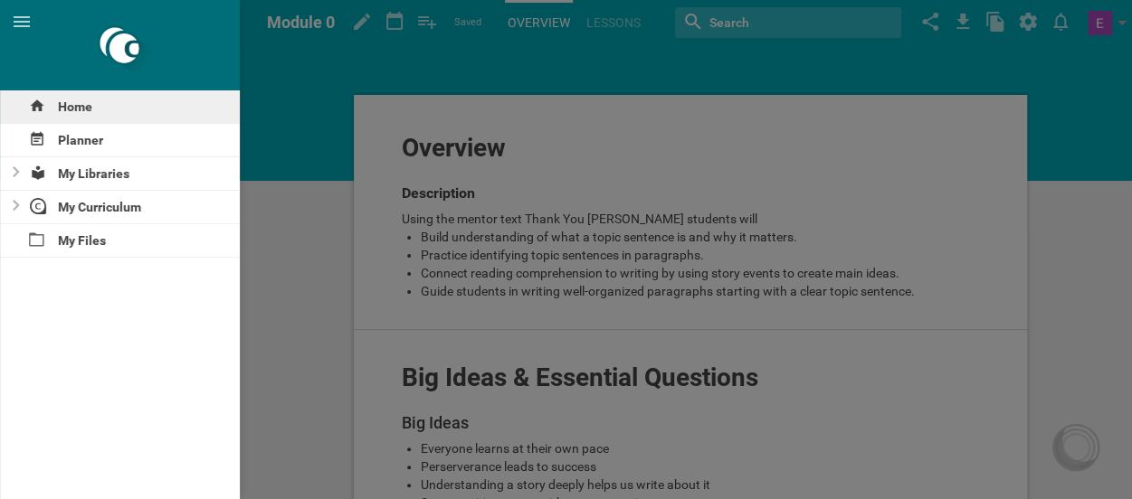
click at [74, 109] on div "Home" at bounding box center [120, 106] width 240 height 33
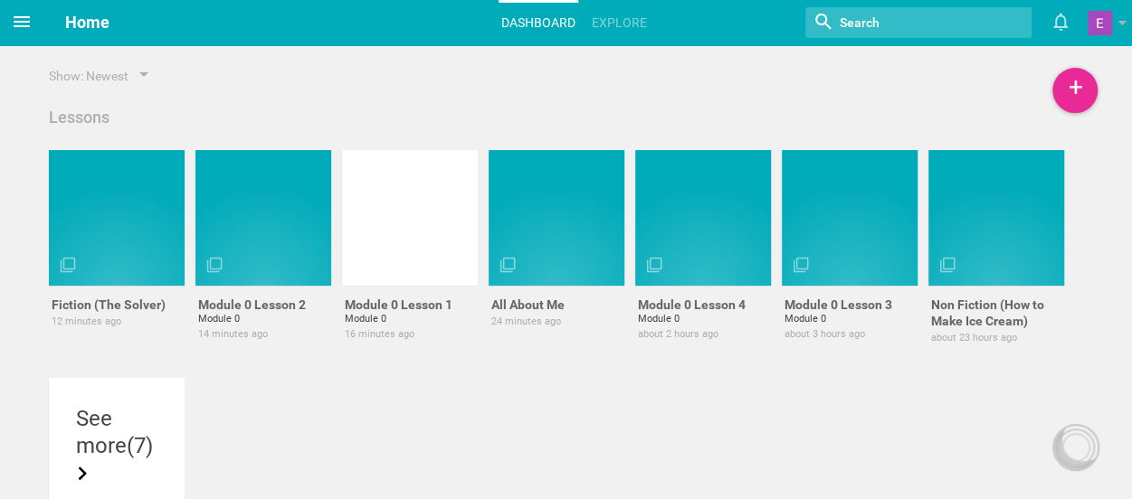
click at [22, 21] on icon at bounding box center [22, 21] width 16 height 11
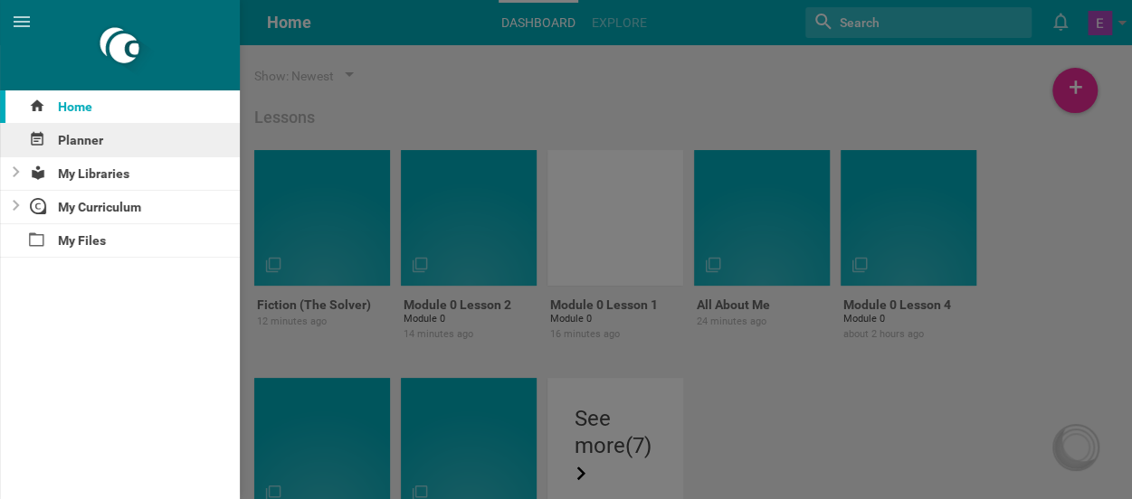
click at [72, 140] on div "Planner" at bounding box center [120, 140] width 240 height 33
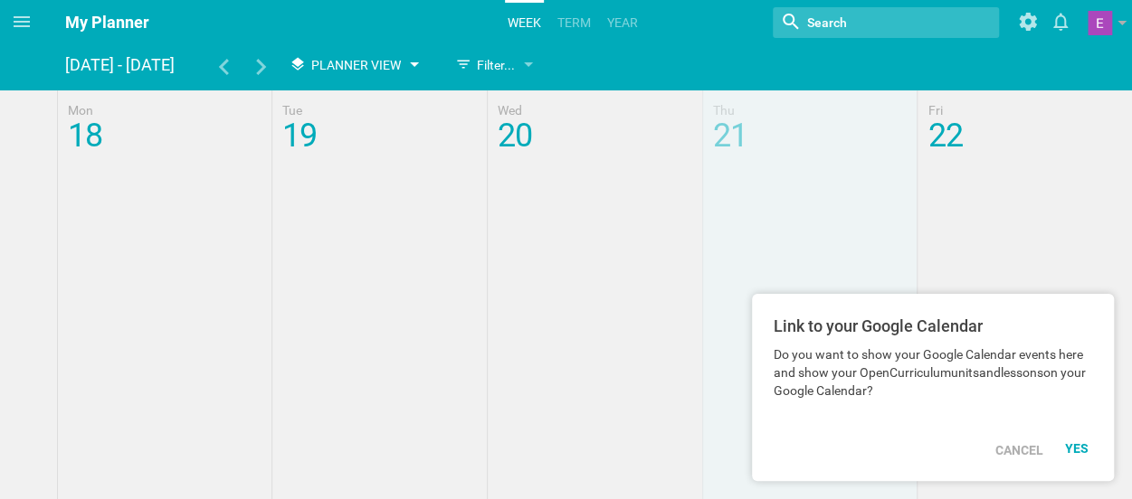
click at [379, 69] on span "Planner View" at bounding box center [356, 65] width 90 height 14
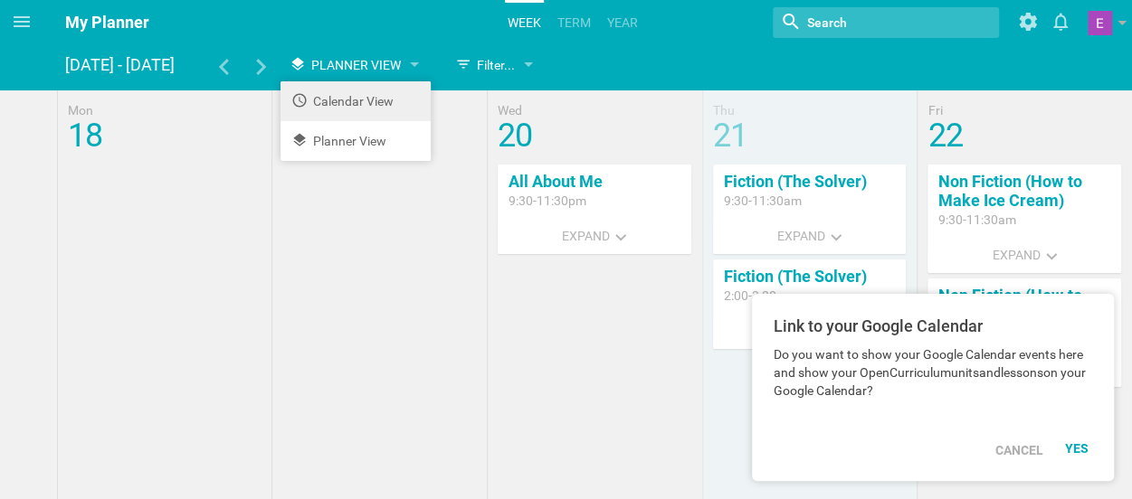
click at [373, 100] on li "Calendar View" at bounding box center [356, 101] width 150 height 40
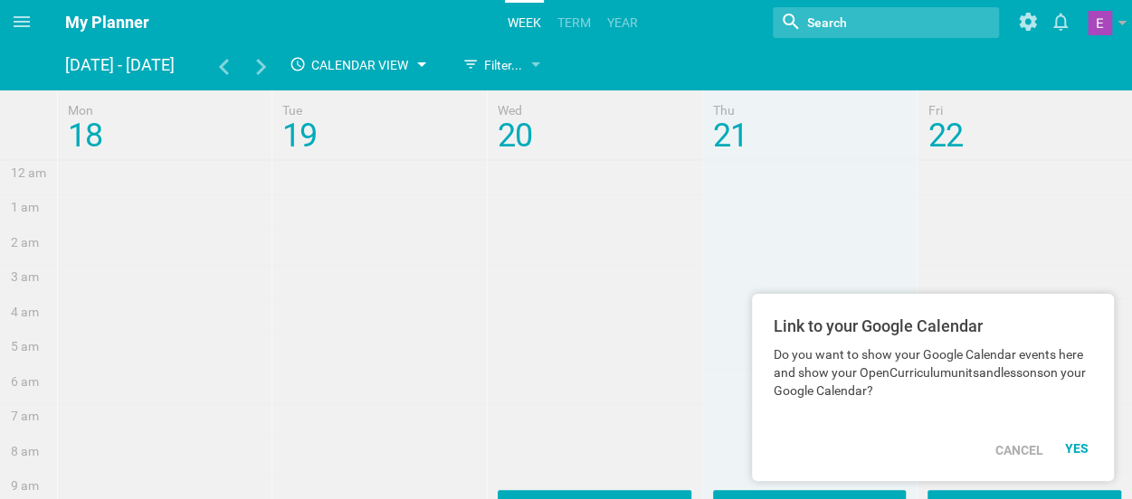
click at [360, 71] on span "Calendar View" at bounding box center [359, 65] width 97 height 14
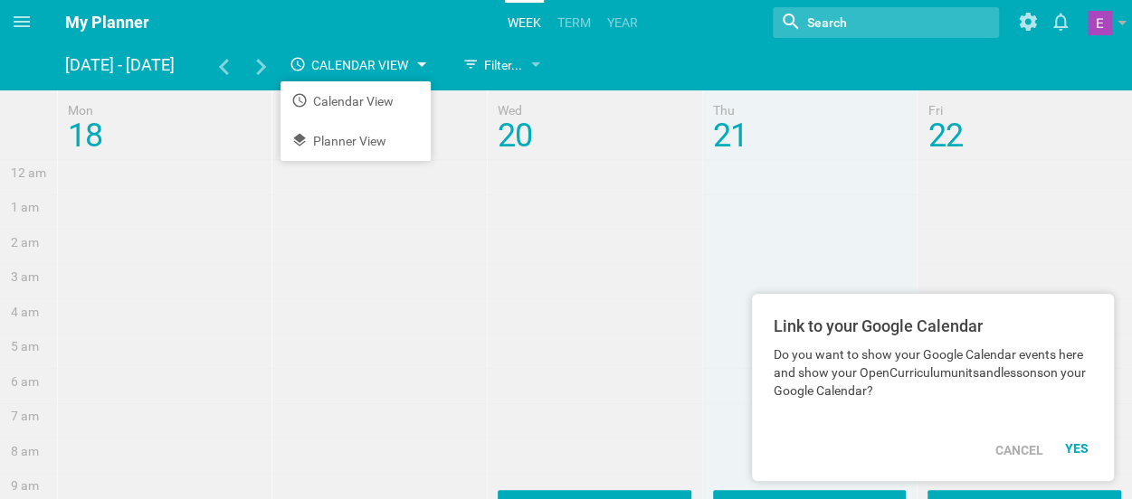
click at [360, 71] on span "Calendar View" at bounding box center [359, 65] width 97 height 14
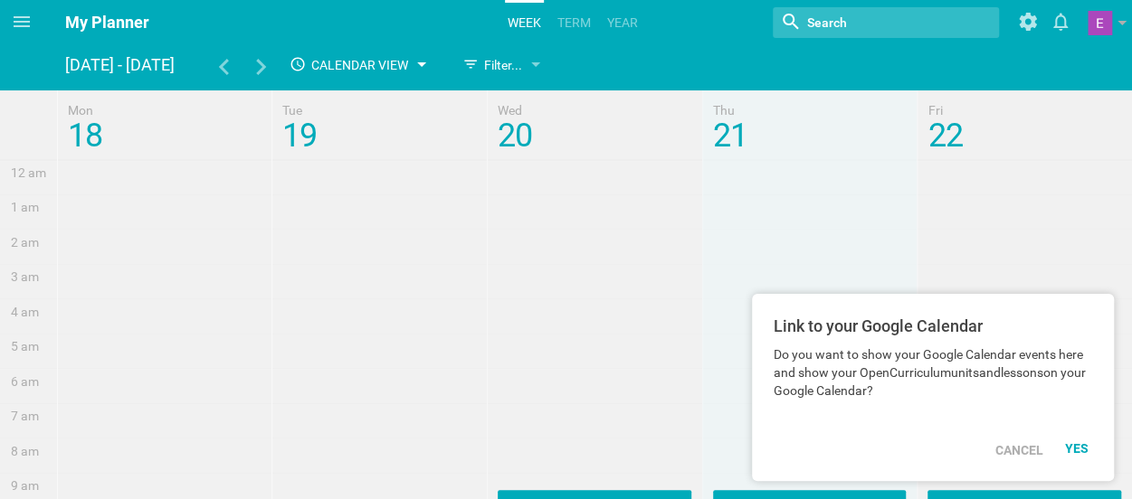
click at [349, 55] on div "Calendar View" at bounding box center [349, 65] width 119 height 22
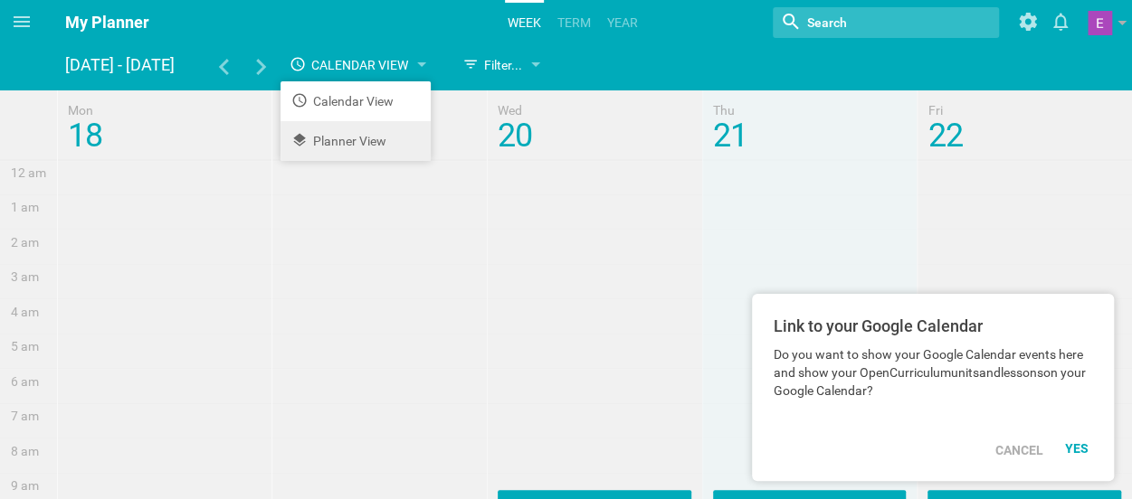
click at [337, 137] on li "Planner View" at bounding box center [356, 141] width 150 height 40
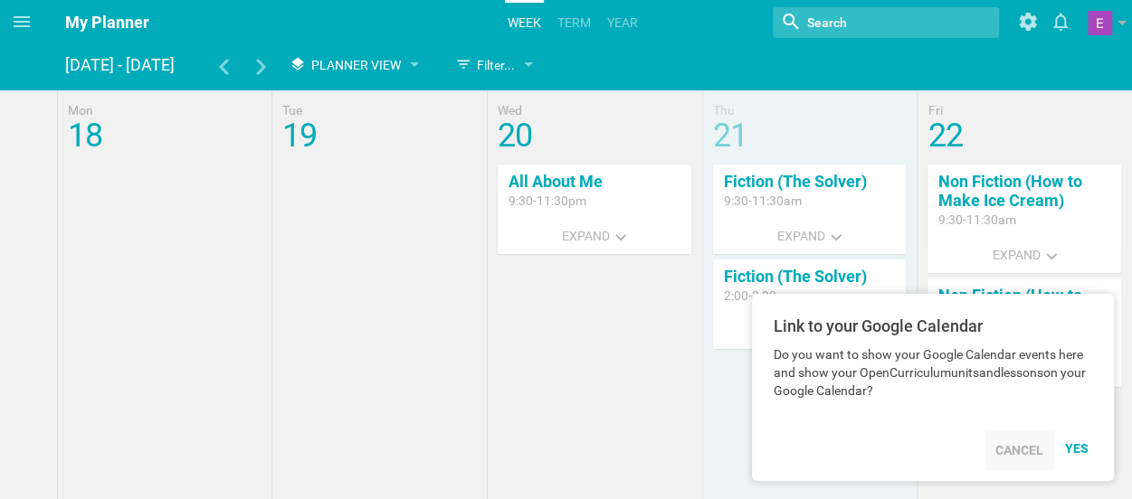
click at [1010, 452] on div "Cancel" at bounding box center [1019, 451] width 70 height 40
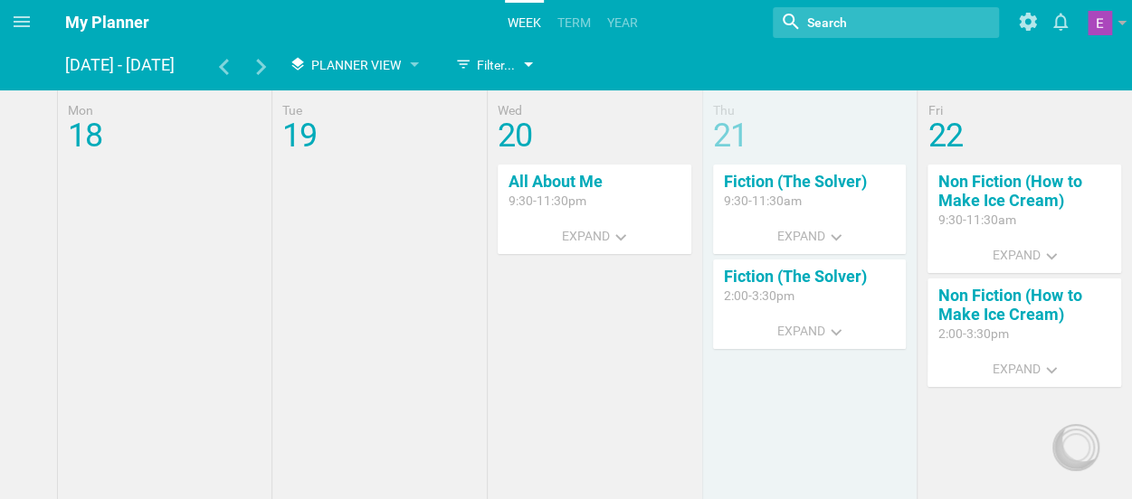
click at [472, 74] on div "Filter..." at bounding box center [485, 65] width 60 height 22
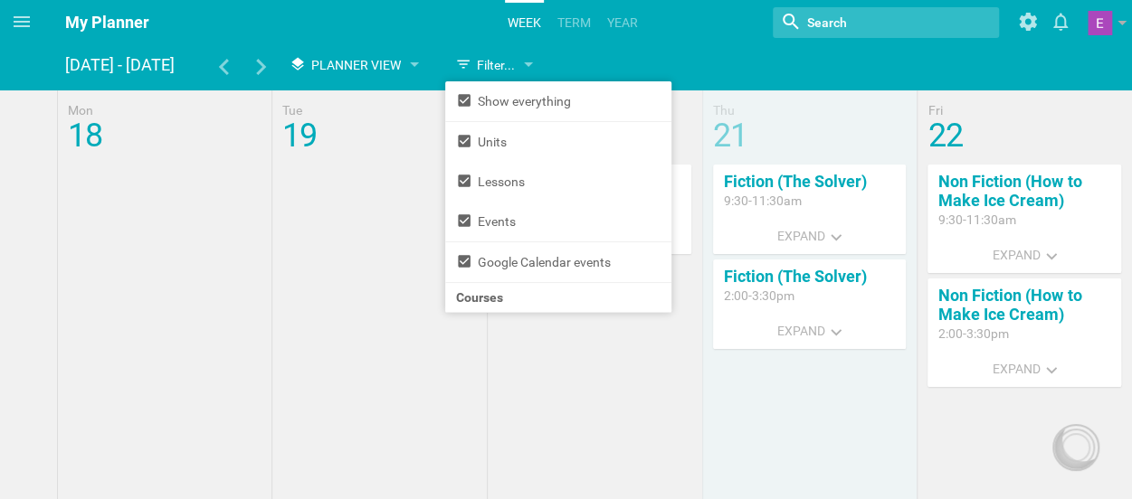
click at [675, 66] on hgroup "Aug 18 - 22 Planner View Calendar View Planner View Filter... Show everything U…" at bounding box center [587, 68] width 1045 height 38
click at [321, 16] on hgroup "My Planner Week term Year Nothing found with term "" Show weekends Show / hide …" at bounding box center [587, 22] width 1089 height 45
click at [342, 28] on hgroup "My Planner Week term Year Nothing found with term "" Show weekends Show / hide …" at bounding box center [587, 22] width 1089 height 45
click at [257, 69] on icon at bounding box center [261, 67] width 16 height 16
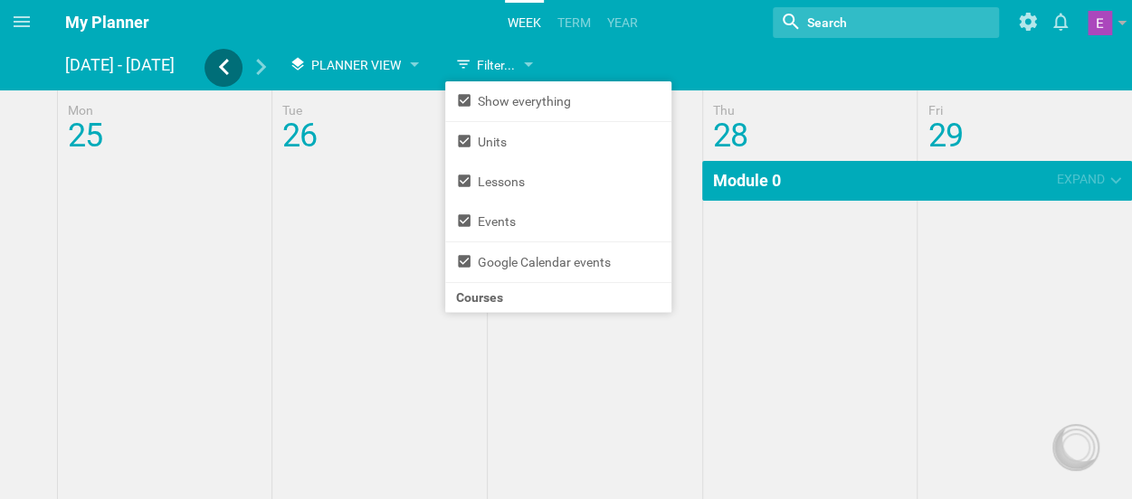
click at [231, 75] on icon at bounding box center [223, 67] width 16 height 16
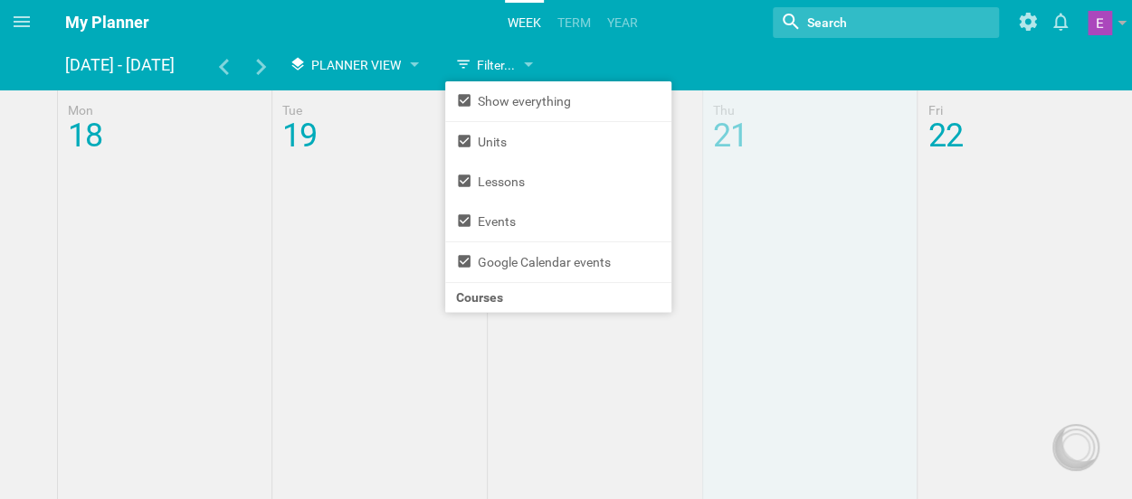
click at [250, 37] on hgroup "My Planner Week term Year Nothing found with term "" Show weekends Show / hide …" at bounding box center [587, 22] width 1089 height 45
click at [433, 29] on hgroup "My Planner Week term Year Nothing found with term "" Show weekends Show / hide …" at bounding box center [587, 22] width 1089 height 45
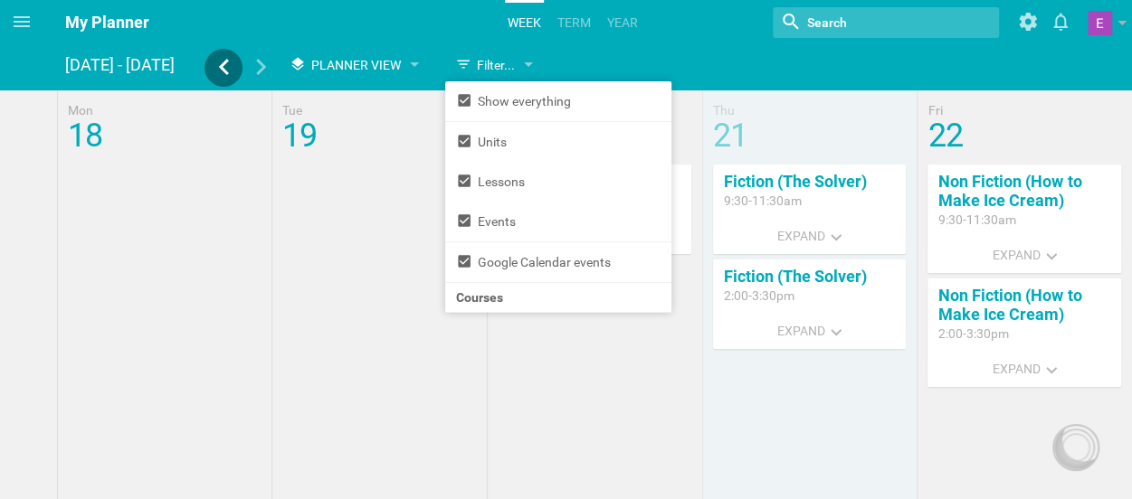
click at [226, 66] on icon at bounding box center [223, 67] width 16 height 16
click at [254, 66] on icon at bounding box center [261, 67] width 16 height 16
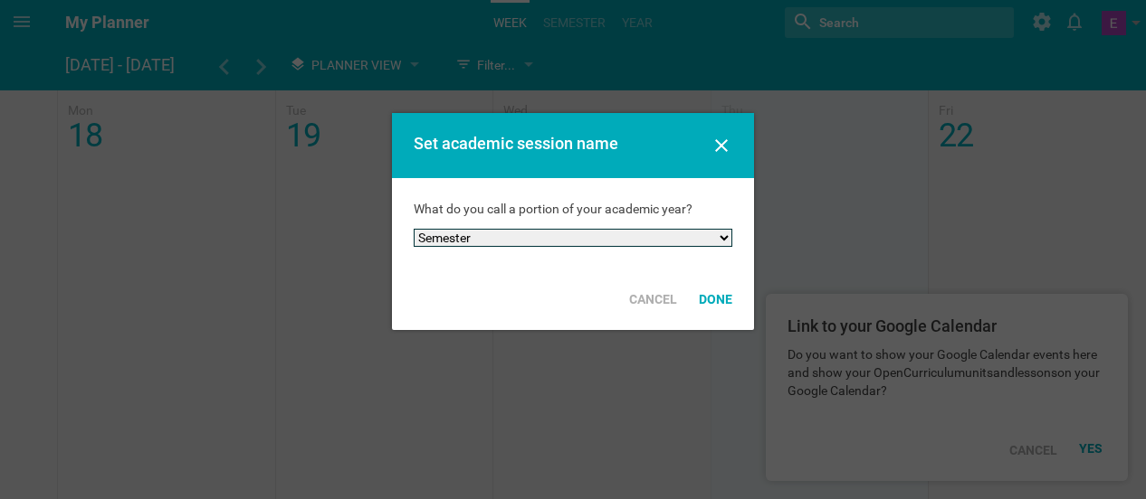
click at [633, 229] on select "Semester Term Quarter Session Period Trimester Other" at bounding box center [573, 238] width 319 height 18
select select "term"
click at [414, 229] on select "Semester Term Quarter Session Period Trimester Other" at bounding box center [573, 238] width 319 height 18
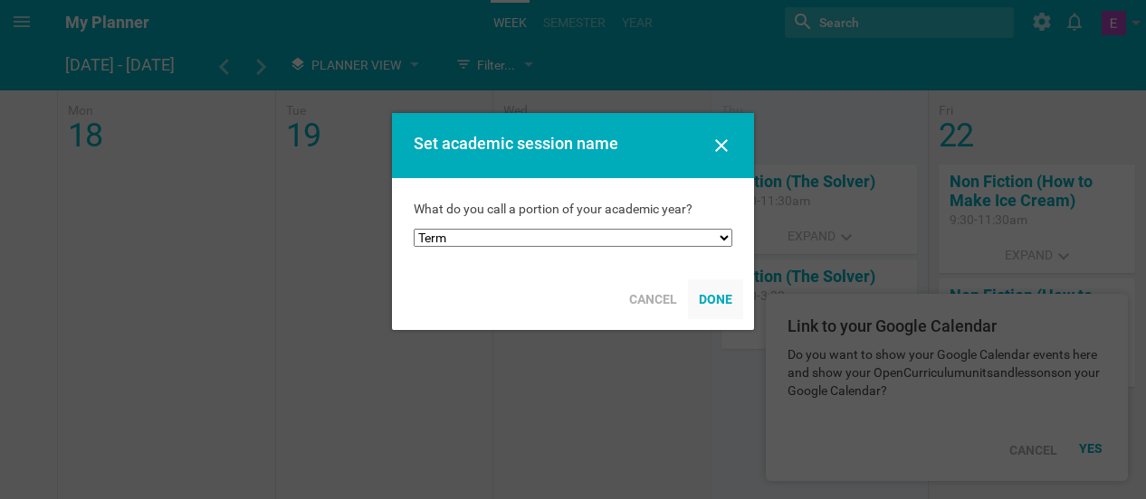
click at [712, 303] on div "Done" at bounding box center [715, 300] width 55 height 40
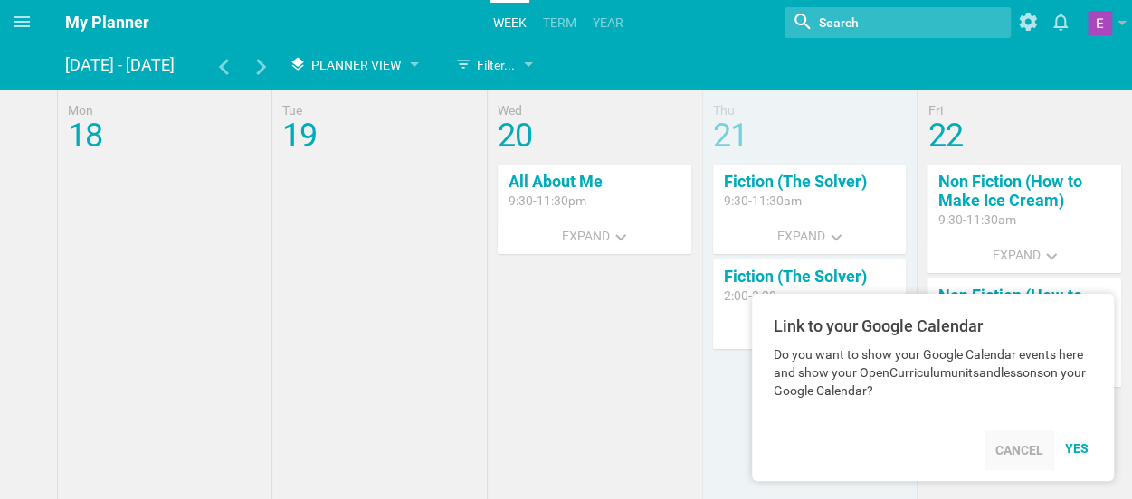
click at [1008, 461] on div "Cancel" at bounding box center [1019, 451] width 70 height 40
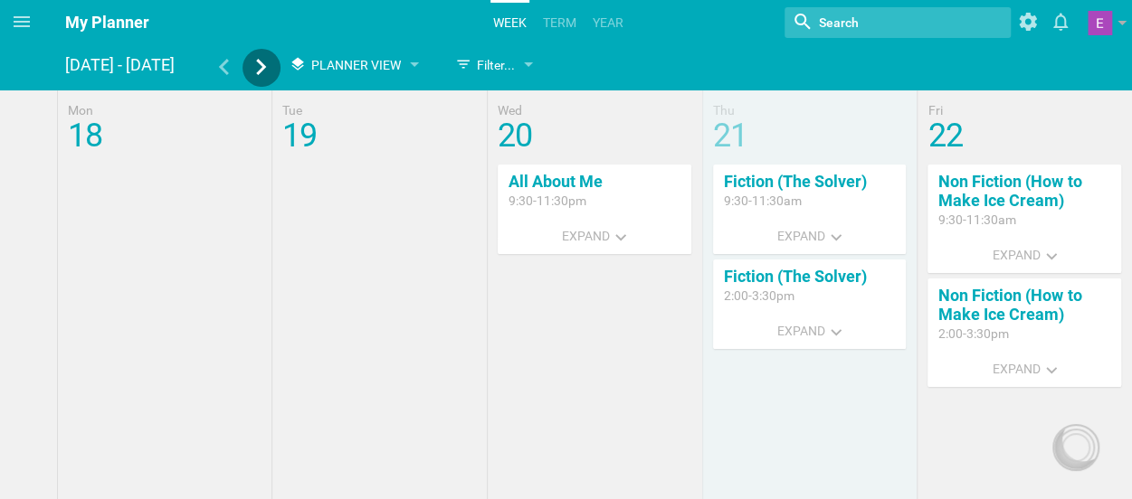
click at [265, 67] on icon at bounding box center [261, 67] width 10 height 16
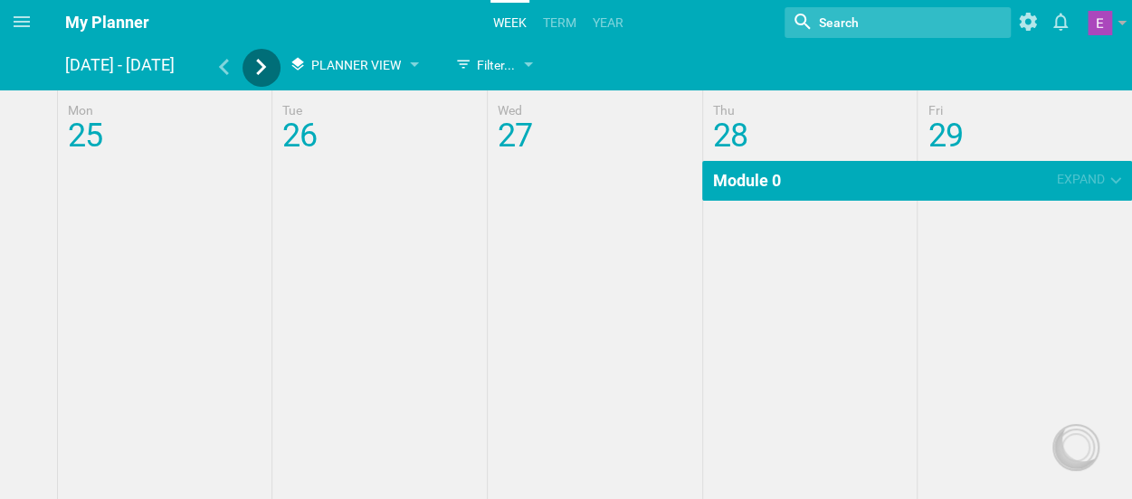
click at [266, 71] on icon at bounding box center [261, 67] width 16 height 16
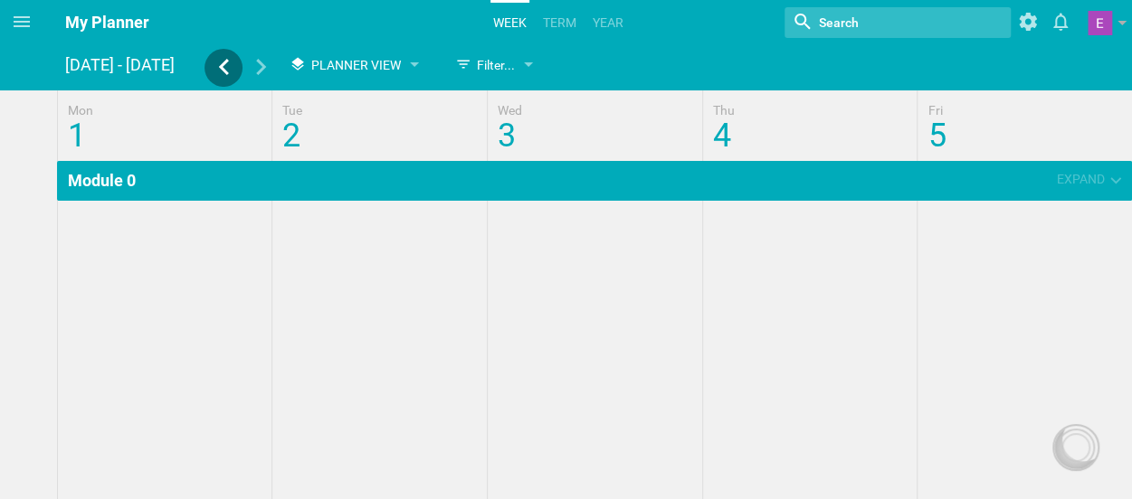
click at [224, 70] on icon at bounding box center [224, 67] width 10 height 16
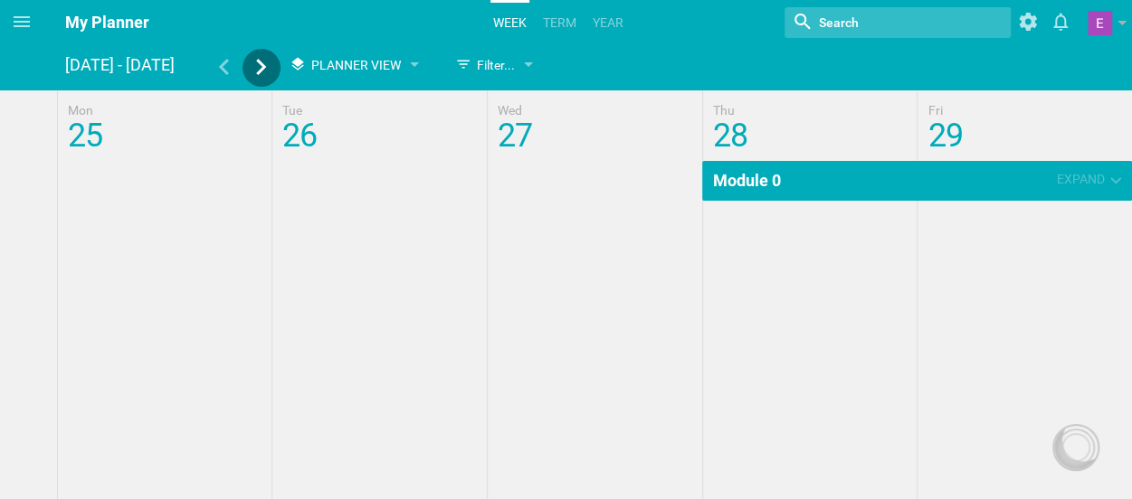
click at [252, 73] on div at bounding box center [262, 69] width 38 height 21
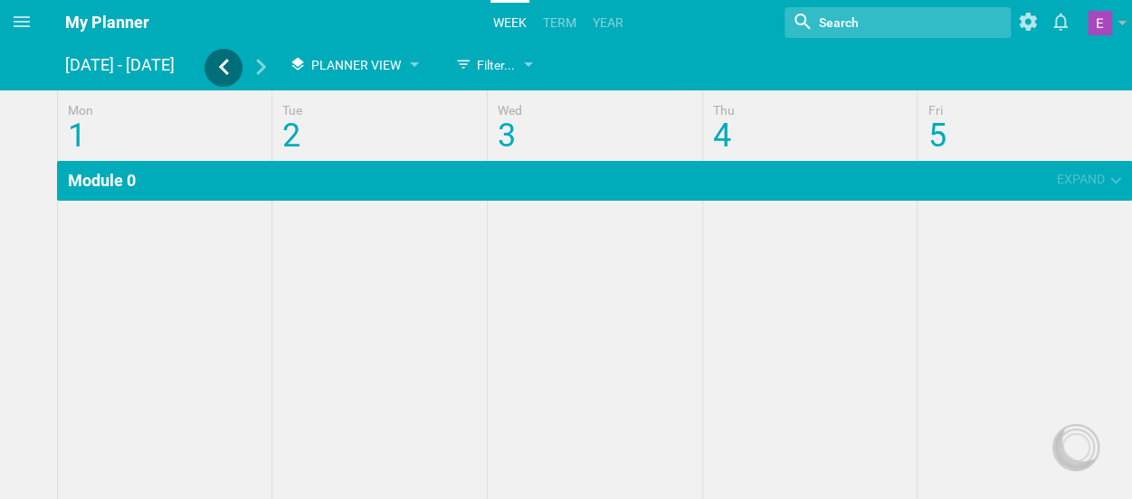
click at [224, 76] on div at bounding box center [223, 69] width 38 height 21
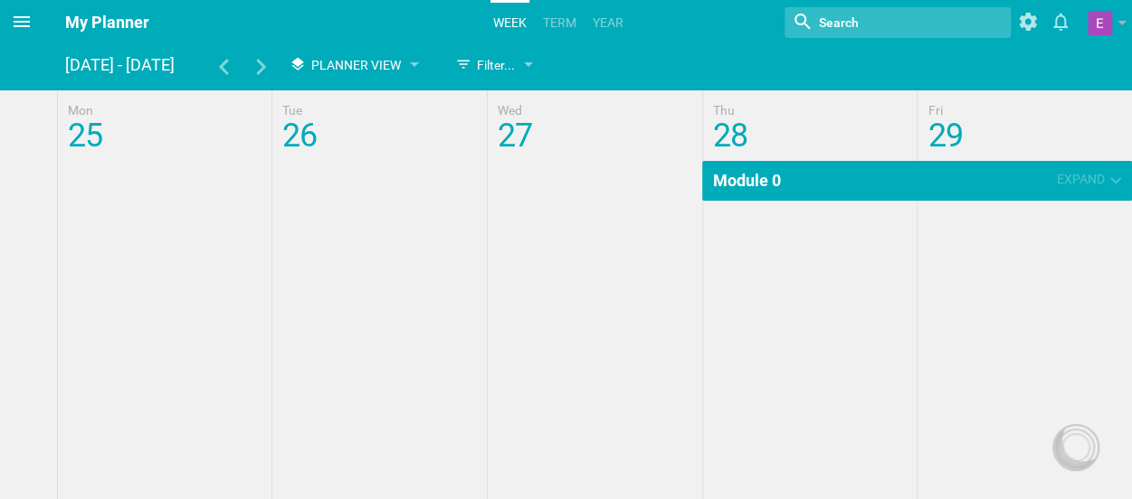
click at [10, 28] on span at bounding box center [21, 21] width 43 height 43
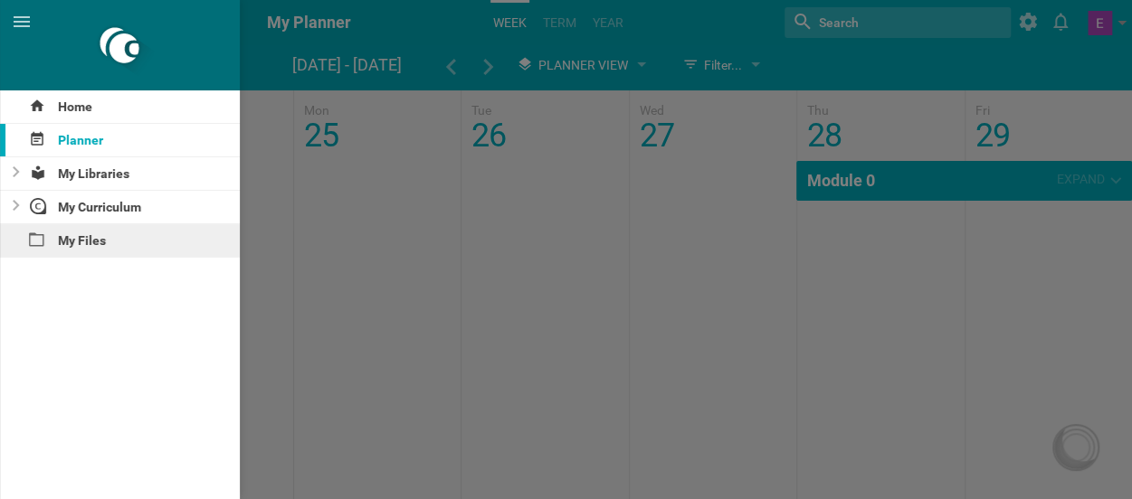
click at [91, 240] on div "My Files" at bounding box center [120, 240] width 240 height 33
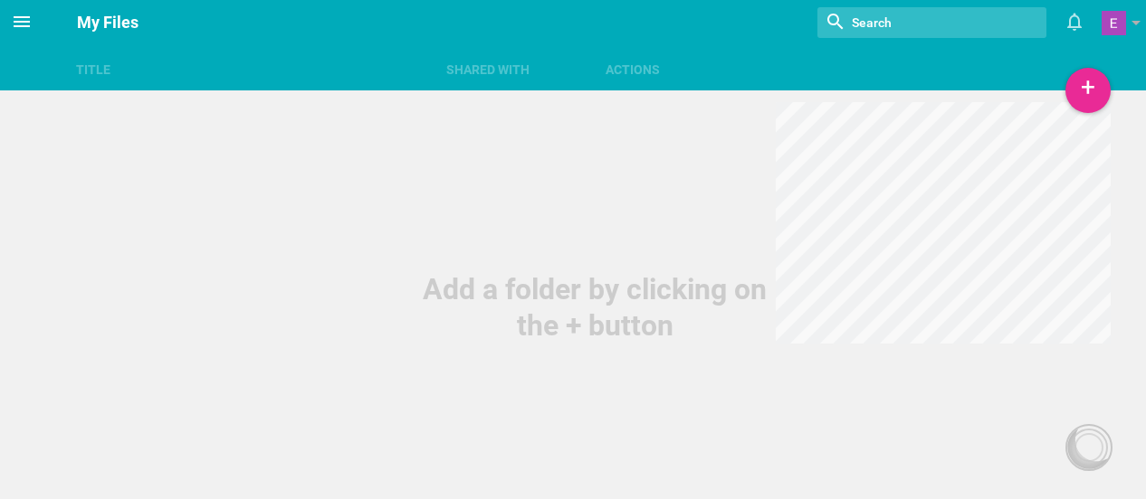
click at [13, 14] on icon at bounding box center [22, 22] width 22 height 22
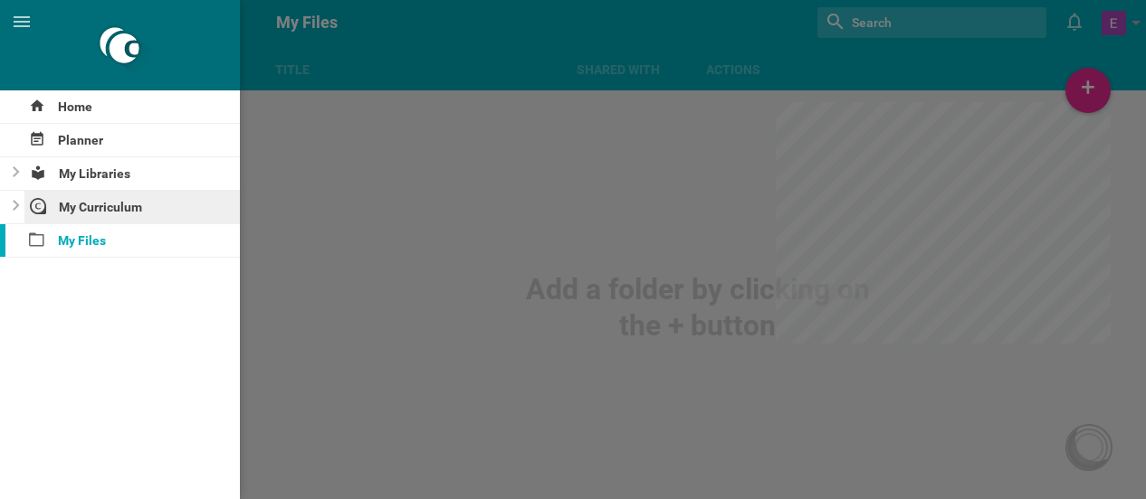
click at [82, 209] on div "My Curriculum" at bounding box center [132, 207] width 216 height 33
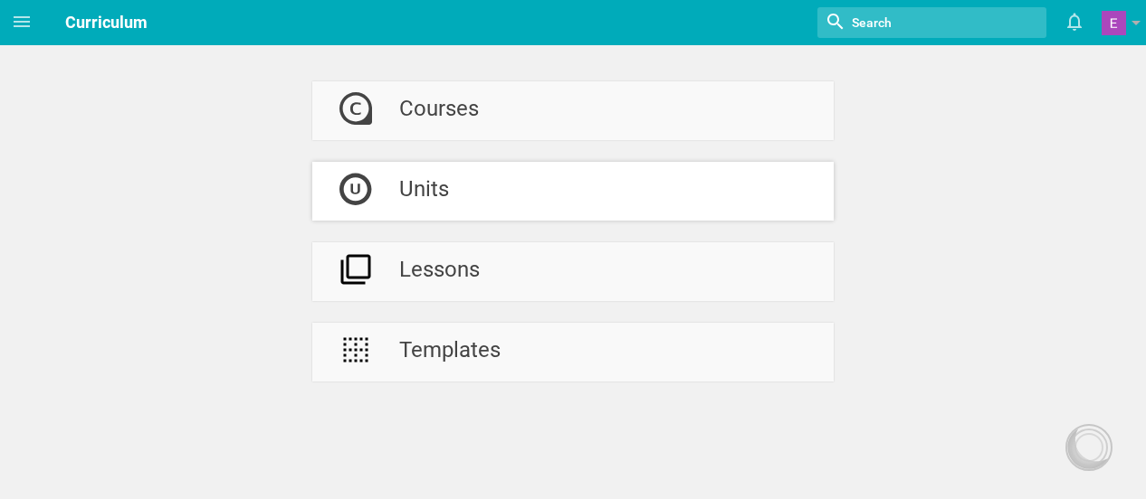
click at [395, 208] on div at bounding box center [355, 191] width 87 height 59
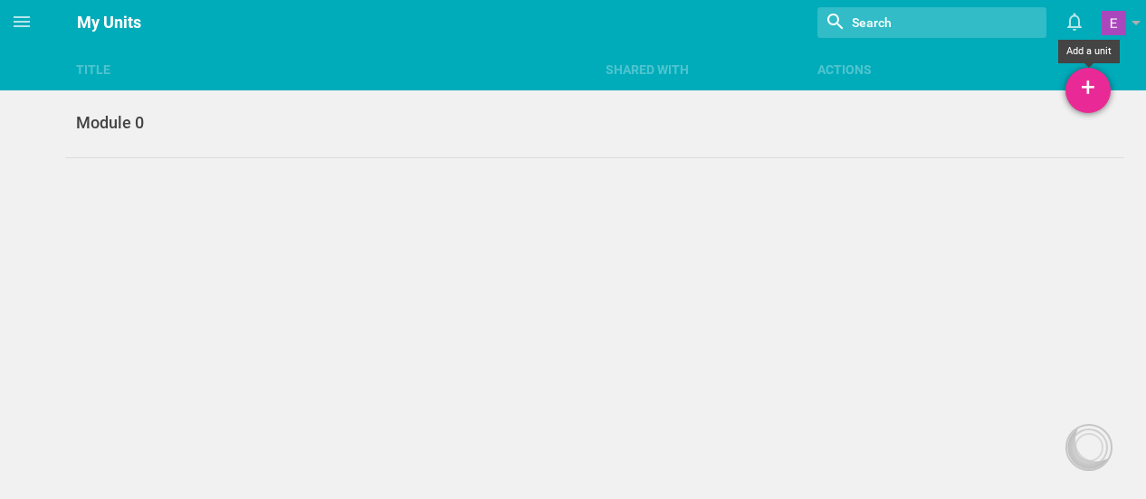
click at [1099, 86] on div "+" at bounding box center [1087, 90] width 45 height 45
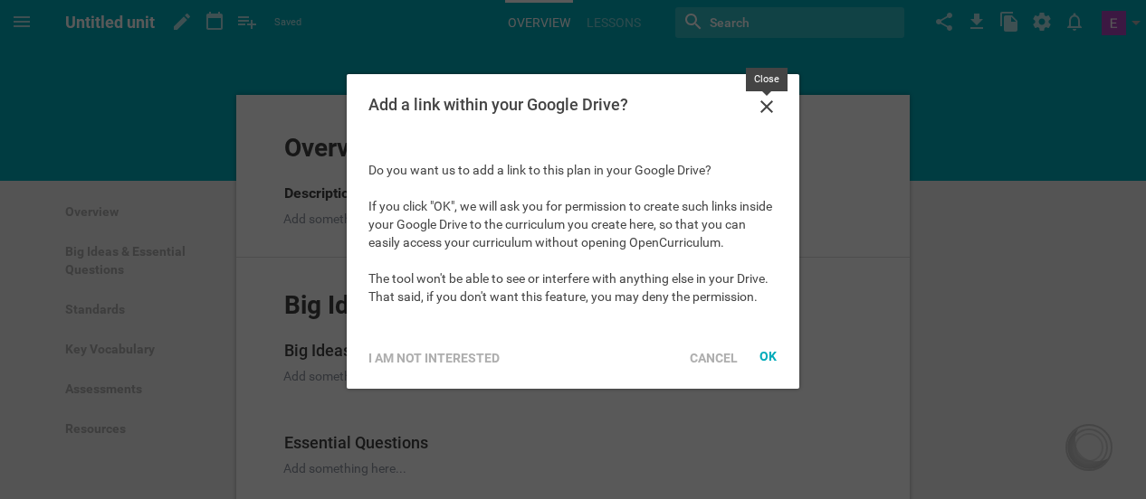
click at [758, 119] on div at bounding box center [767, 109] width 22 height 26
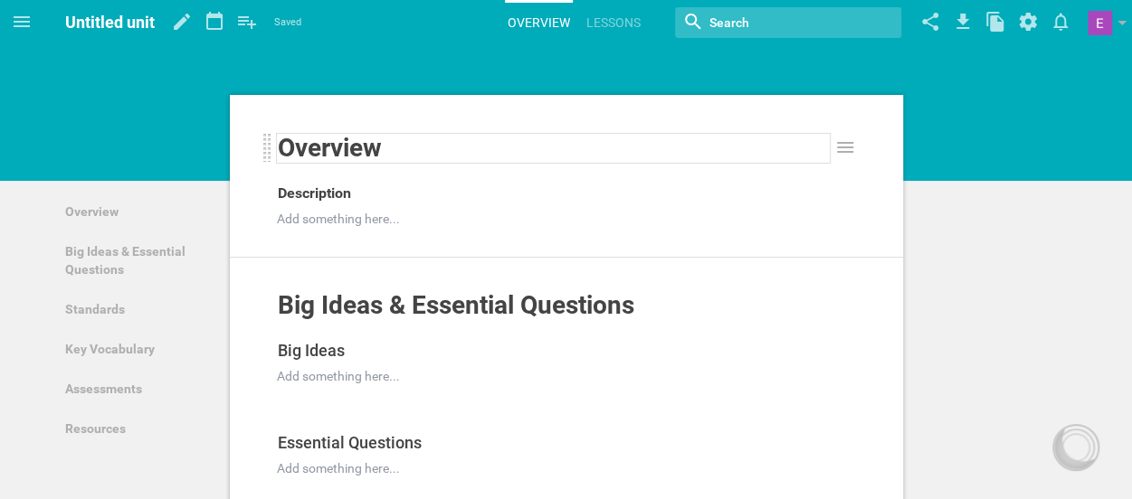
click at [356, 149] on span "Overview" at bounding box center [330, 148] width 104 height 30
click at [413, 159] on div "Overview" at bounding box center [554, 148] width 552 height 29
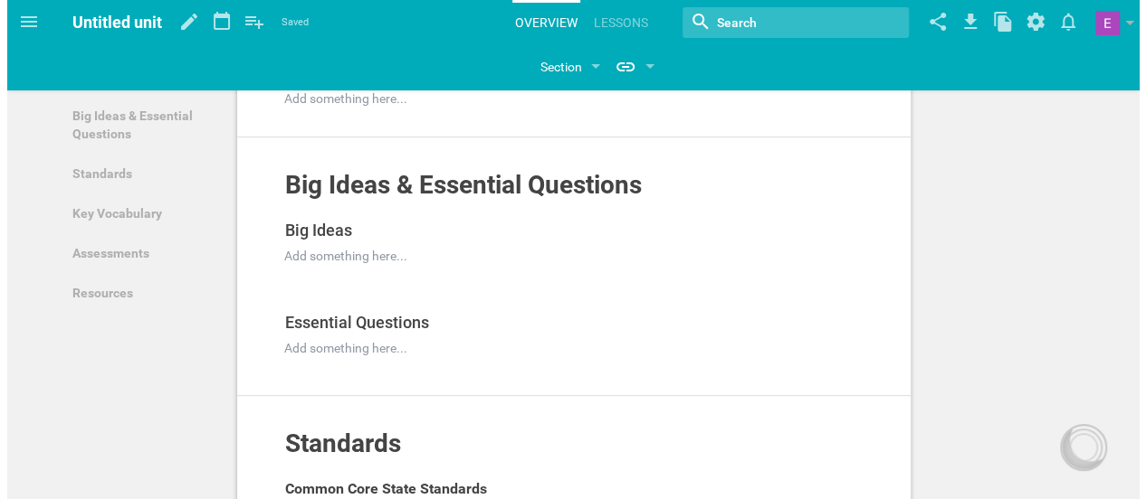
scroll to position [112, 0]
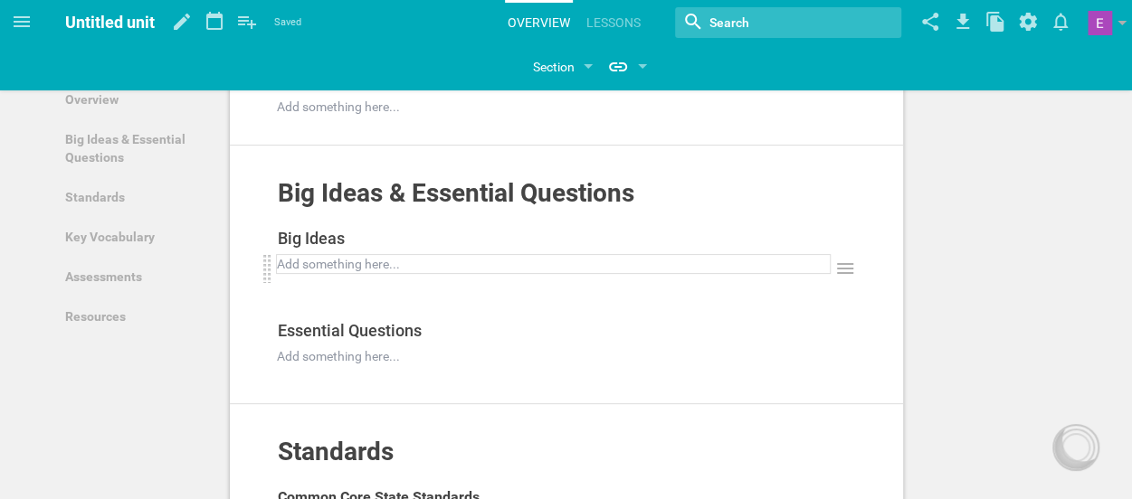
click at [335, 258] on div at bounding box center [554, 264] width 552 height 18
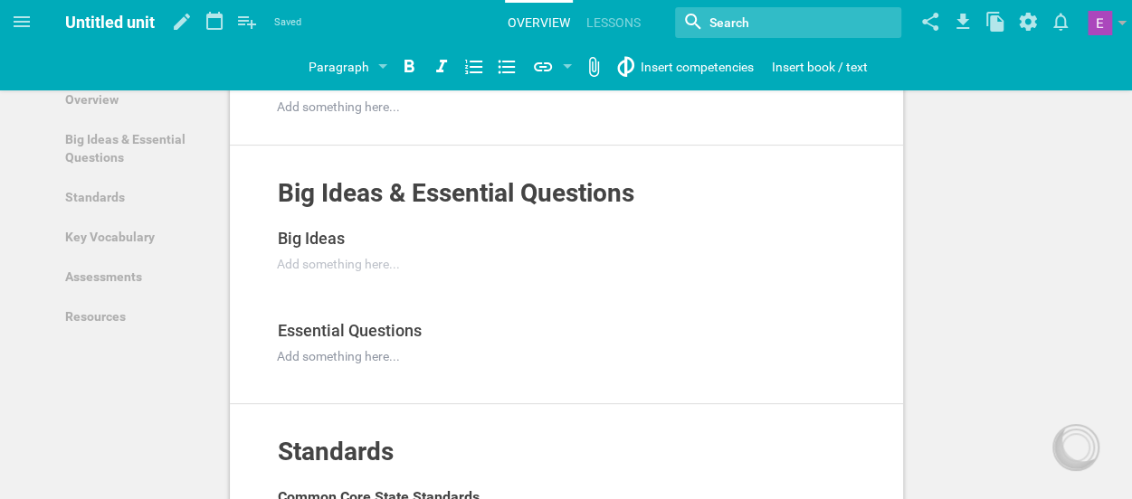
click at [317, 300] on div "Big Ideas Add to other unit ... Duplicate Hide from public Delete Add something…" at bounding box center [560, 299] width 597 height 152
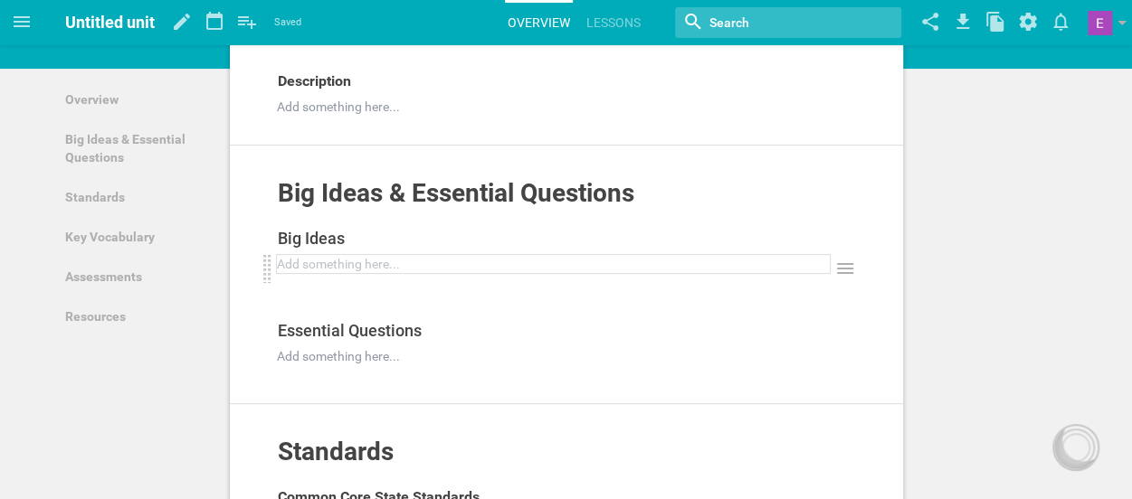
click at [311, 265] on div at bounding box center [554, 264] width 552 height 18
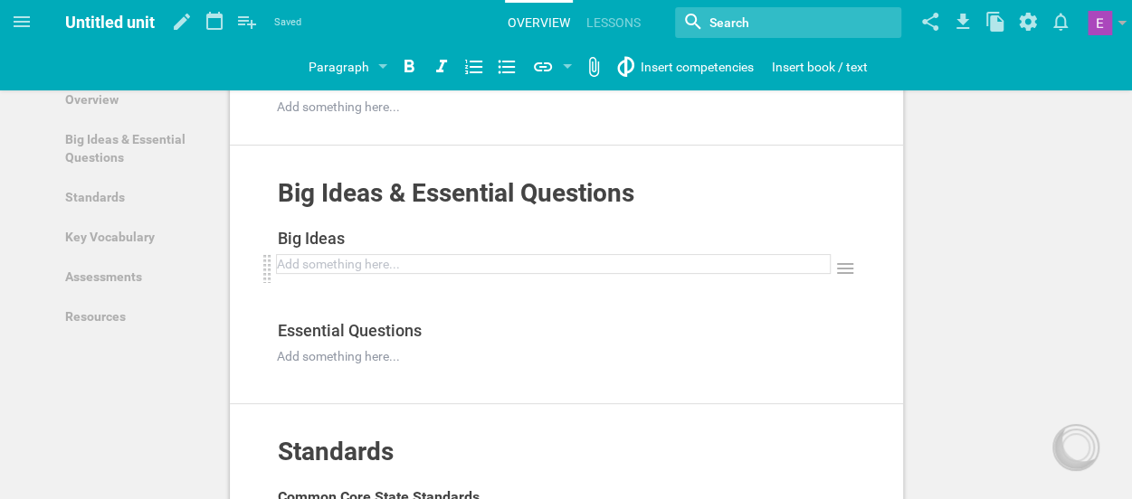
click at [311, 265] on div at bounding box center [554, 264] width 552 height 18
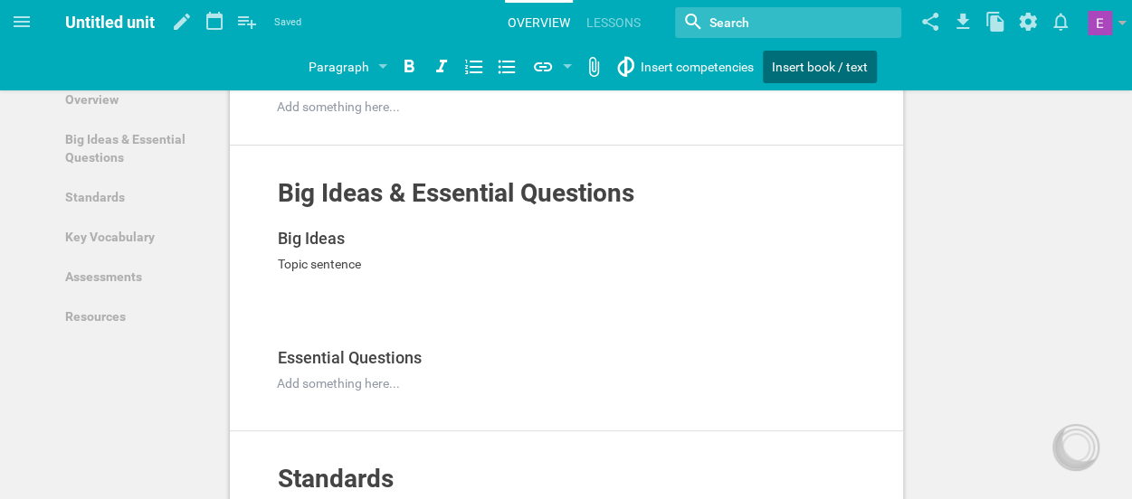
click at [784, 70] on div "Home Planner My Libraries My Curriculum My Files Untitled unit Saved My favorit…" at bounding box center [566, 137] width 1132 height 499
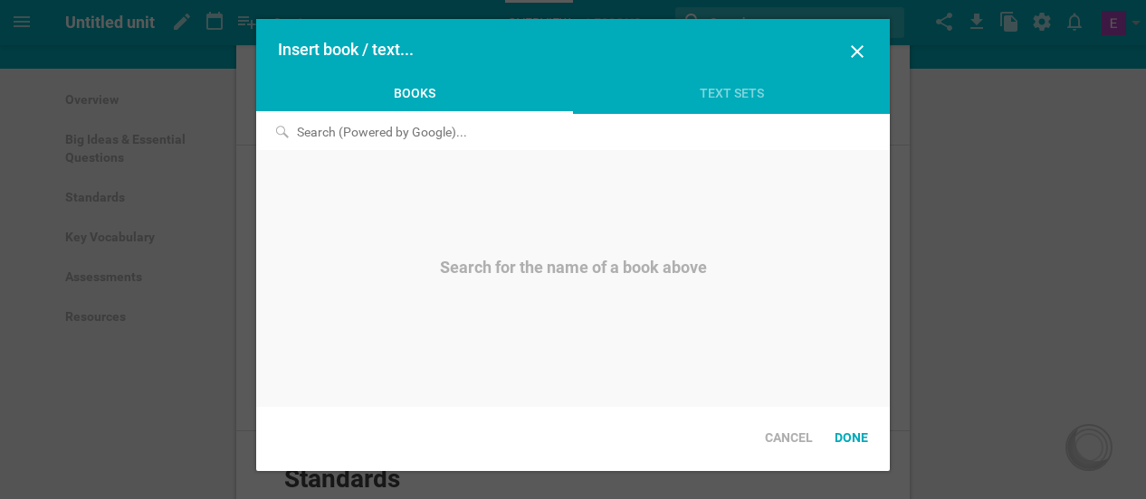
click at [387, 133] on input at bounding box center [472, 132] width 432 height 36
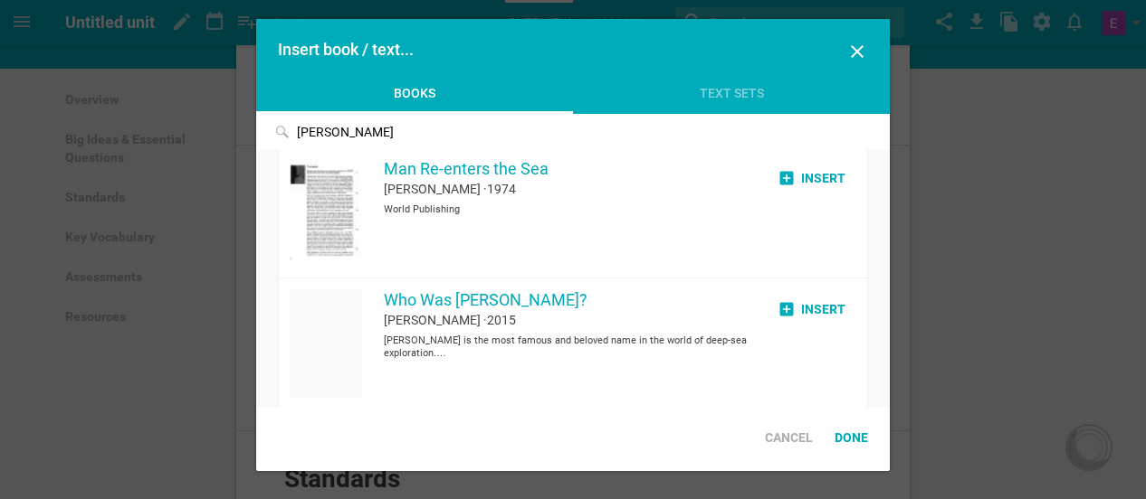
scroll to position [2405, 0]
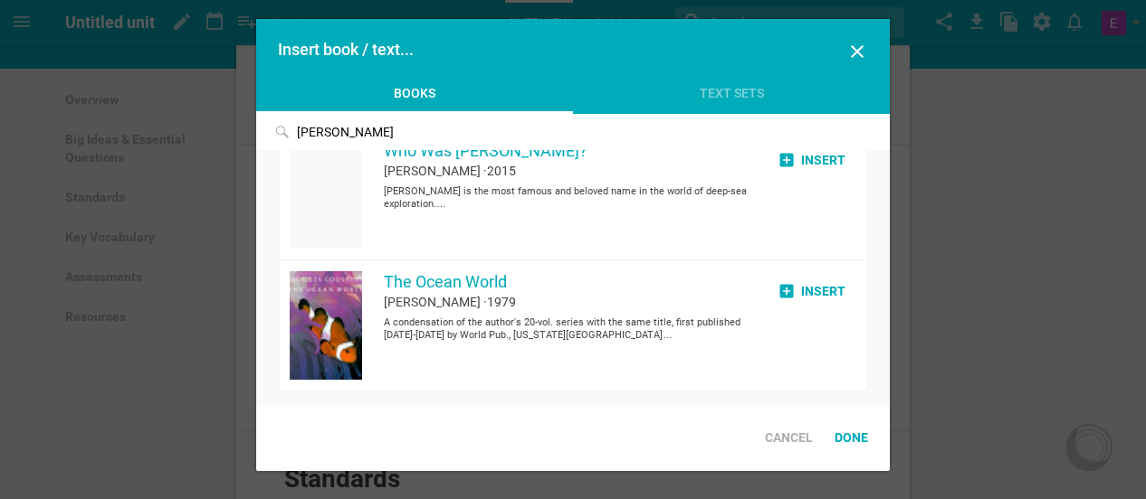
type input "J"
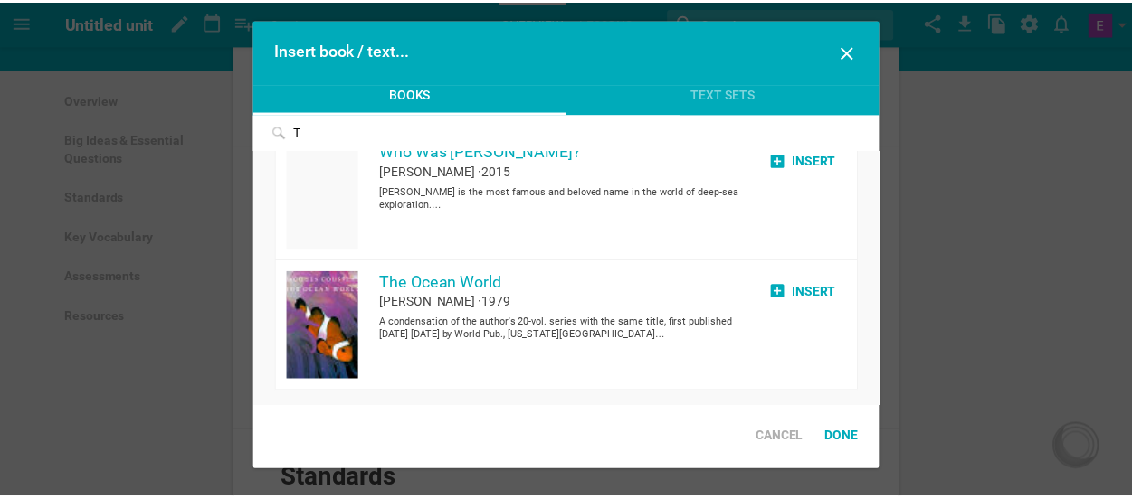
scroll to position [0, 0]
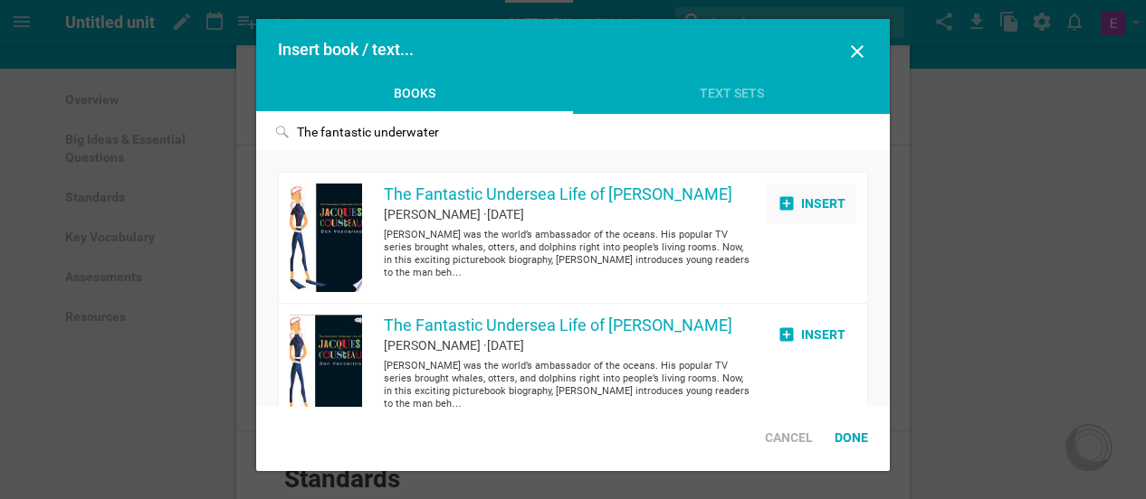
type input "The fantastic underwater"
click at [805, 208] on div "Insert" at bounding box center [811, 204] width 90 height 40
click at [809, 204] on div "Insert" at bounding box center [811, 204] width 90 height 40
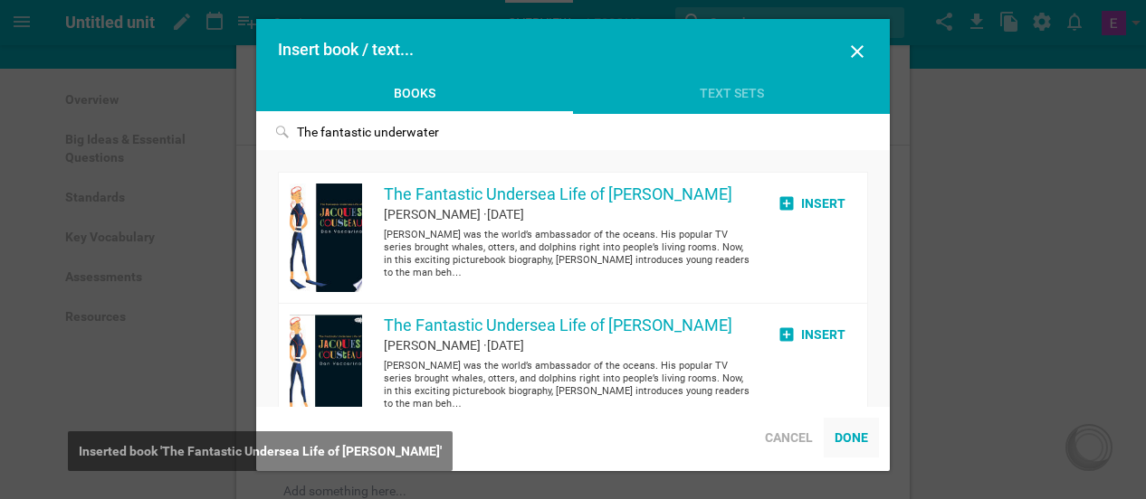
click at [863, 439] on div "Done" at bounding box center [850, 438] width 55 height 40
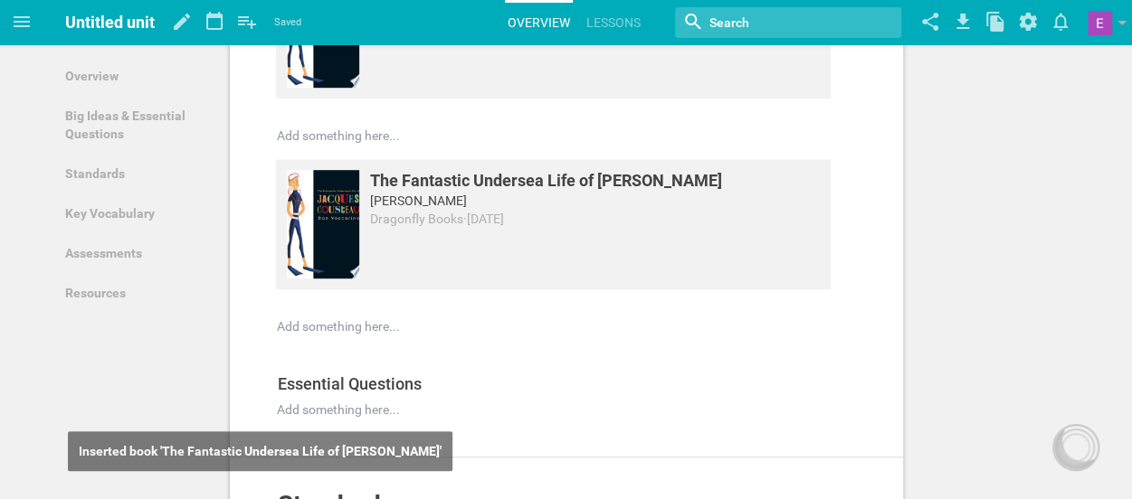
scroll to position [470, 0]
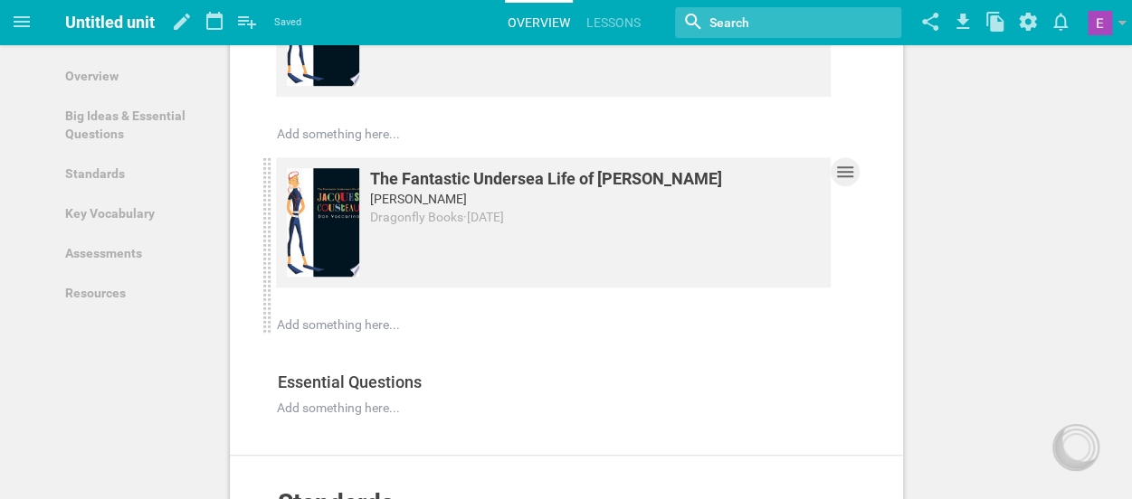
click at [848, 169] on icon at bounding box center [845, 172] width 22 height 22
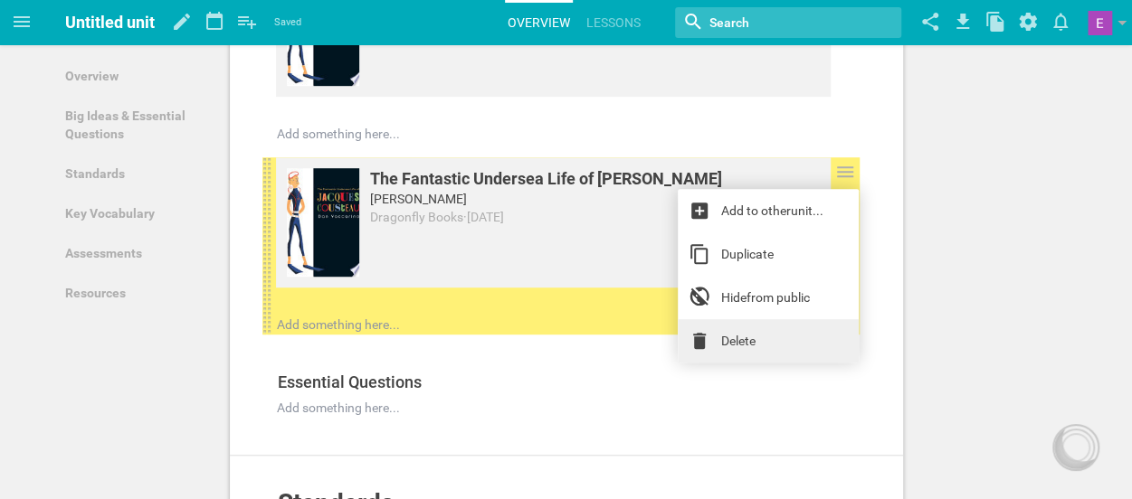
click at [751, 342] on link "Delete" at bounding box center [768, 340] width 181 height 43
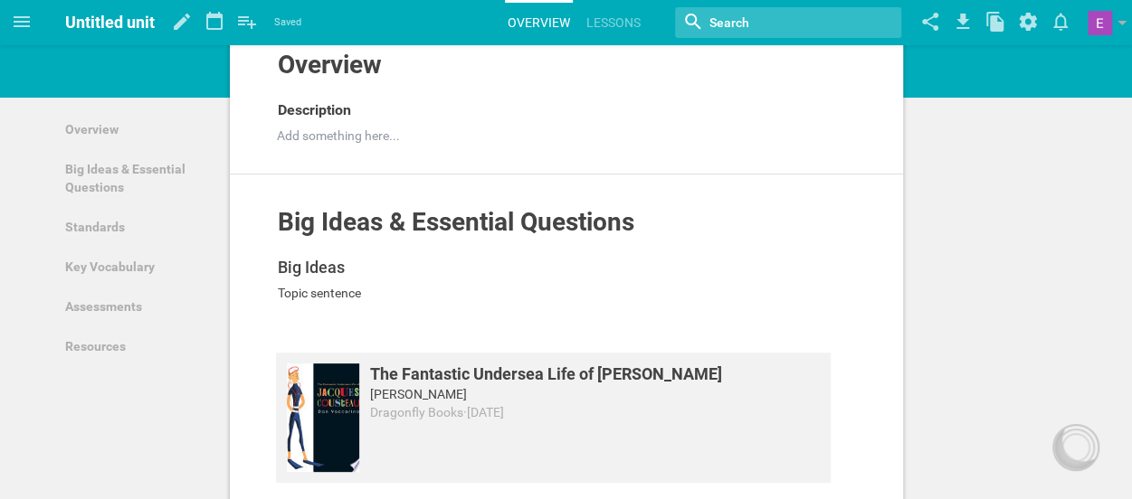
scroll to position [82, 0]
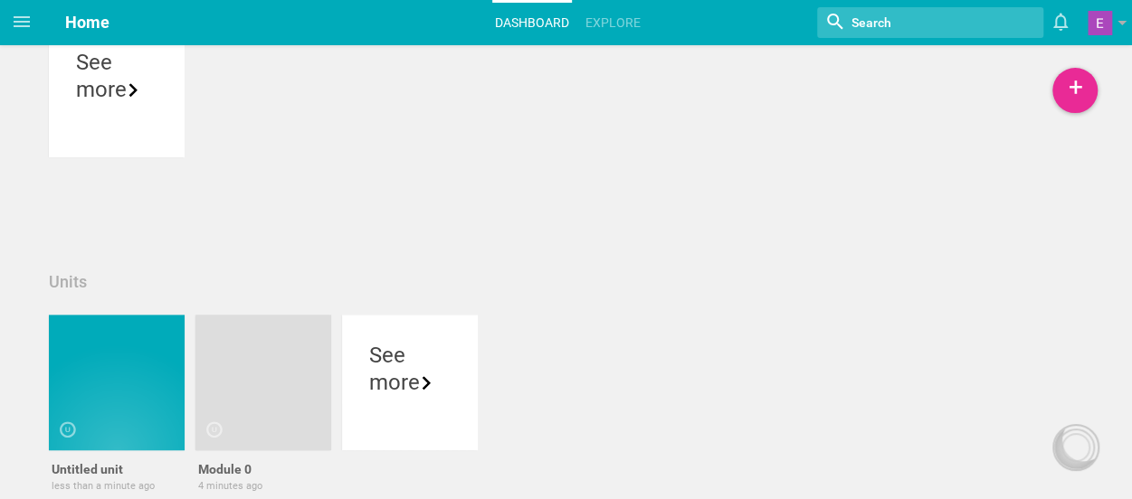
scroll to position [422, 0]
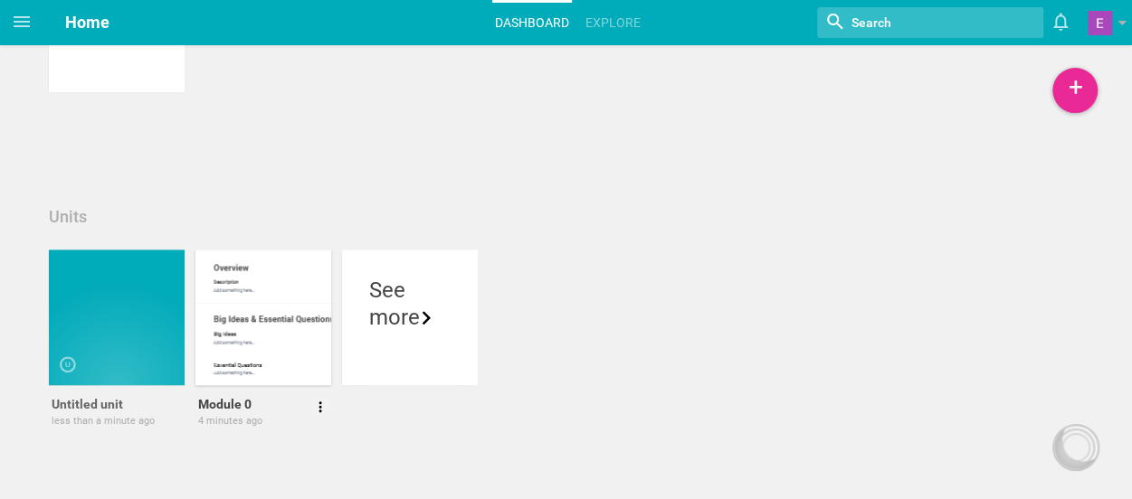
click at [233, 307] on div at bounding box center [263, 318] width 136 height 136
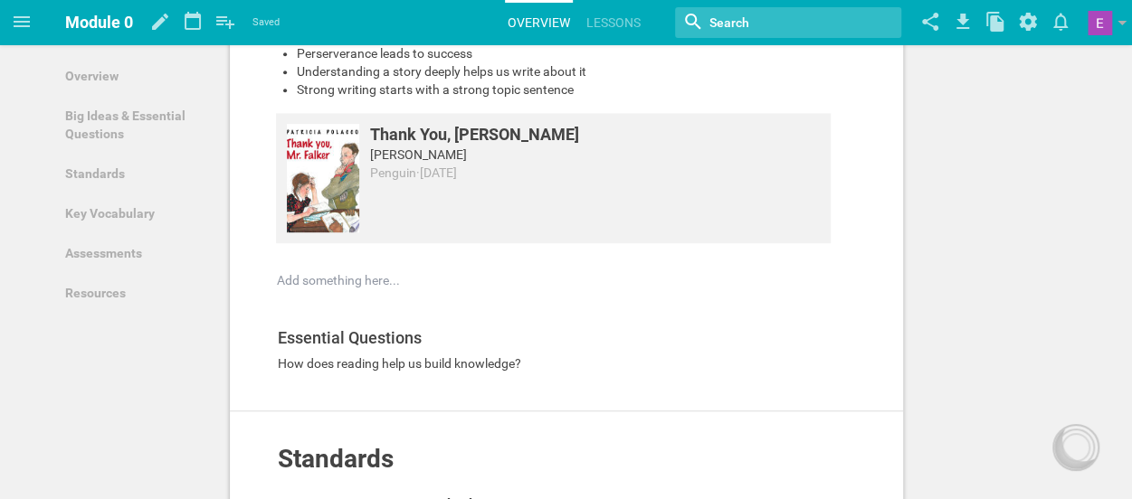
scroll to position [416, 0]
